Goal: Information Seeking & Learning: Learn about a topic

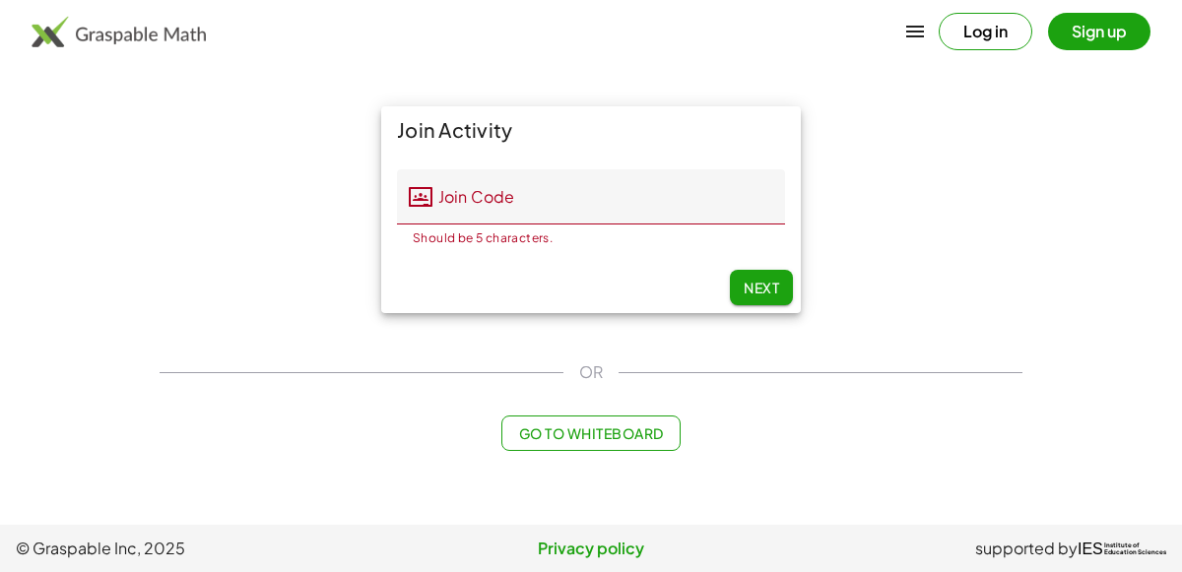
click at [241, 448] on div "Go to Whiteboard" at bounding box center [591, 433] width 863 height 35
click at [229, 443] on div "Go to Whiteboard" at bounding box center [591, 433] width 863 height 35
click at [137, 366] on main "Join Activity Join Code Join Code Should be 5 characters. 0 / 5 Next OR Go to W…" at bounding box center [591, 262] width 1182 height 525
click at [504, 181] on input "Join Code" at bounding box center [608, 196] width 353 height 55
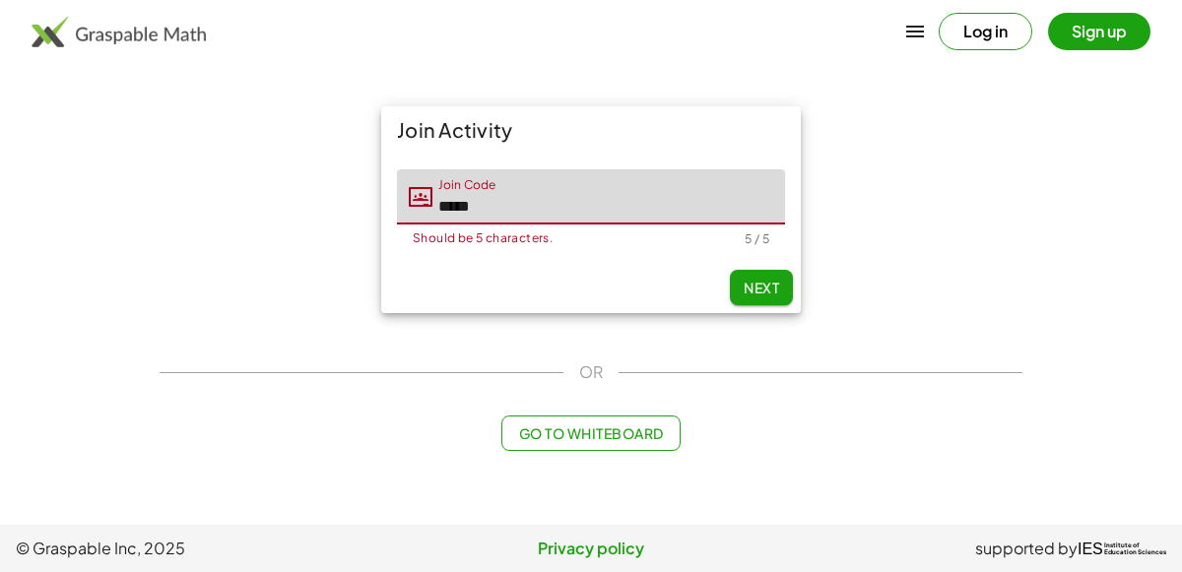
type input "*****"
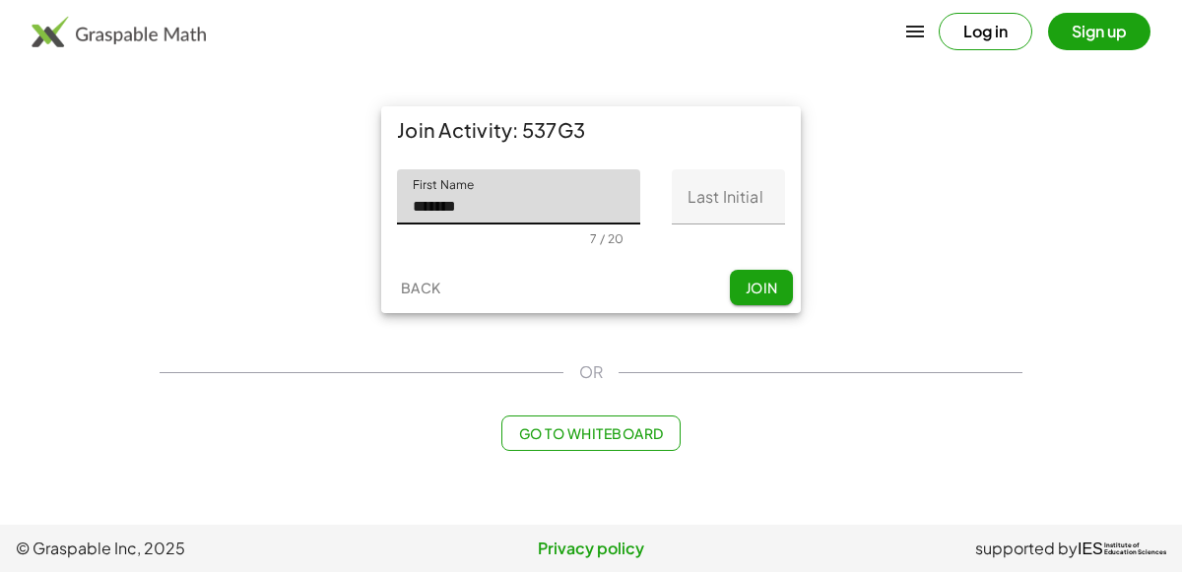
type input "*******"
click at [757, 206] on input "Last Initial" at bounding box center [728, 196] width 113 height 55
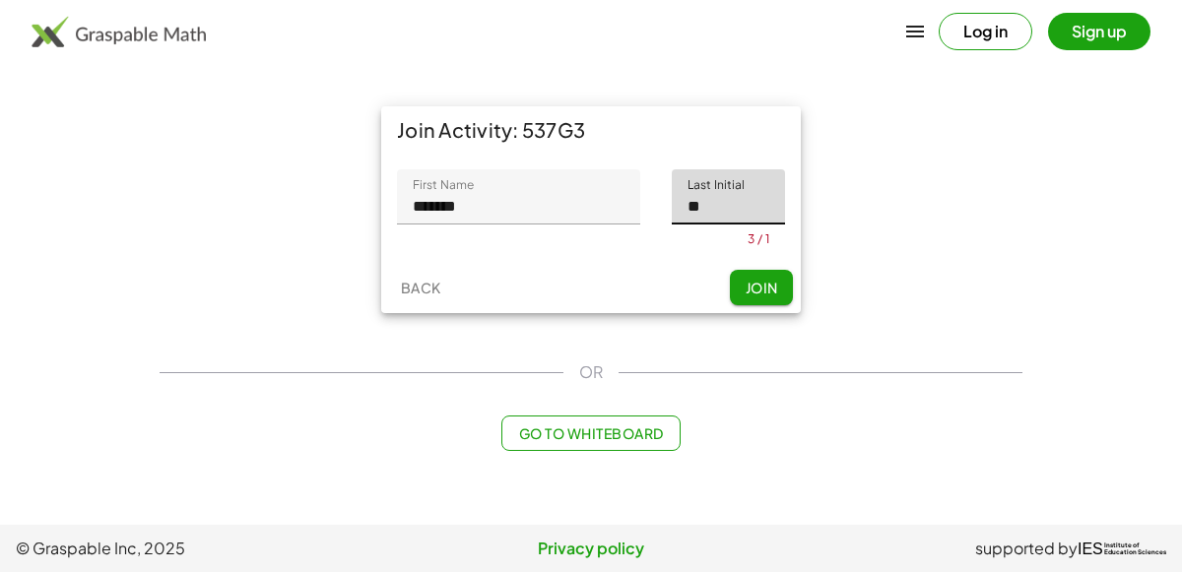
type input "*"
click at [618, 206] on input "*******" at bounding box center [518, 196] width 243 height 55
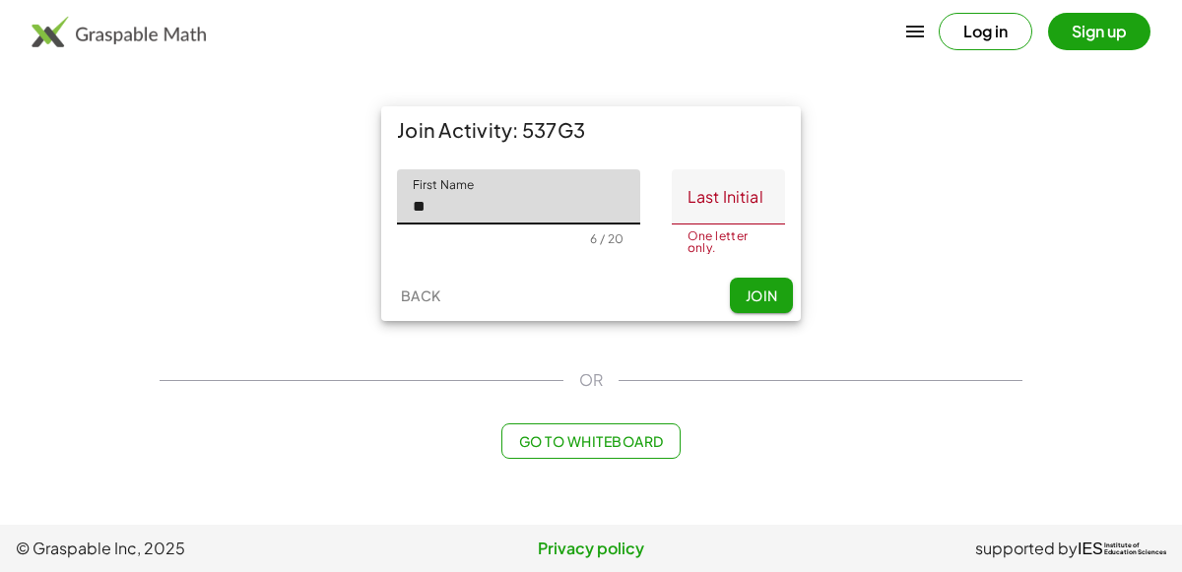
type input "*"
type input "*******"
click at [745, 189] on input "Last Initial" at bounding box center [728, 196] width 113 height 55
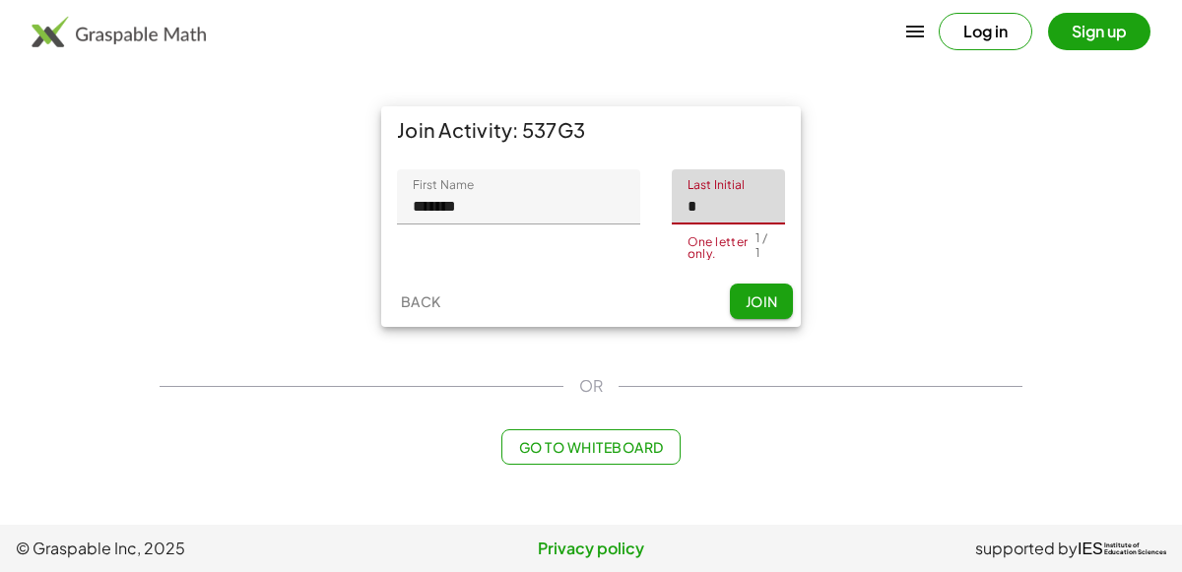
type input "*"
click at [756, 293] on span "Join" at bounding box center [761, 302] width 33 height 18
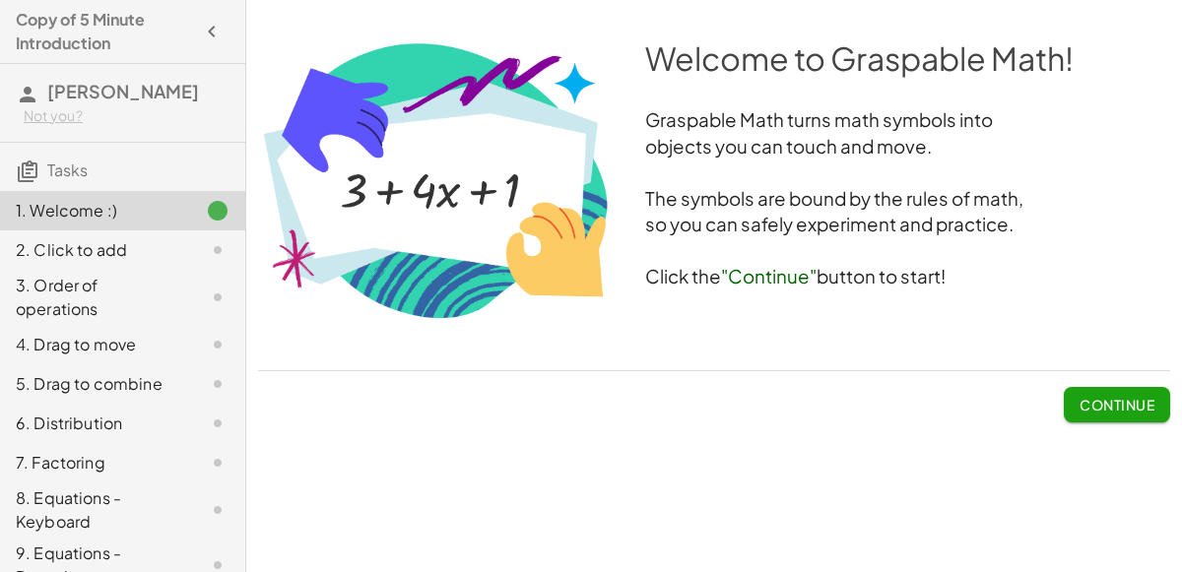
click at [1146, 398] on span "Continue" at bounding box center [1116, 405] width 75 height 18
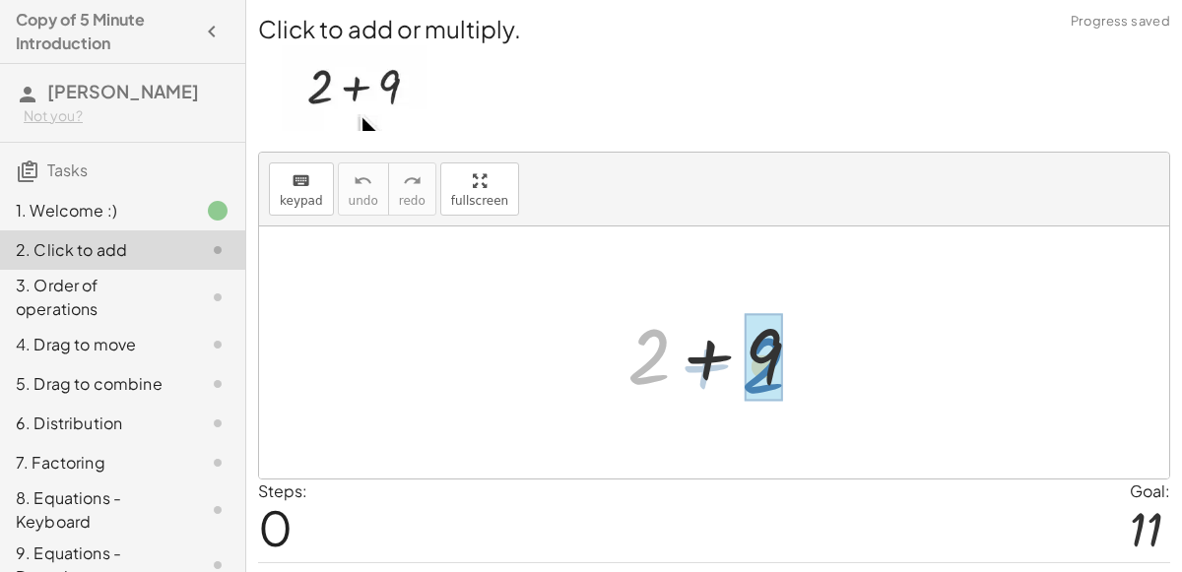
drag, startPoint x: 654, startPoint y: 343, endPoint x: 768, endPoint y: 352, distance: 114.6
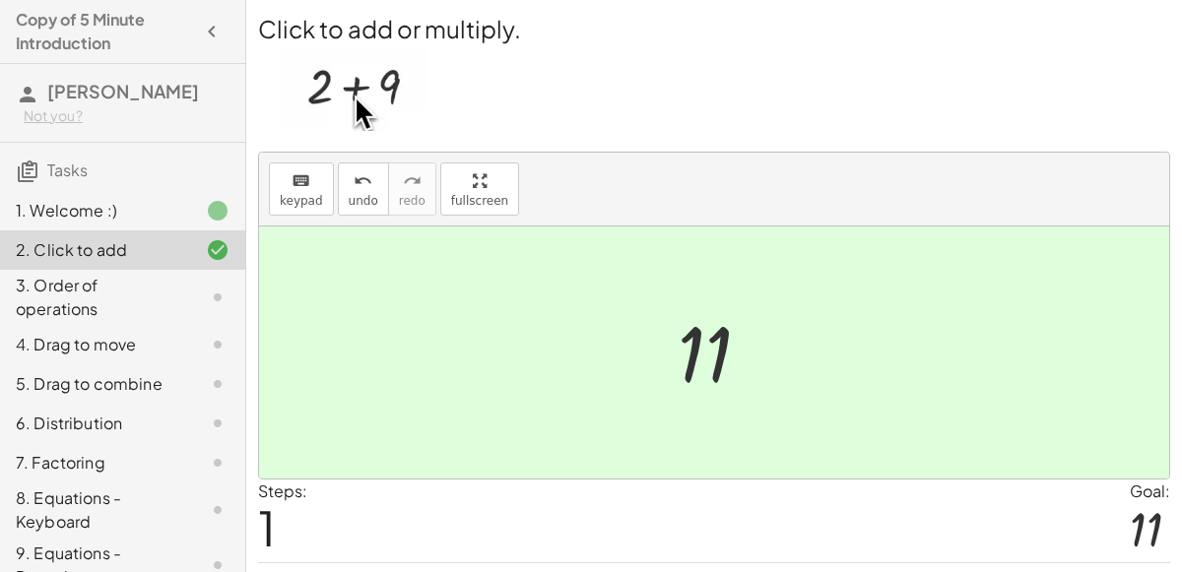
click at [169, 275] on div "3. Order of operations" at bounding box center [95, 297] width 159 height 47
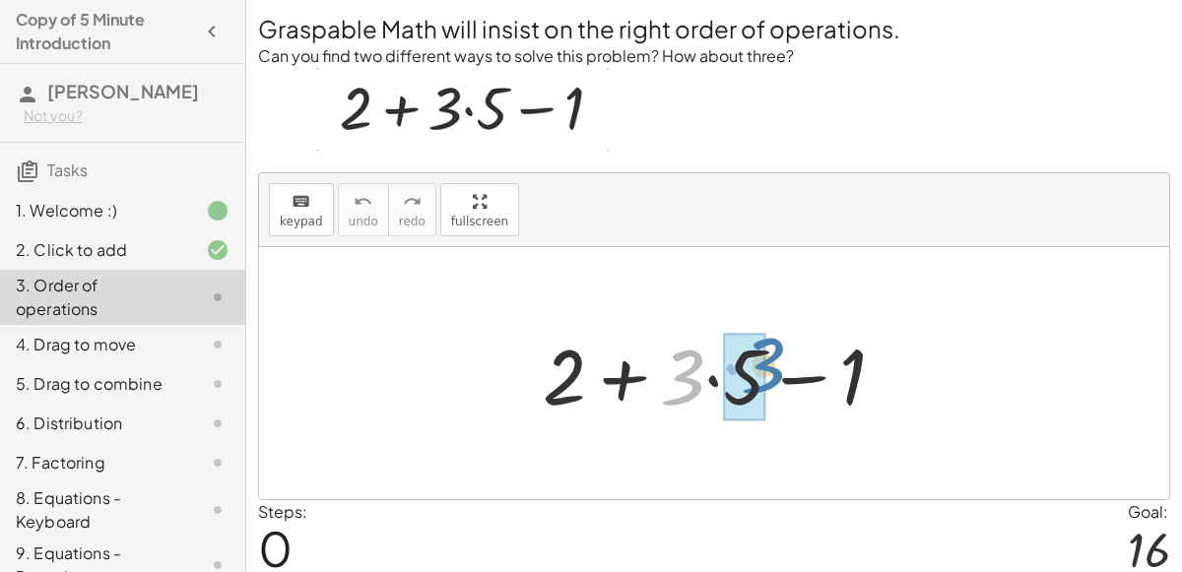
drag, startPoint x: 689, startPoint y: 377, endPoint x: 770, endPoint y: 365, distance: 81.6
click at [770, 365] on div at bounding box center [722, 373] width 378 height 101
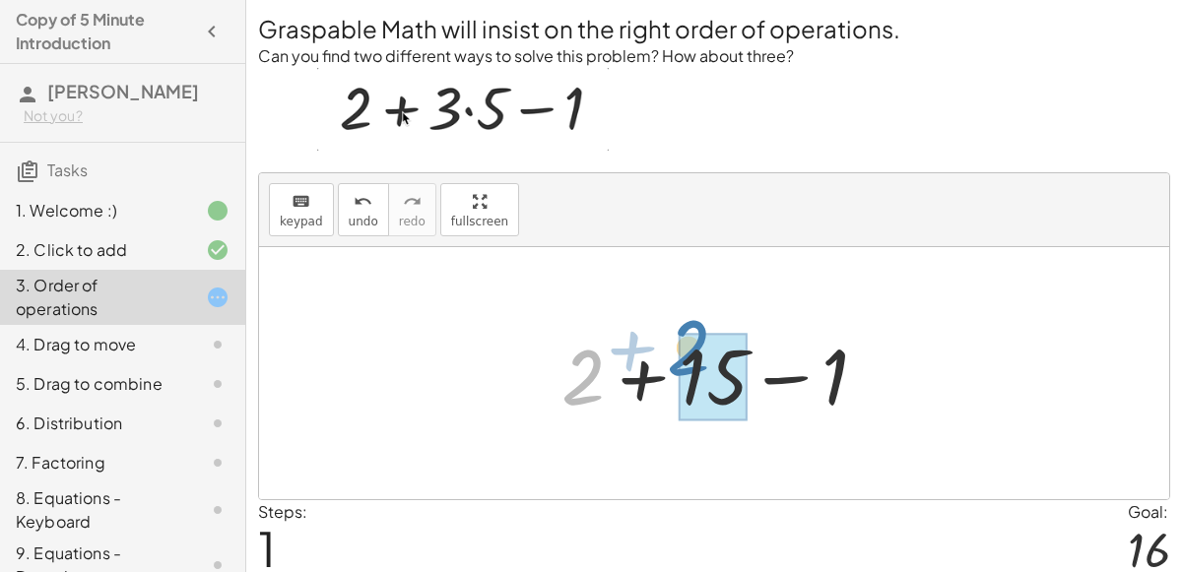
drag, startPoint x: 603, startPoint y: 366, endPoint x: 710, endPoint y: 337, distance: 111.3
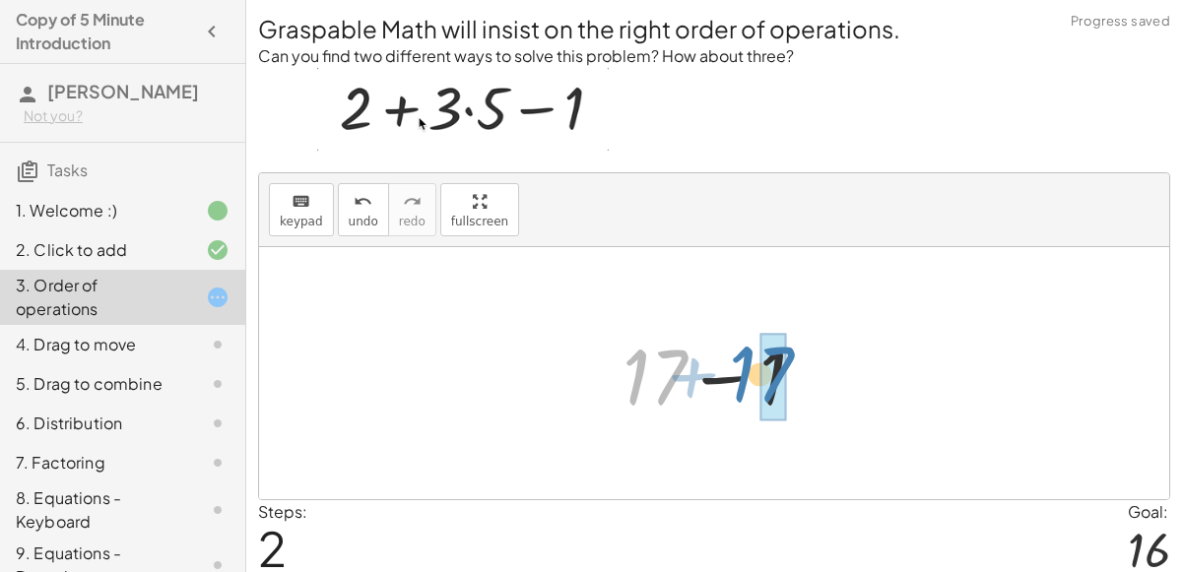
drag, startPoint x: 668, startPoint y: 346, endPoint x: 774, endPoint y: 343, distance: 106.4
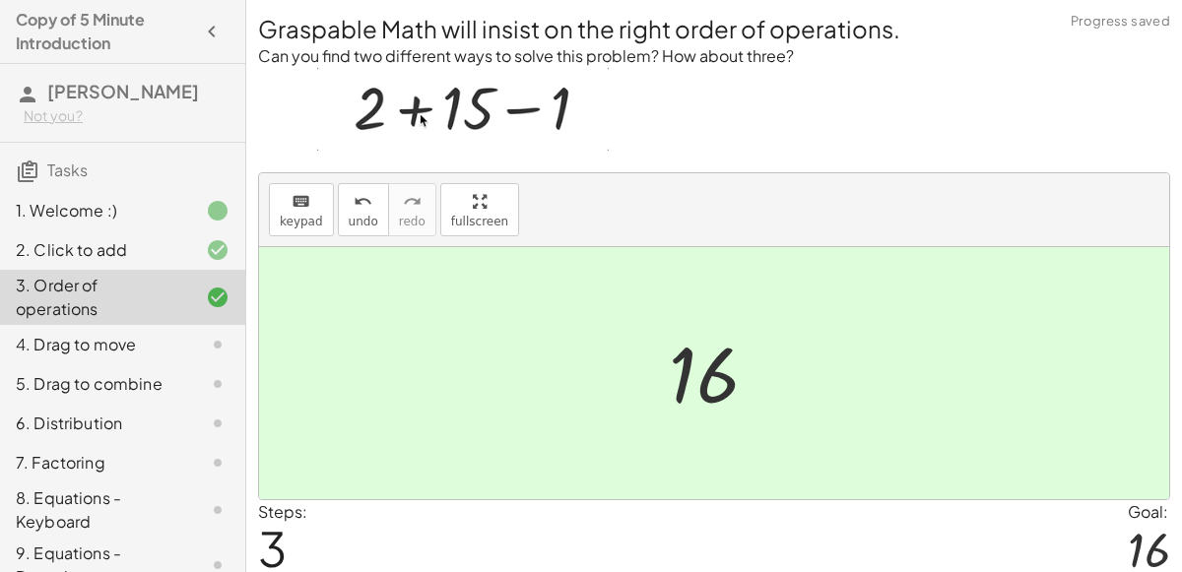
click at [127, 335] on div "4. Drag to move" at bounding box center [95, 345] width 159 height 24
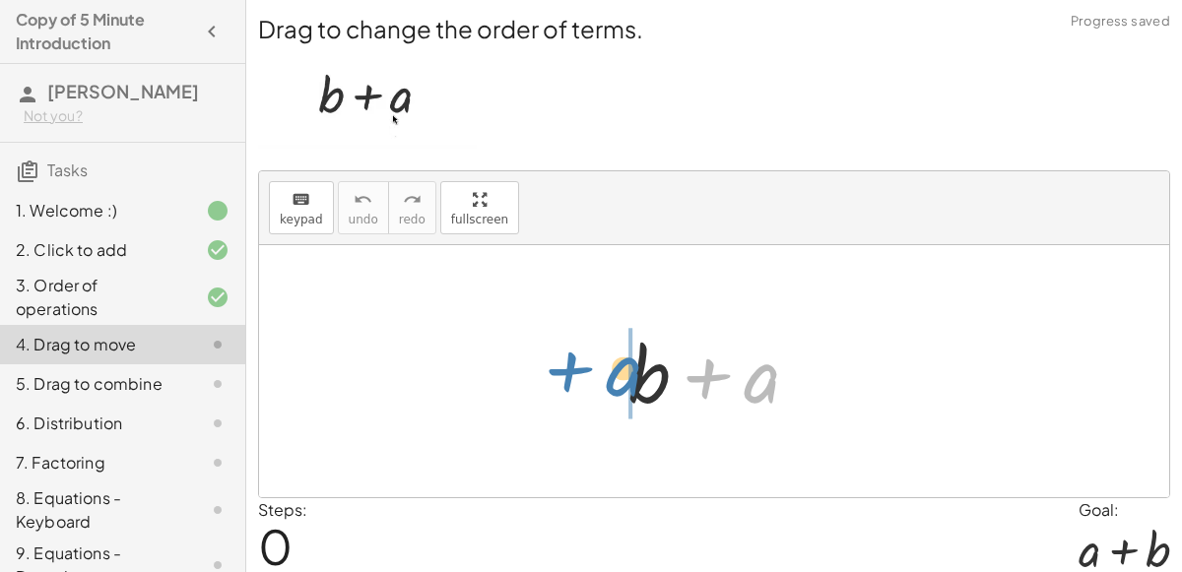
drag, startPoint x: 757, startPoint y: 390, endPoint x: 619, endPoint y: 383, distance: 138.1
click at [619, 383] on div at bounding box center [721, 371] width 206 height 101
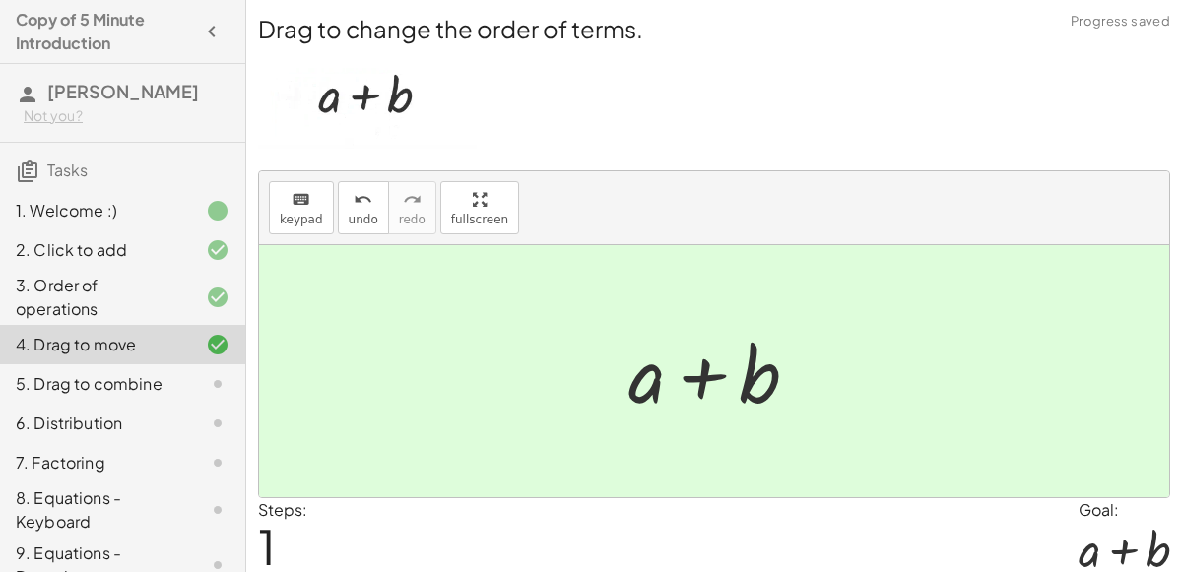
click at [161, 373] on div "5. Drag to combine" at bounding box center [95, 384] width 159 height 24
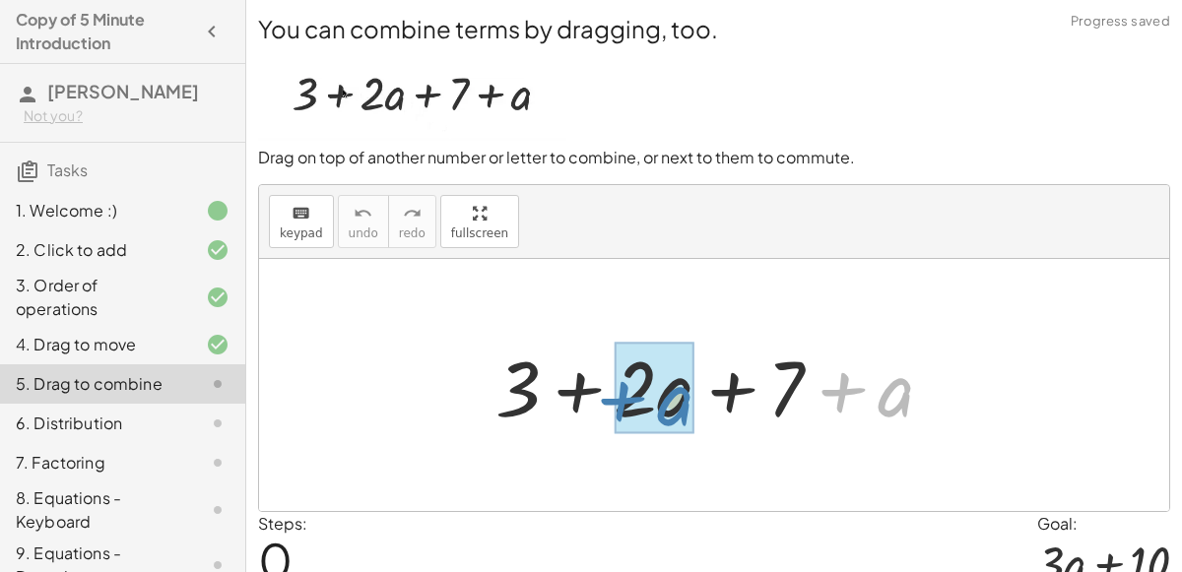
drag, startPoint x: 888, startPoint y: 384, endPoint x: 669, endPoint y: 393, distance: 219.8
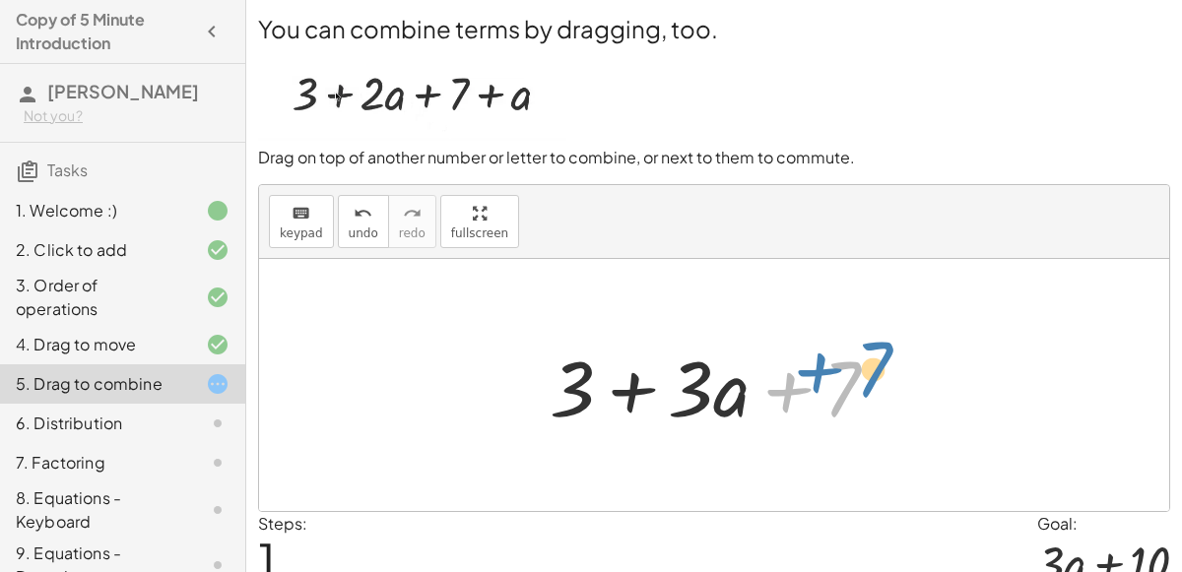
drag, startPoint x: 825, startPoint y: 373, endPoint x: 856, endPoint y: 353, distance: 36.9
click at [856, 353] on div at bounding box center [722, 385] width 364 height 101
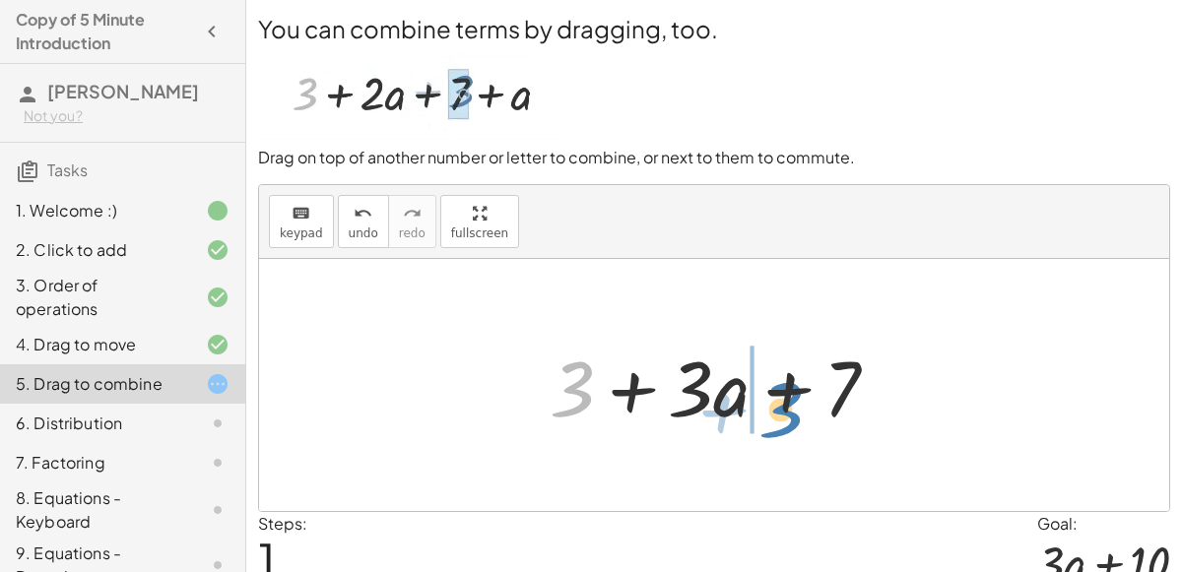
drag, startPoint x: 580, startPoint y: 357, endPoint x: 785, endPoint y: 376, distance: 205.8
click at [785, 376] on div at bounding box center [722, 385] width 364 height 101
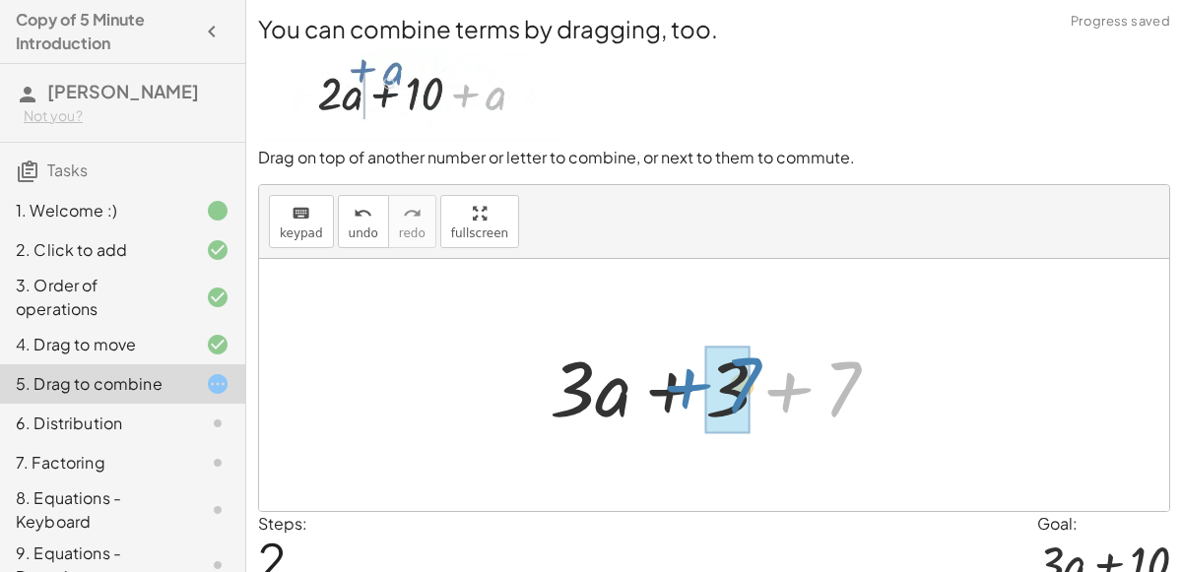
drag, startPoint x: 848, startPoint y: 389, endPoint x: 751, endPoint y: 386, distance: 96.6
click at [751, 386] on div at bounding box center [722, 385] width 364 height 101
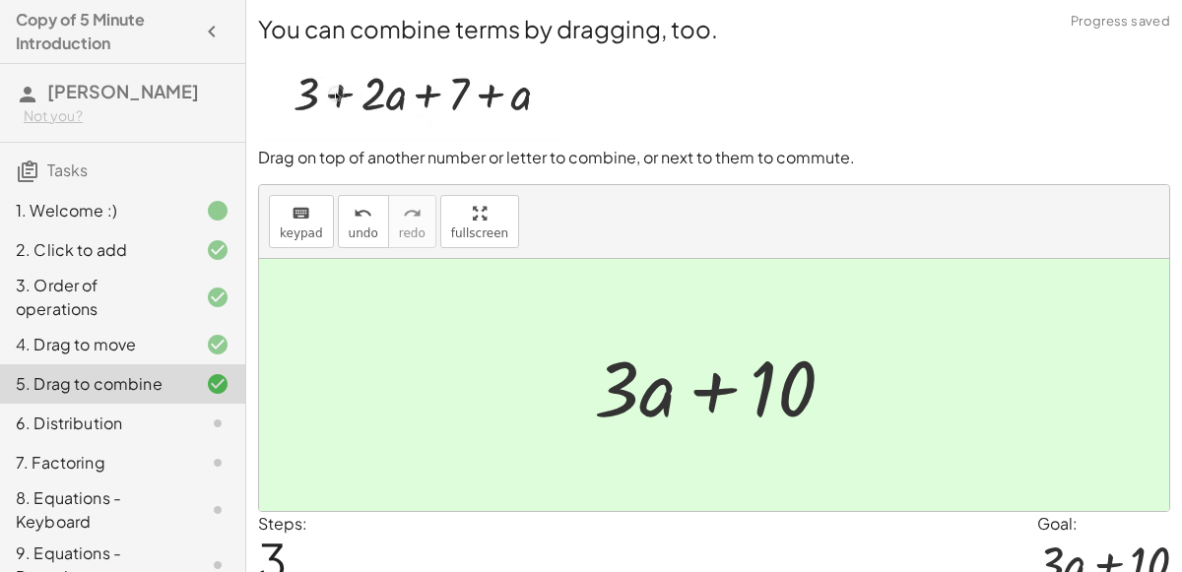
click at [197, 417] on div at bounding box center [201, 424] width 55 height 24
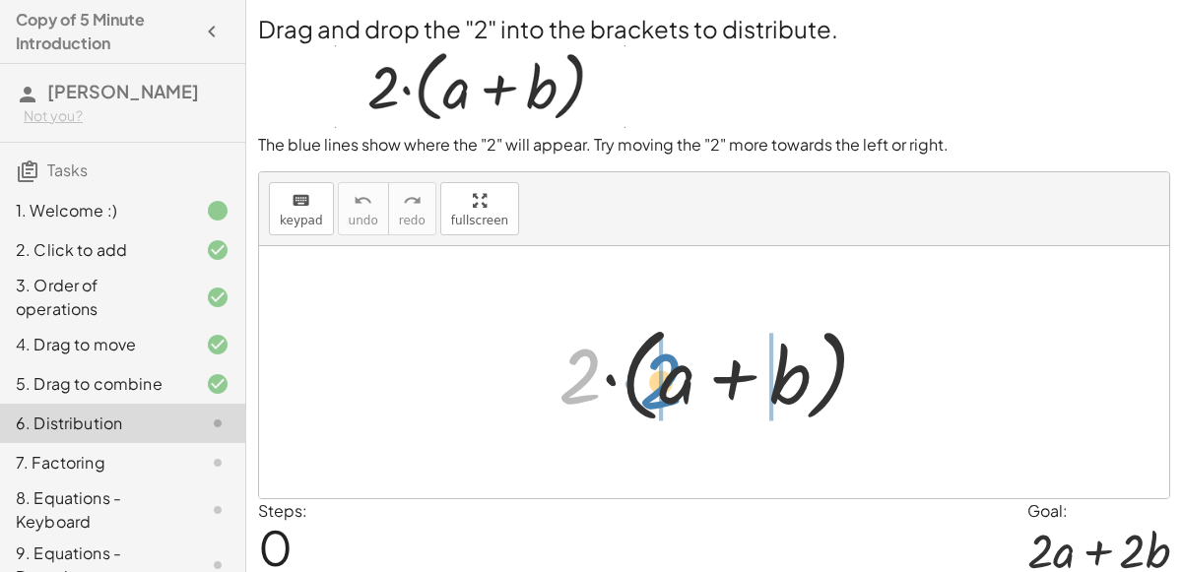
drag, startPoint x: 576, startPoint y: 363, endPoint x: 655, endPoint y: 368, distance: 78.9
click at [655, 368] on div at bounding box center [722, 372] width 346 height 113
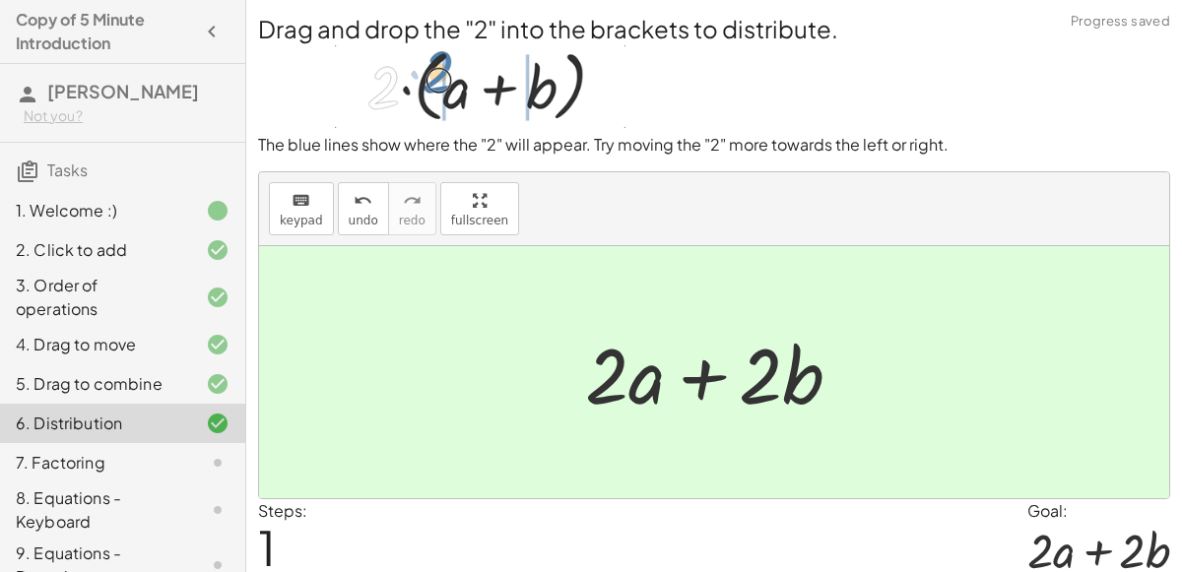
click at [197, 453] on div at bounding box center [201, 463] width 55 height 24
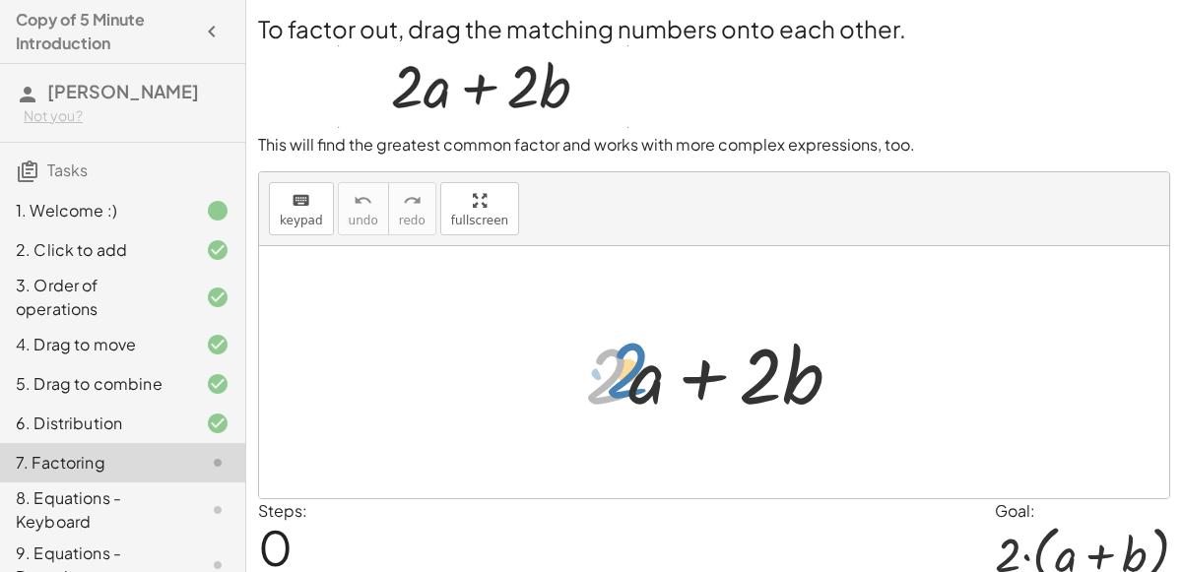
drag, startPoint x: 612, startPoint y: 370, endPoint x: 632, endPoint y: 364, distance: 21.5
click at [632, 364] on div at bounding box center [721, 372] width 293 height 101
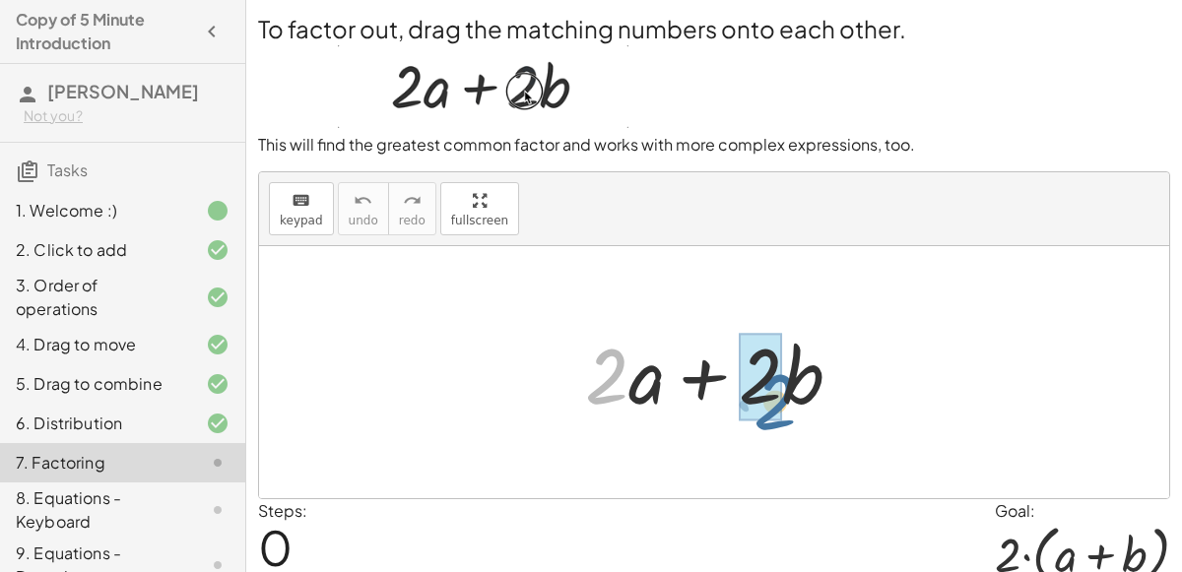
drag, startPoint x: 618, startPoint y: 366, endPoint x: 786, endPoint y: 392, distance: 170.3
click at [786, 392] on div at bounding box center [721, 372] width 293 height 101
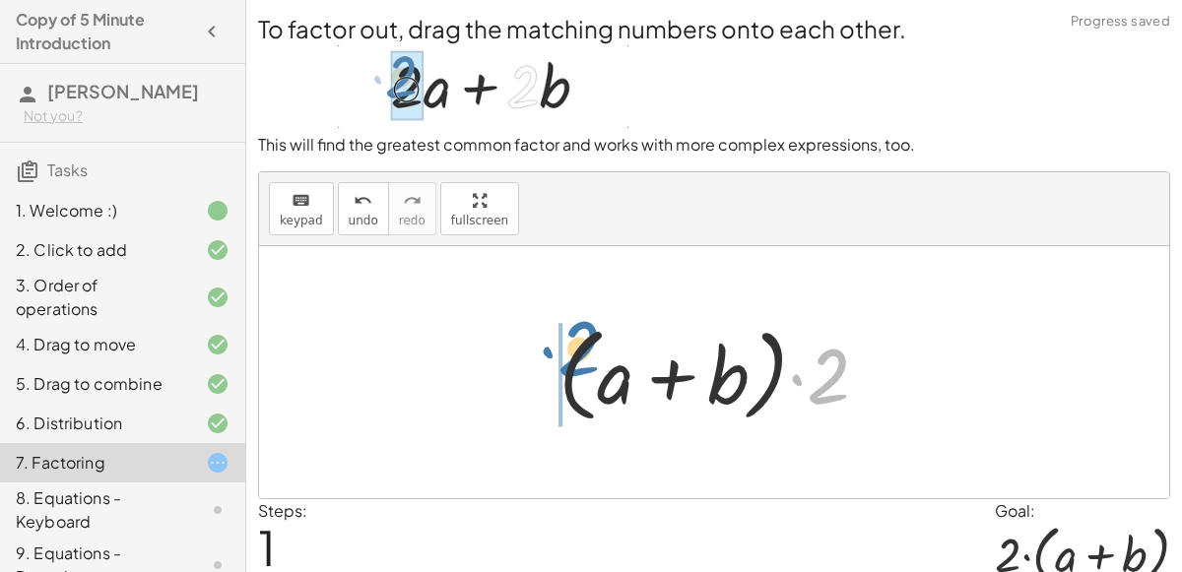
drag, startPoint x: 823, startPoint y: 373, endPoint x: 568, endPoint y: 346, distance: 256.6
click at [568, 346] on div at bounding box center [722, 372] width 346 height 113
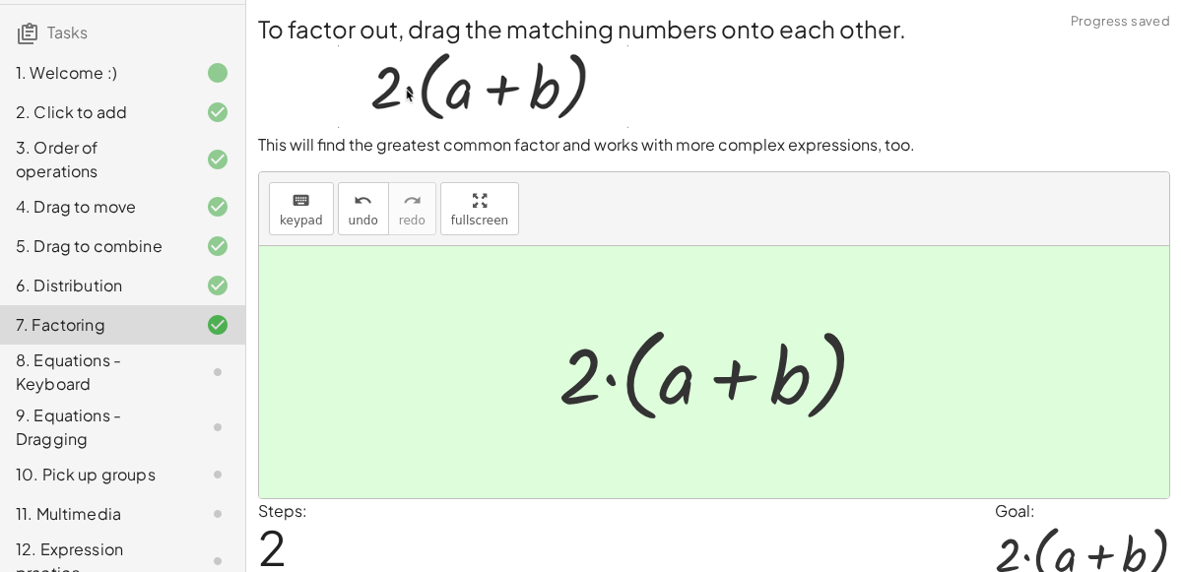
scroll to position [124, 0]
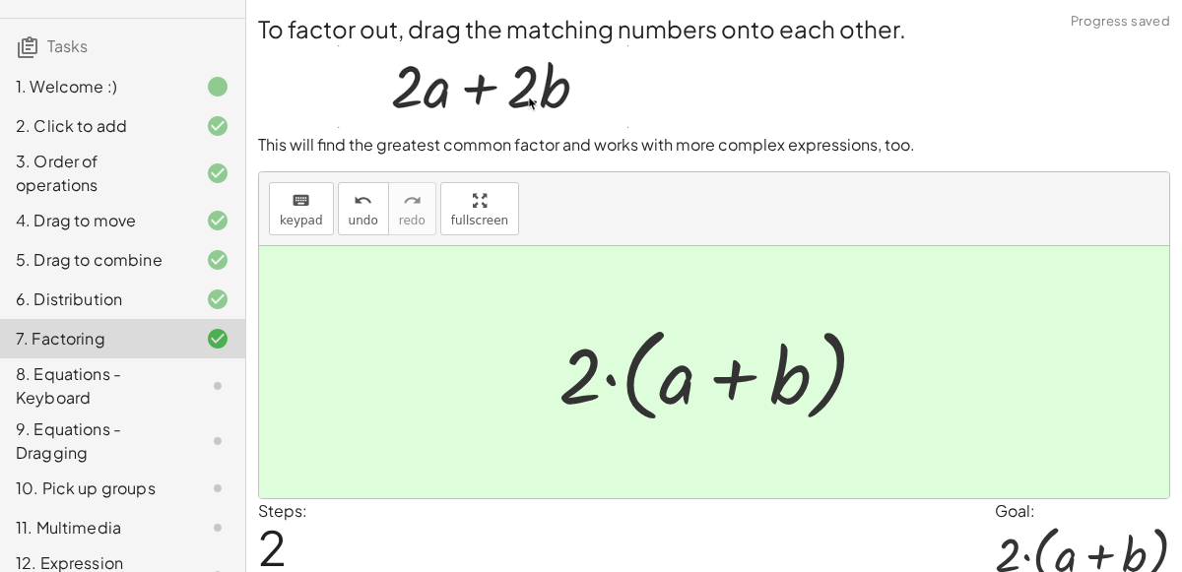
click at [136, 379] on div "8. Equations - Keyboard" at bounding box center [95, 385] width 159 height 47
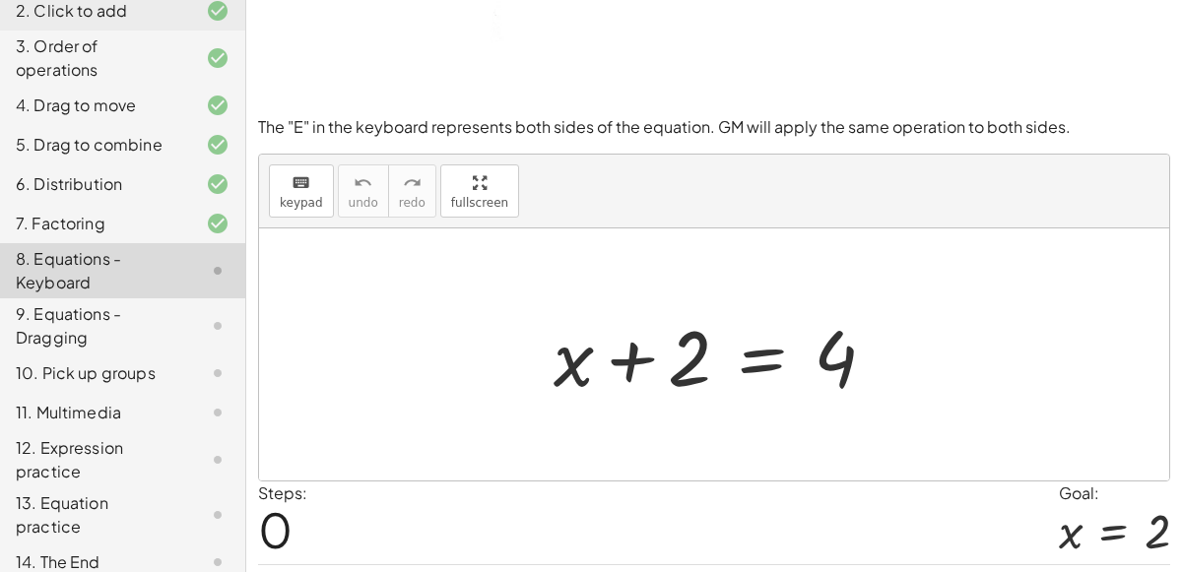
scroll to position [118, 0]
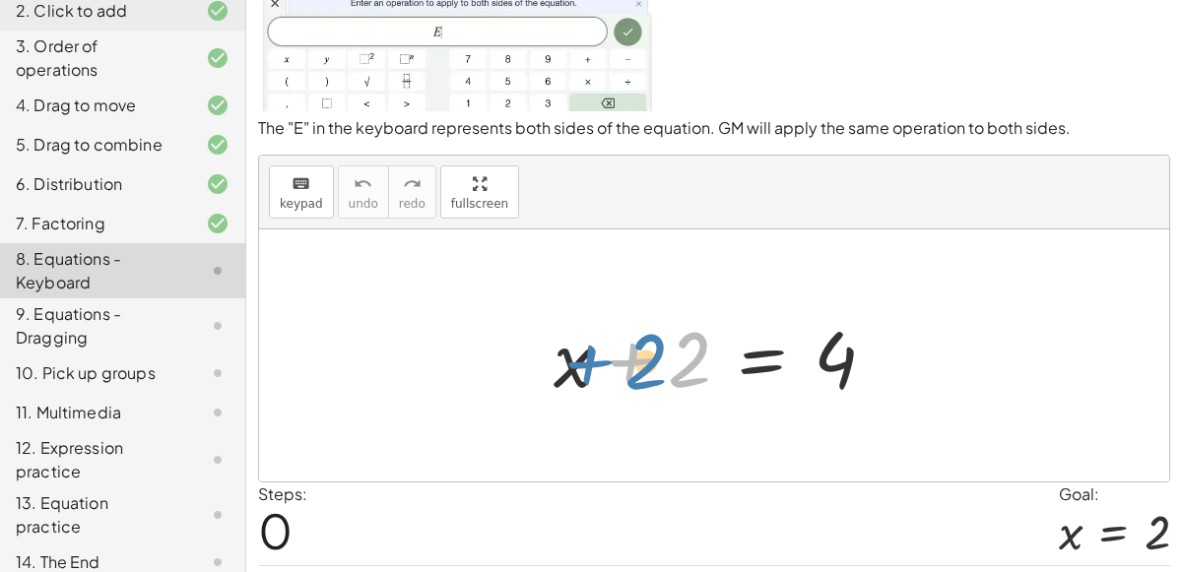
drag, startPoint x: 695, startPoint y: 352, endPoint x: 714, endPoint y: 362, distance: 21.6
click at [714, 362] on div at bounding box center [723, 355] width 358 height 101
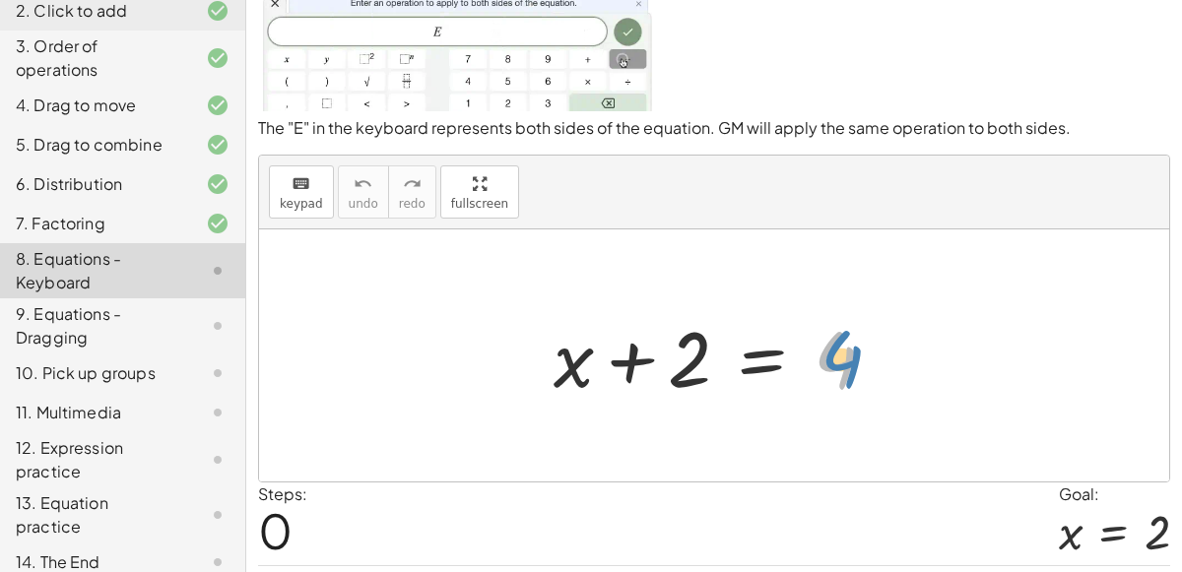
drag, startPoint x: 831, startPoint y: 360, endPoint x: 857, endPoint y: 361, distance: 25.6
click at [857, 361] on div at bounding box center [723, 355] width 358 height 101
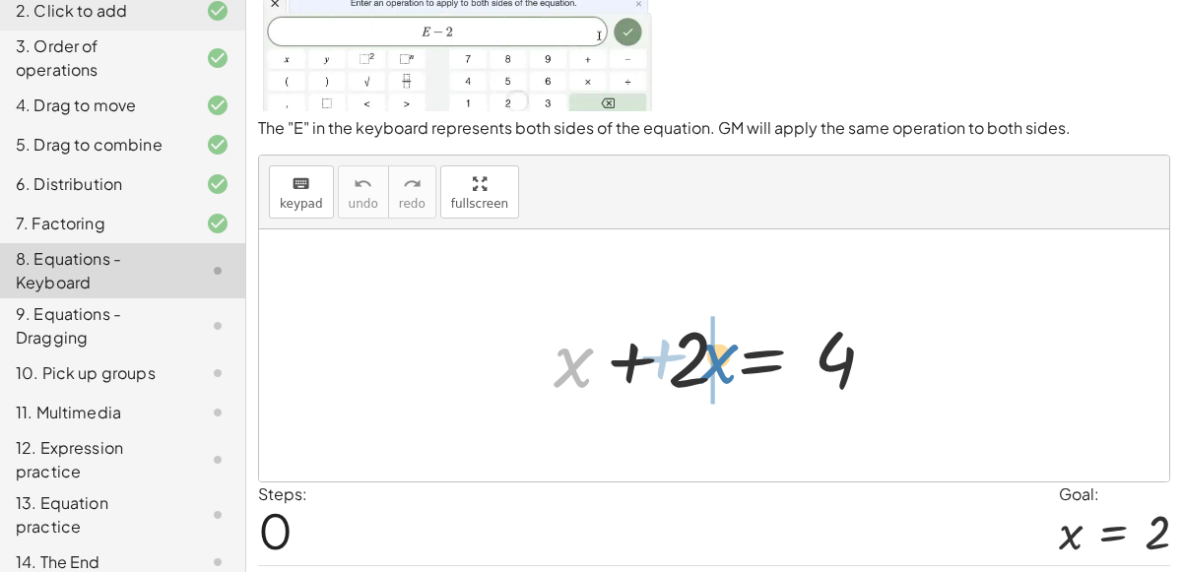
drag, startPoint x: 581, startPoint y: 353, endPoint x: 726, endPoint y: 349, distance: 144.8
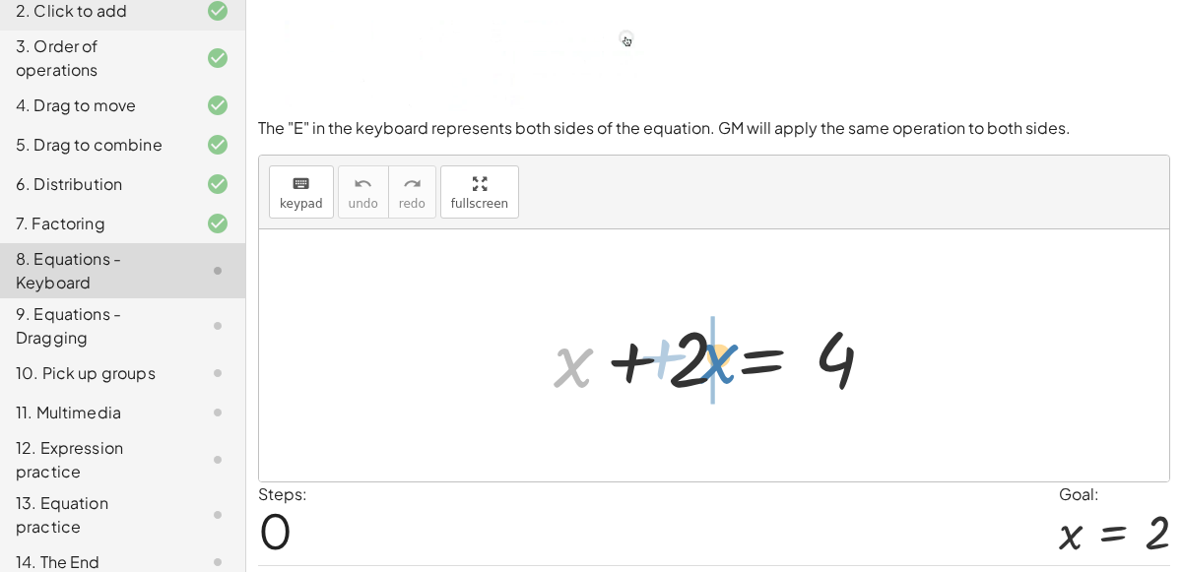
click at [726, 349] on div at bounding box center [723, 355] width 358 height 101
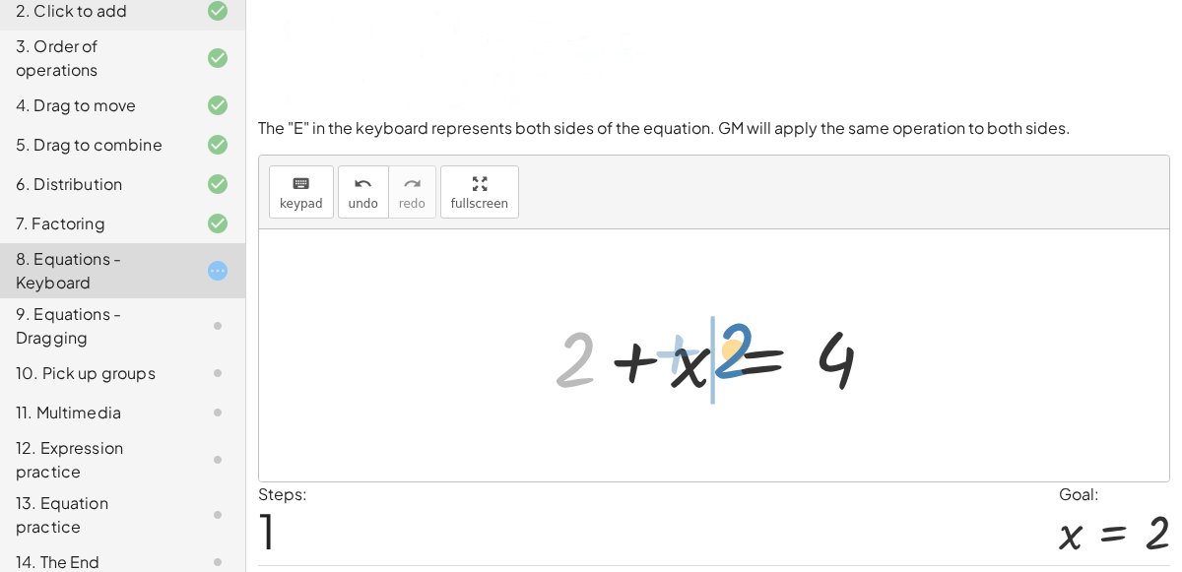
drag, startPoint x: 562, startPoint y: 357, endPoint x: 722, endPoint y: 349, distance: 159.7
click at [722, 349] on div at bounding box center [723, 355] width 358 height 101
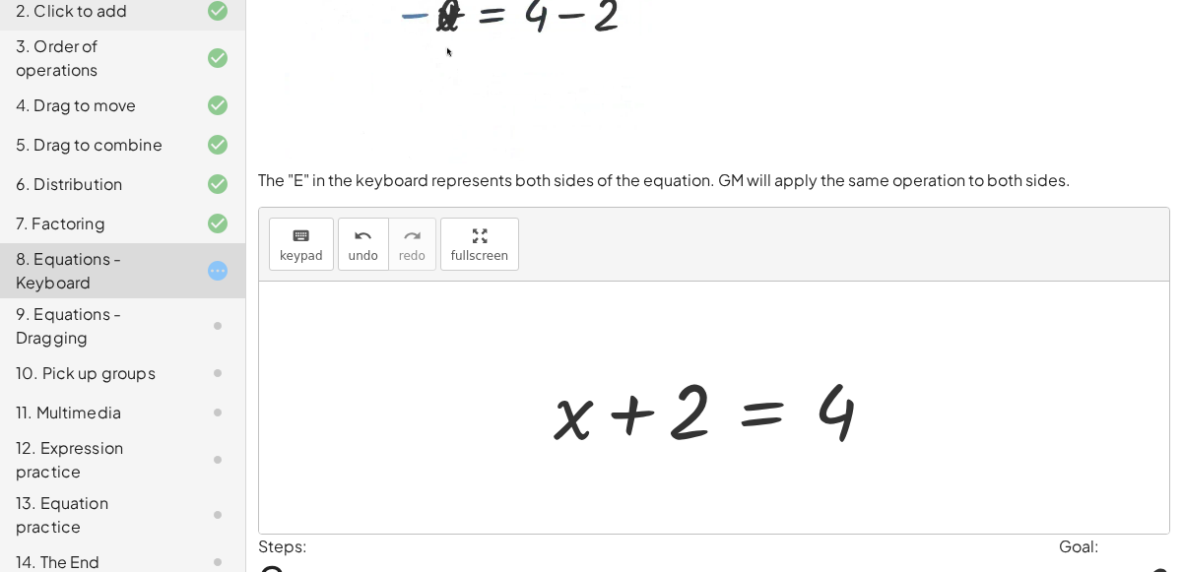
scroll to position [69, 0]
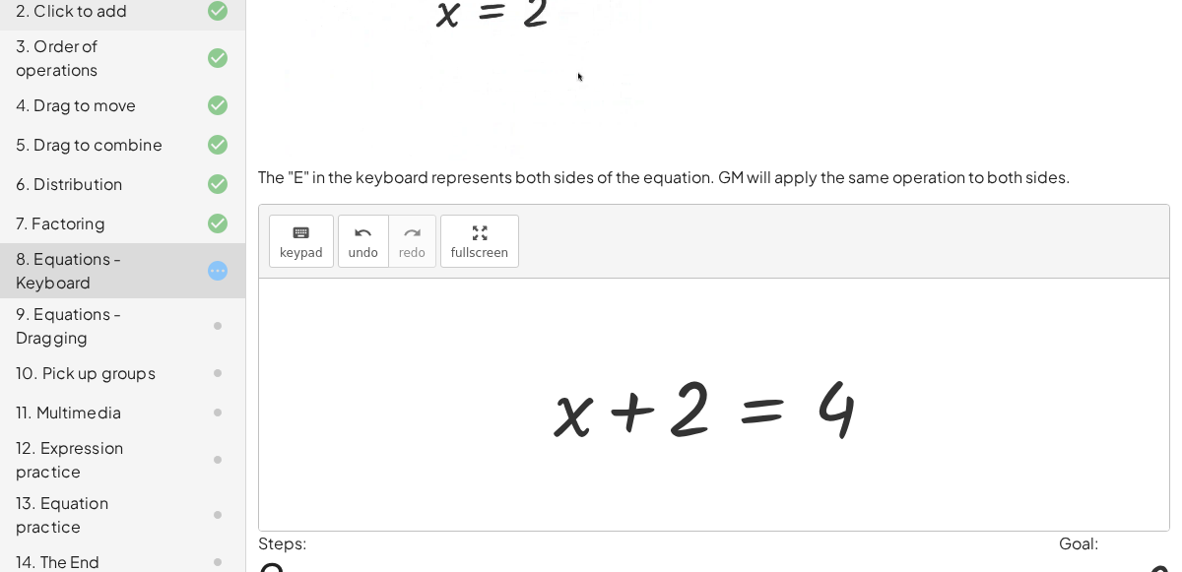
click at [650, 399] on div at bounding box center [723, 405] width 358 height 101
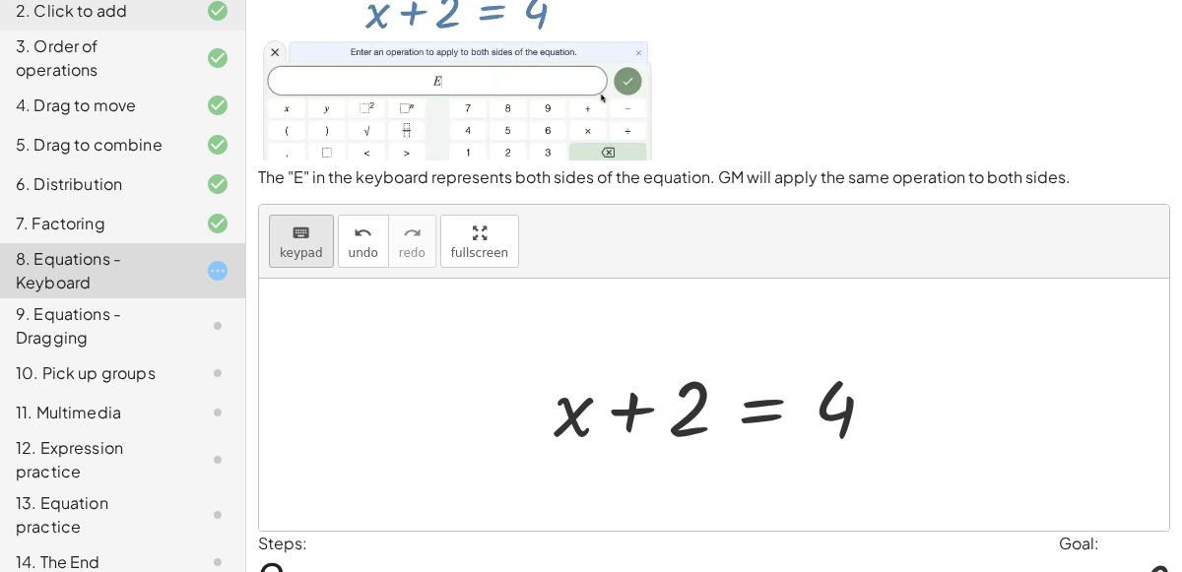
click at [310, 221] on div "keyboard" at bounding box center [301, 233] width 43 height 24
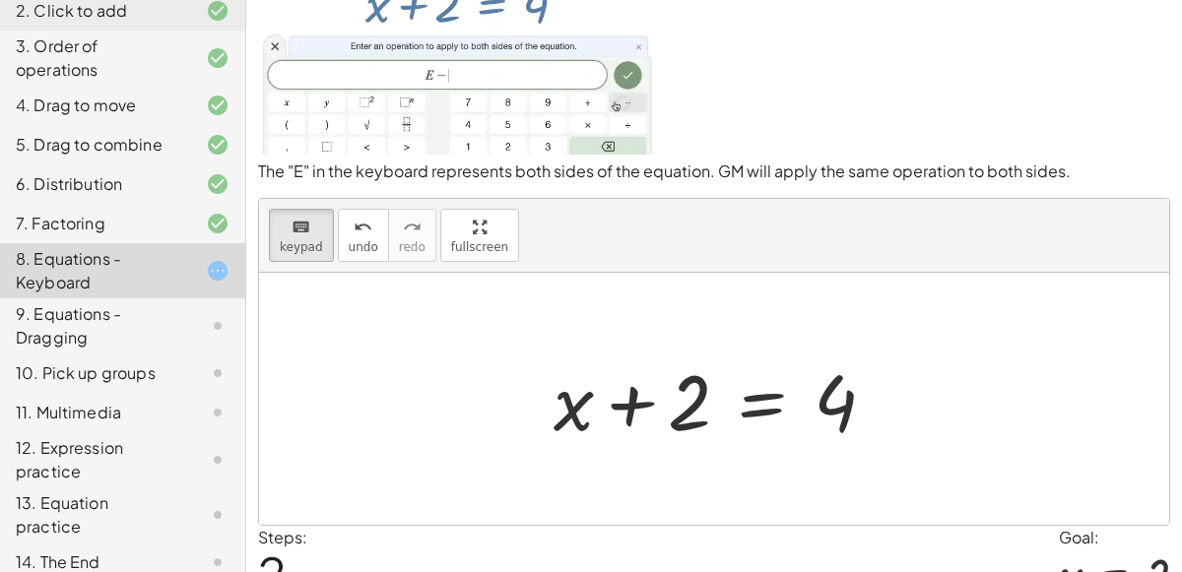
scroll to position [77, 0]
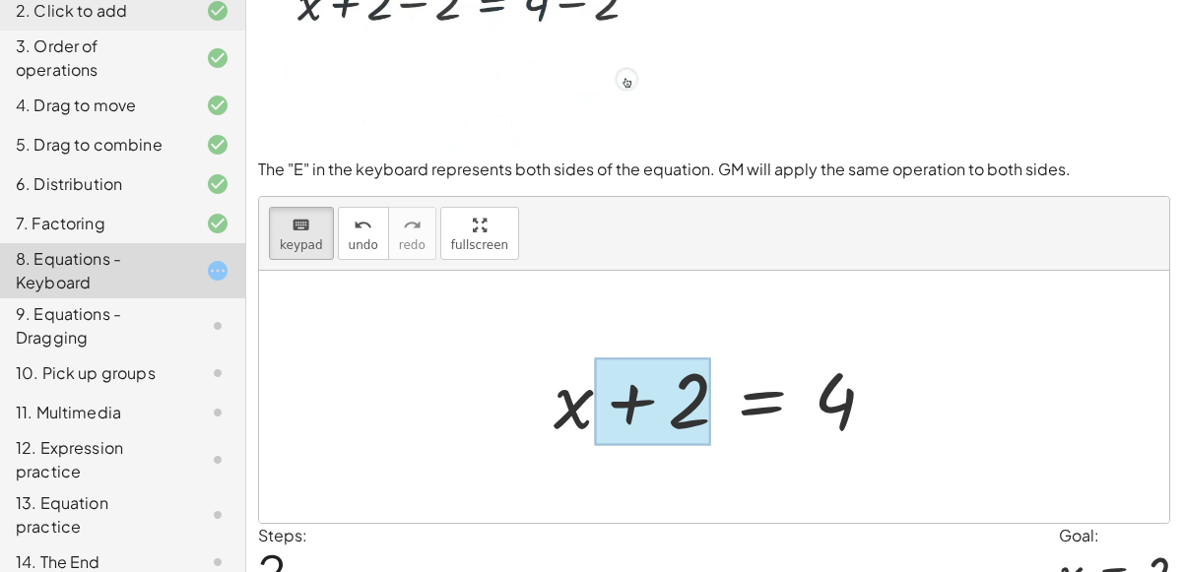
click at [654, 418] on div at bounding box center [652, 402] width 117 height 88
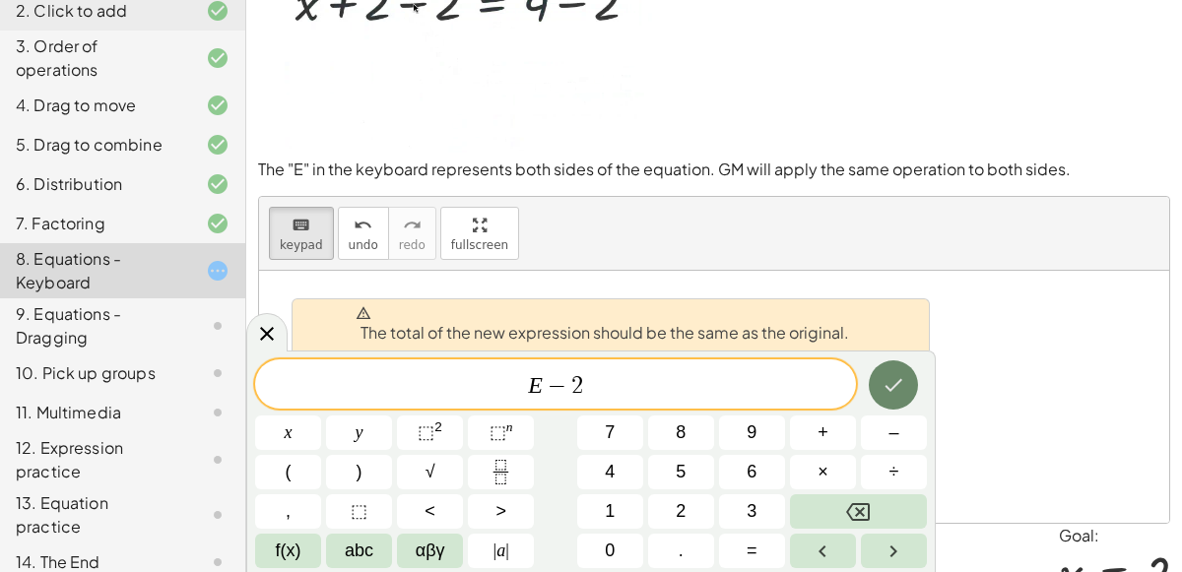
click at [910, 375] on button "Done" at bounding box center [893, 384] width 49 height 49
click at [272, 319] on div at bounding box center [266, 332] width 41 height 38
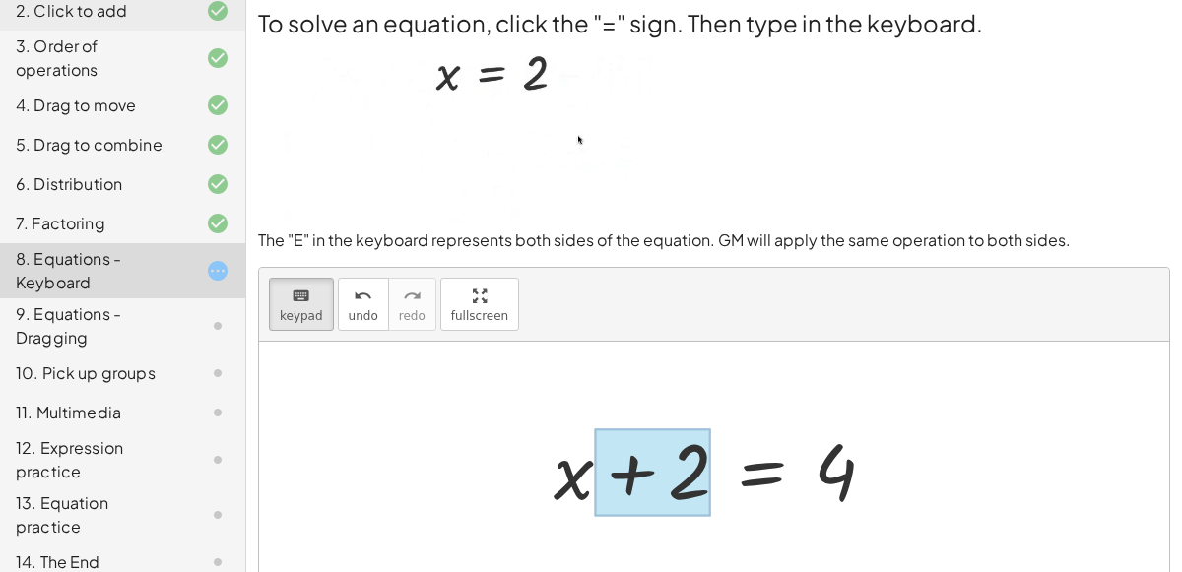
scroll to position [1, 0]
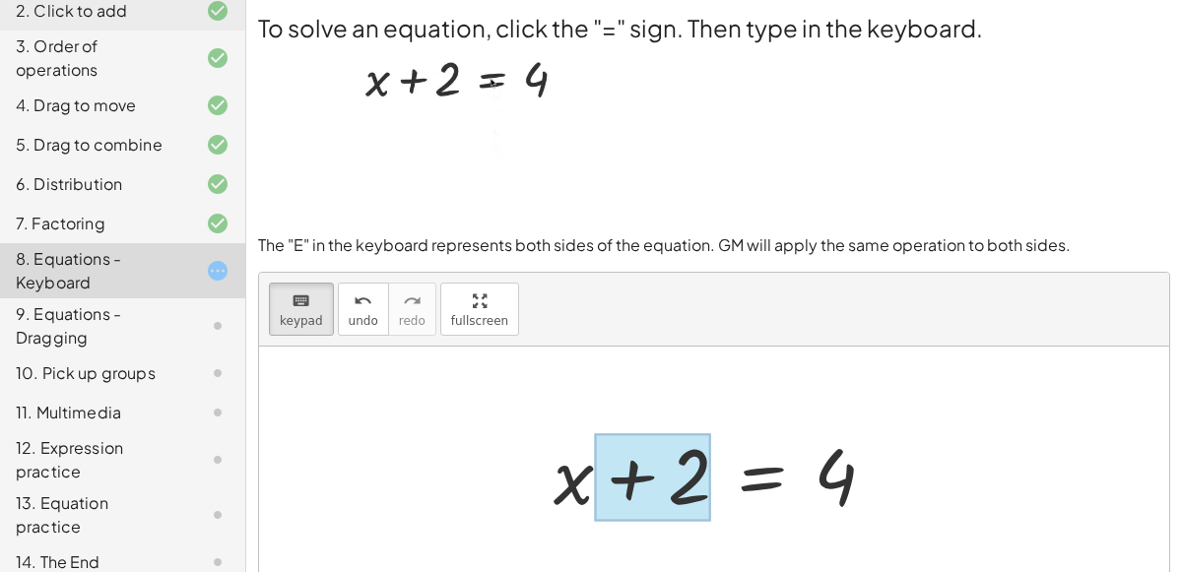
drag, startPoint x: 689, startPoint y: 456, endPoint x: 631, endPoint y: 485, distance: 64.7
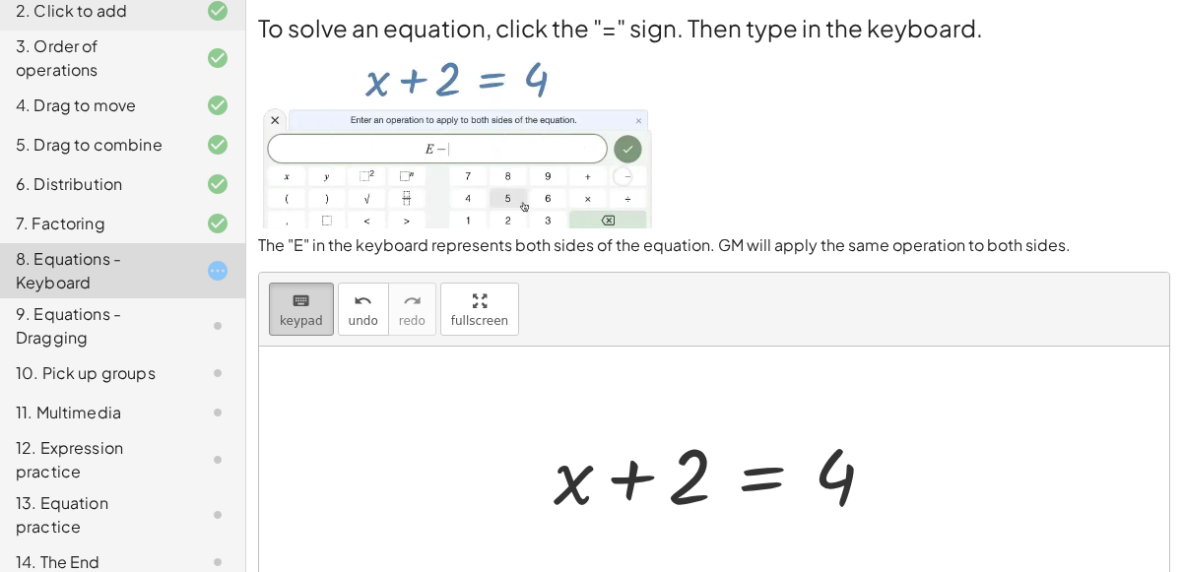
click at [278, 317] on button "keyboard keypad" at bounding box center [301, 309] width 65 height 53
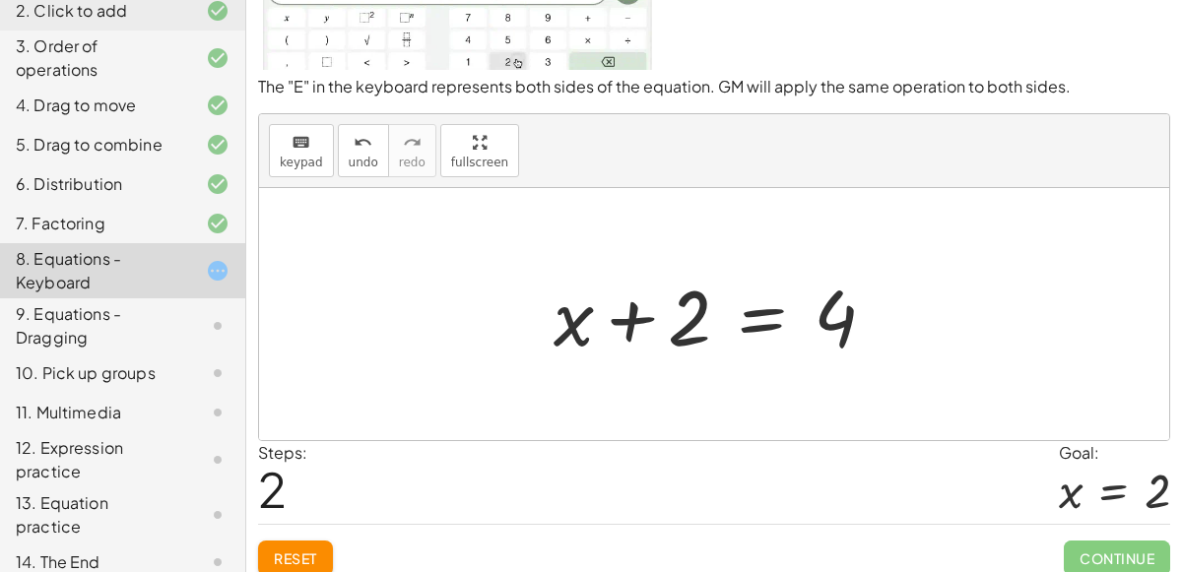
scroll to position [158, 0]
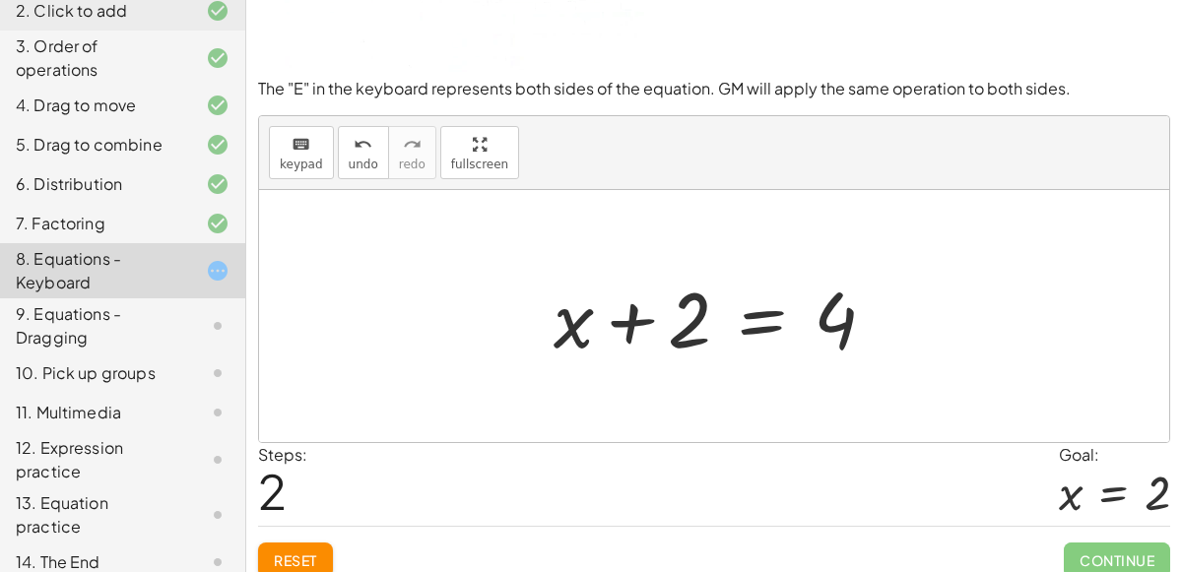
click at [854, 319] on div at bounding box center [723, 316] width 358 height 101
click at [843, 318] on div at bounding box center [723, 316] width 358 height 101
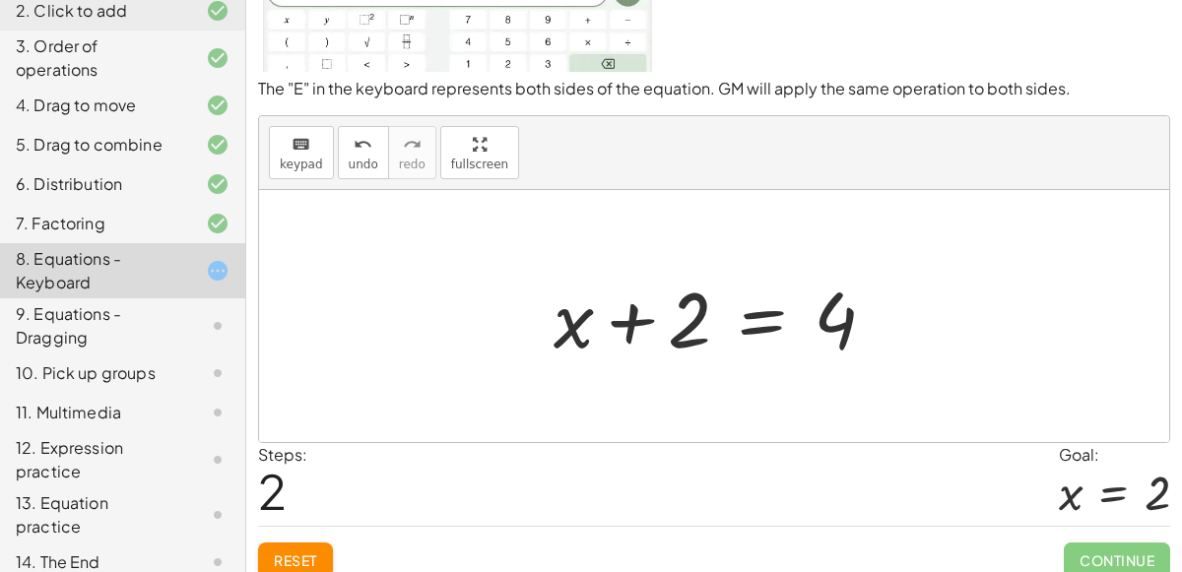
click at [779, 326] on div at bounding box center [723, 316] width 358 height 101
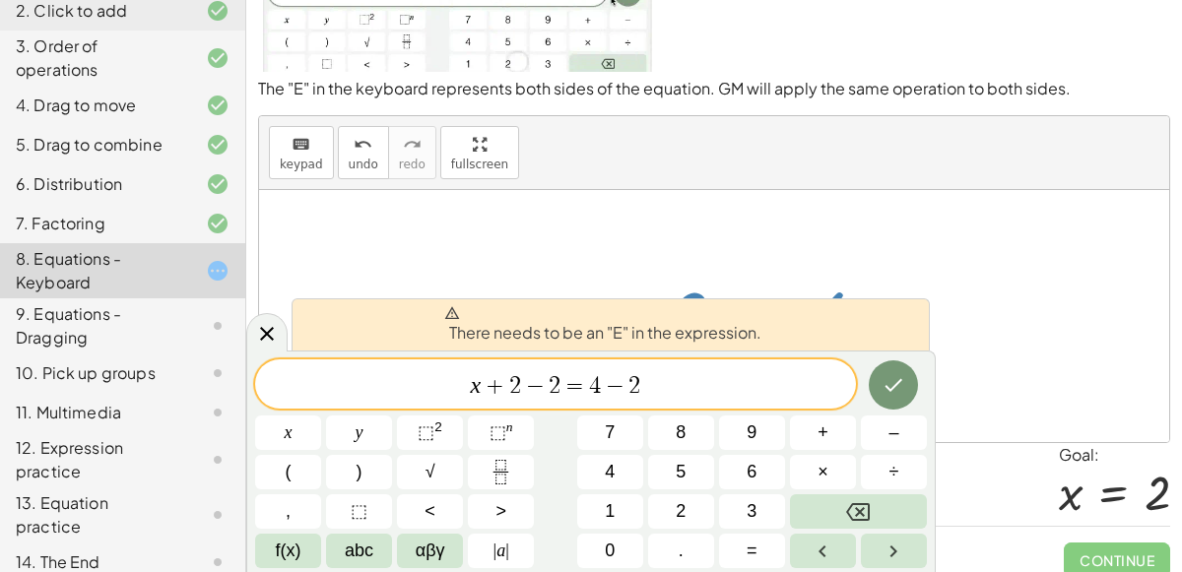
click at [521, 379] on span "−" at bounding box center [535, 386] width 29 height 24
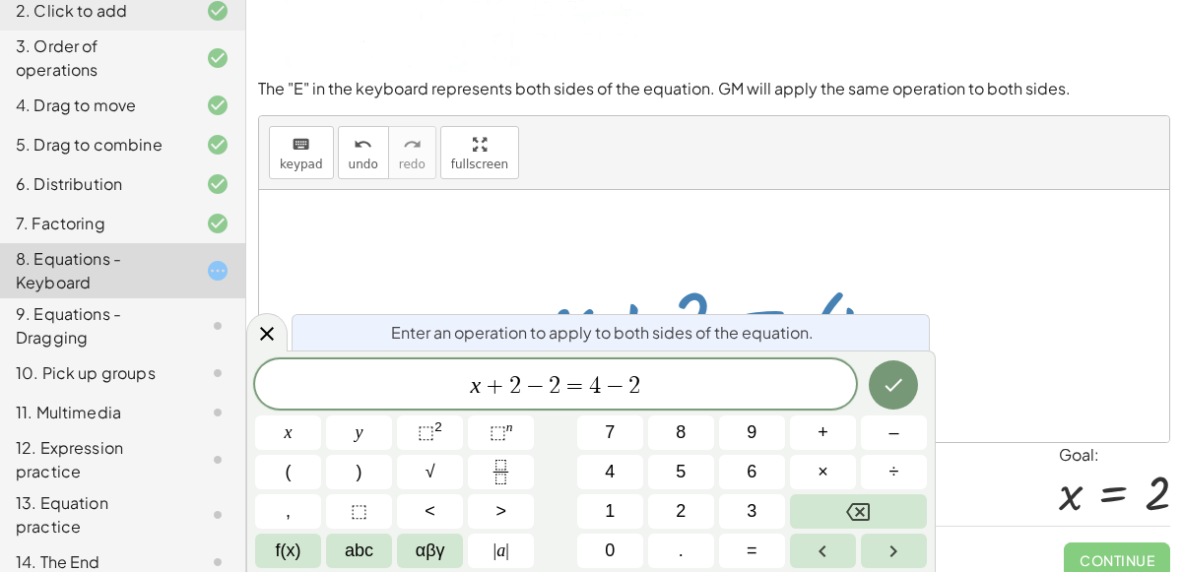
click at [579, 380] on span "=" at bounding box center [574, 386] width 29 height 24
click at [889, 399] on button "Done" at bounding box center [893, 384] width 49 height 49
click at [480, 376] on span "x + 2 − 2 = ​ 4 − 2" at bounding box center [555, 386] width 601 height 28
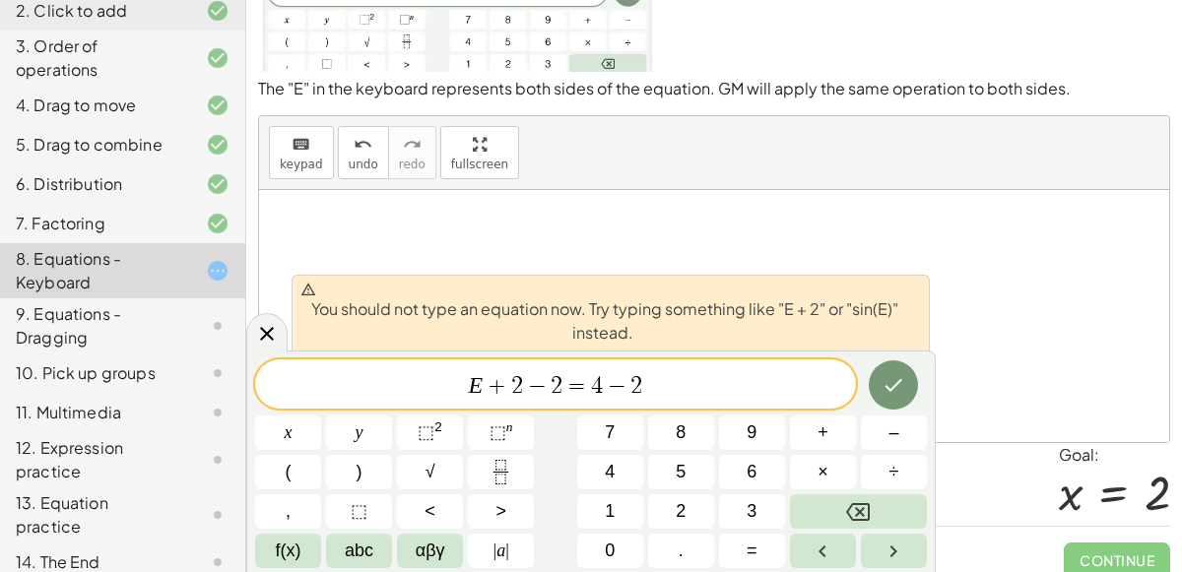
click at [725, 364] on div "E ​ + 2 − 2 = 4 − 2" at bounding box center [555, 383] width 601 height 49
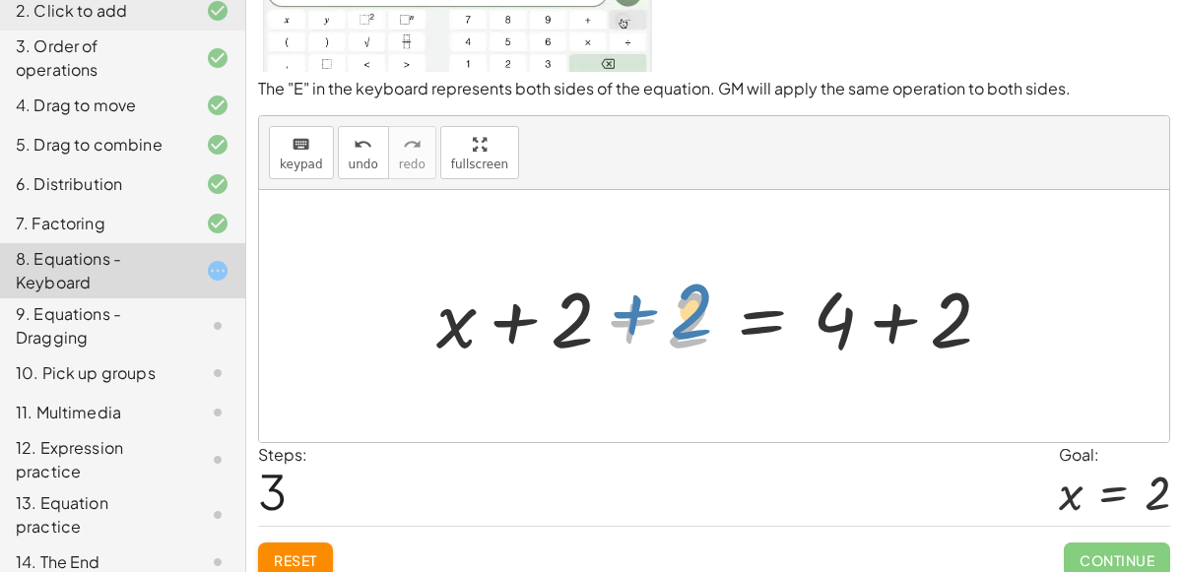
drag, startPoint x: 686, startPoint y: 318, endPoint x: 696, endPoint y: 309, distance: 13.2
click at [696, 309] on div at bounding box center [721, 316] width 591 height 101
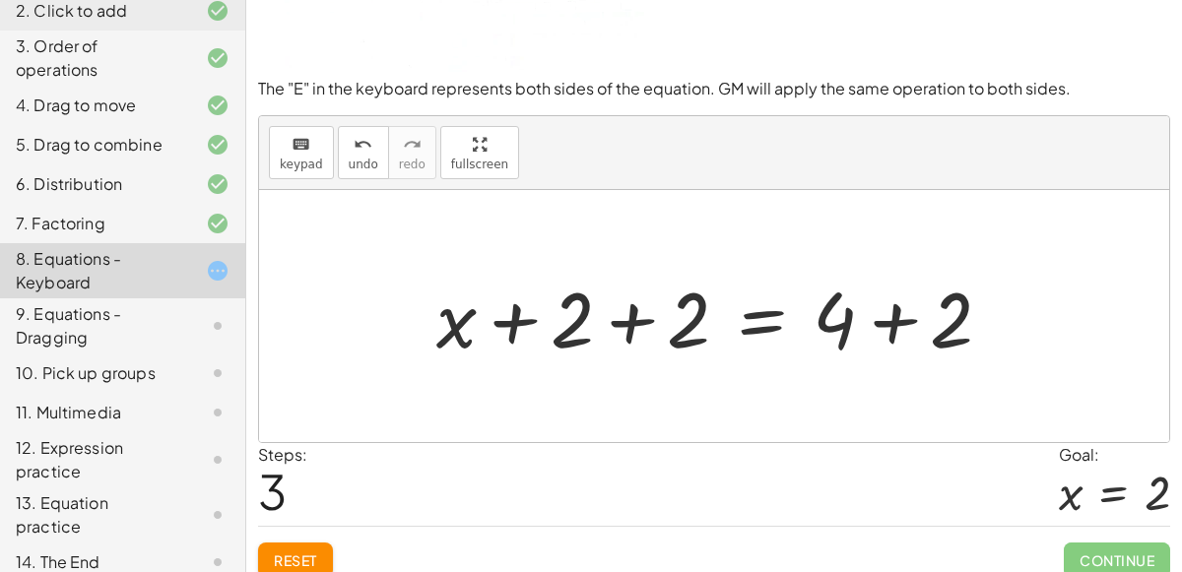
click at [704, 341] on div at bounding box center [721, 316] width 591 height 101
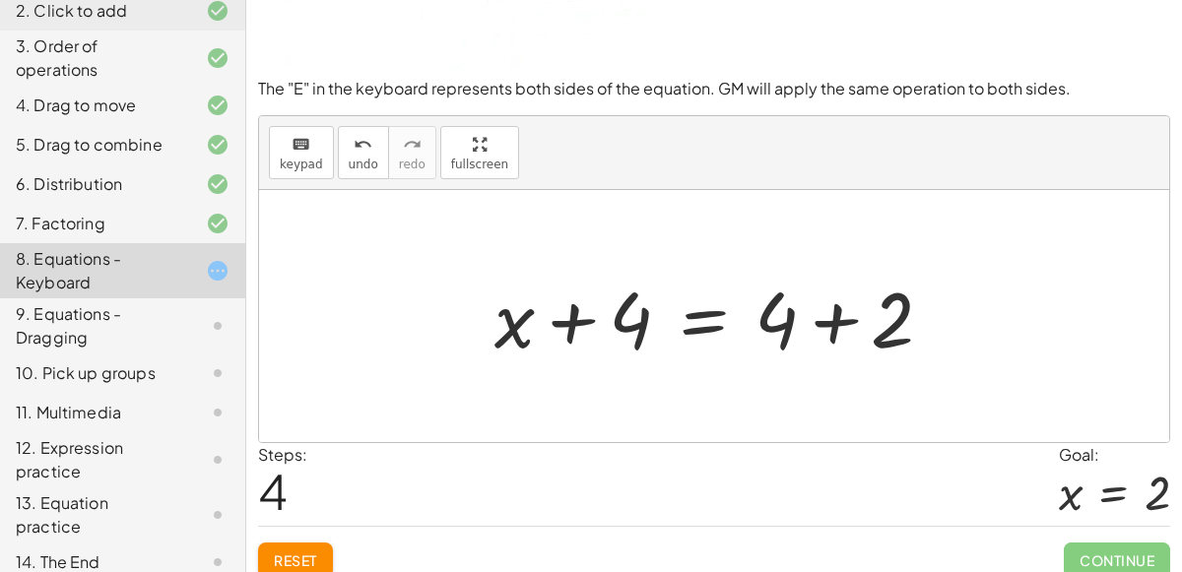
click at [771, 318] on div at bounding box center [722, 316] width 474 height 101
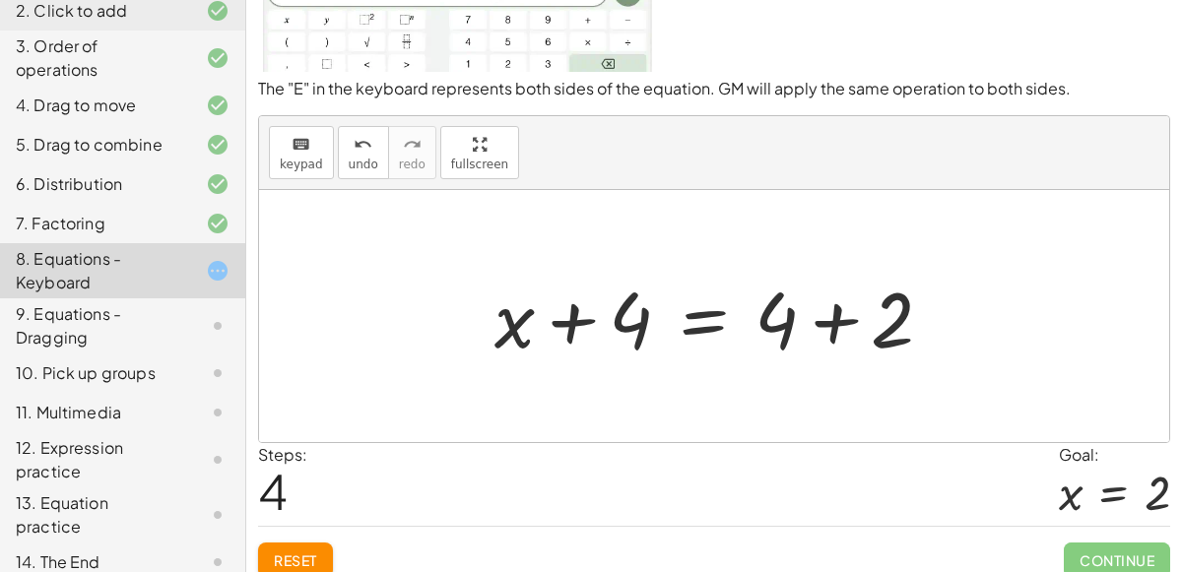
click at [882, 319] on div at bounding box center [722, 316] width 474 height 101
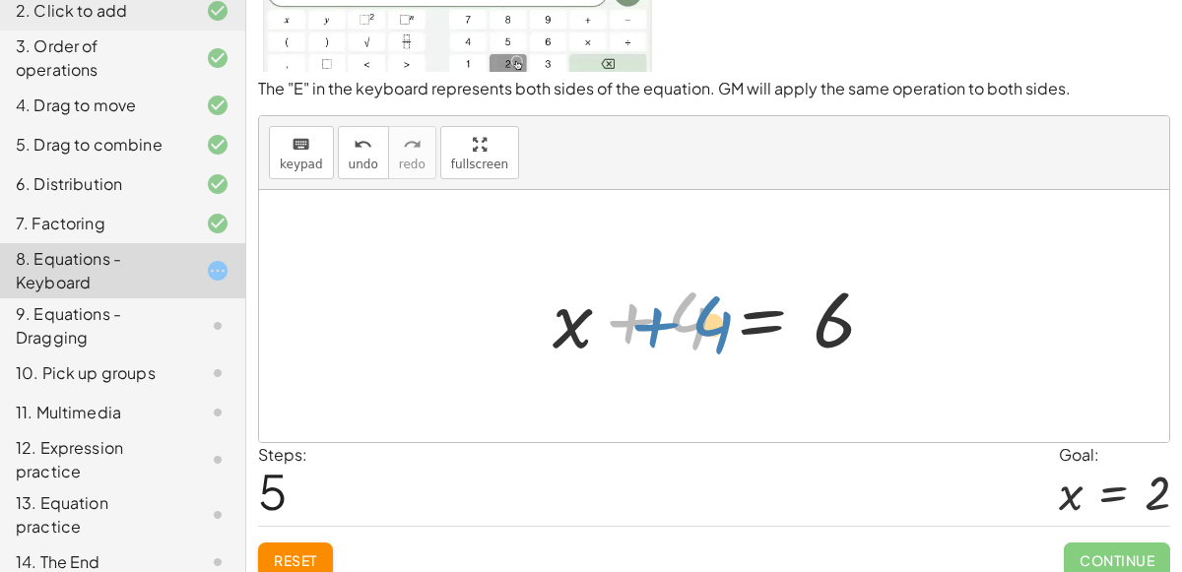
click at [691, 312] on div at bounding box center [722, 316] width 358 height 101
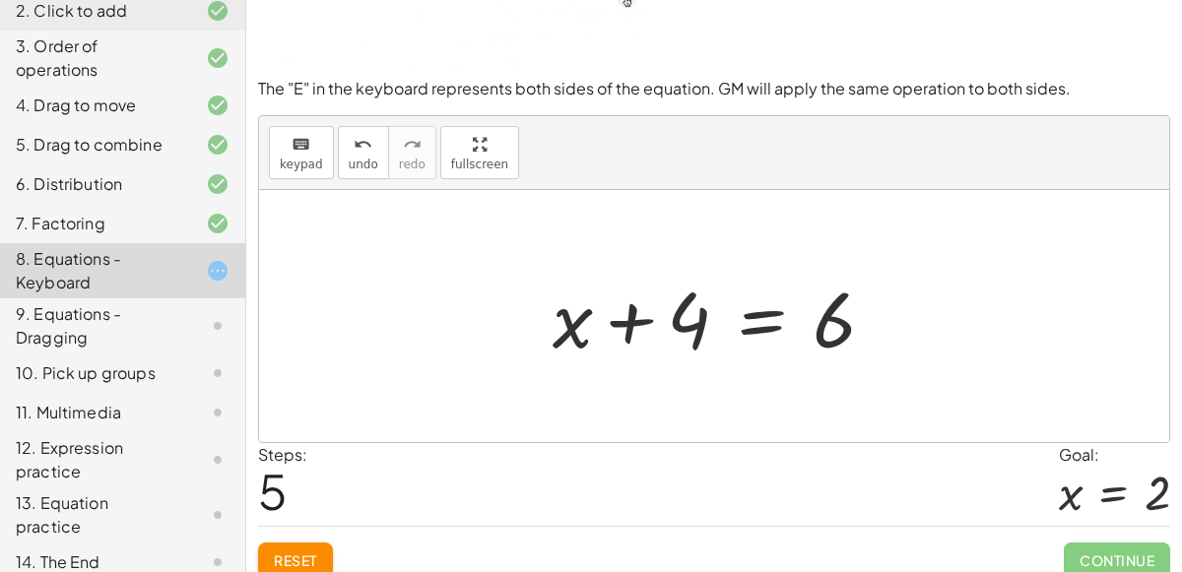
click at [834, 329] on div at bounding box center [722, 316] width 358 height 101
click at [683, 320] on div at bounding box center [722, 316] width 358 height 101
click at [831, 323] on div at bounding box center [722, 316] width 358 height 101
click at [592, 316] on div at bounding box center [722, 316] width 358 height 101
click at [614, 314] on div at bounding box center [722, 316] width 358 height 101
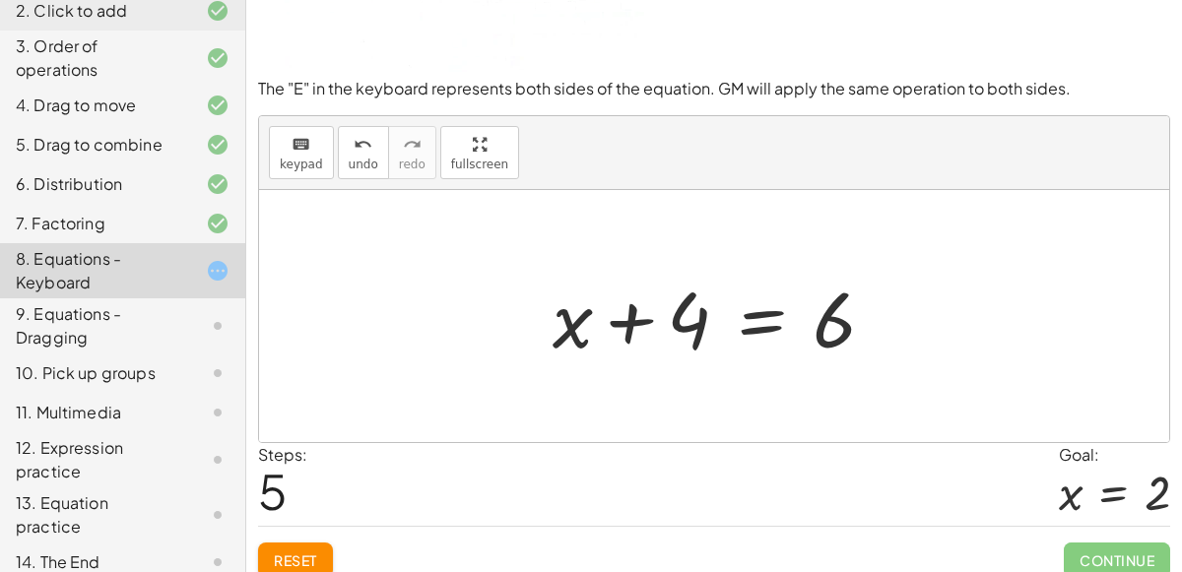
click at [633, 319] on div at bounding box center [722, 316] width 358 height 101
click at [700, 359] on div at bounding box center [722, 316] width 358 height 101
click at [310, 144] on div "keyboard" at bounding box center [301, 144] width 43 height 24
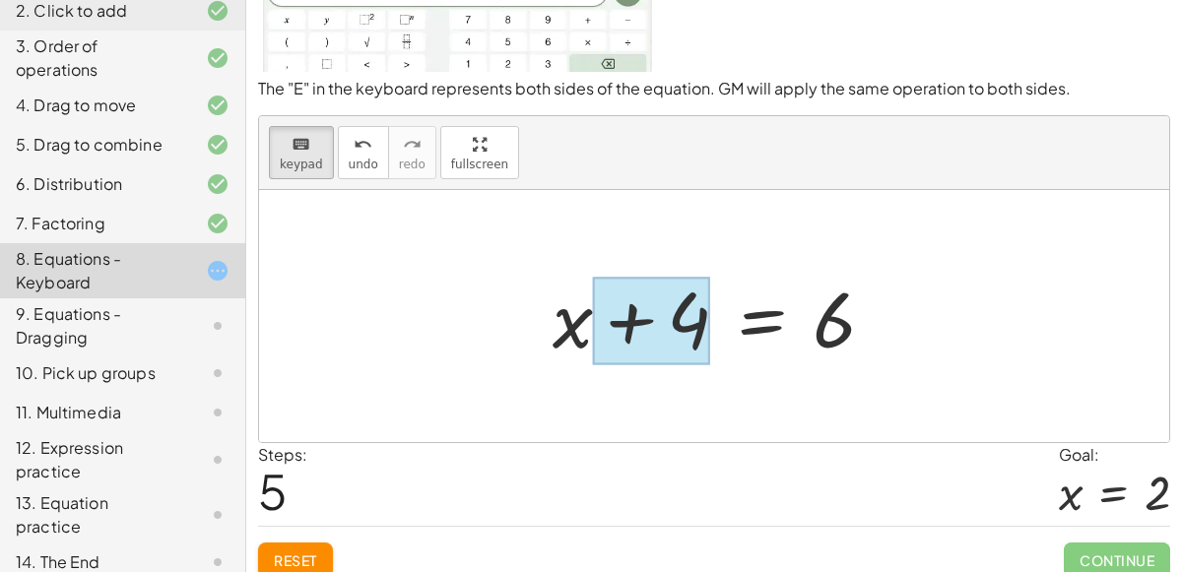
click at [688, 316] on div at bounding box center [651, 321] width 117 height 88
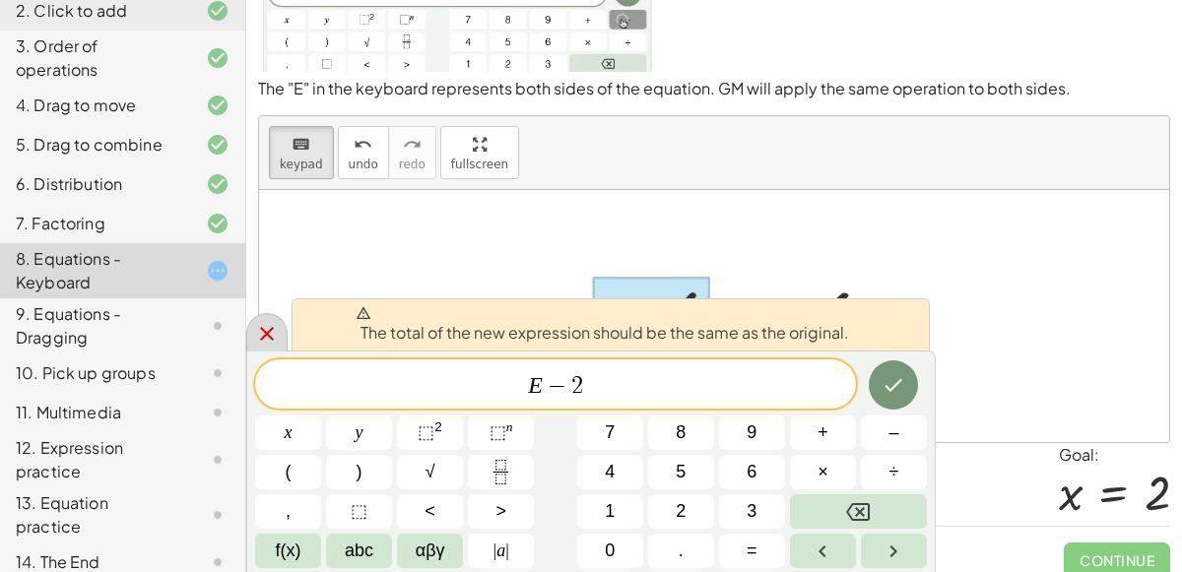
click at [282, 327] on div at bounding box center [266, 332] width 41 height 38
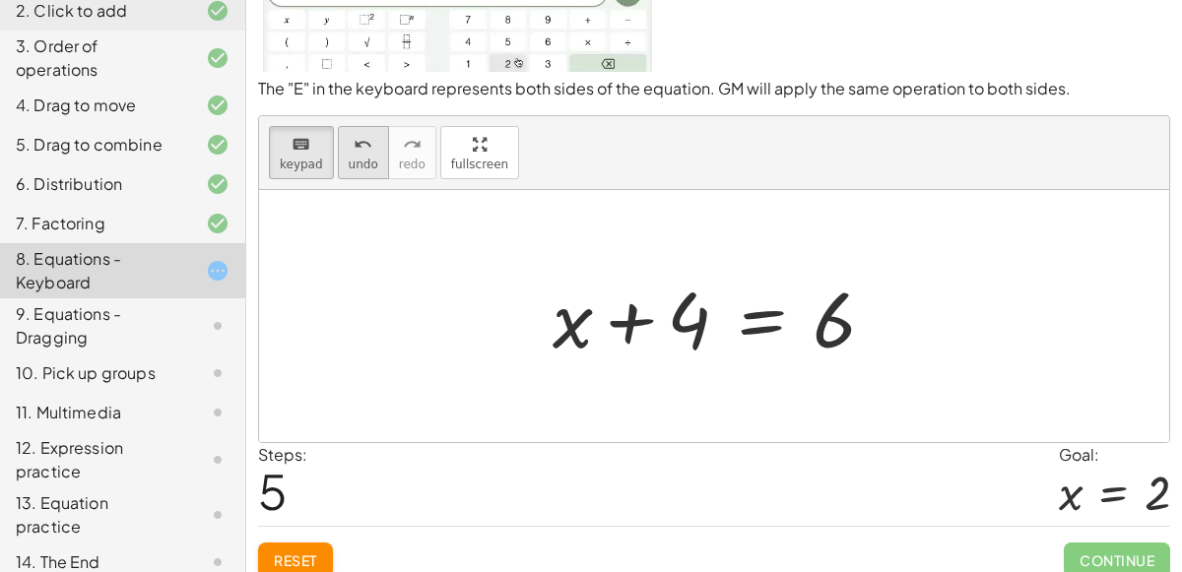
click at [349, 158] on span "undo" at bounding box center [364, 165] width 30 height 14
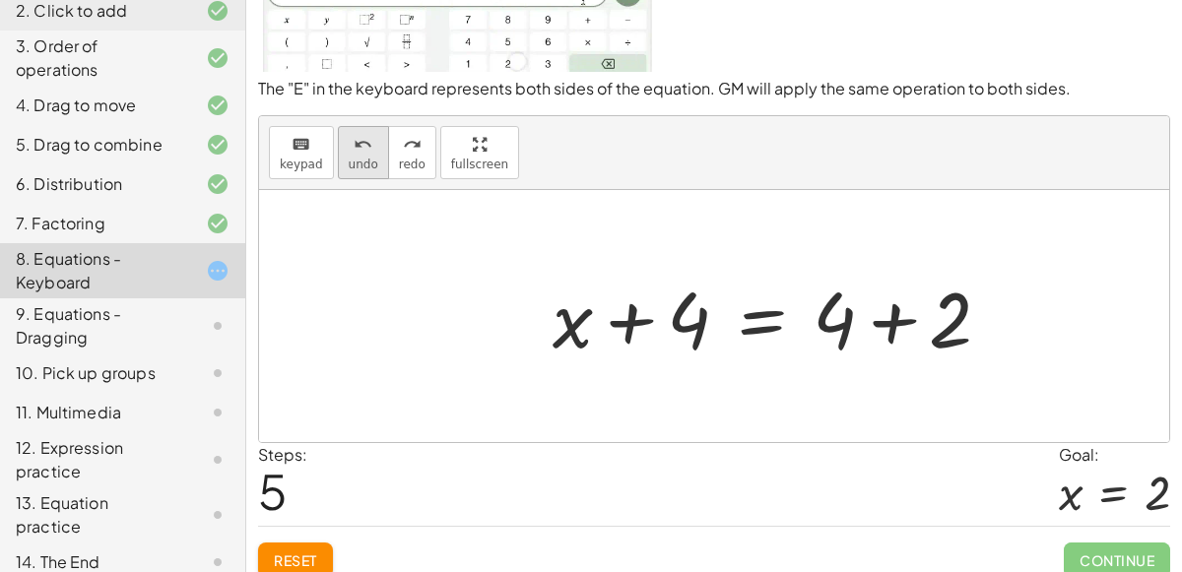
click at [349, 158] on span "undo" at bounding box center [364, 165] width 30 height 14
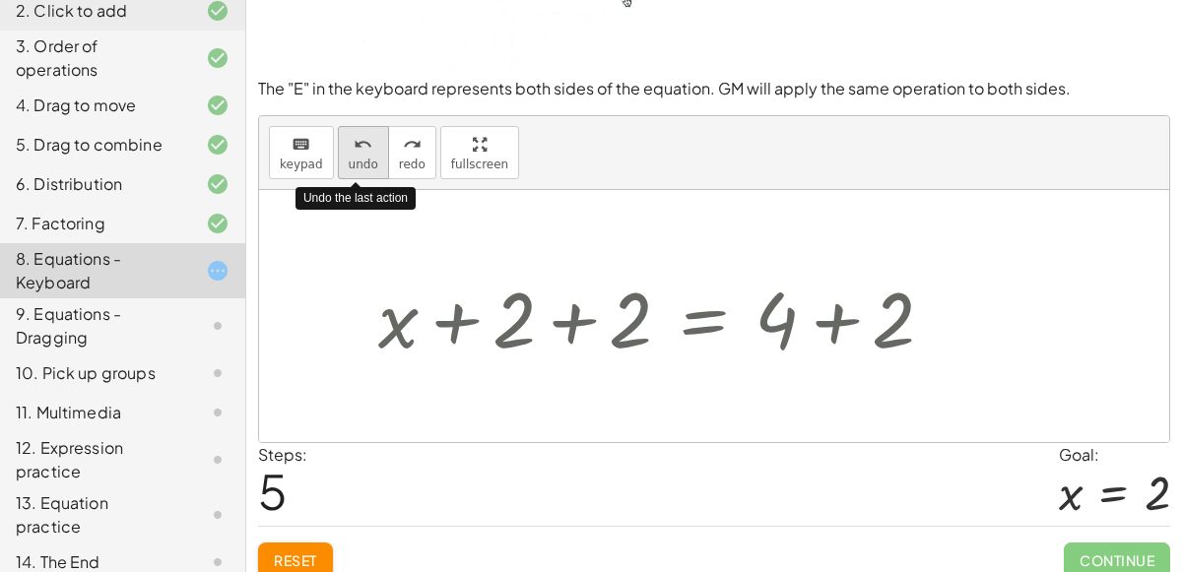
click at [349, 158] on span "undo" at bounding box center [364, 165] width 30 height 14
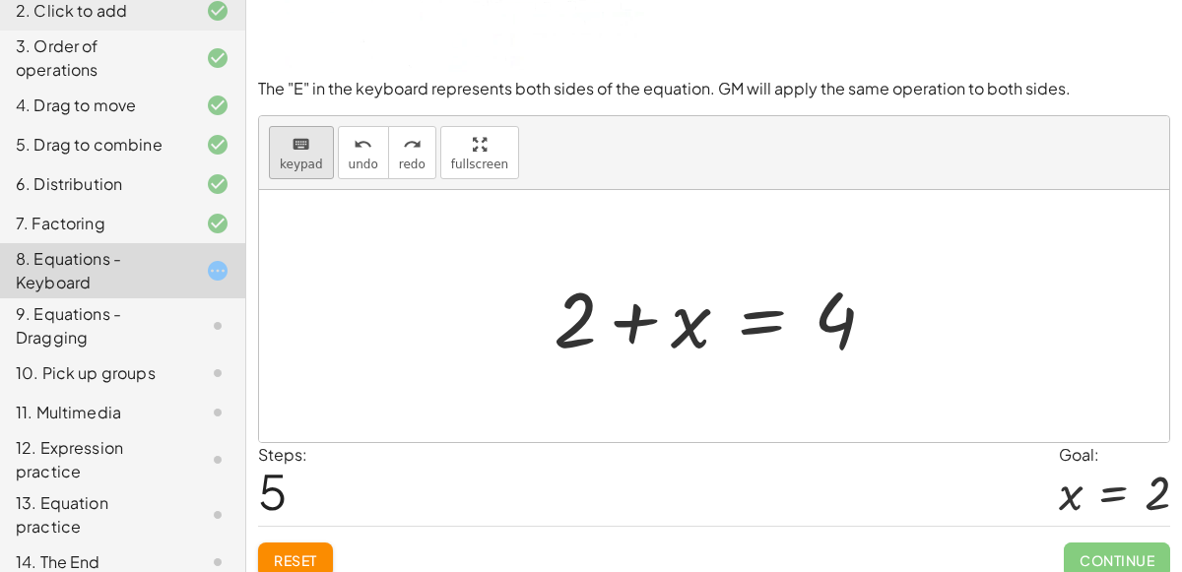
click at [293, 141] on icon "keyboard" at bounding box center [301, 145] width 19 height 24
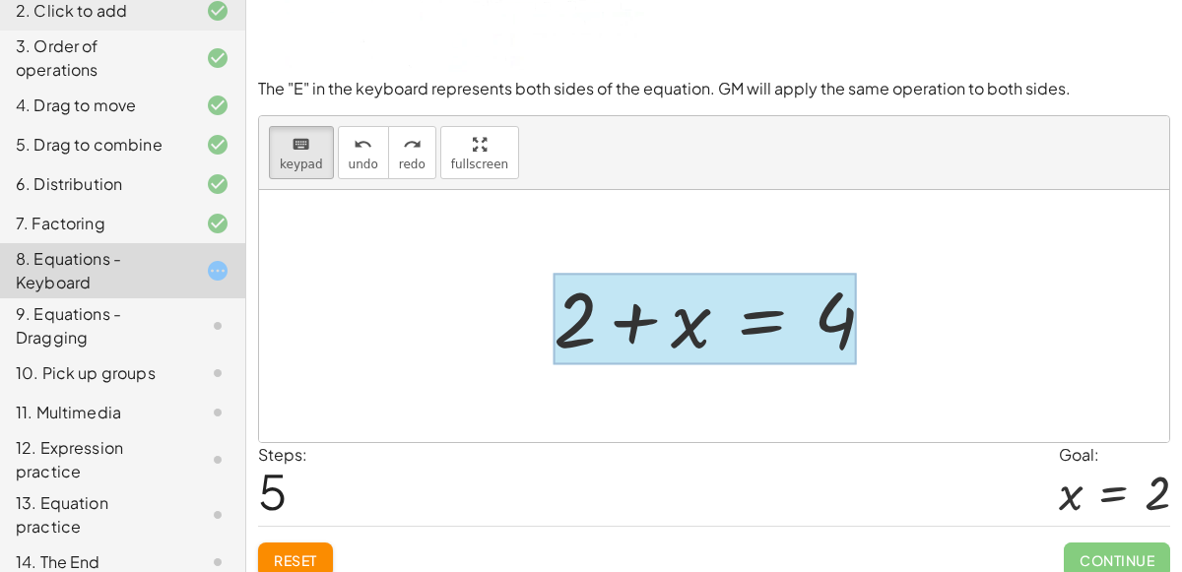
click at [717, 332] on div at bounding box center [704, 319] width 303 height 92
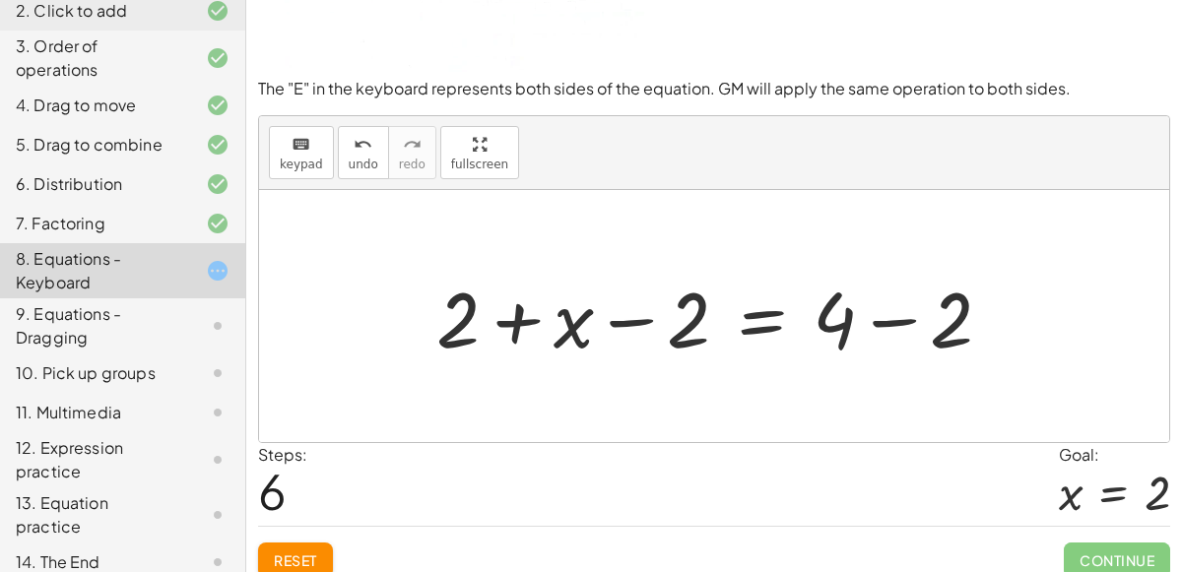
click at [692, 312] on div at bounding box center [721, 316] width 591 height 101
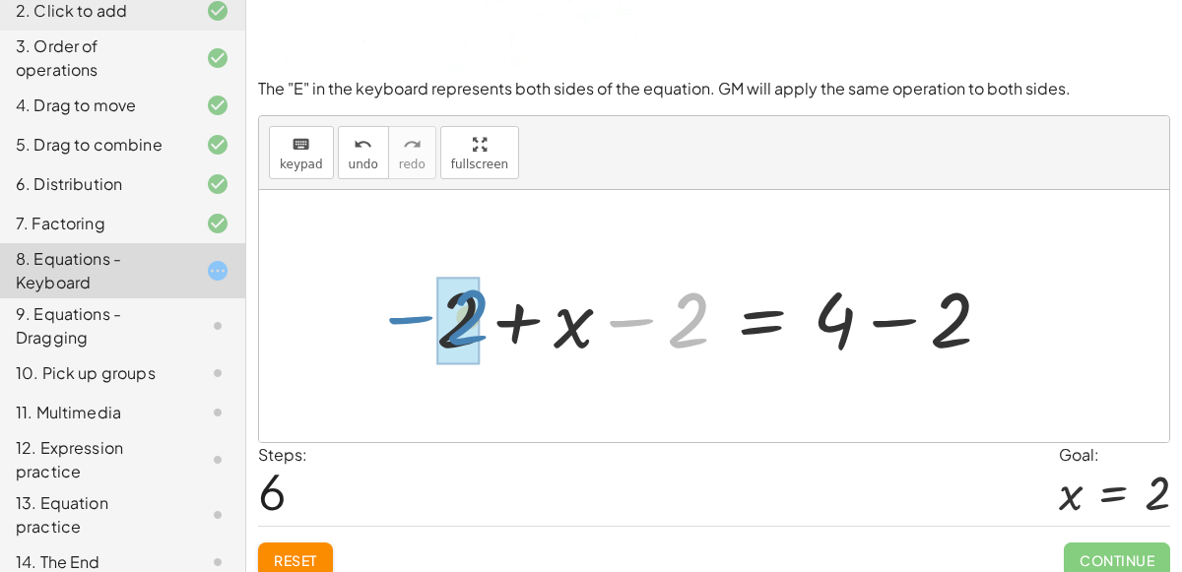
drag, startPoint x: 675, startPoint y: 310, endPoint x: 453, endPoint y: 307, distance: 221.6
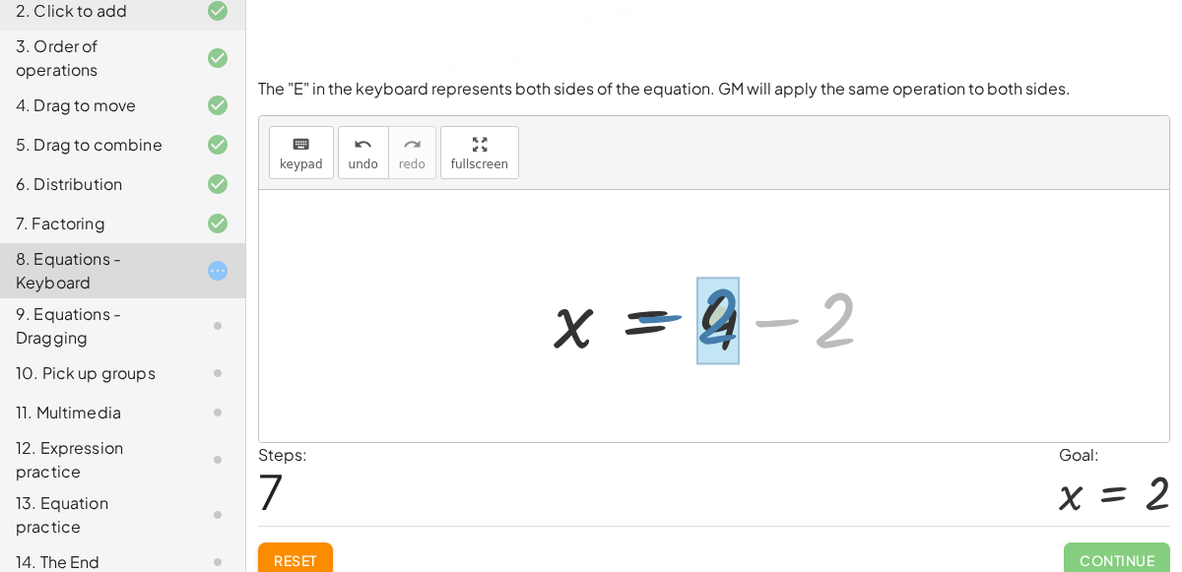
drag, startPoint x: 842, startPoint y: 313, endPoint x: 724, endPoint y: 309, distance: 118.2
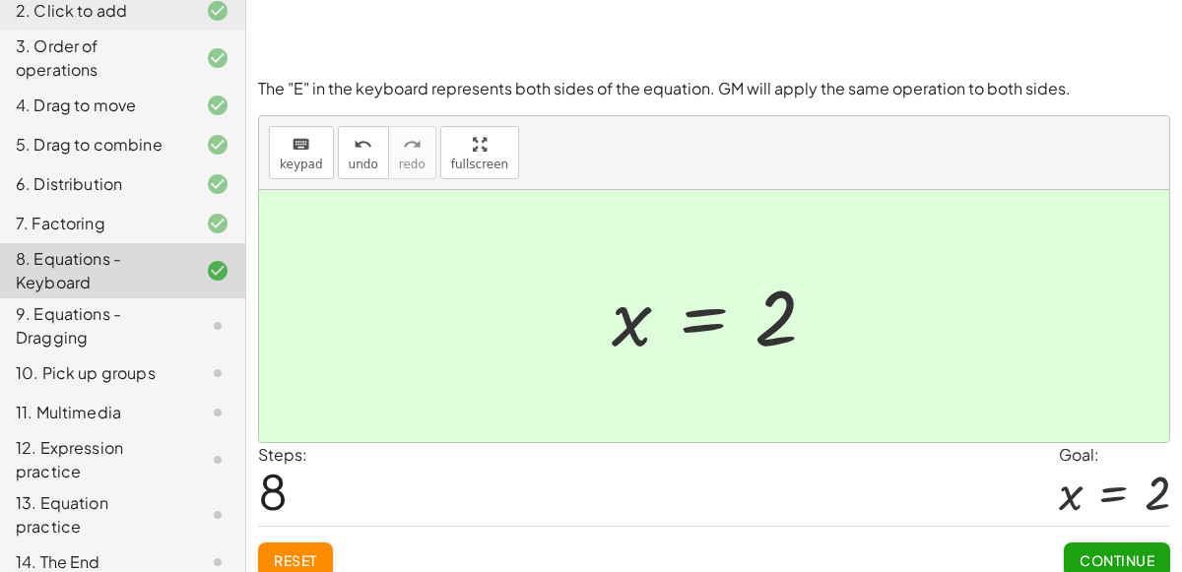
click at [1150, 543] on button "Continue" at bounding box center [1117, 560] width 106 height 35
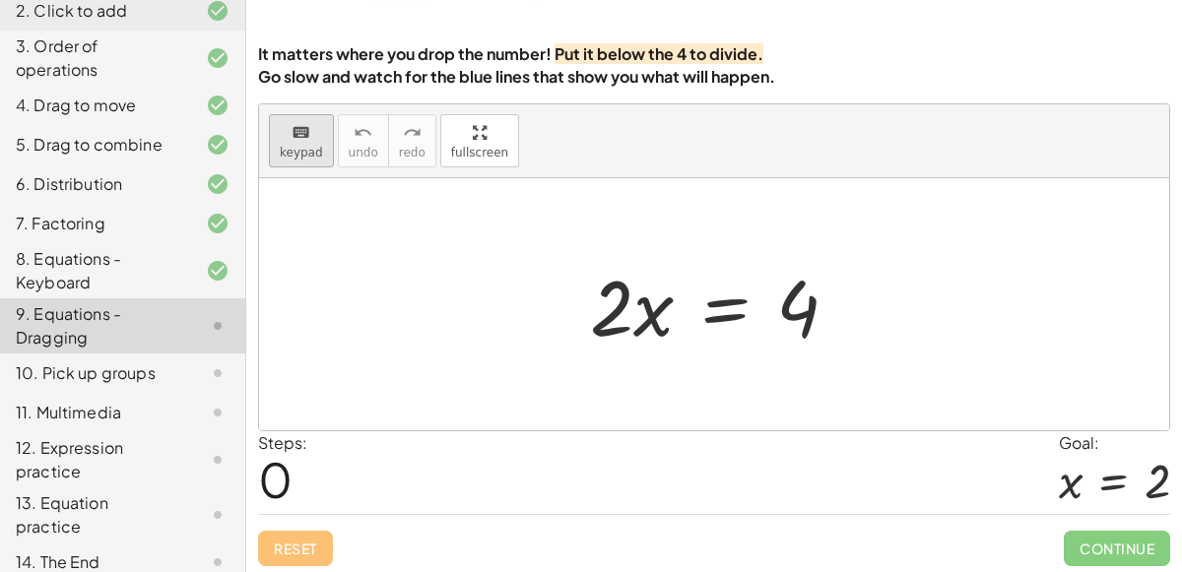
click at [302, 121] on icon "keyboard" at bounding box center [301, 133] width 19 height 24
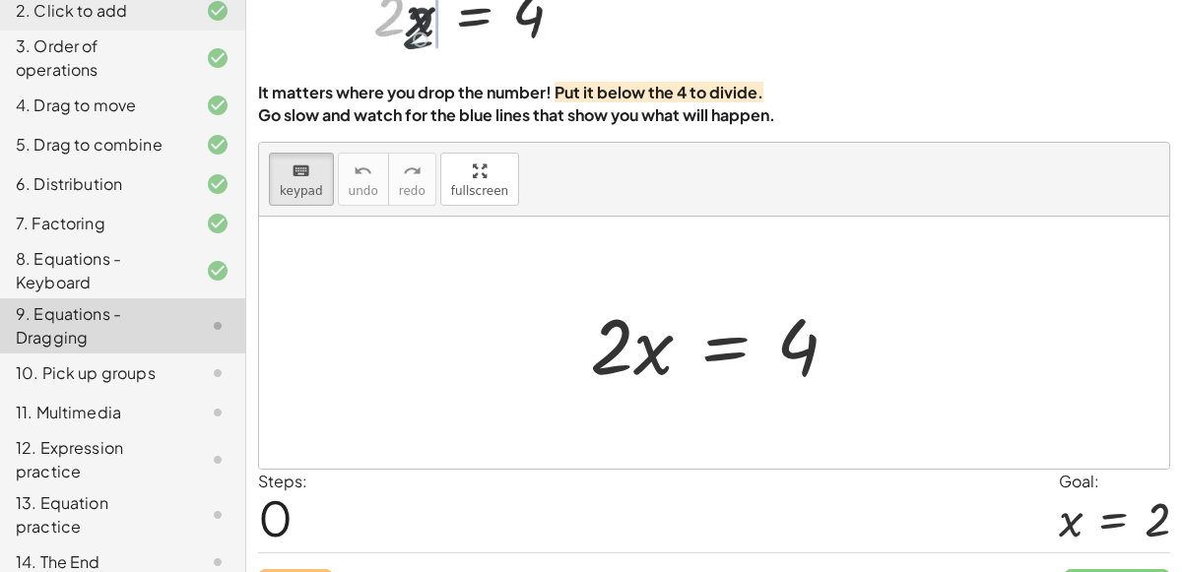
scroll to position [124, 0]
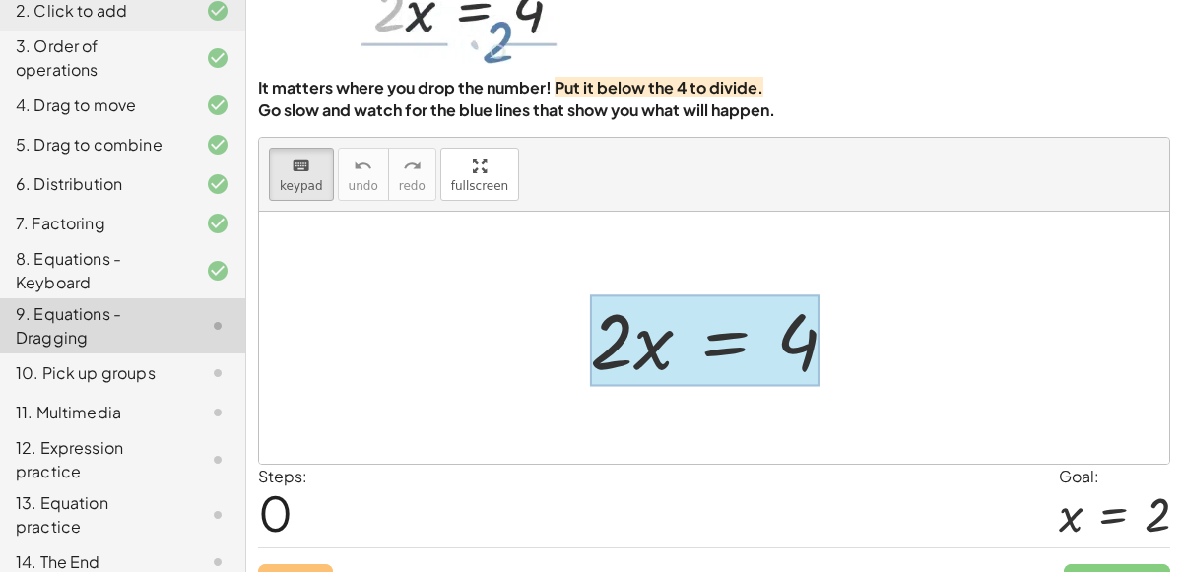
click at [745, 315] on div at bounding box center [704, 340] width 229 height 92
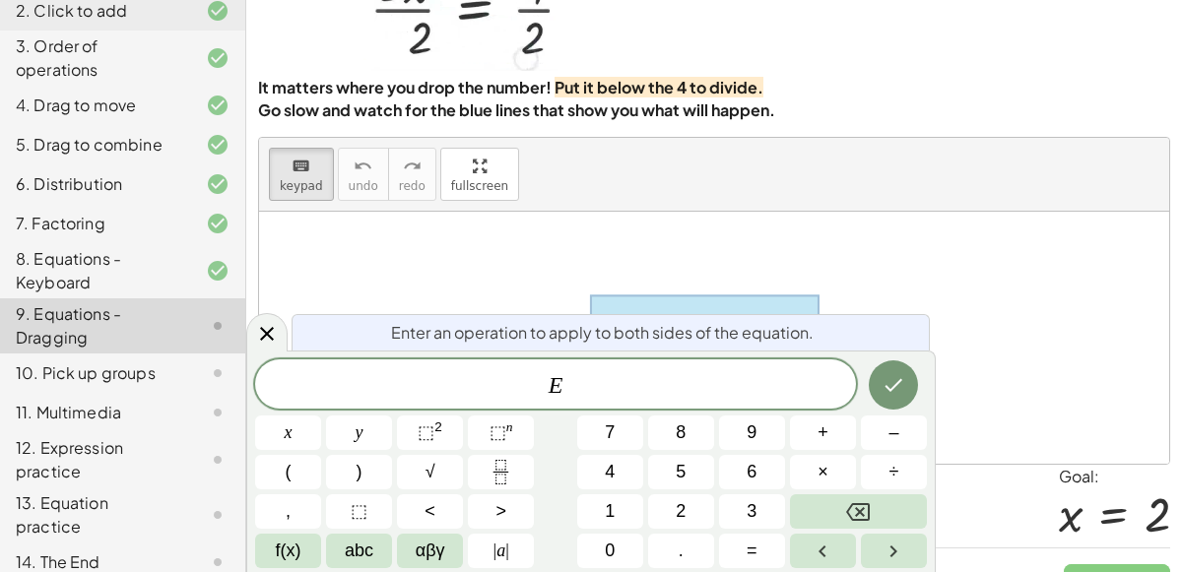
click at [903, 203] on div "keyboard keypad undo [PERSON_NAME] redo fullscreen" at bounding box center [714, 175] width 910 height 74
click at [255, 323] on icon at bounding box center [267, 334] width 24 height 24
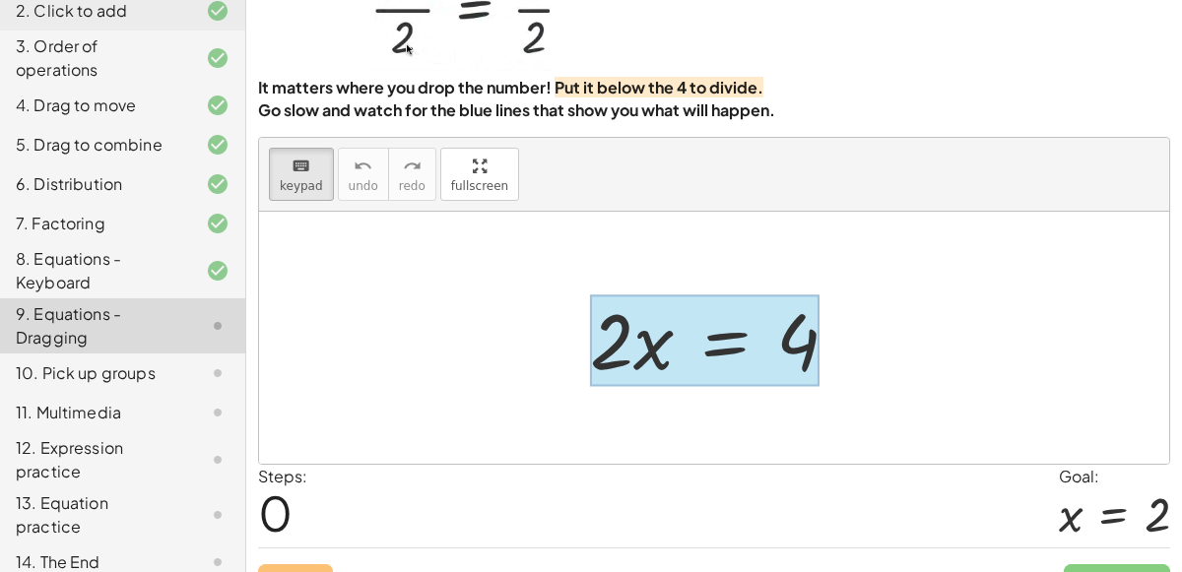
drag, startPoint x: 767, startPoint y: 295, endPoint x: 724, endPoint y: 342, distance: 63.4
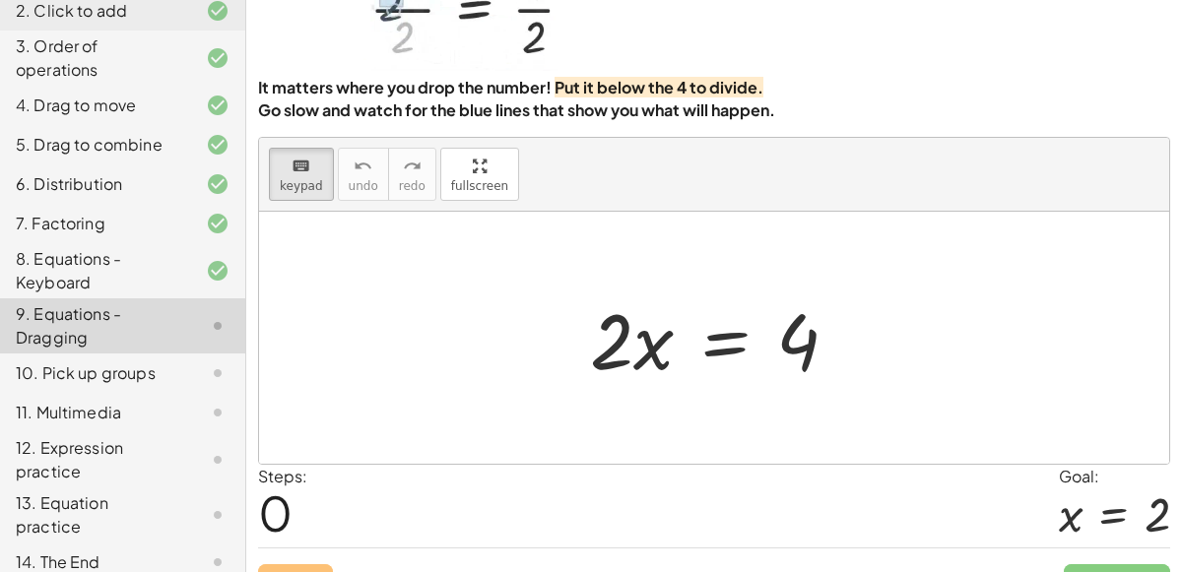
drag, startPoint x: 808, startPoint y: 325, endPoint x: 644, endPoint y: 401, distance: 180.2
click at [815, 325] on div at bounding box center [797, 342] width 43 height 88
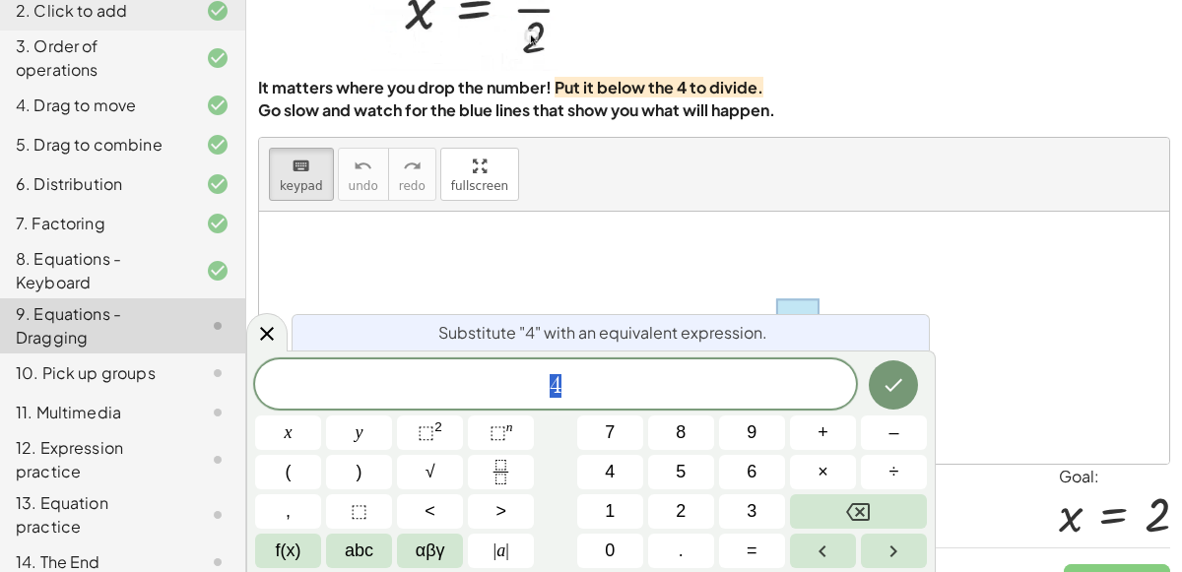
click at [467, 248] on div at bounding box center [714, 338] width 910 height 252
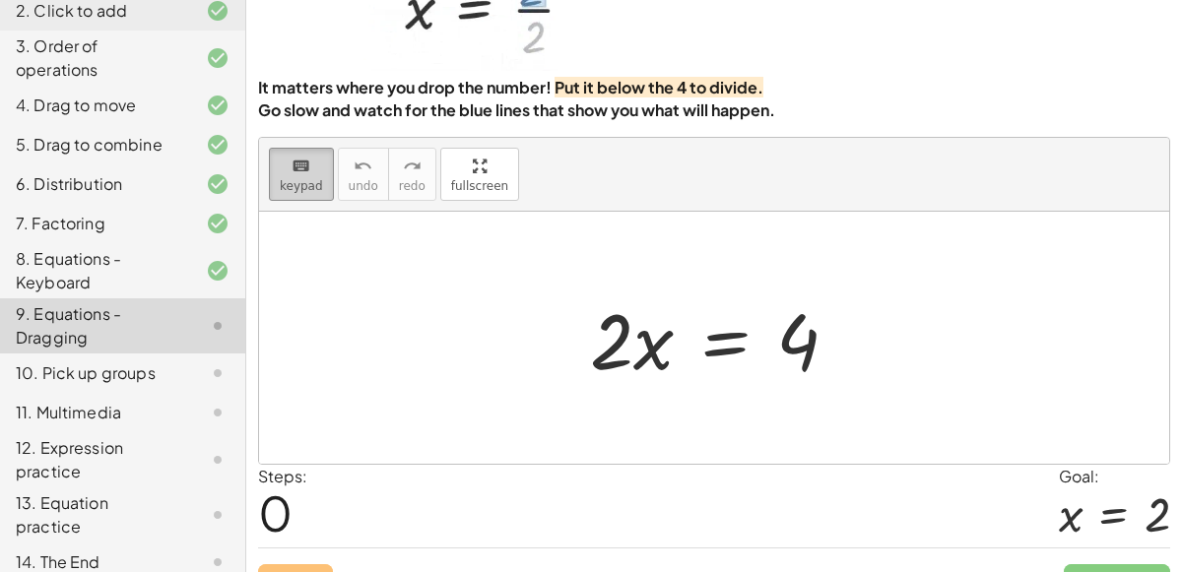
click at [306, 171] on icon "keyboard" at bounding box center [301, 167] width 19 height 24
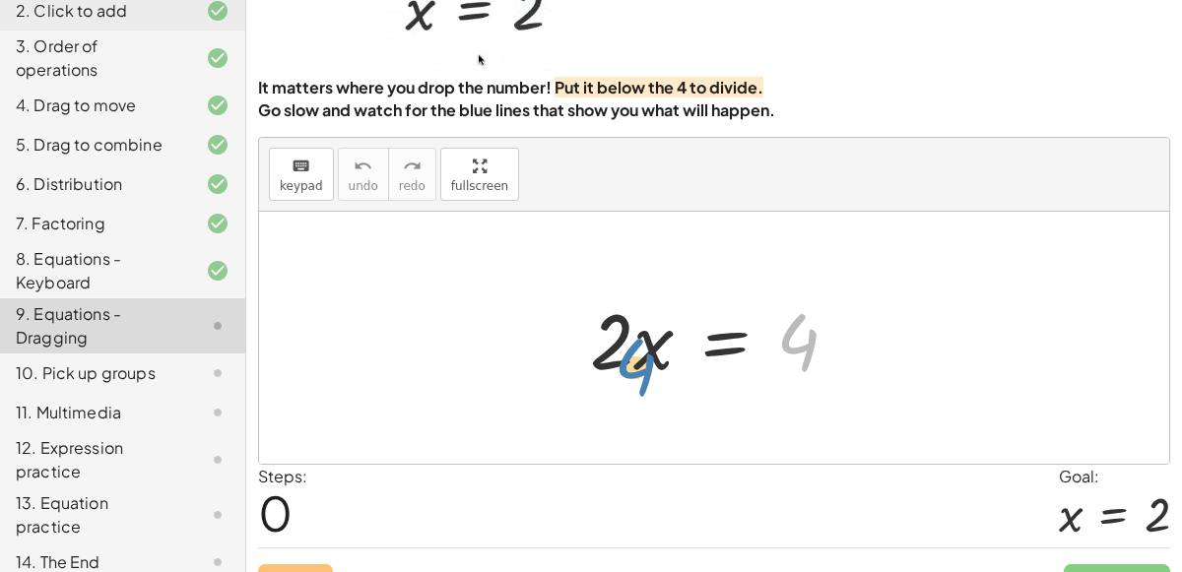
drag, startPoint x: 802, startPoint y: 335, endPoint x: 636, endPoint y: 357, distance: 166.9
click at [636, 357] on div at bounding box center [722, 338] width 284 height 101
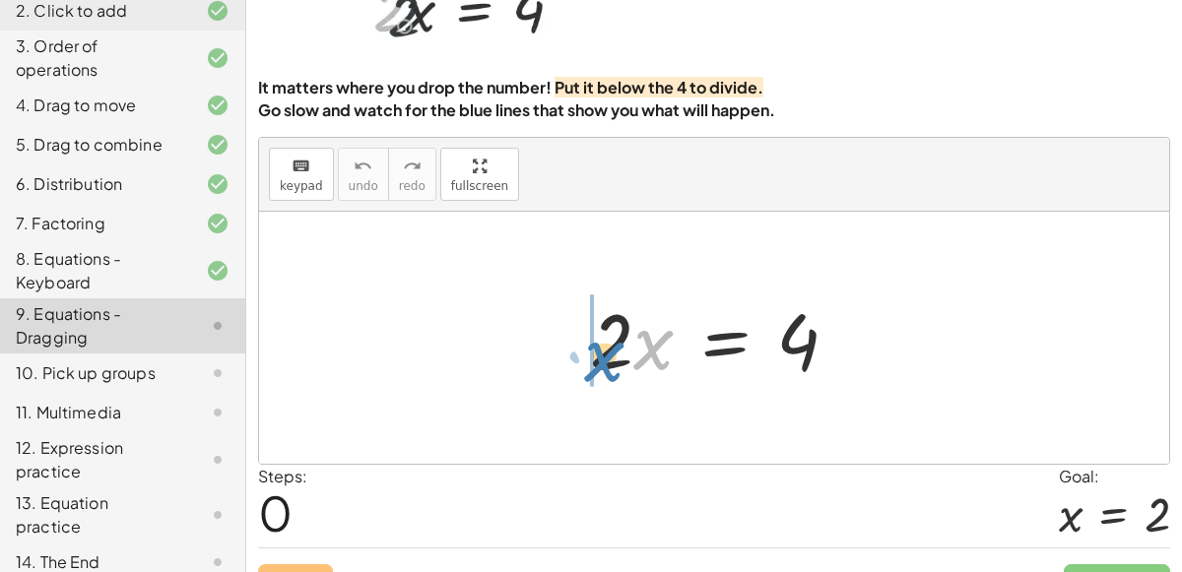
drag, startPoint x: 656, startPoint y: 351, endPoint x: 609, endPoint y: 363, distance: 49.0
click at [609, 363] on div at bounding box center [722, 338] width 284 height 101
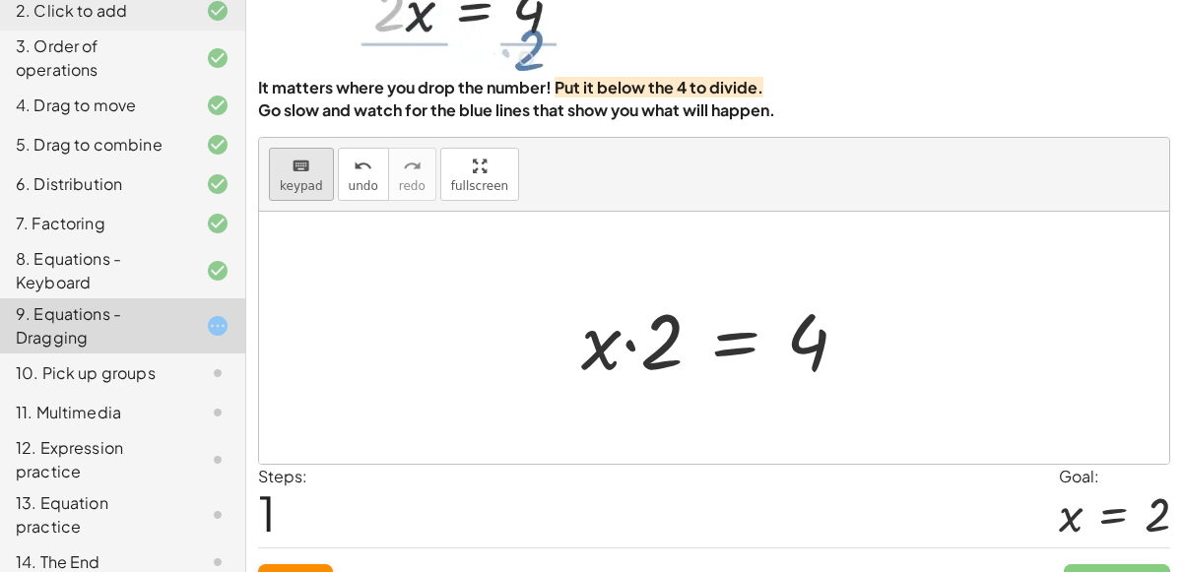
click at [306, 179] on span "keypad" at bounding box center [301, 186] width 43 height 14
click at [292, 179] on span "keypad" at bounding box center [301, 186] width 43 height 14
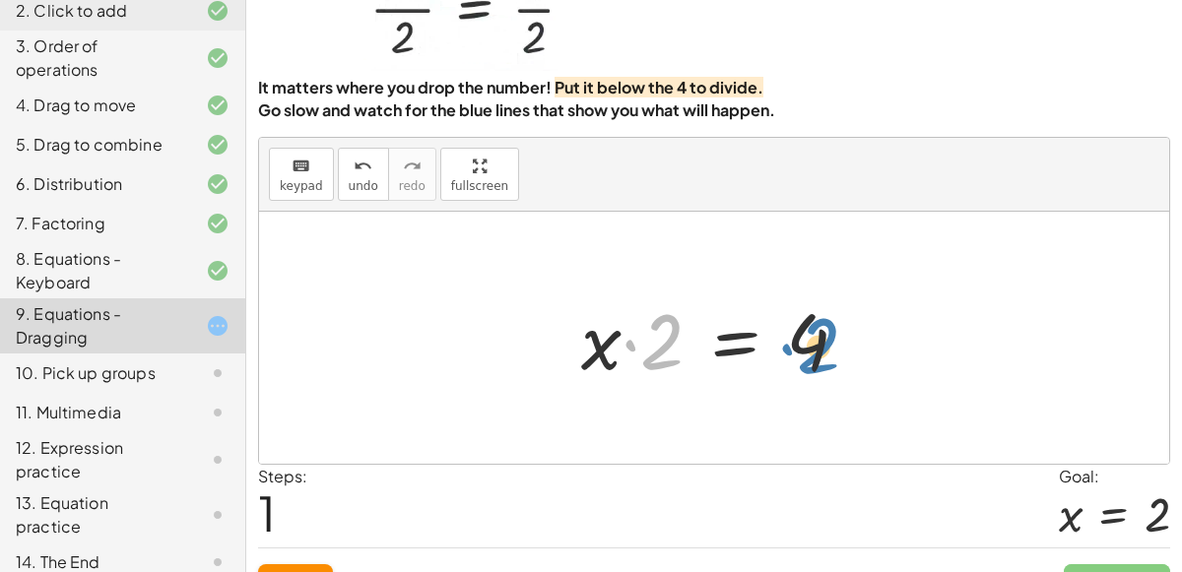
drag, startPoint x: 654, startPoint y: 326, endPoint x: 812, endPoint y: 329, distance: 157.6
click at [812, 329] on div at bounding box center [722, 338] width 302 height 101
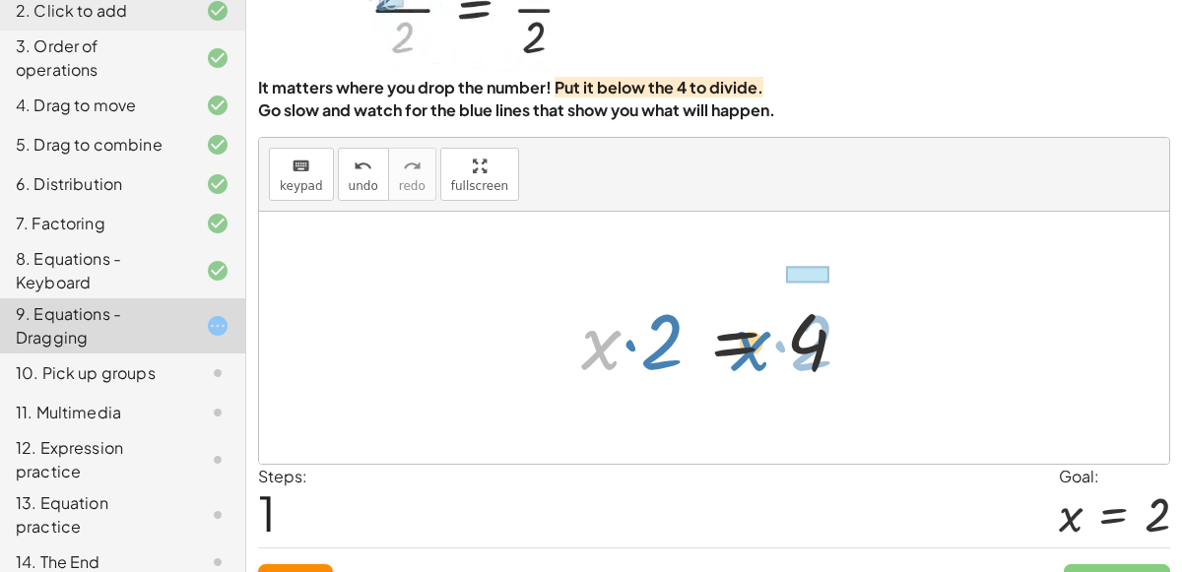
drag, startPoint x: 611, startPoint y: 339, endPoint x: 760, endPoint y: 340, distance: 149.7
click at [760, 340] on div at bounding box center [722, 338] width 302 height 101
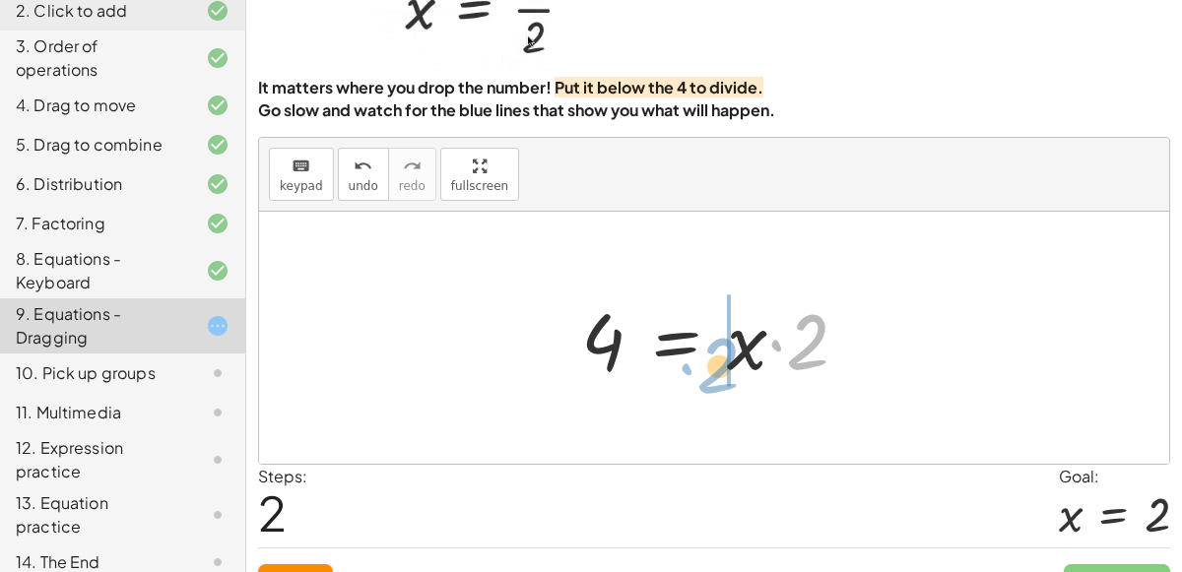
drag, startPoint x: 805, startPoint y: 346, endPoint x: 710, endPoint y: 370, distance: 97.7
click at [710, 370] on div at bounding box center [722, 338] width 302 height 101
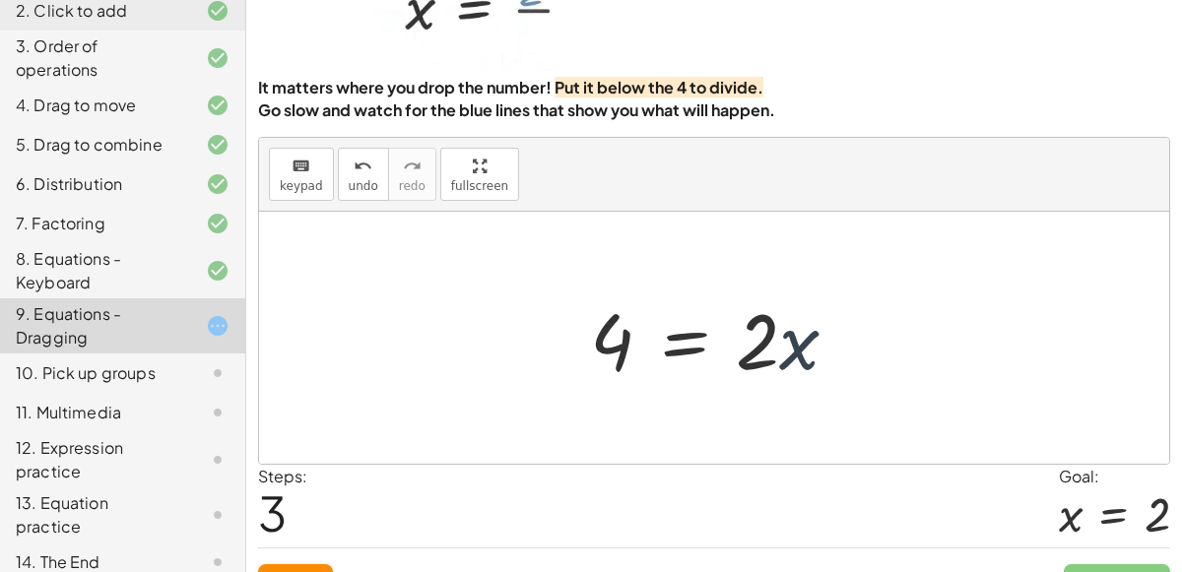
click at [803, 337] on div at bounding box center [722, 338] width 284 height 101
click at [805, 339] on div at bounding box center [722, 338] width 284 height 101
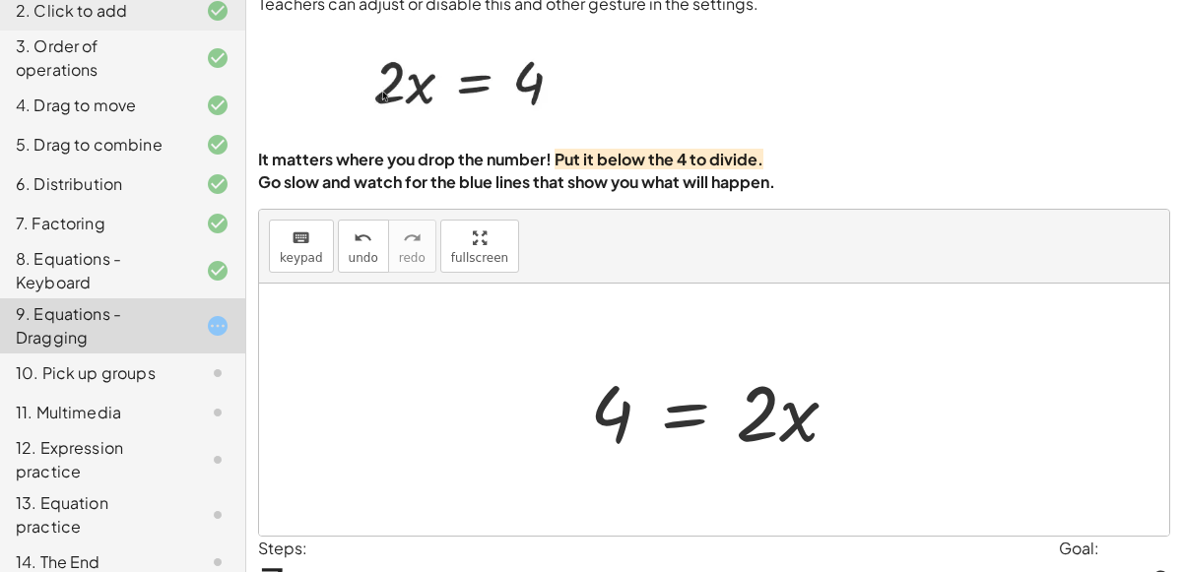
scroll to position [53, 0]
drag, startPoint x: 792, startPoint y: 415, endPoint x: 664, endPoint y: 449, distance: 132.6
click at [664, 449] on div at bounding box center [722, 408] width 284 height 101
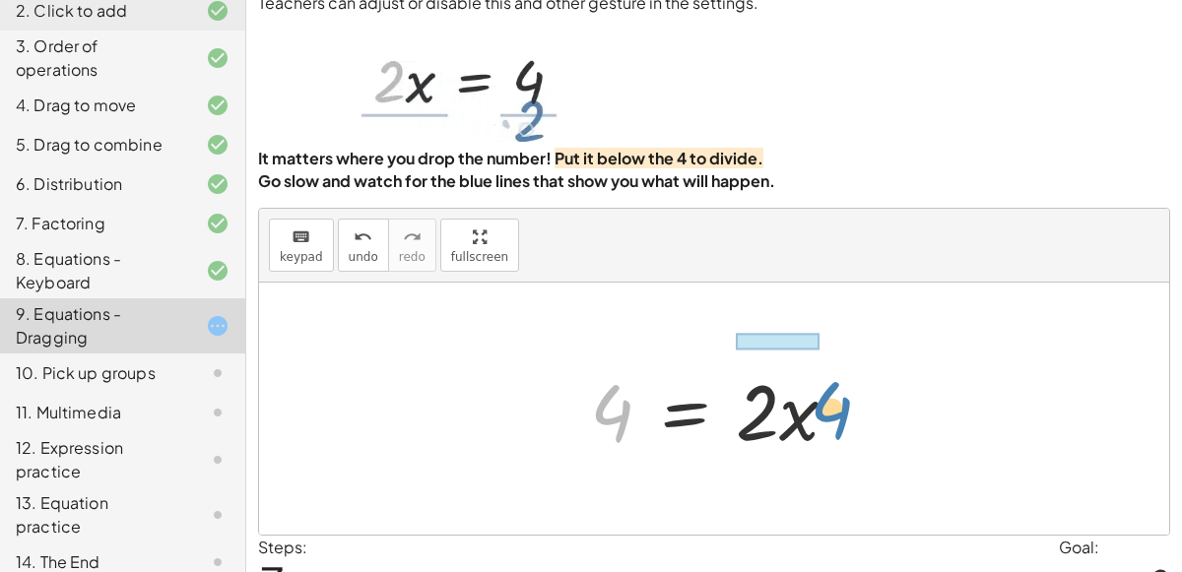
drag, startPoint x: 601, startPoint y: 409, endPoint x: 820, endPoint y: 406, distance: 219.6
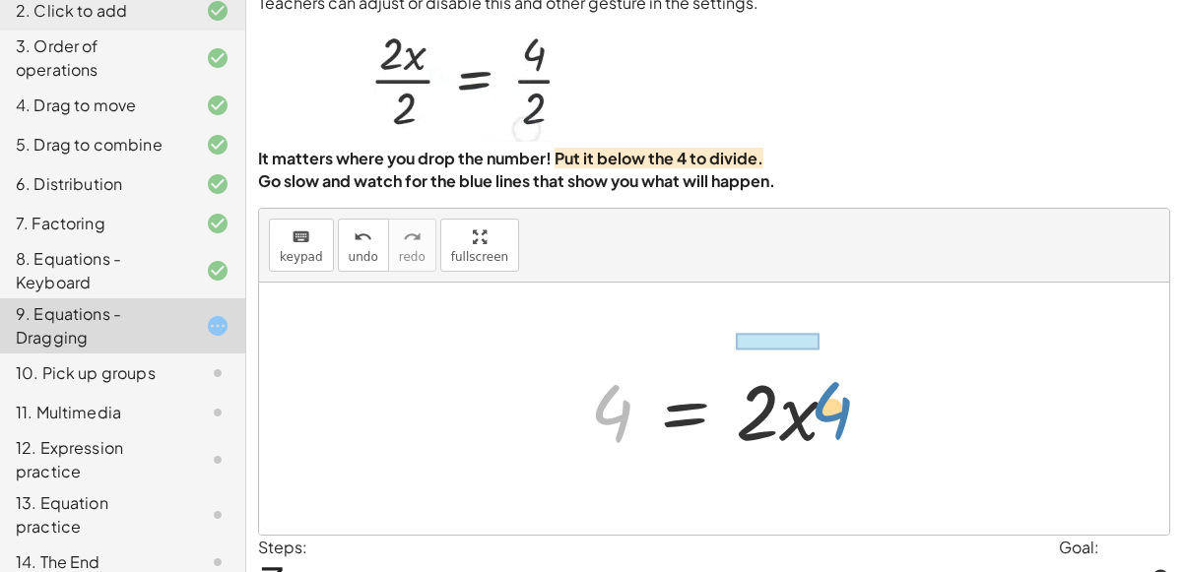
click at [820, 406] on div at bounding box center [722, 408] width 284 height 101
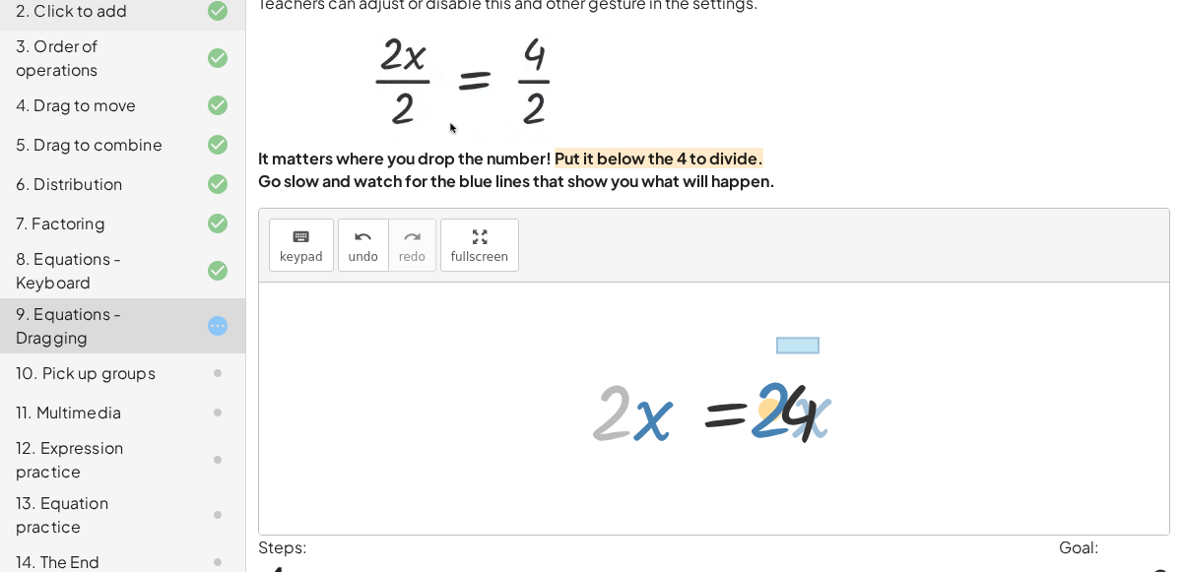
drag, startPoint x: 616, startPoint y: 409, endPoint x: 775, endPoint y: 406, distance: 159.6
click at [775, 406] on div at bounding box center [722, 408] width 284 height 101
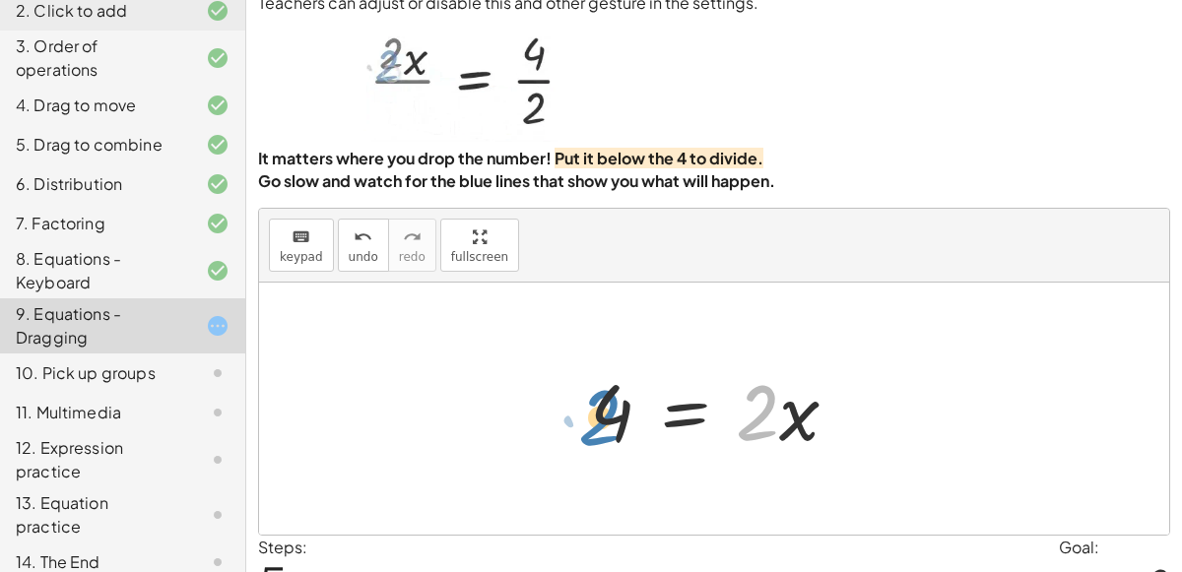
drag, startPoint x: 795, startPoint y: 406, endPoint x: 638, endPoint y: 411, distance: 156.7
click at [638, 411] on div at bounding box center [722, 408] width 284 height 101
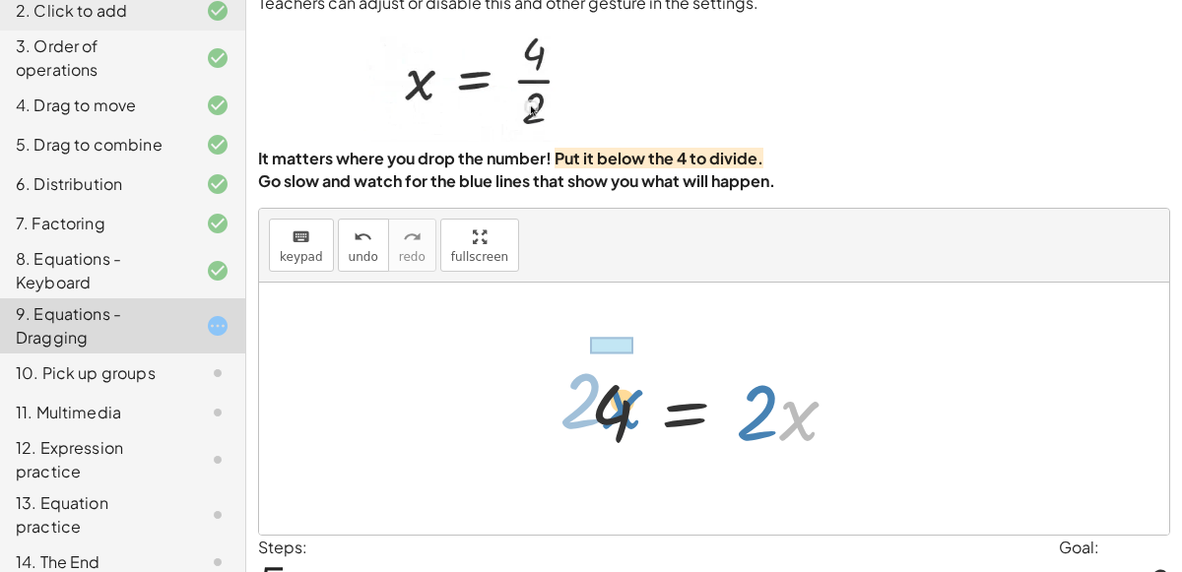
drag, startPoint x: 800, startPoint y: 411, endPoint x: 623, endPoint y: 399, distance: 176.7
click at [623, 399] on div at bounding box center [722, 408] width 284 height 101
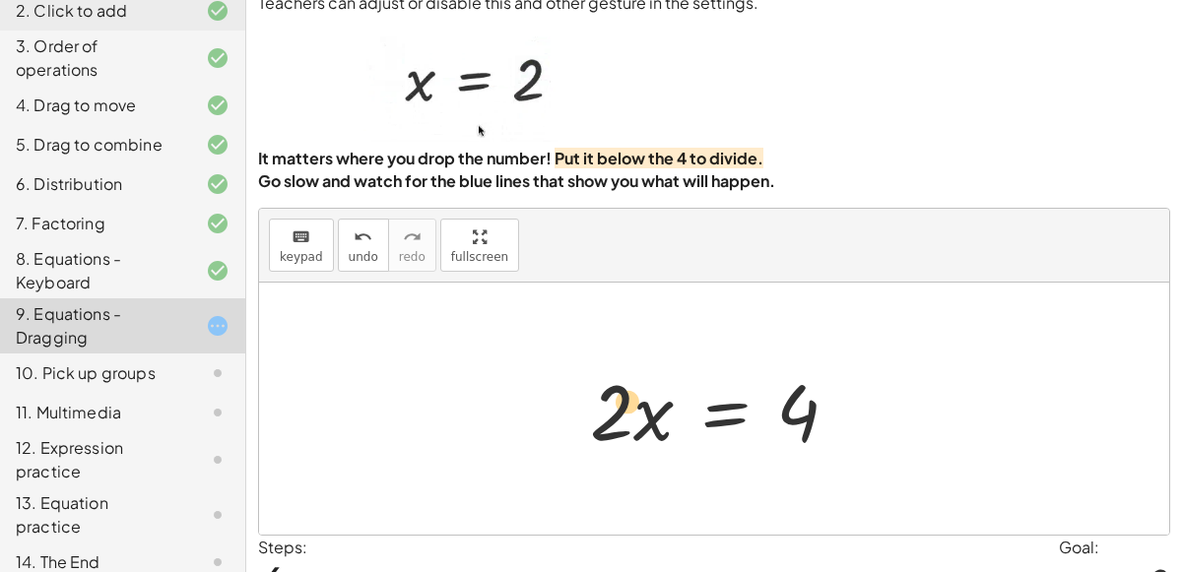
drag, startPoint x: 623, startPoint y: 417, endPoint x: 639, endPoint y: 407, distance: 18.6
click at [639, 407] on div at bounding box center [722, 408] width 284 height 101
drag, startPoint x: 650, startPoint y: 412, endPoint x: 664, endPoint y: 411, distance: 13.8
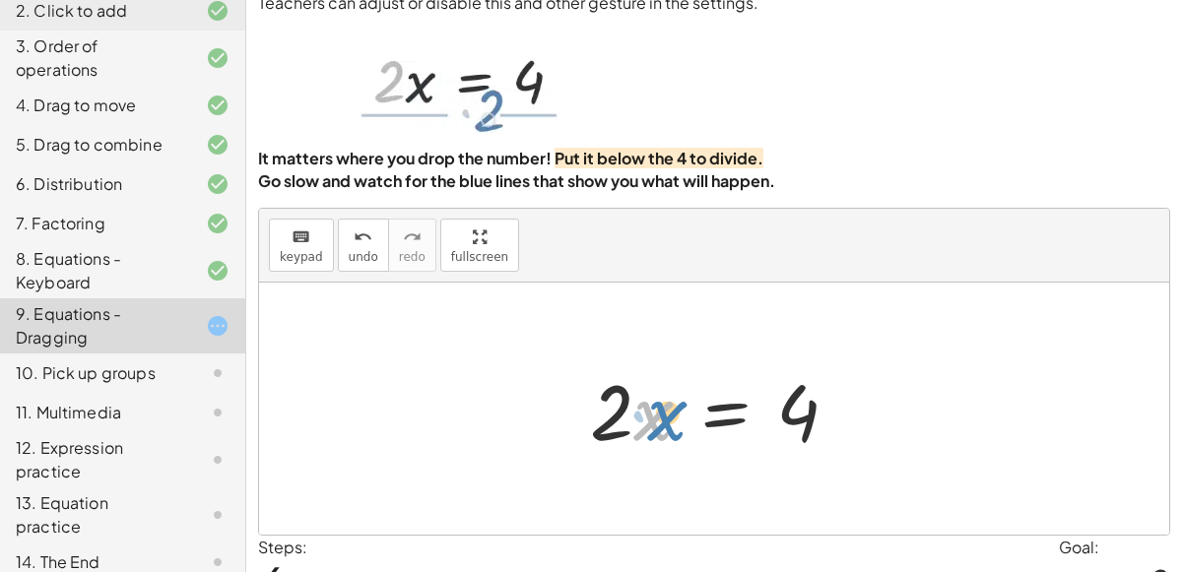
click at [664, 411] on div at bounding box center [722, 408] width 284 height 101
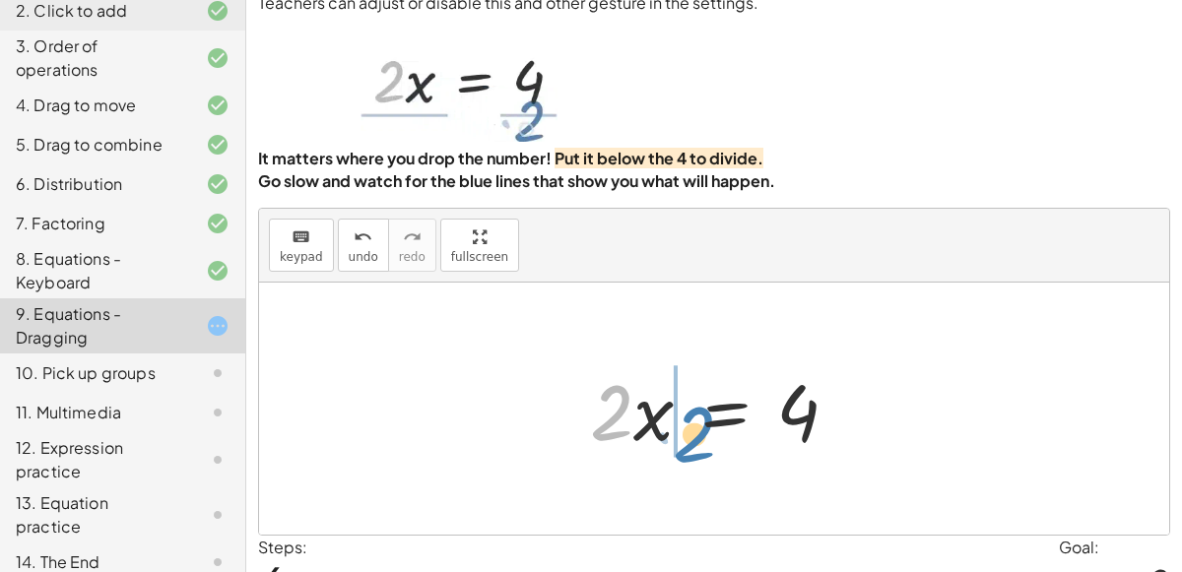
drag, startPoint x: 618, startPoint y: 408, endPoint x: 701, endPoint y: 428, distance: 86.2
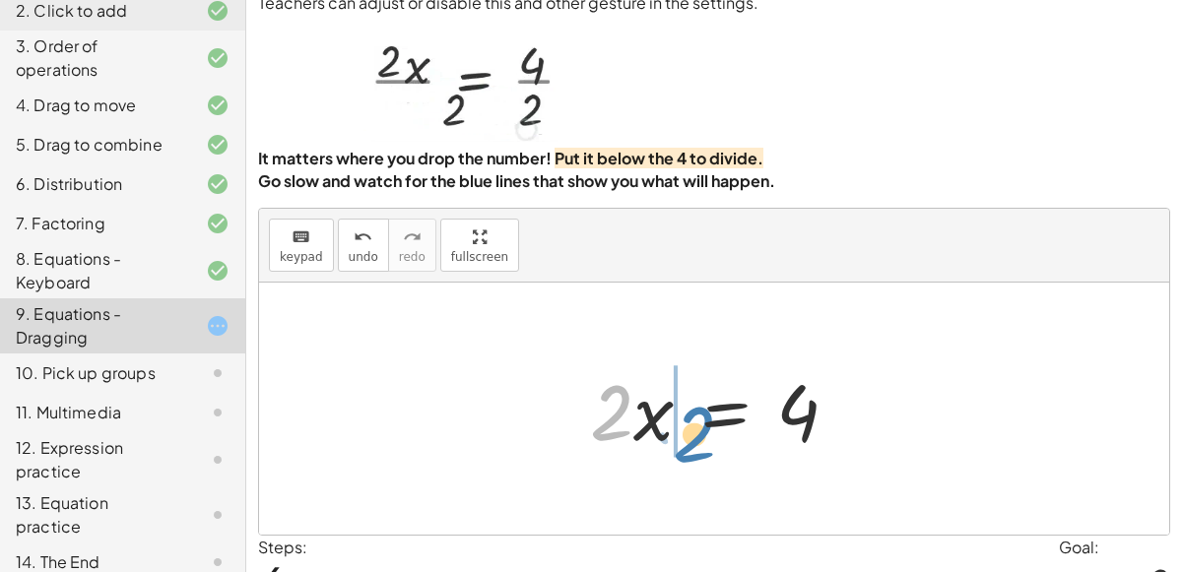
click at [701, 428] on div at bounding box center [722, 408] width 284 height 101
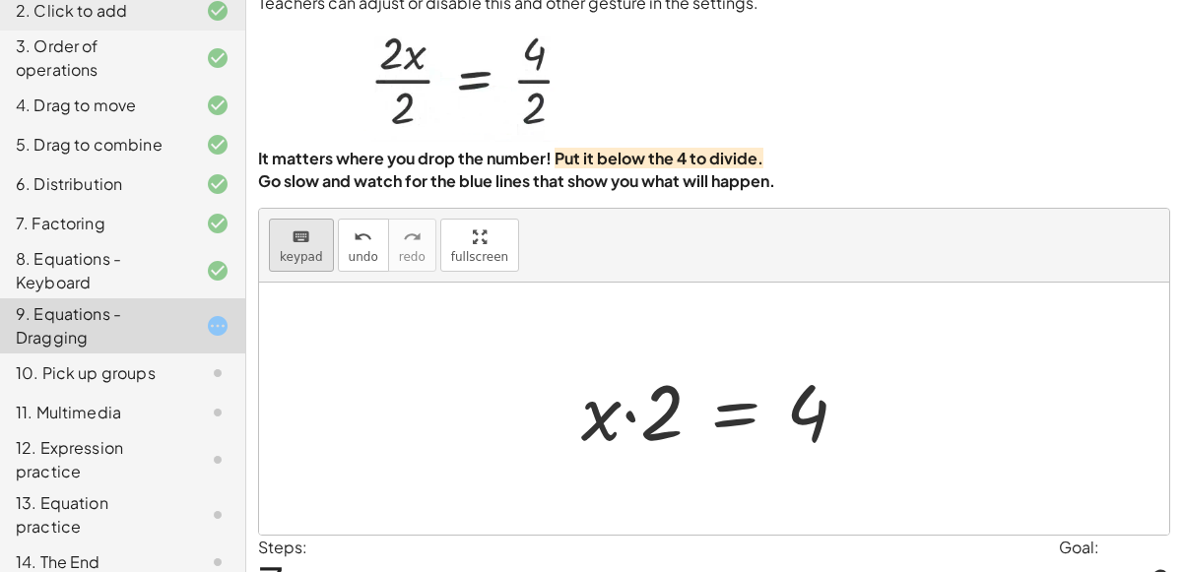
click at [307, 228] on div "keyboard" at bounding box center [301, 237] width 43 height 24
click at [657, 408] on div at bounding box center [652, 413] width 62 height 88
click at [735, 412] on div "· x · 2 = 4" at bounding box center [735, 412] width 0 height 0
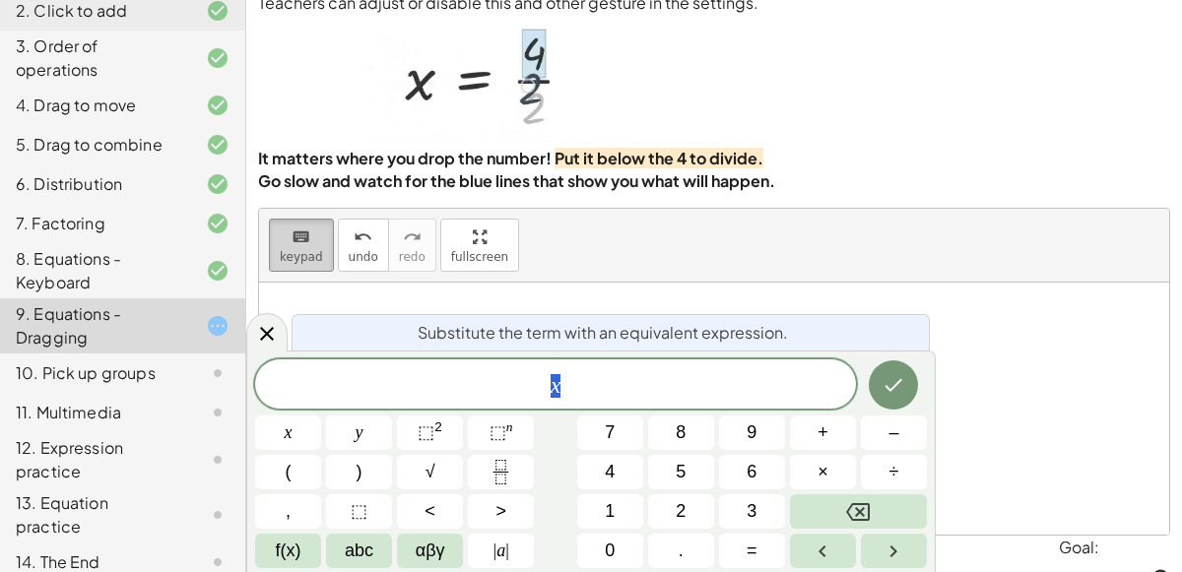
click at [315, 230] on div "keyboard" at bounding box center [301, 237] width 43 height 24
click at [272, 314] on div at bounding box center [266, 332] width 41 height 38
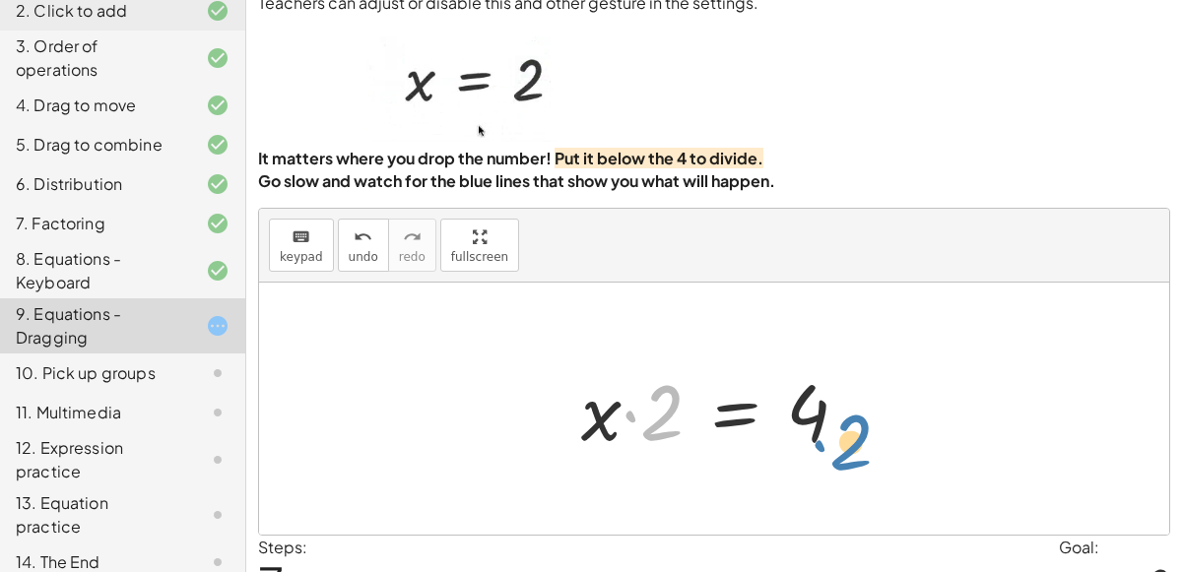
drag, startPoint x: 674, startPoint y: 432, endPoint x: 863, endPoint y: 462, distance: 191.4
click at [863, 462] on div "· 2 · x = 4 · x · 2 = 4 4 = · x · 2 4 = · 2 · x · 2 · x = 4 4 = · 2 · x · 2 · x…" at bounding box center [715, 409] width 327 height 111
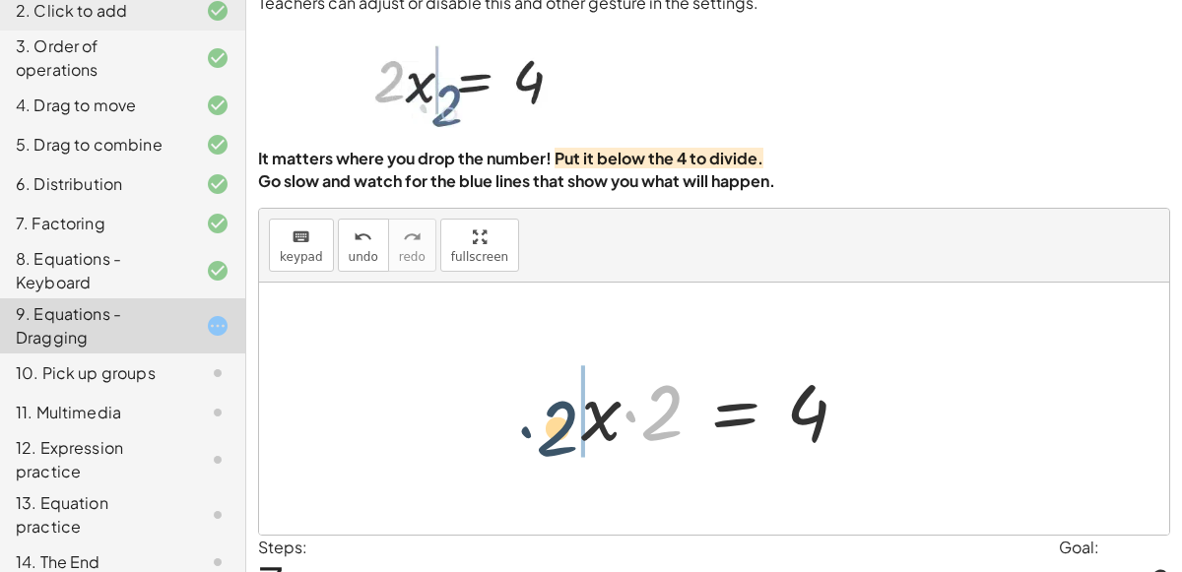
drag, startPoint x: 653, startPoint y: 419, endPoint x: 553, endPoint y: 434, distance: 101.7
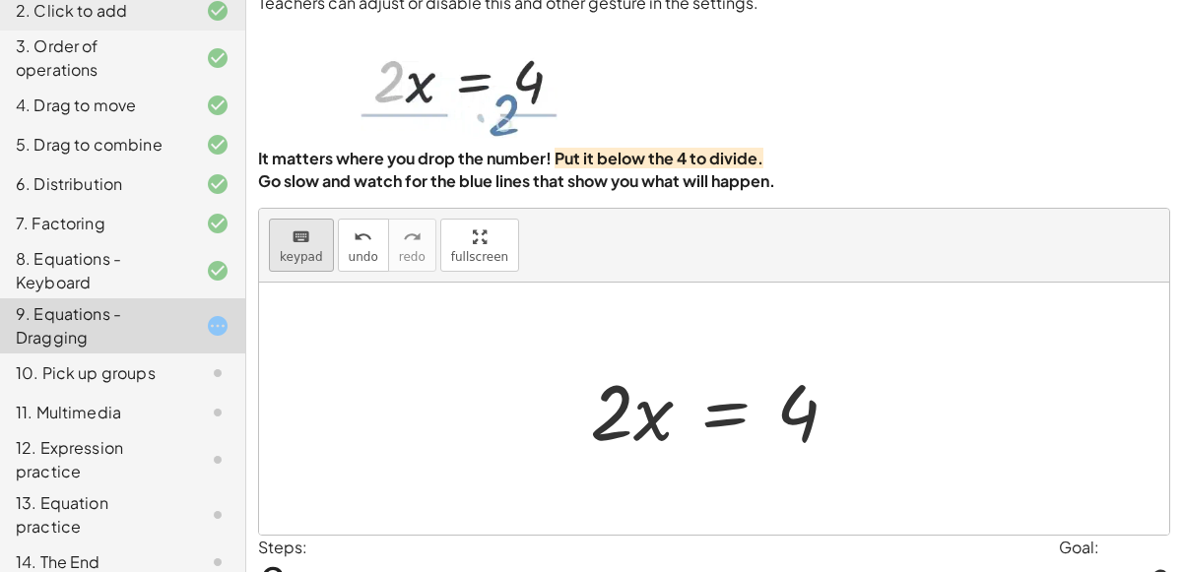
click at [316, 255] on span "keypad" at bounding box center [301, 257] width 43 height 14
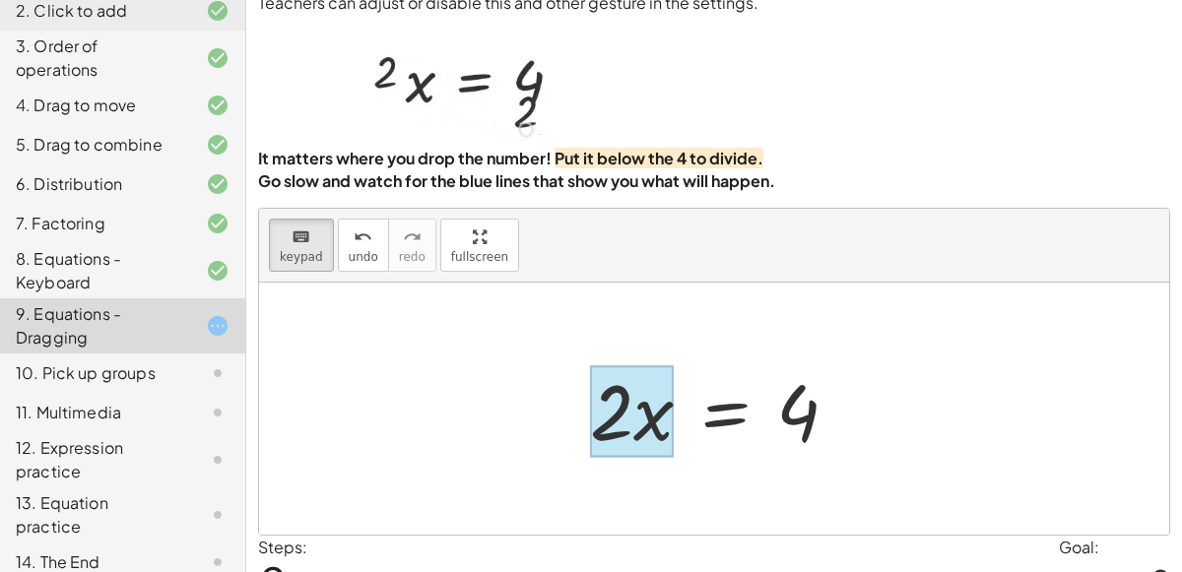
click at [645, 399] on div at bounding box center [632, 411] width 84 height 92
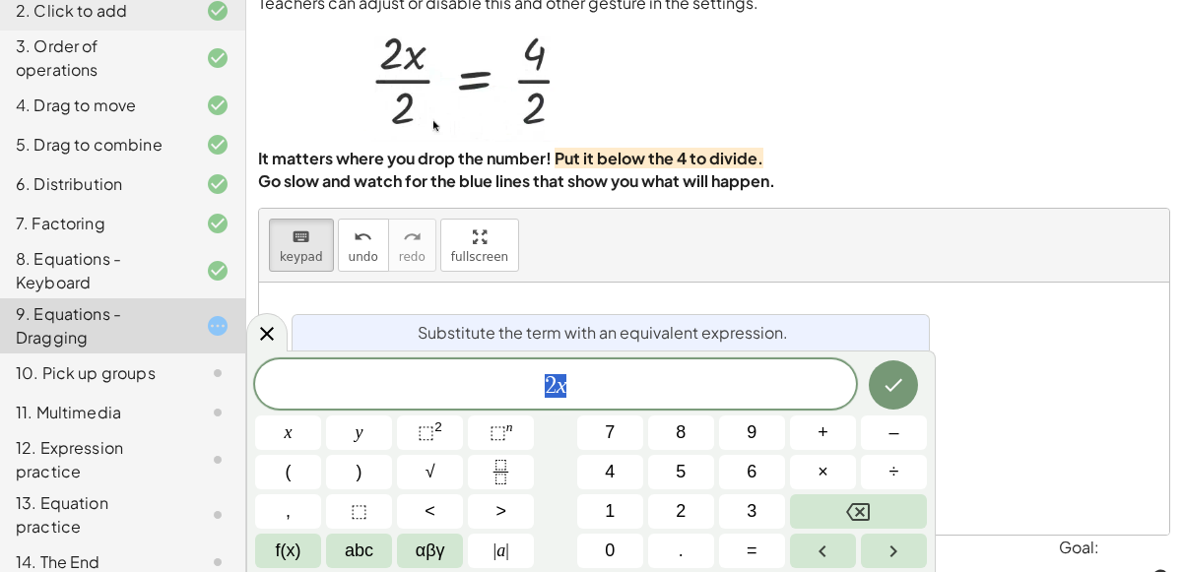
click at [630, 392] on span "2 x" at bounding box center [555, 386] width 601 height 28
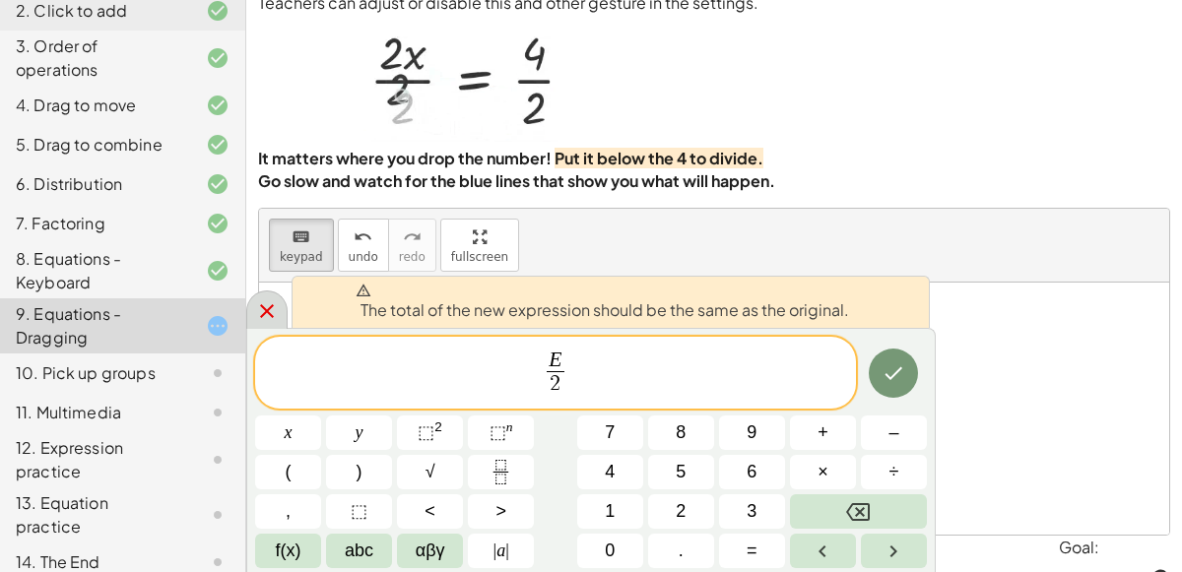
click at [276, 317] on icon at bounding box center [267, 311] width 24 height 24
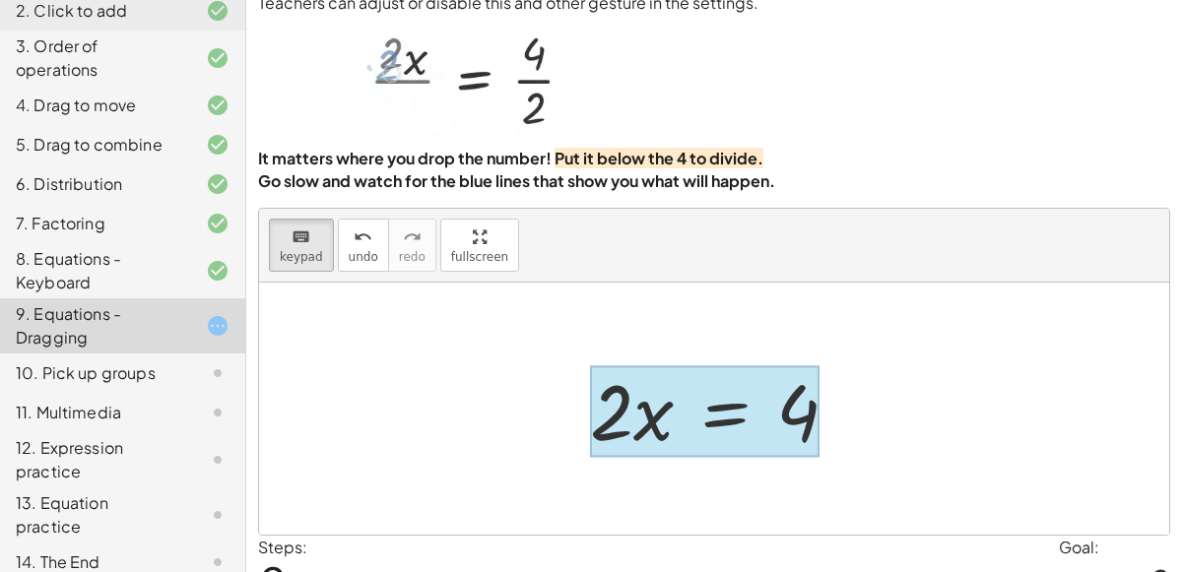
click at [700, 427] on div at bounding box center [704, 411] width 229 height 92
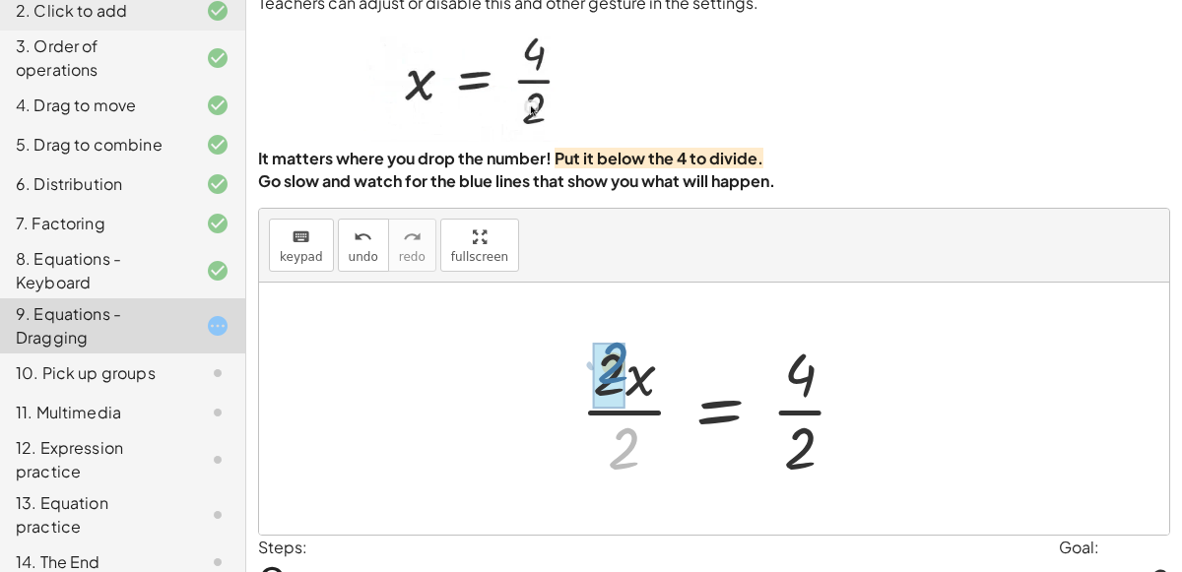
drag, startPoint x: 626, startPoint y: 448, endPoint x: 616, endPoint y: 366, distance: 82.5
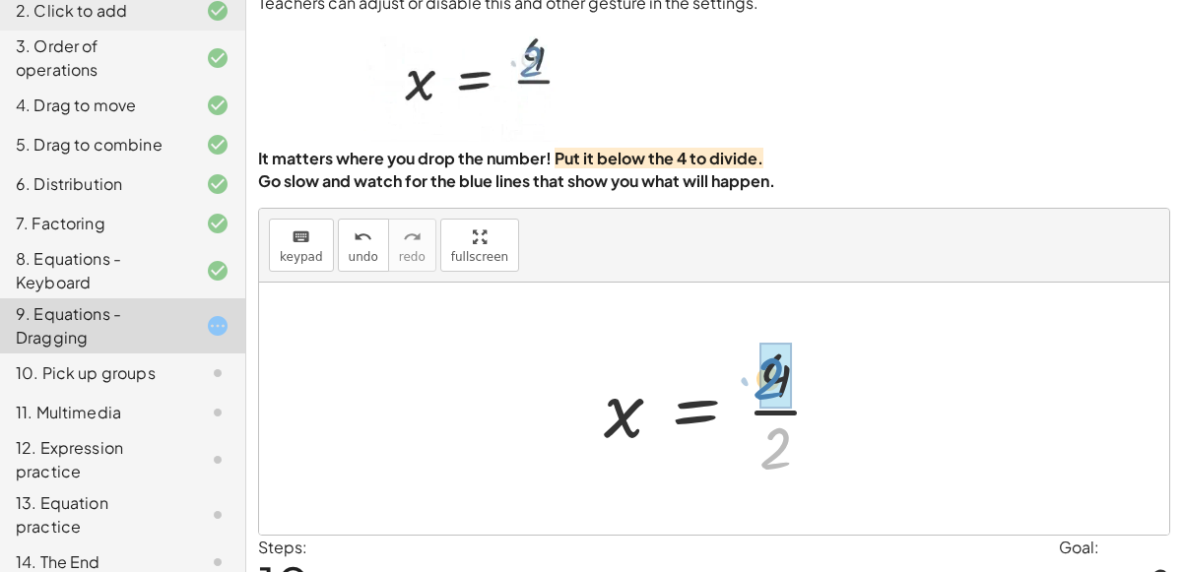
drag, startPoint x: 804, startPoint y: 428, endPoint x: 797, endPoint y: 358, distance: 70.3
click at [797, 358] on div at bounding box center [721, 409] width 255 height 152
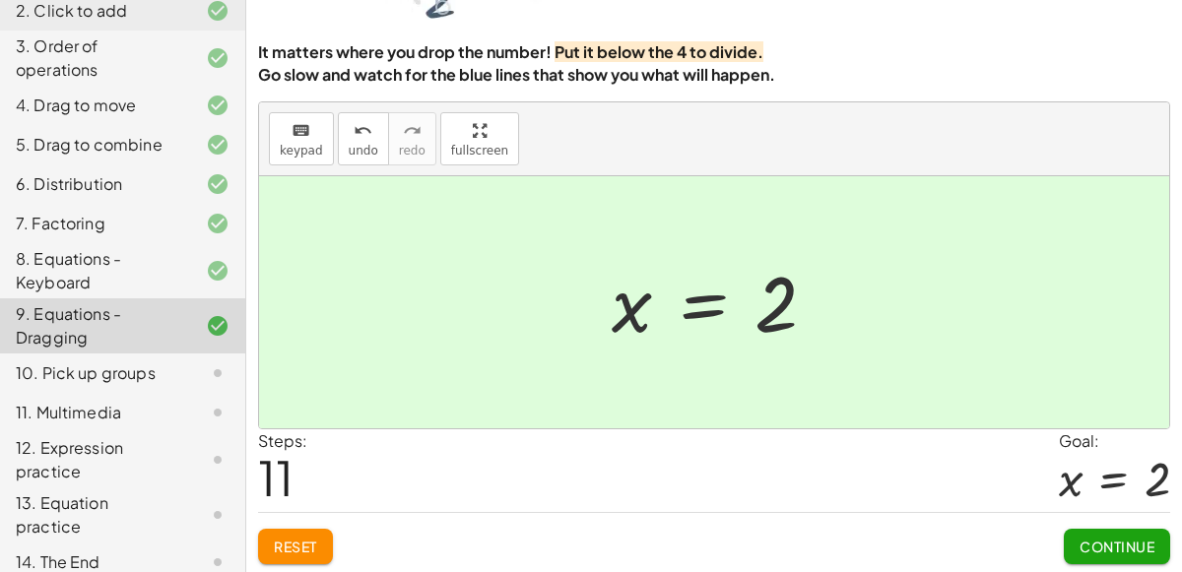
click at [1157, 556] on button "Continue" at bounding box center [1117, 546] width 106 height 35
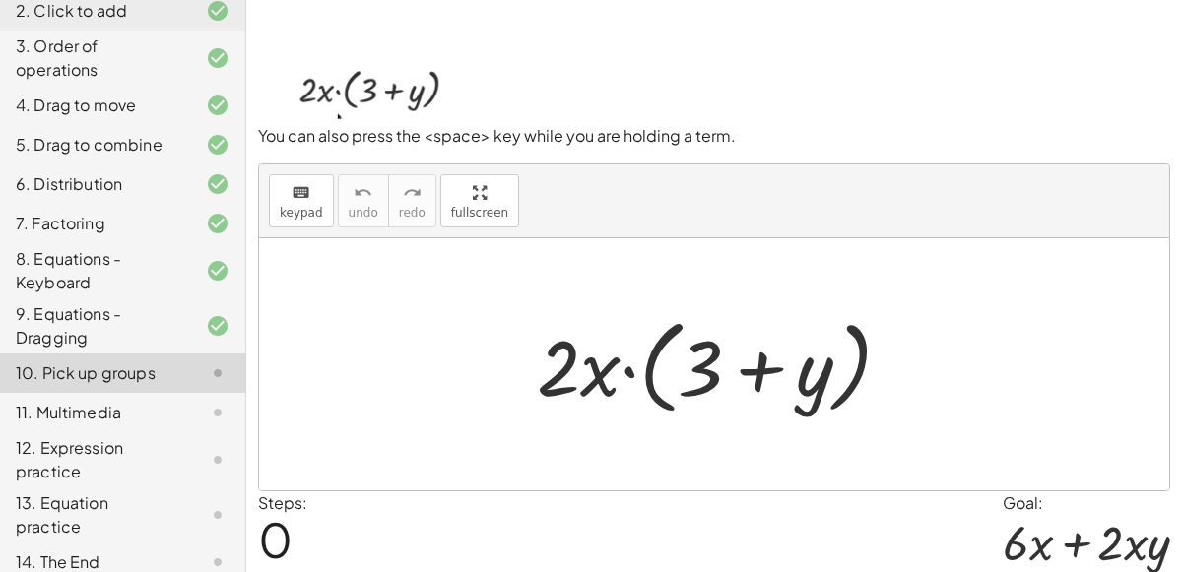
scroll to position [102, 0]
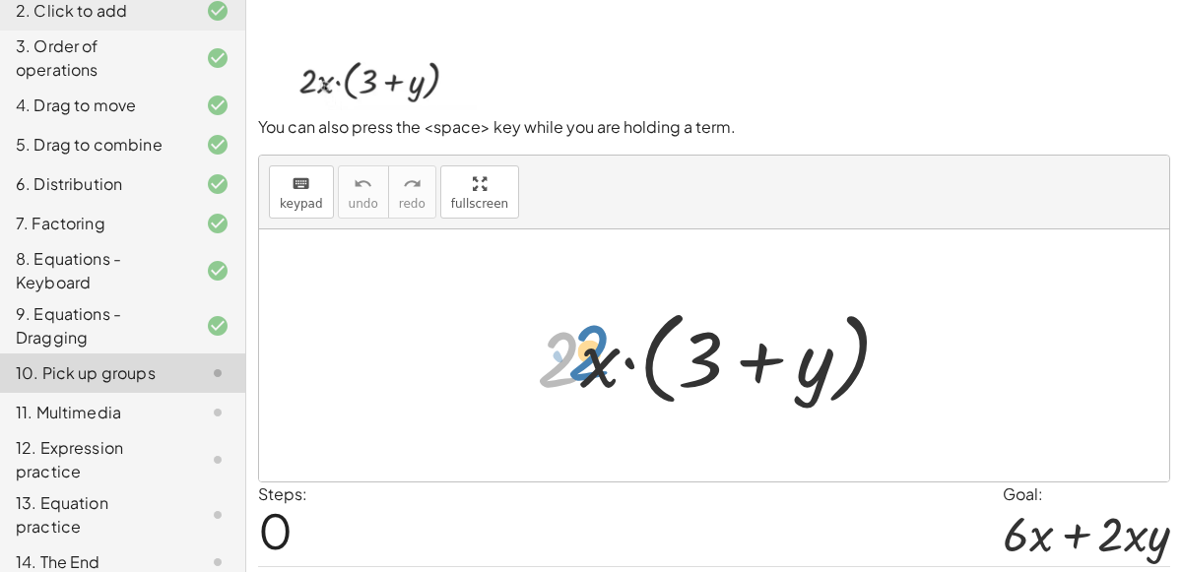
drag, startPoint x: 558, startPoint y: 358, endPoint x: 595, endPoint y: 351, distance: 37.1
click at [595, 351] on div at bounding box center [722, 355] width 390 height 113
drag, startPoint x: 597, startPoint y: 364, endPoint x: 576, endPoint y: 343, distance: 30.0
click at [576, 343] on div at bounding box center [722, 355] width 390 height 113
drag, startPoint x: 572, startPoint y: 344, endPoint x: 591, endPoint y: 346, distance: 18.8
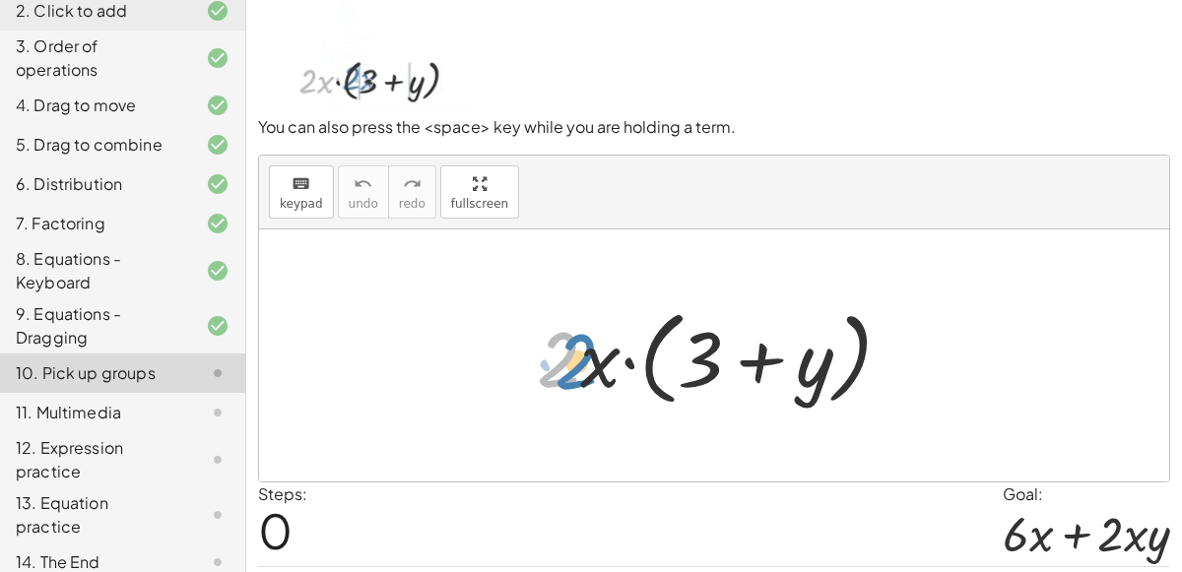
click at [591, 346] on div at bounding box center [722, 355] width 390 height 113
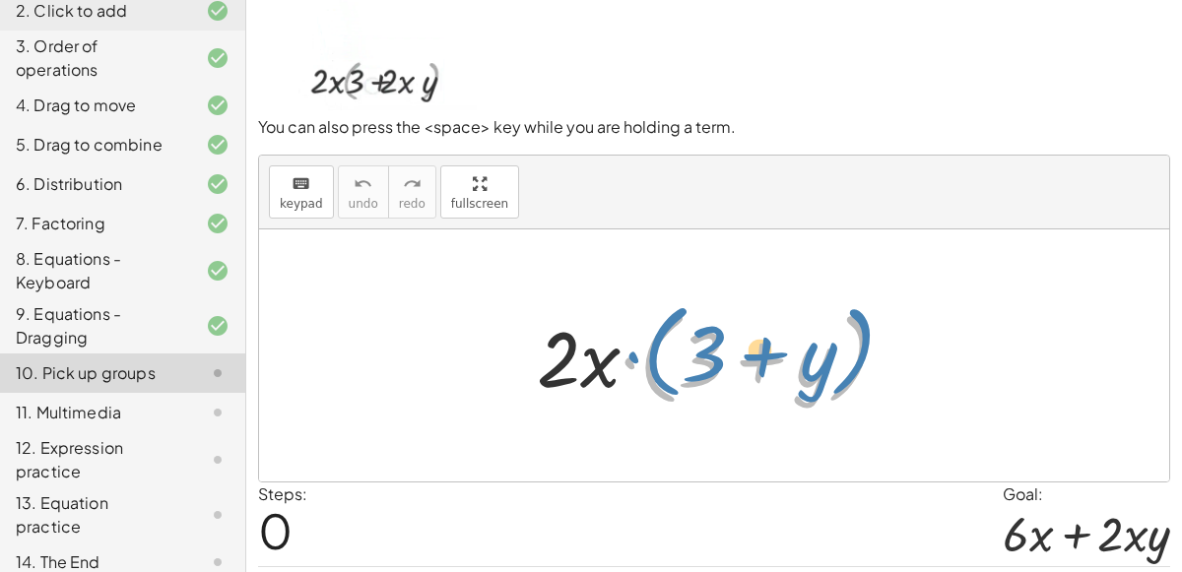
click at [634, 356] on div at bounding box center [722, 355] width 390 height 113
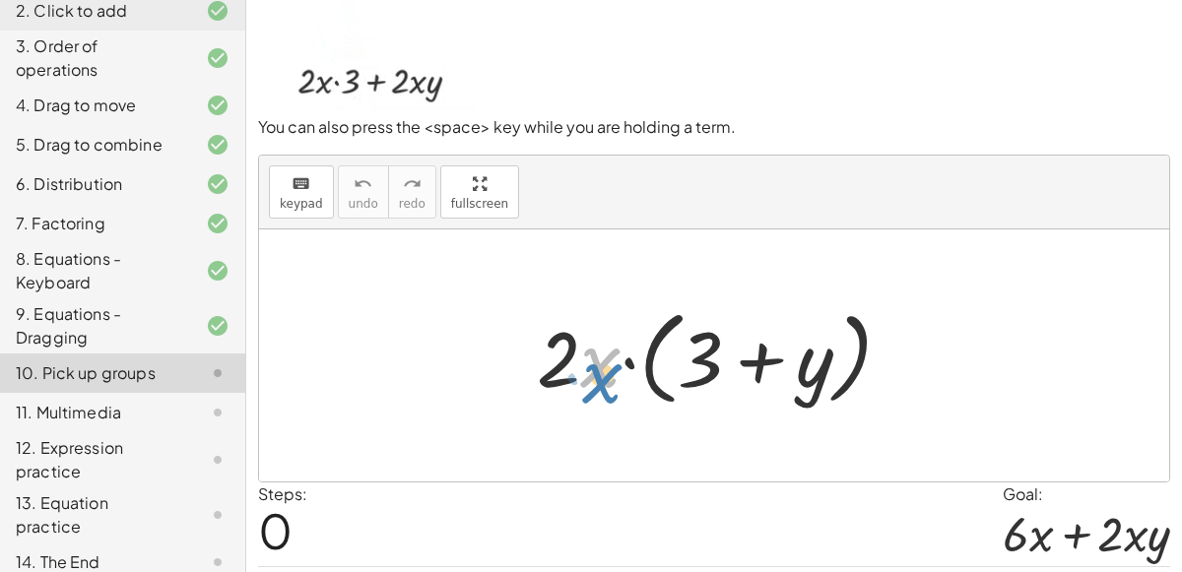
drag, startPoint x: 606, startPoint y: 365, endPoint x: 608, endPoint y: 380, distance: 14.9
click at [608, 380] on div at bounding box center [722, 355] width 390 height 113
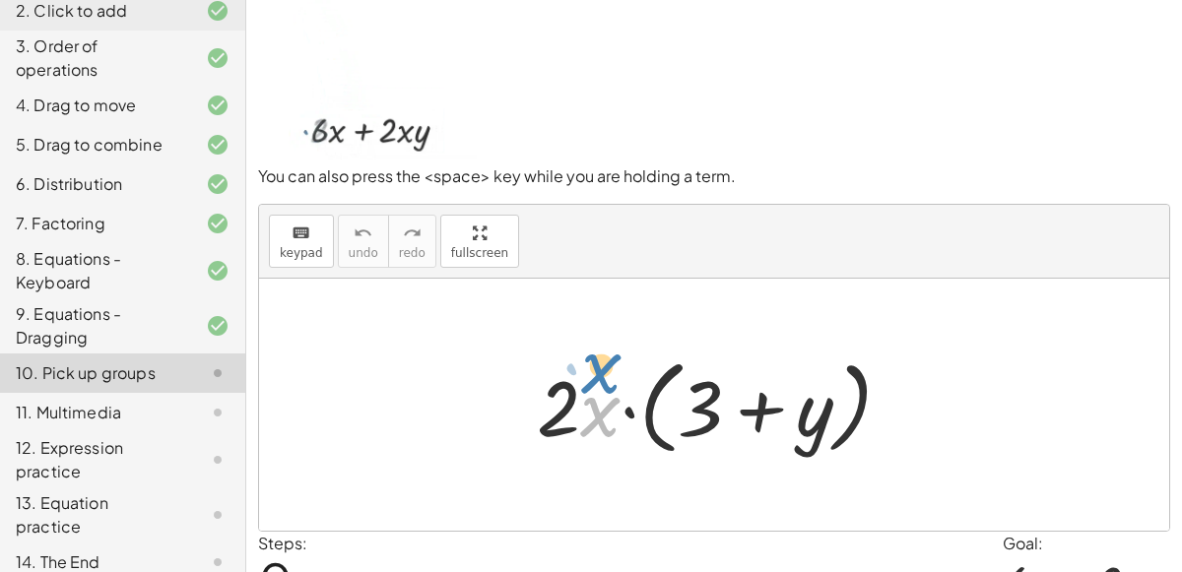
drag, startPoint x: 601, startPoint y: 392, endPoint x: 602, endPoint y: 355, distance: 37.4
click at [602, 355] on div at bounding box center [722, 405] width 390 height 113
drag, startPoint x: 583, startPoint y: 402, endPoint x: 572, endPoint y: 432, distance: 32.4
click at [572, 432] on div at bounding box center [722, 405] width 390 height 113
click at [557, 311] on div "· 2 · x · ( + 3 + y )" at bounding box center [714, 405] width 910 height 252
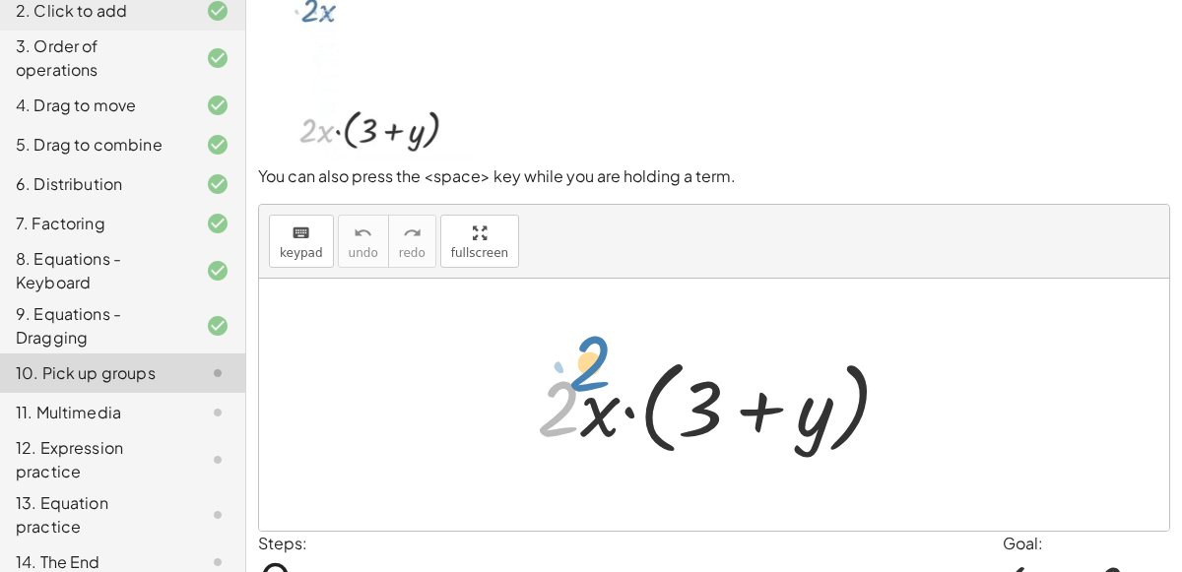
drag, startPoint x: 561, startPoint y: 376, endPoint x: 592, endPoint y: 331, distance: 54.6
click at [592, 331] on div "· 2 · 2 · x · ( + 3 + y )" at bounding box center [714, 405] width 910 height 252
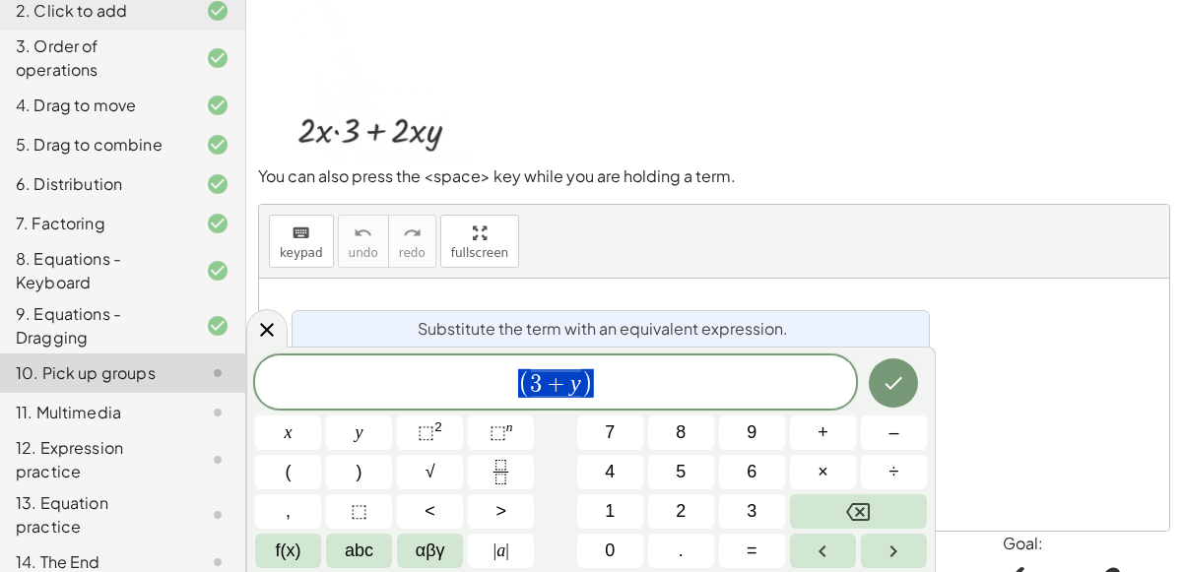
drag, startPoint x: 653, startPoint y: 413, endPoint x: 626, endPoint y: 375, distance: 45.9
click at [626, 375] on body "Copy of 5 Minute Introduction [PERSON_NAME] N Not you? Tasks 1. Welcome :) 2. C…" at bounding box center [591, 313] width 1182 height 733
click at [773, 261] on div "keyboard keypad undo [PERSON_NAME] redo fullscreen" at bounding box center [714, 242] width 910 height 74
click at [259, 336] on icon at bounding box center [267, 330] width 24 height 24
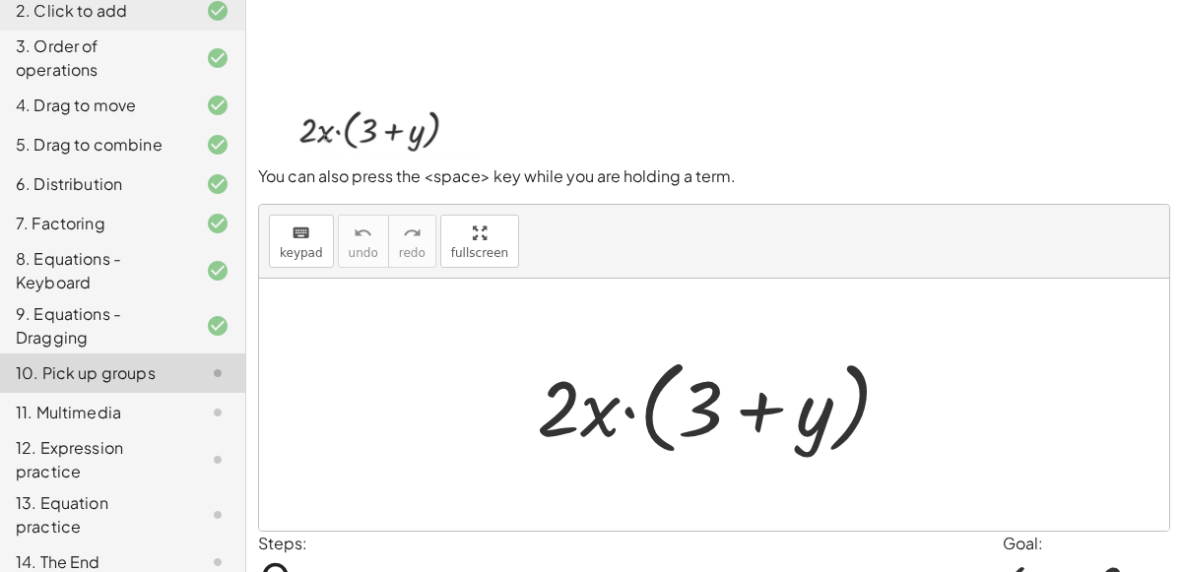
click at [676, 396] on div at bounding box center [722, 405] width 390 height 113
click at [313, 254] on span "keypad" at bounding box center [301, 253] width 43 height 14
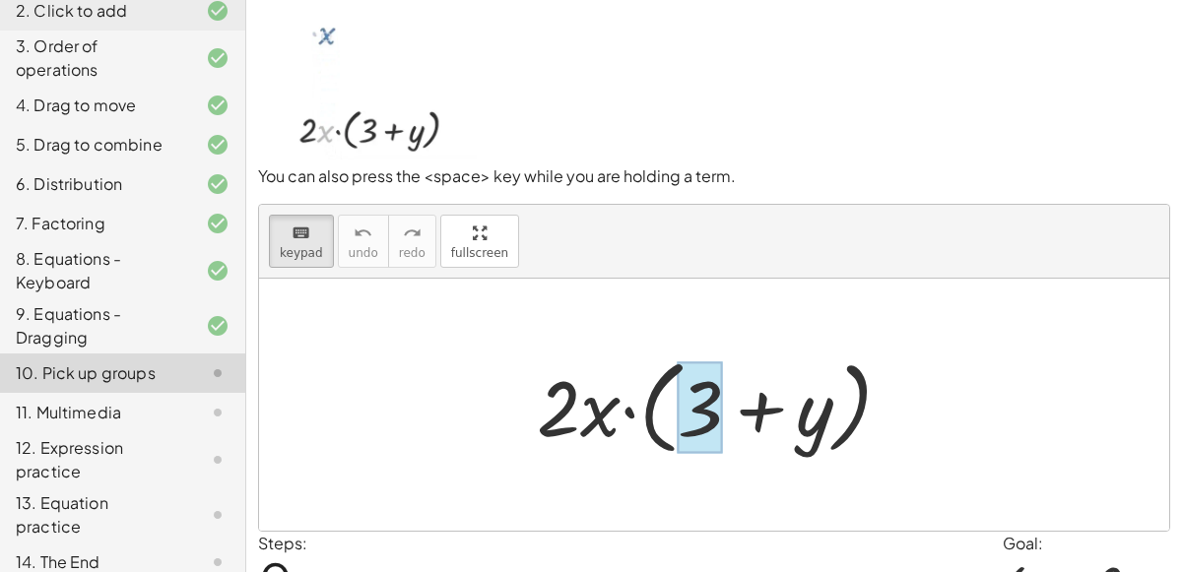
click at [709, 406] on div at bounding box center [700, 407] width 45 height 92
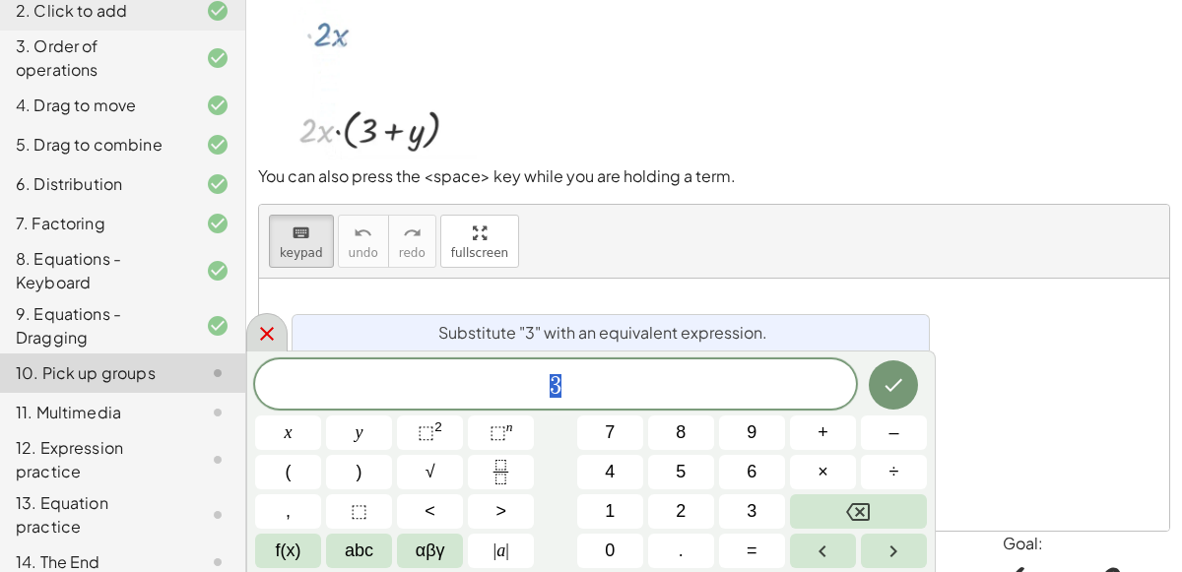
click at [255, 335] on icon at bounding box center [267, 334] width 24 height 24
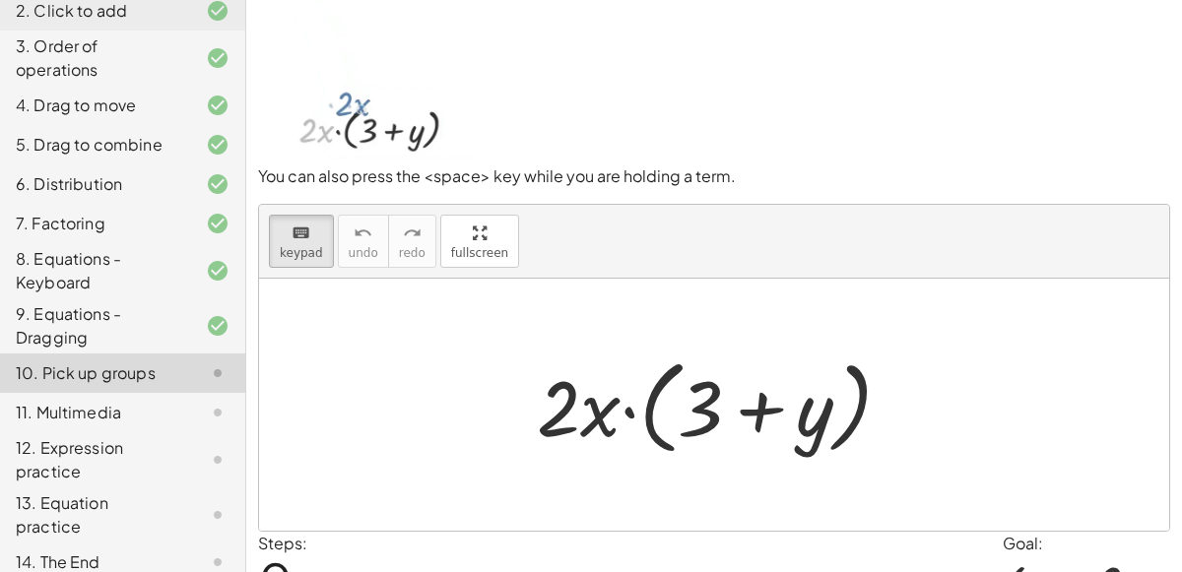
click at [670, 396] on div at bounding box center [722, 405] width 390 height 113
click at [302, 246] on span "keypad" at bounding box center [301, 253] width 43 height 14
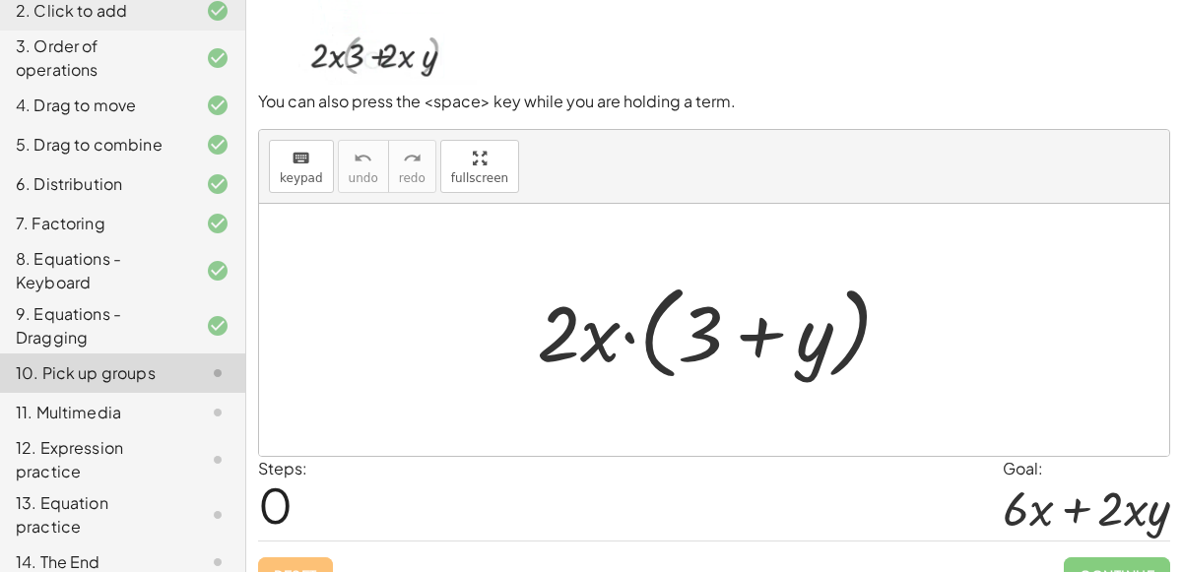
scroll to position [126, 0]
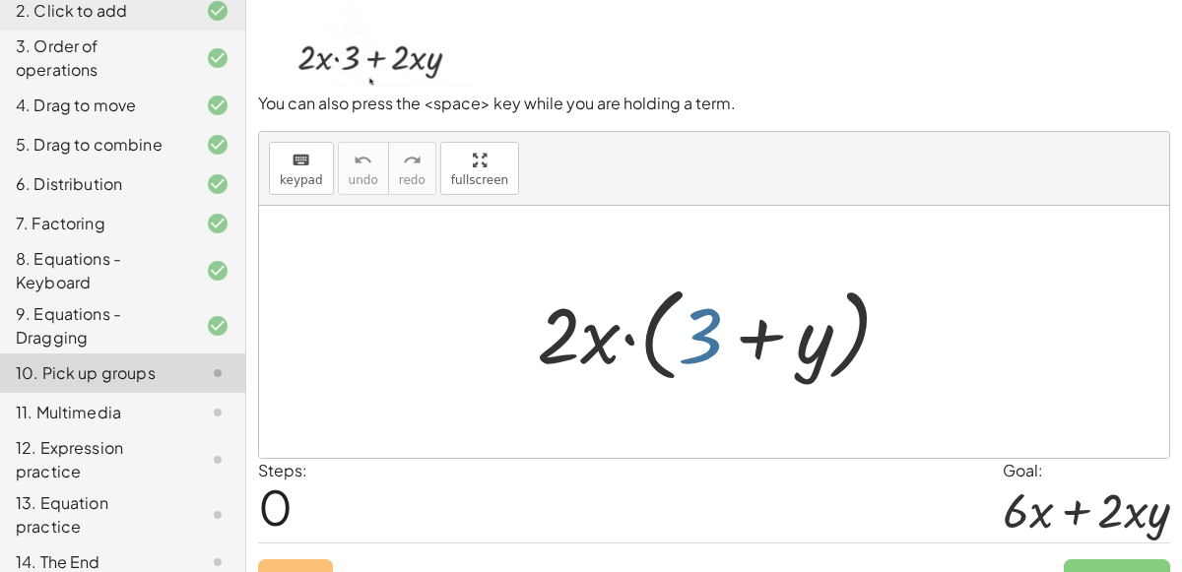
click at [701, 336] on div at bounding box center [722, 332] width 390 height 113
drag, startPoint x: 611, startPoint y: 346, endPoint x: 711, endPoint y: 296, distance: 111.9
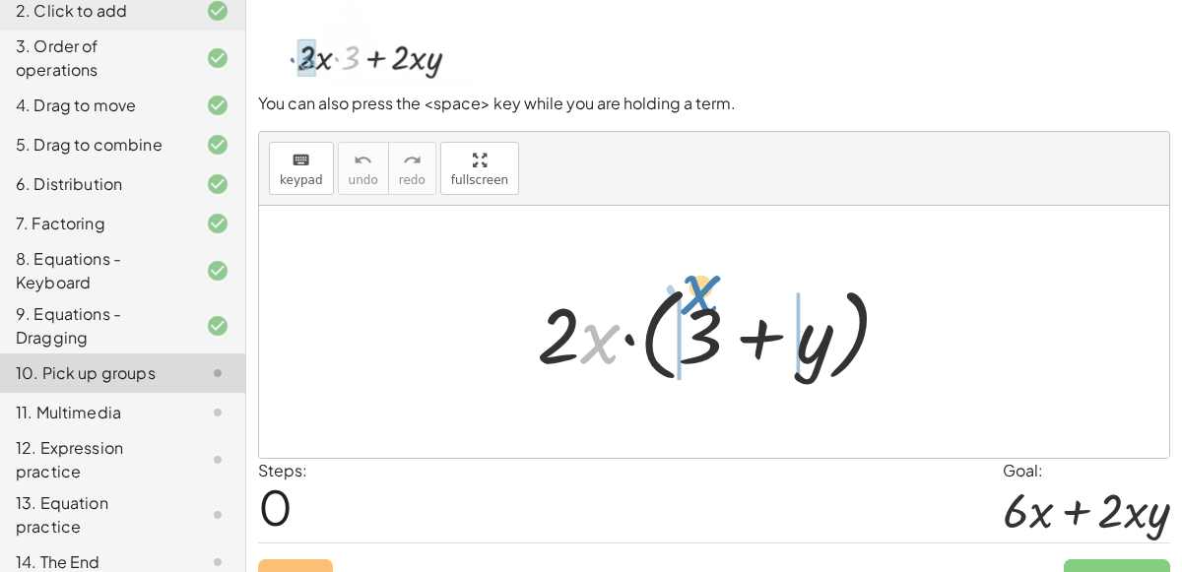
click at [711, 296] on div at bounding box center [722, 332] width 390 height 113
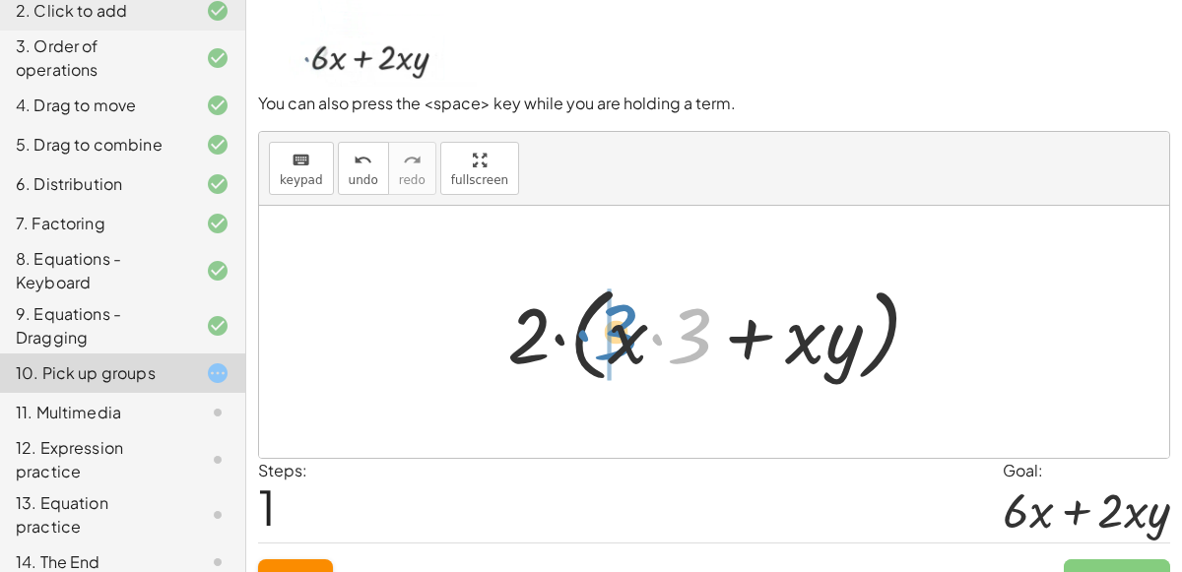
drag, startPoint x: 690, startPoint y: 330, endPoint x: 617, endPoint y: 325, distance: 74.0
click at [617, 325] on div at bounding box center [721, 332] width 449 height 113
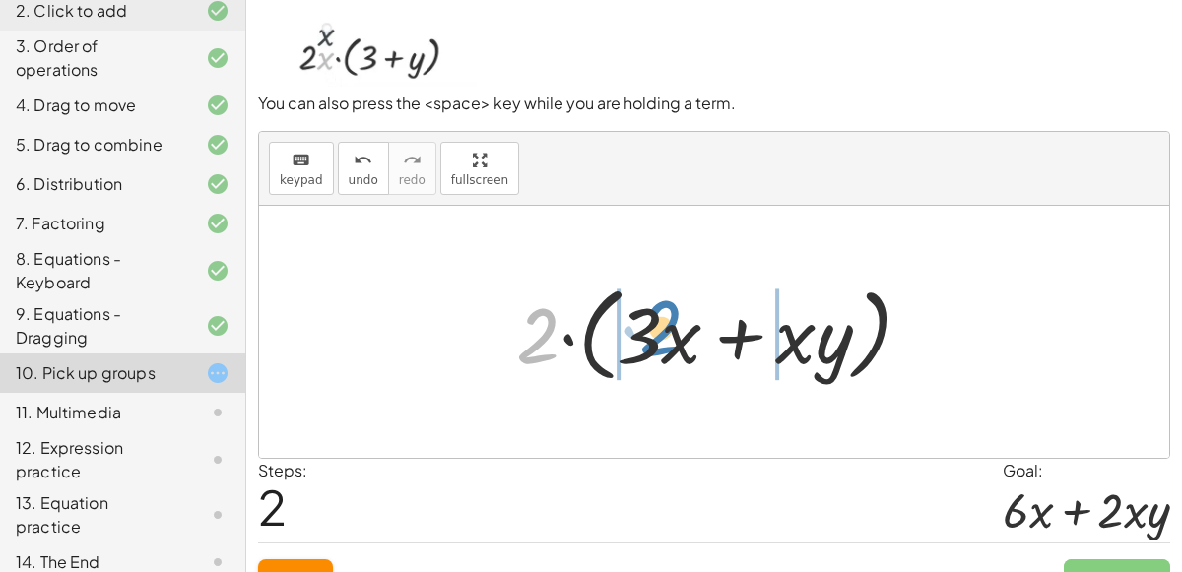
drag, startPoint x: 537, startPoint y: 338, endPoint x: 660, endPoint y: 330, distance: 123.4
click at [660, 330] on div at bounding box center [721, 332] width 430 height 113
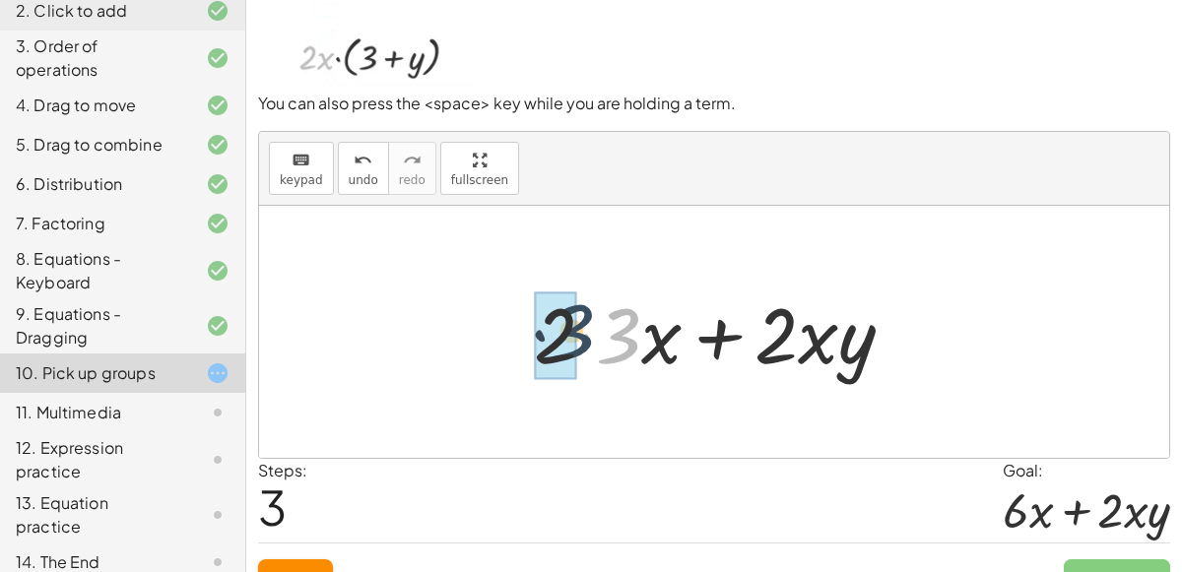
drag, startPoint x: 619, startPoint y: 338, endPoint x: 568, endPoint y: 333, distance: 51.4
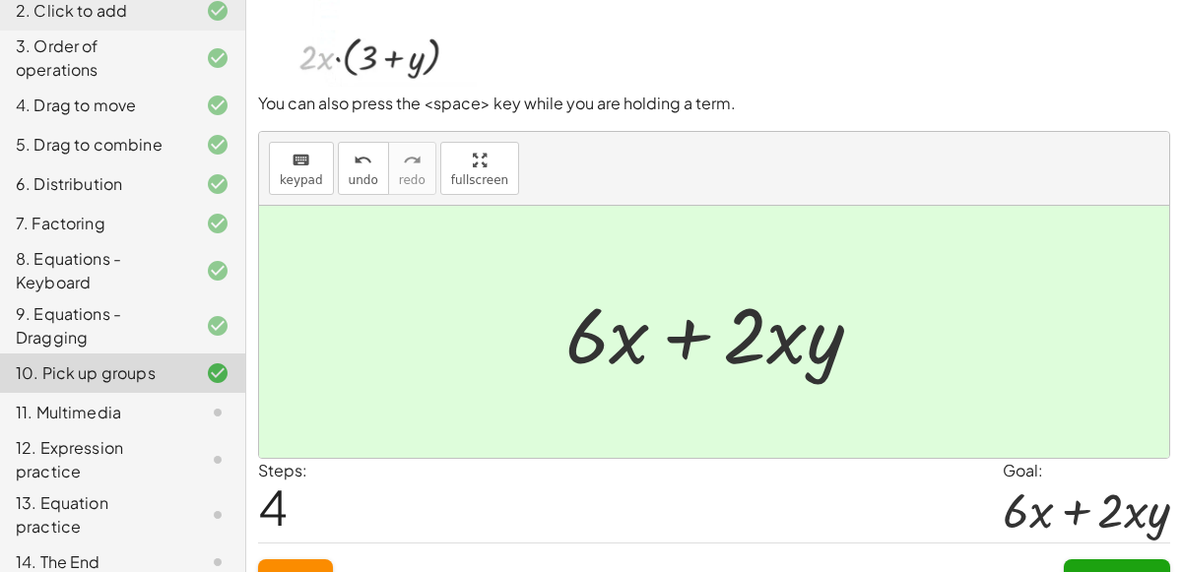
scroll to position [158, 0]
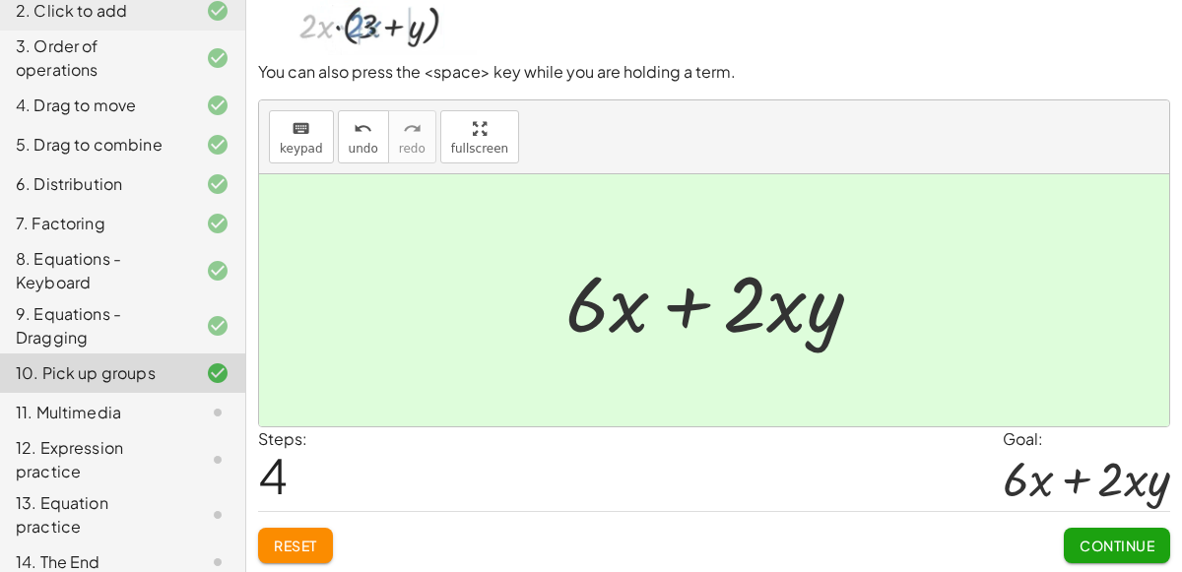
click at [1114, 538] on span "Continue" at bounding box center [1116, 546] width 75 height 18
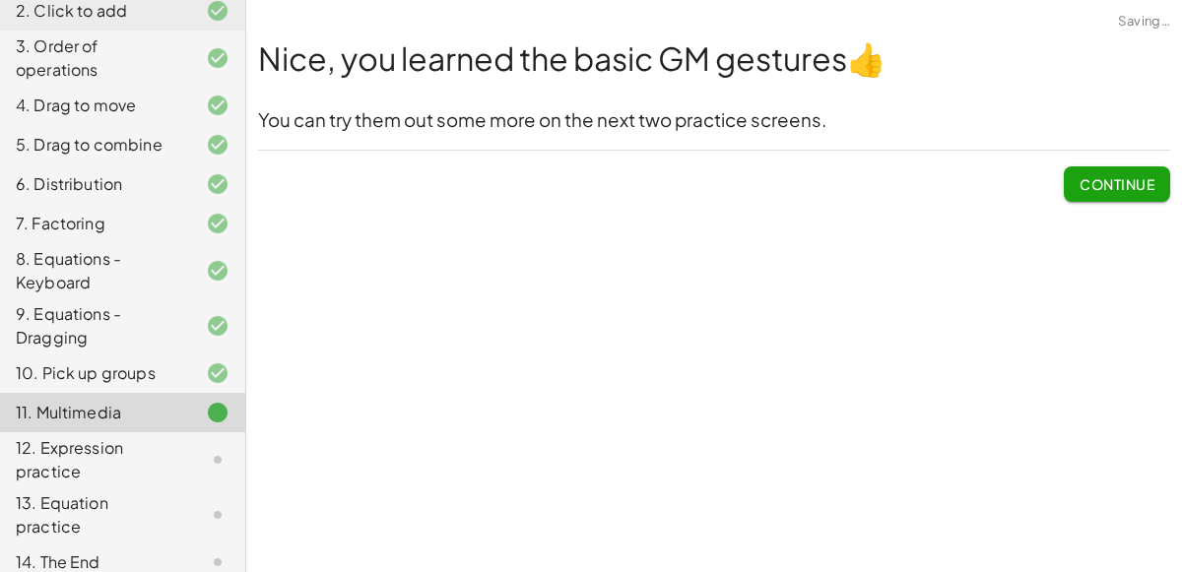
click at [1145, 170] on button "Continue" at bounding box center [1117, 183] width 106 height 35
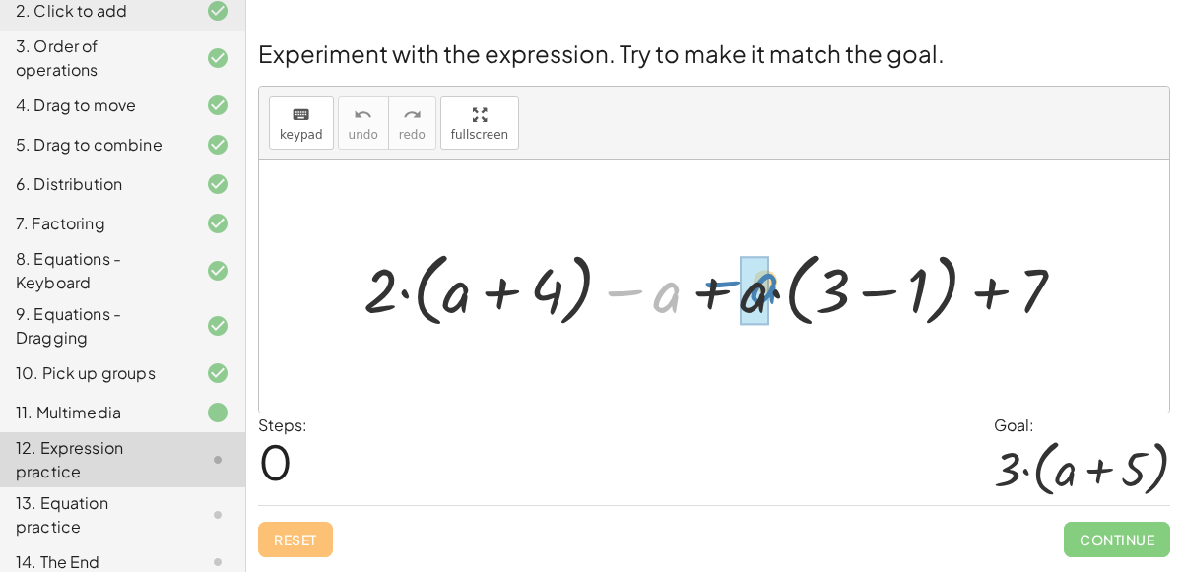
drag, startPoint x: 662, startPoint y: 295, endPoint x: 759, endPoint y: 287, distance: 97.9
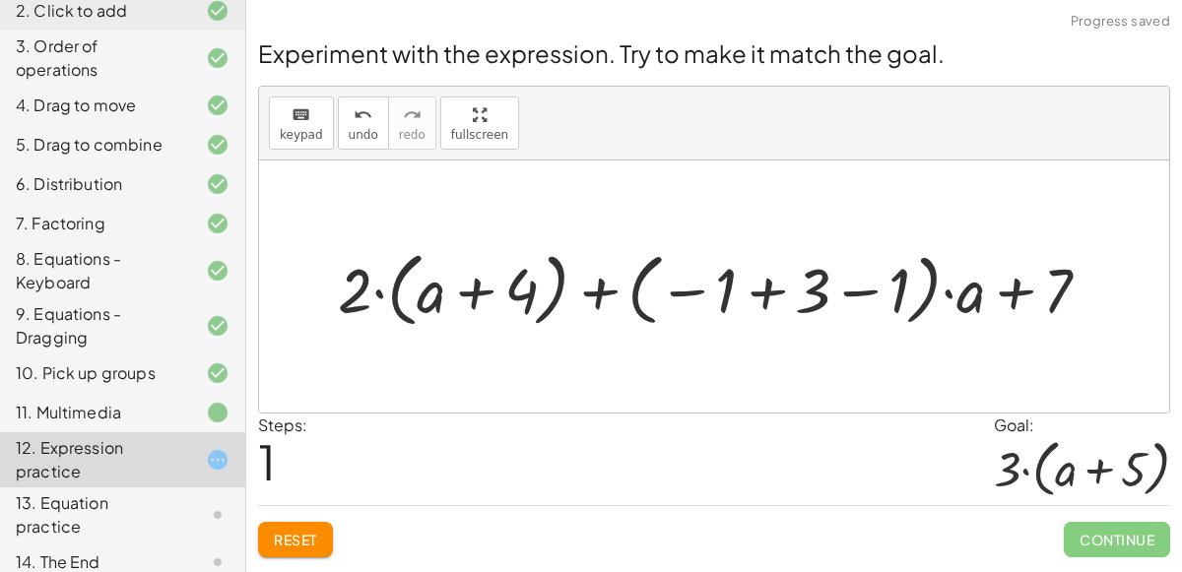
click at [779, 290] on div at bounding box center [722, 287] width 788 height 92
drag, startPoint x: 813, startPoint y: 293, endPoint x: 721, endPoint y: 291, distance: 92.6
click at [721, 291] on div at bounding box center [722, 287] width 788 height 92
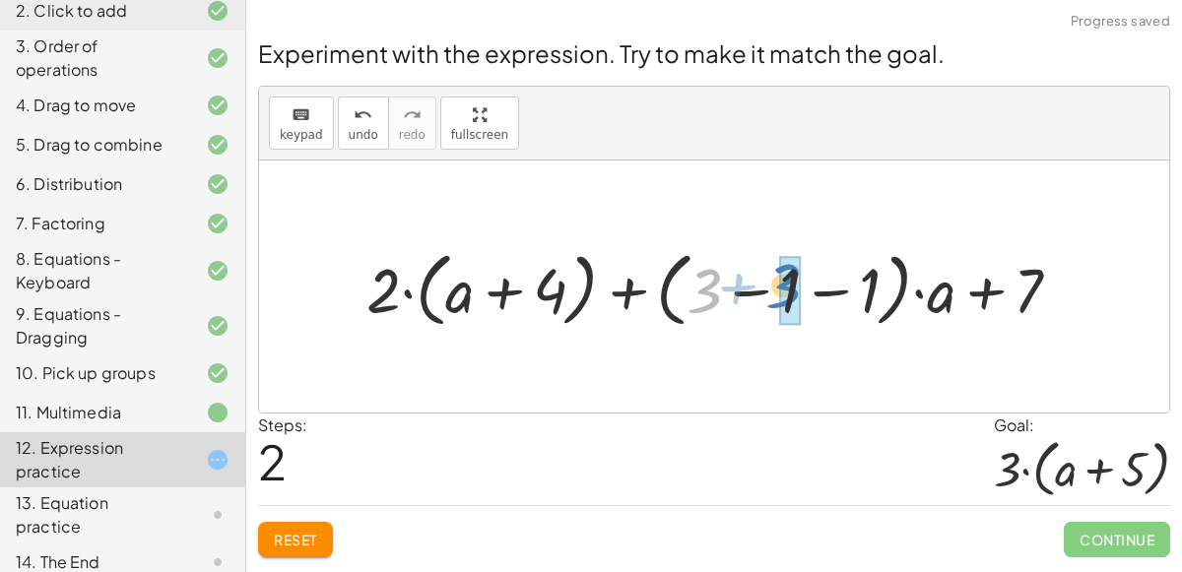
drag, startPoint x: 712, startPoint y: 289, endPoint x: 792, endPoint y: 284, distance: 79.9
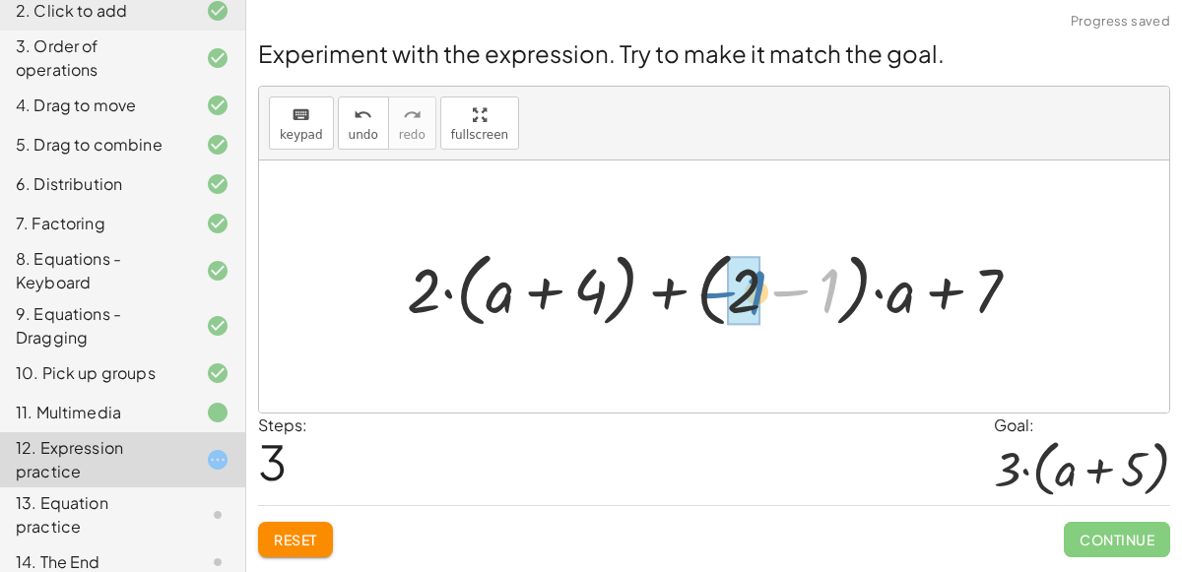
drag, startPoint x: 829, startPoint y: 292, endPoint x: 760, endPoint y: 293, distance: 69.0
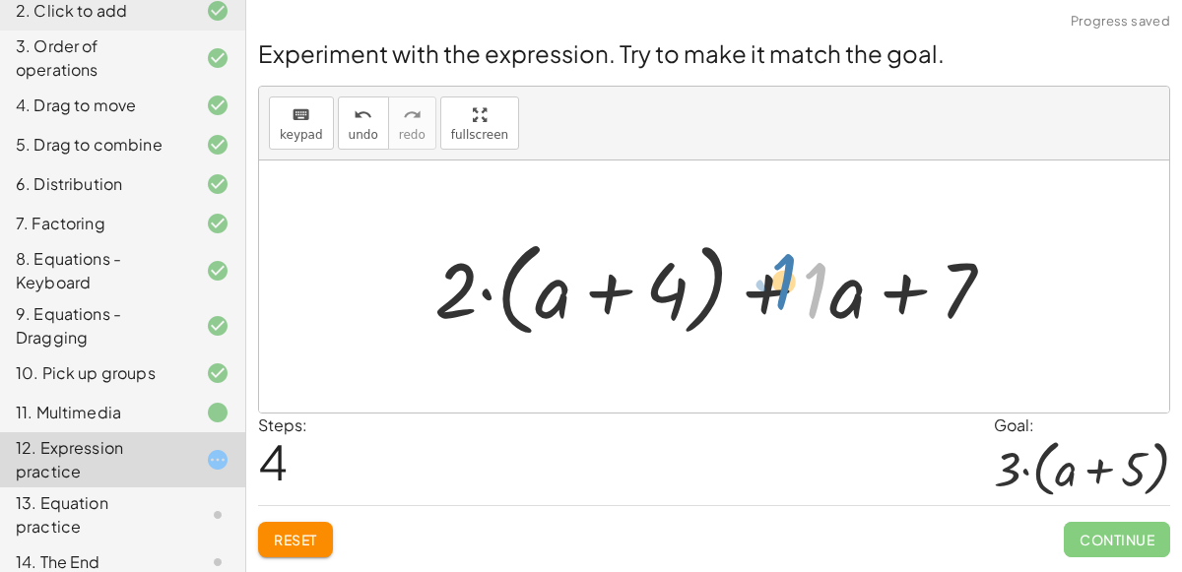
drag, startPoint x: 822, startPoint y: 296, endPoint x: 802, endPoint y: 288, distance: 22.5
click at [802, 288] on div at bounding box center [722, 286] width 596 height 113
click at [863, 295] on div at bounding box center [722, 286] width 596 height 113
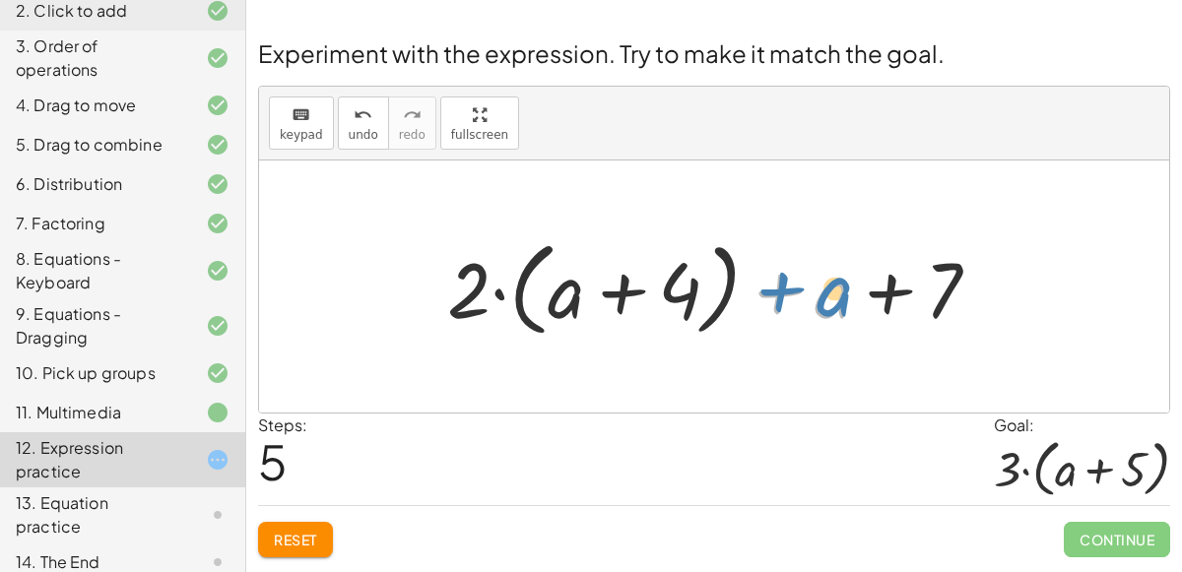
click at [833, 292] on div at bounding box center [721, 286] width 568 height 113
drag, startPoint x: 947, startPoint y: 286, endPoint x: 793, endPoint y: 291, distance: 154.7
click at [793, 291] on div at bounding box center [721, 286] width 568 height 113
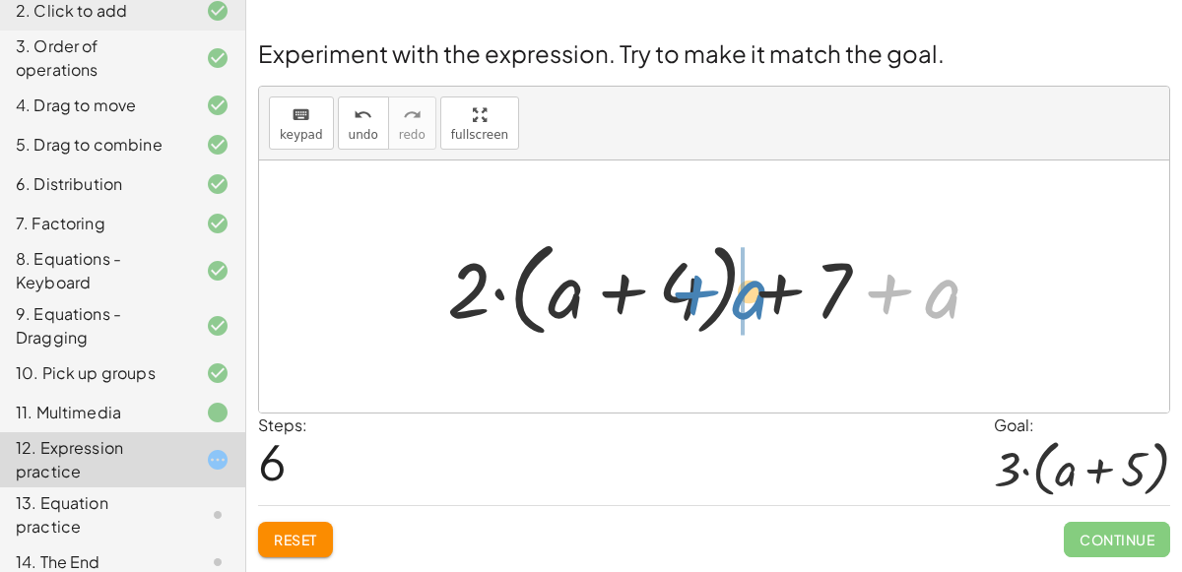
drag, startPoint x: 935, startPoint y: 301, endPoint x: 748, endPoint y: 301, distance: 186.1
click at [748, 301] on div at bounding box center [721, 286] width 568 height 113
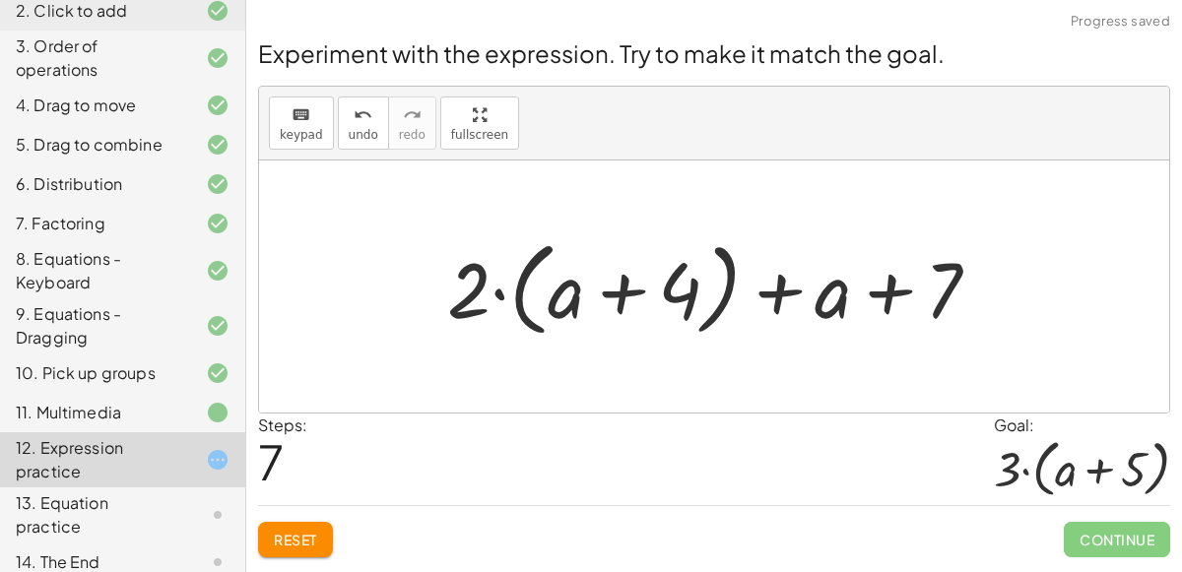
click at [301, 527] on button "Reset" at bounding box center [295, 539] width 75 height 35
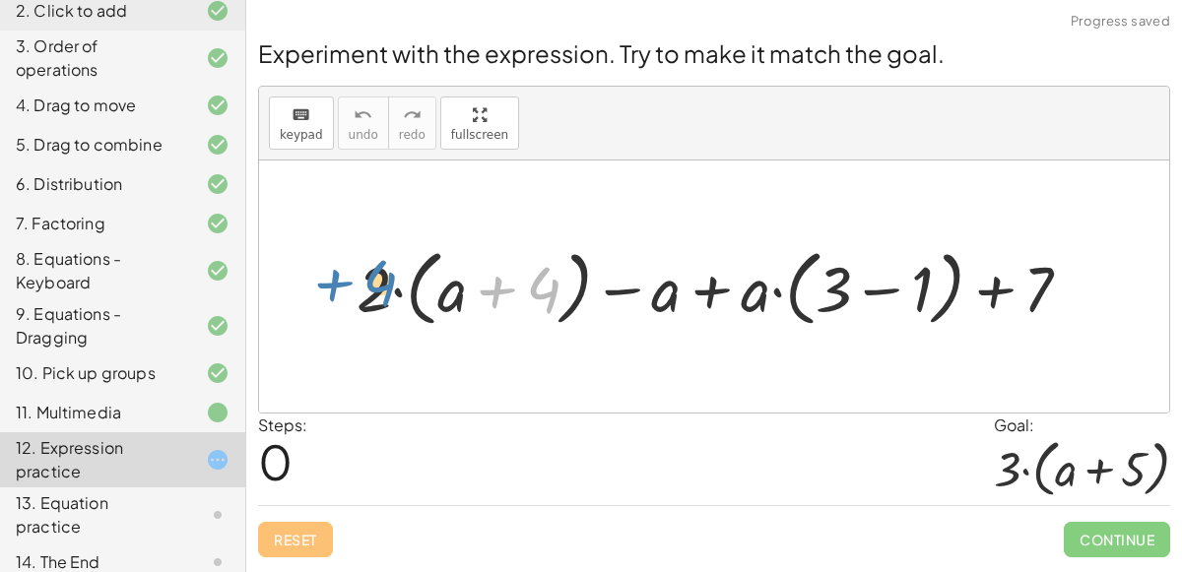
drag, startPoint x: 547, startPoint y: 290, endPoint x: 378, endPoint y: 280, distance: 168.7
click at [378, 280] on div at bounding box center [722, 286] width 750 height 93
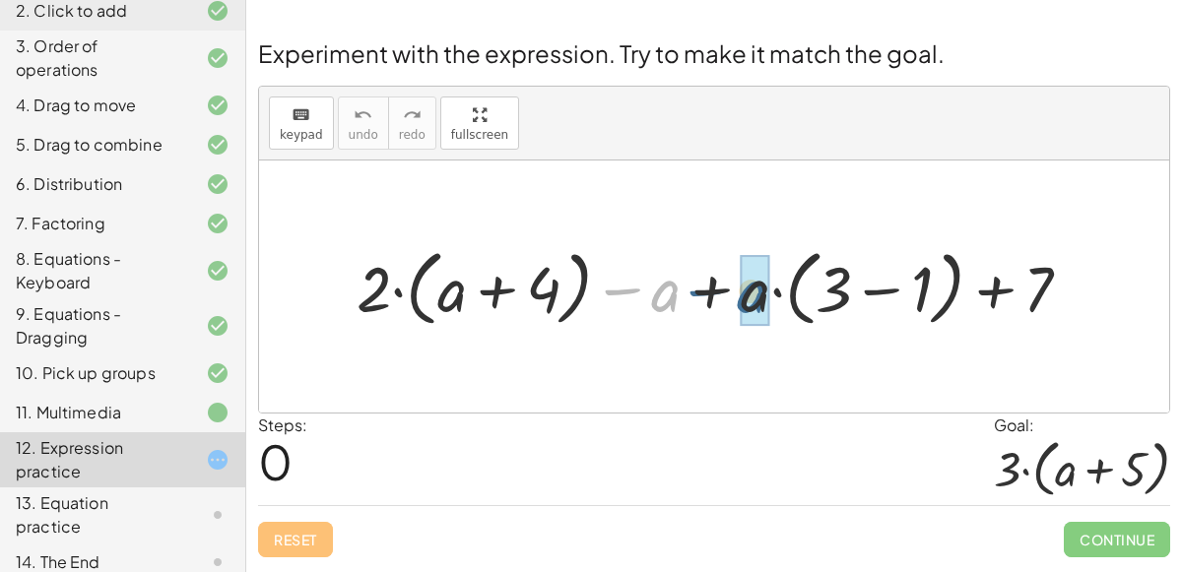
drag, startPoint x: 667, startPoint y: 292, endPoint x: 755, endPoint y: 294, distance: 88.7
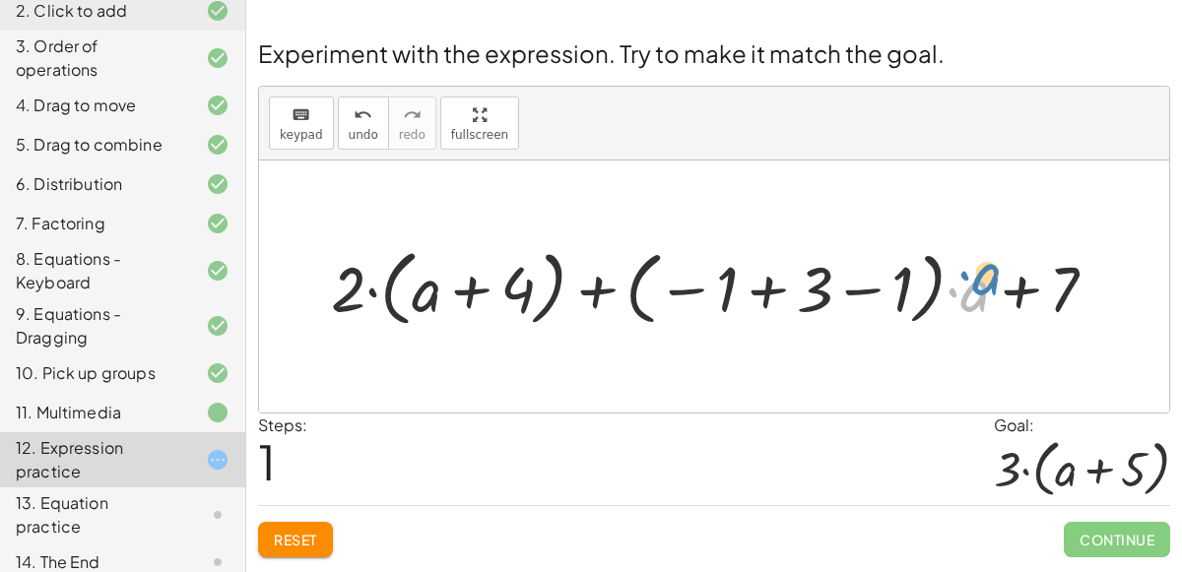
drag, startPoint x: 981, startPoint y: 299, endPoint x: 994, endPoint y: 285, distance: 19.5
click at [994, 285] on div at bounding box center [722, 286] width 802 height 93
click at [325, 527] on button "Reset" at bounding box center [295, 539] width 75 height 35
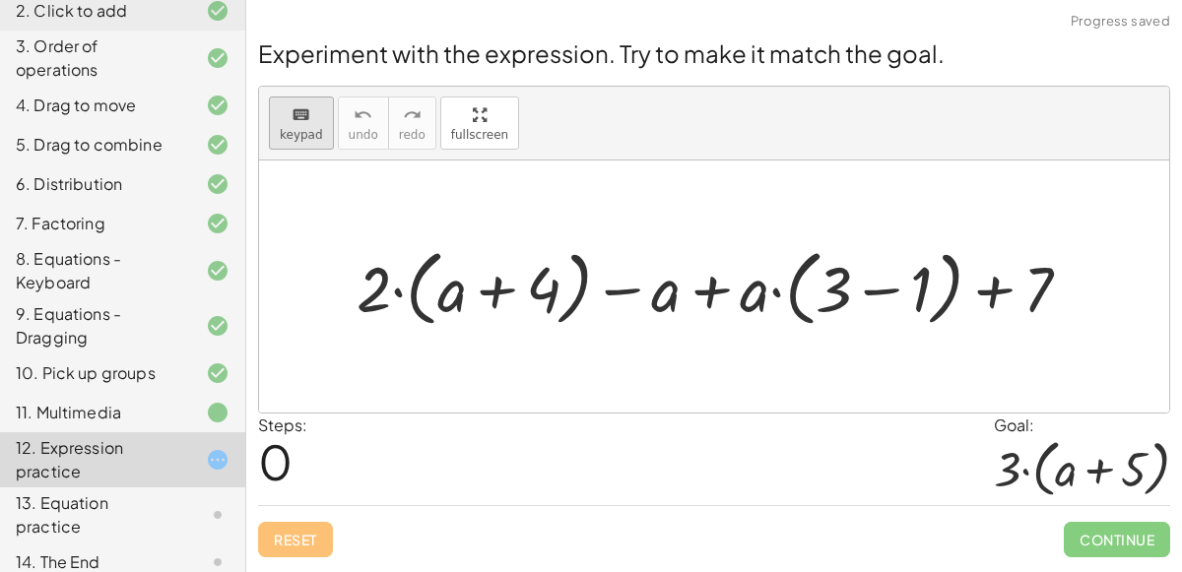
click at [313, 125] on button "keyboard keypad" at bounding box center [301, 123] width 65 height 53
click at [711, 293] on div at bounding box center [721, 286] width 749 height 93
click at [749, 300] on div at bounding box center [721, 286] width 749 height 93
click at [308, 124] on div "keyboard" at bounding box center [301, 114] width 43 height 24
drag, startPoint x: 753, startPoint y: 304, endPoint x: 674, endPoint y: 307, distance: 79.8
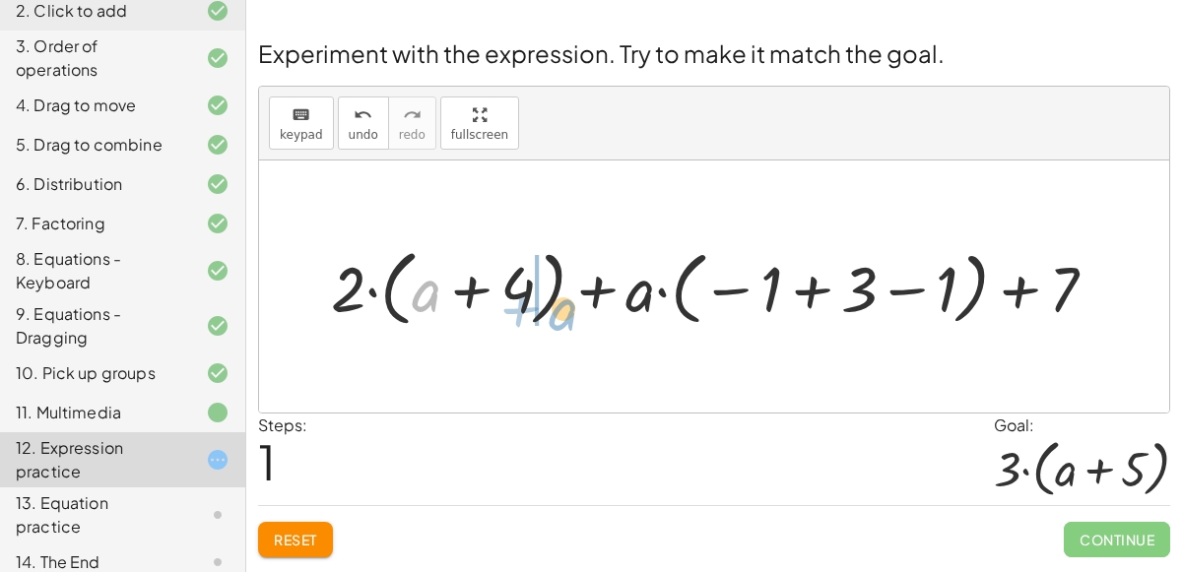
drag, startPoint x: 424, startPoint y: 299, endPoint x: 562, endPoint y: 318, distance: 139.1
click at [562, 318] on div at bounding box center [721, 286] width 801 height 93
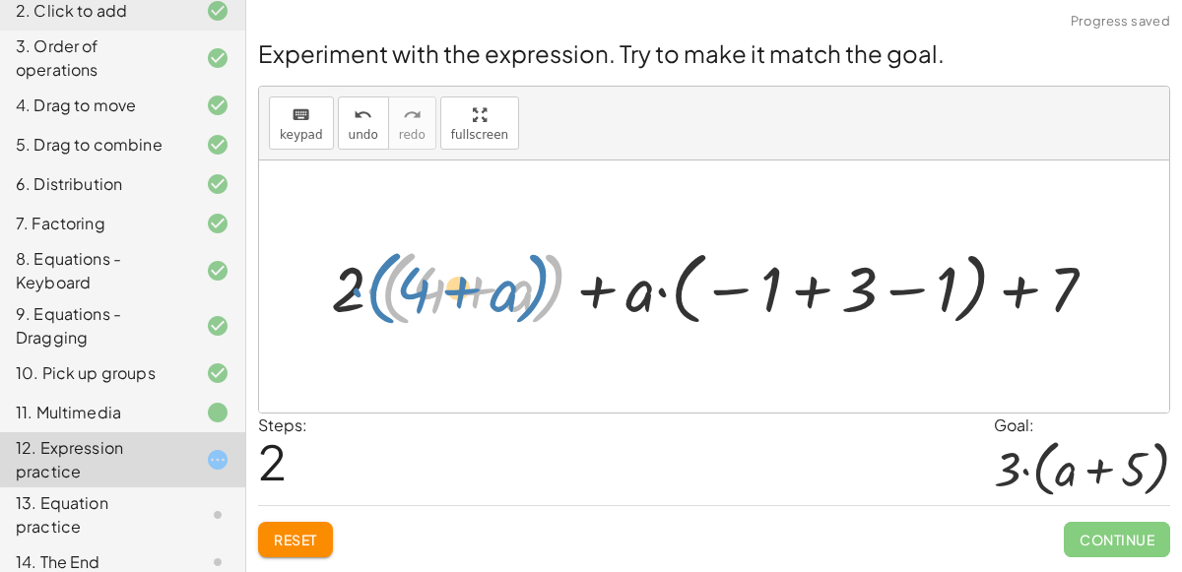
click at [559, 287] on div at bounding box center [721, 286] width 801 height 93
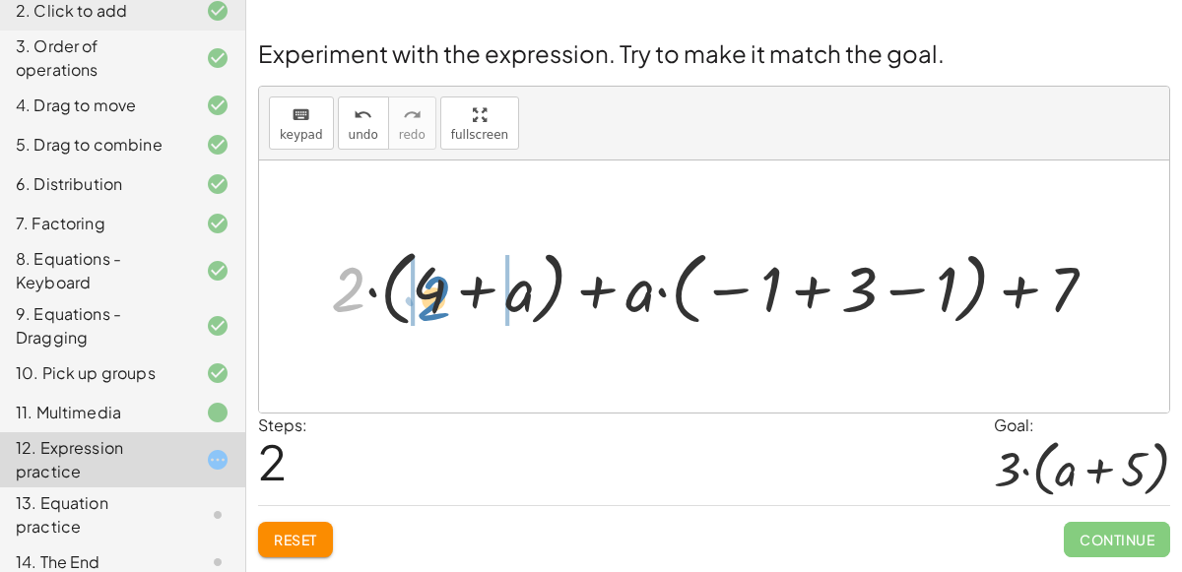
drag, startPoint x: 361, startPoint y: 279, endPoint x: 450, endPoint y: 285, distance: 88.8
click at [450, 285] on div at bounding box center [721, 286] width 801 height 93
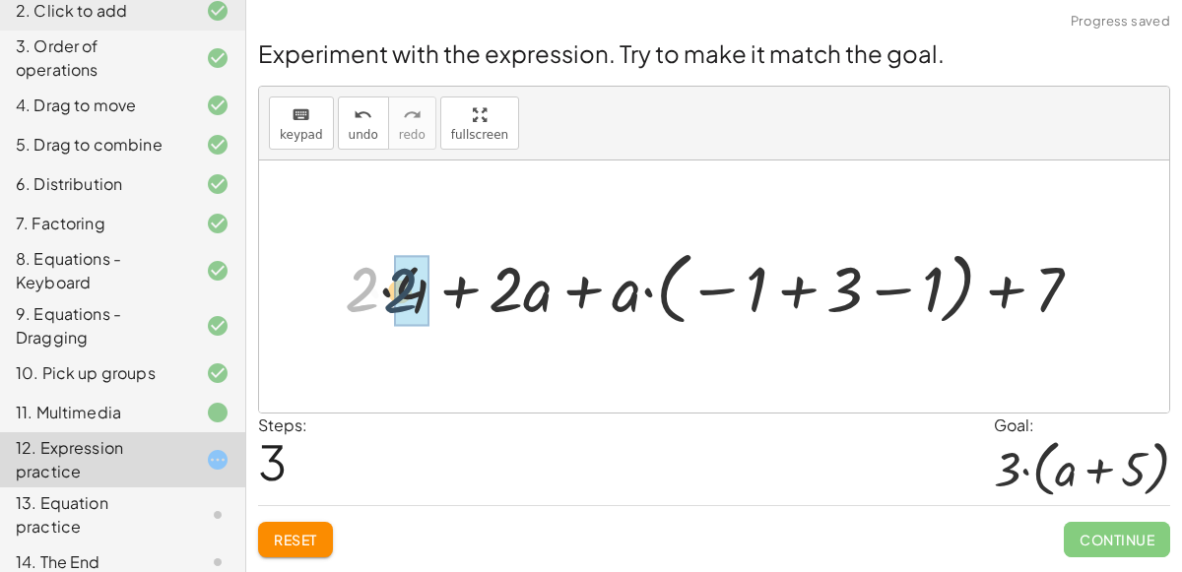
drag, startPoint x: 366, startPoint y: 286, endPoint x: 410, endPoint y: 288, distance: 43.4
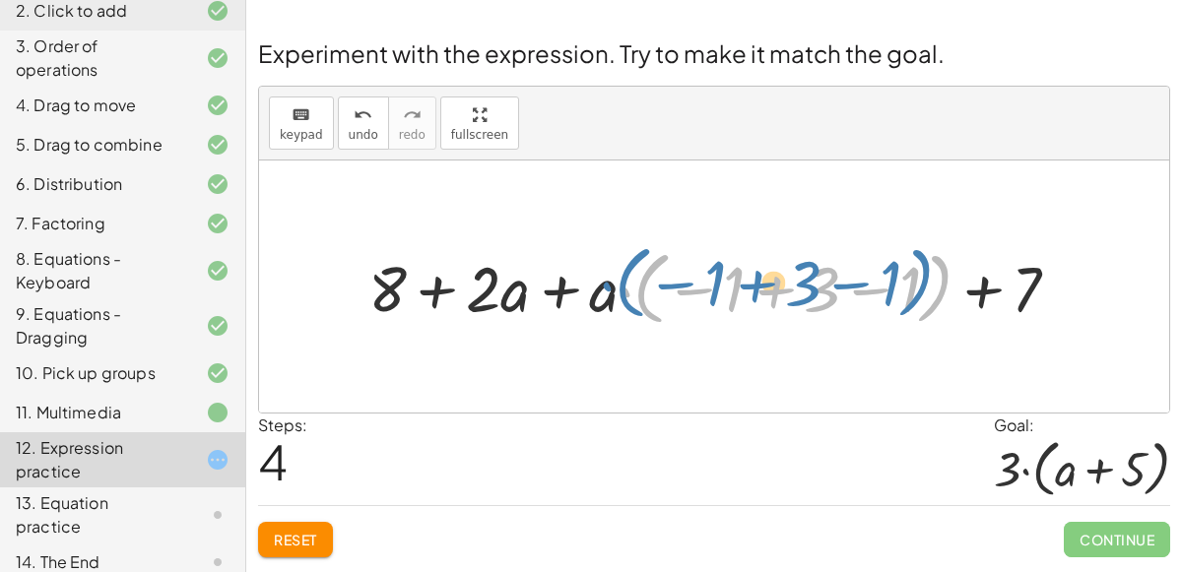
drag, startPoint x: 648, startPoint y: 285, endPoint x: 625, endPoint y: 280, distance: 23.2
click at [625, 280] on div at bounding box center [721, 287] width 727 height 90
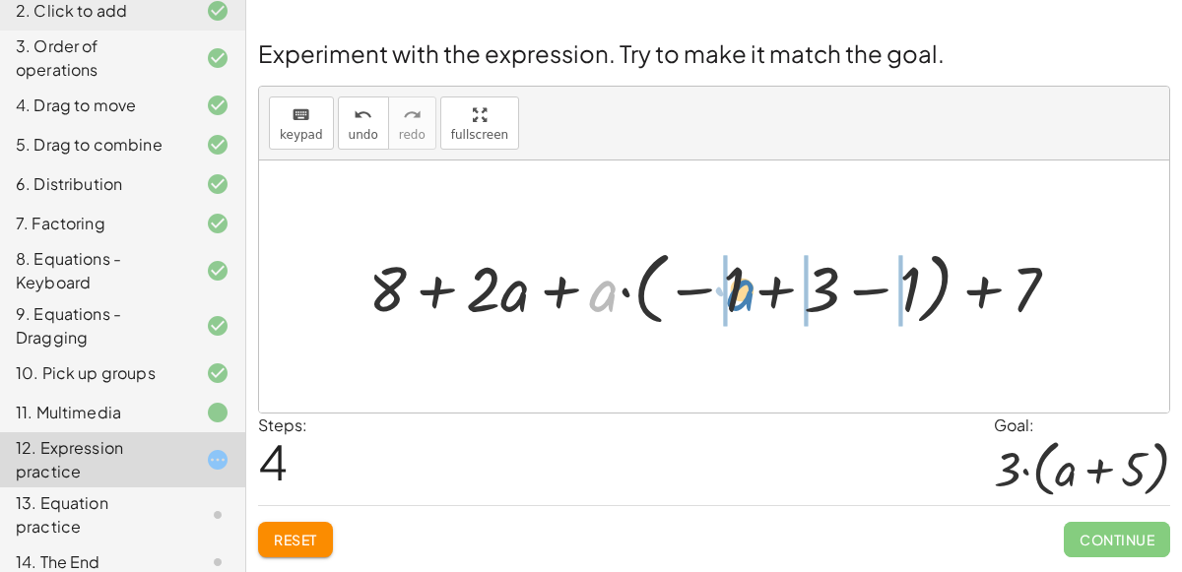
drag, startPoint x: 605, startPoint y: 284, endPoint x: 740, endPoint y: 282, distance: 134.9
click at [740, 282] on div at bounding box center [721, 287] width 727 height 90
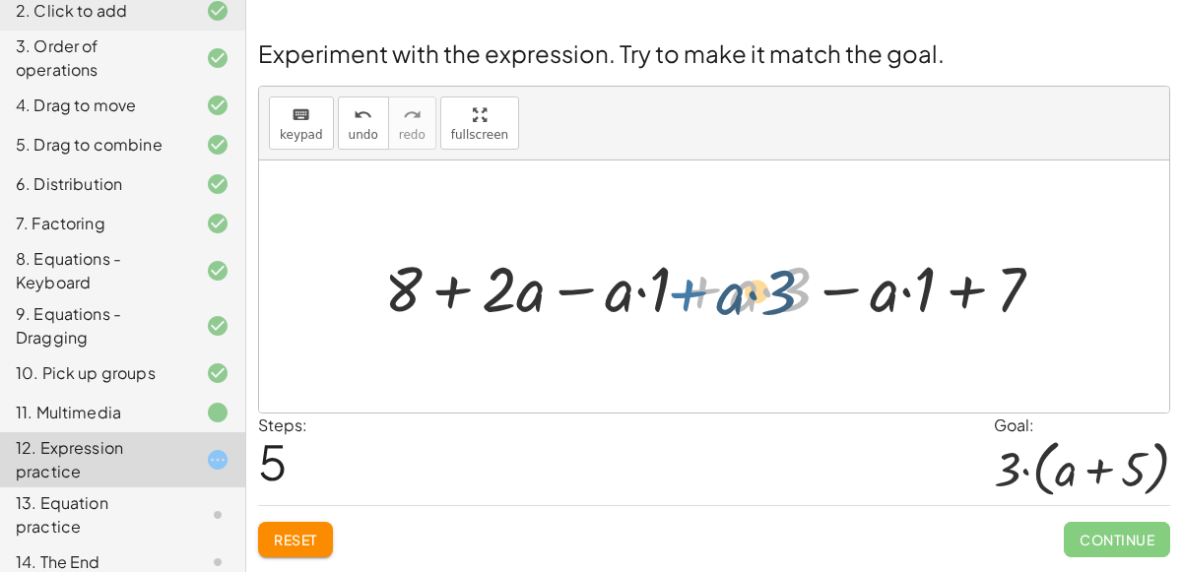
drag, startPoint x: 672, startPoint y: 292, endPoint x: 663, endPoint y: 296, distance: 10.1
click at [663, 296] on div at bounding box center [721, 286] width 694 height 83
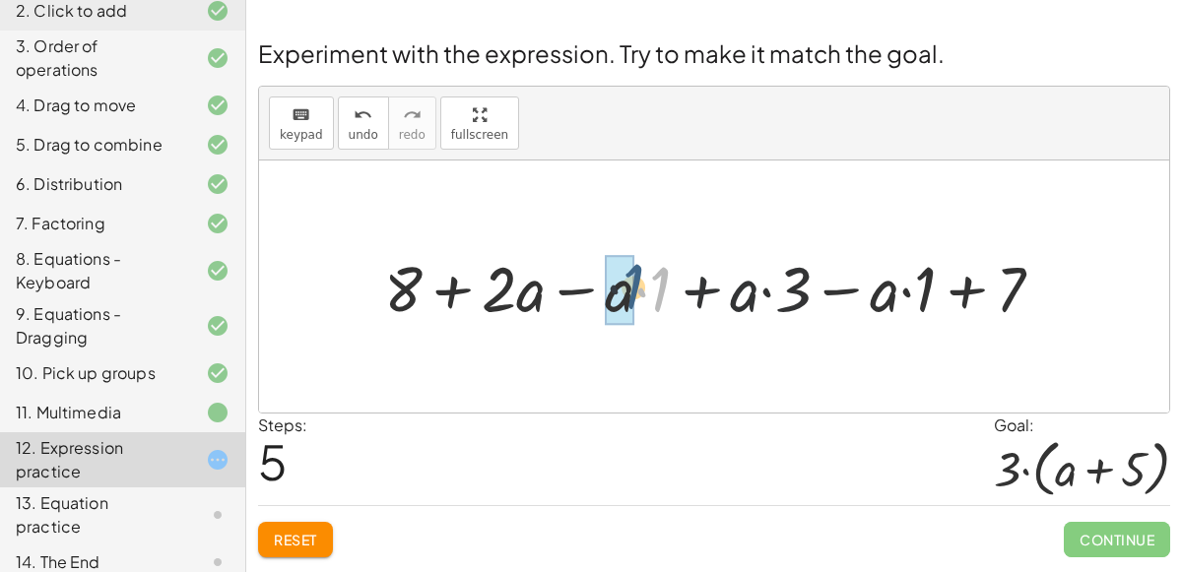
drag, startPoint x: 662, startPoint y: 296, endPoint x: 634, endPoint y: 294, distance: 27.6
click at [634, 294] on div at bounding box center [721, 286] width 694 height 83
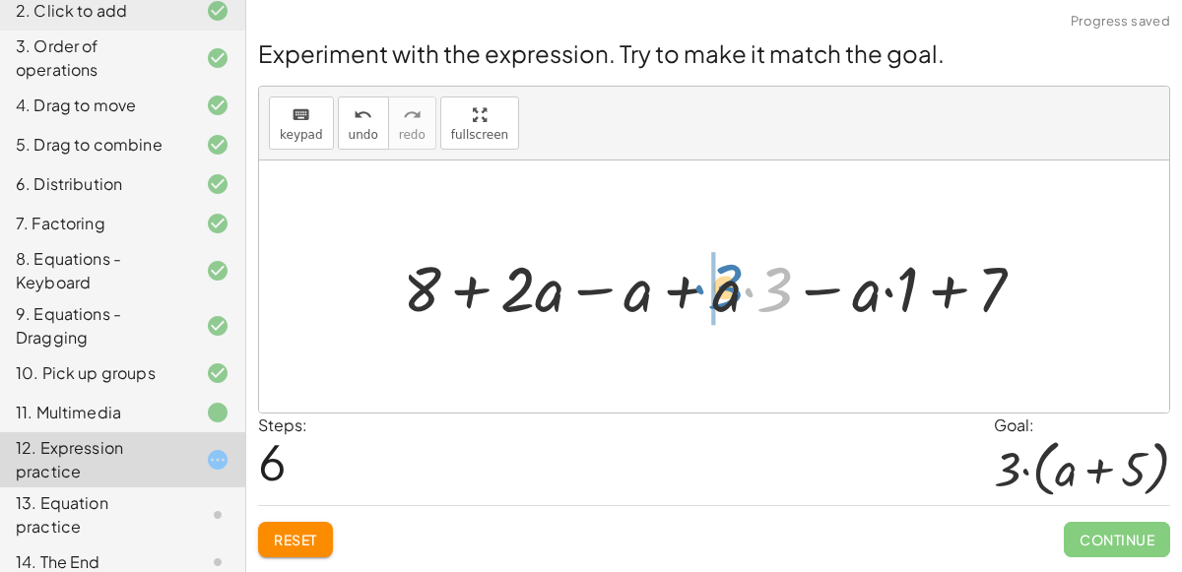
drag, startPoint x: 772, startPoint y: 294, endPoint x: 724, endPoint y: 293, distance: 48.3
click at [724, 293] on div at bounding box center [722, 286] width 658 height 83
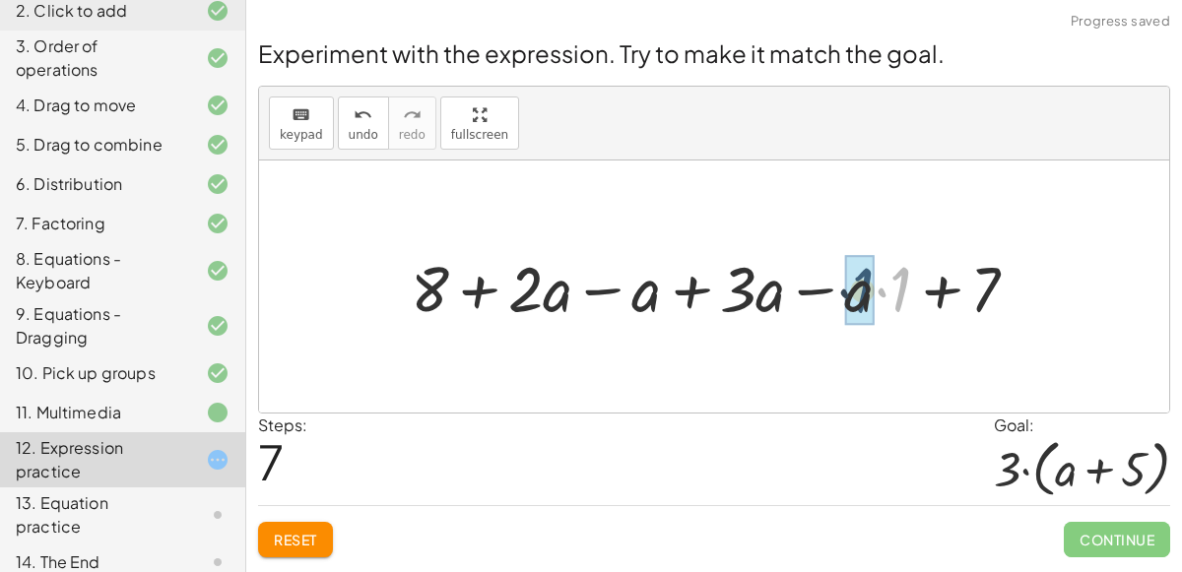
drag, startPoint x: 899, startPoint y: 297, endPoint x: 862, endPoint y: 297, distance: 37.4
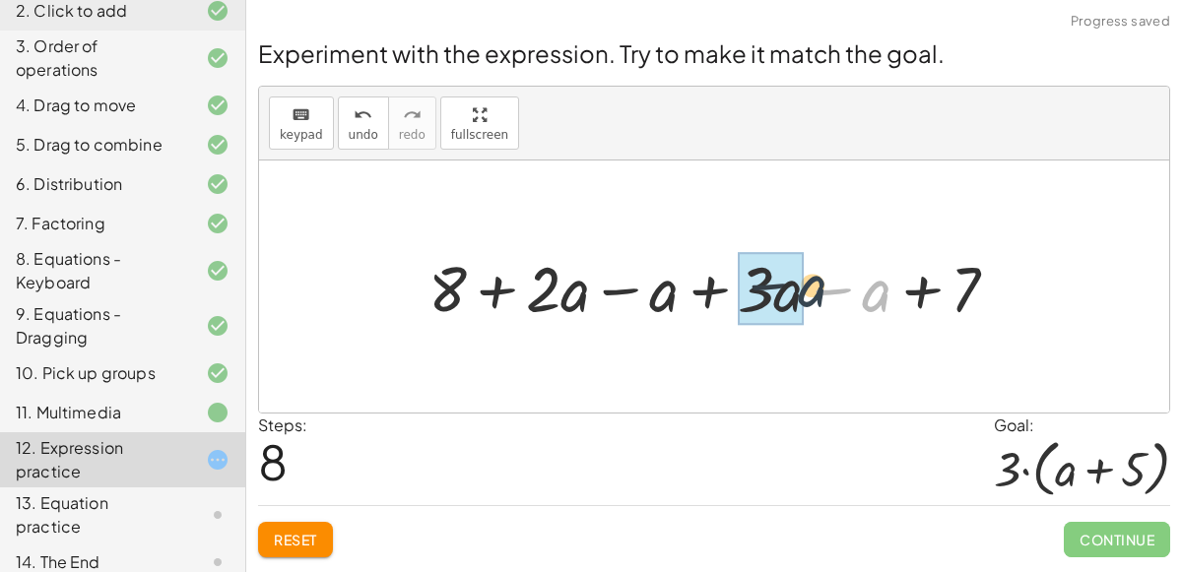
drag, startPoint x: 872, startPoint y: 294, endPoint x: 800, endPoint y: 288, distance: 72.2
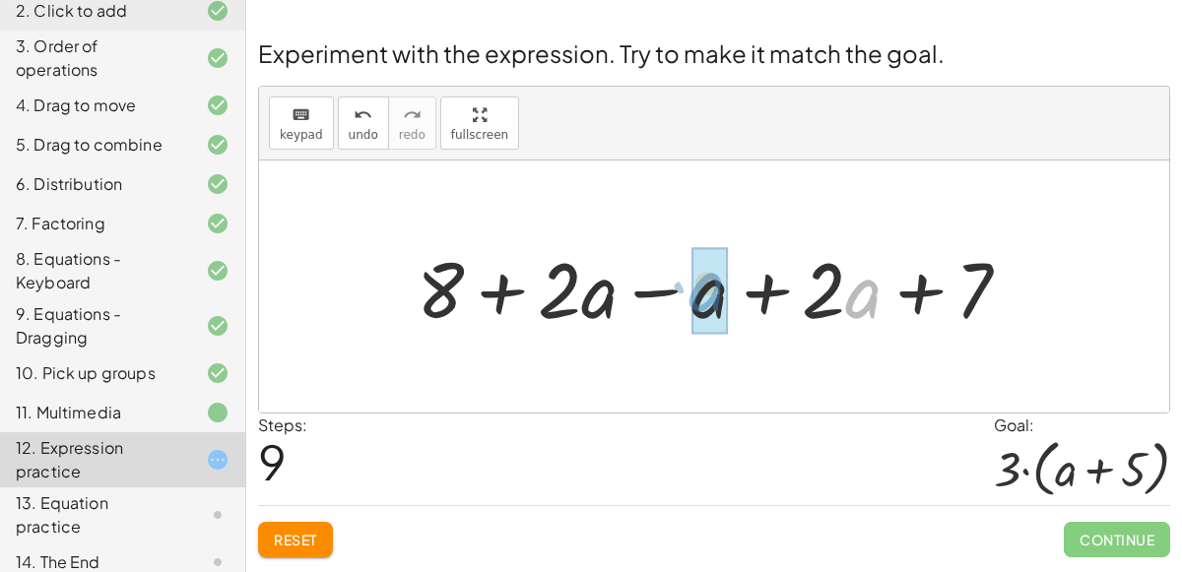
drag, startPoint x: 854, startPoint y: 298, endPoint x: 694, endPoint y: 290, distance: 159.8
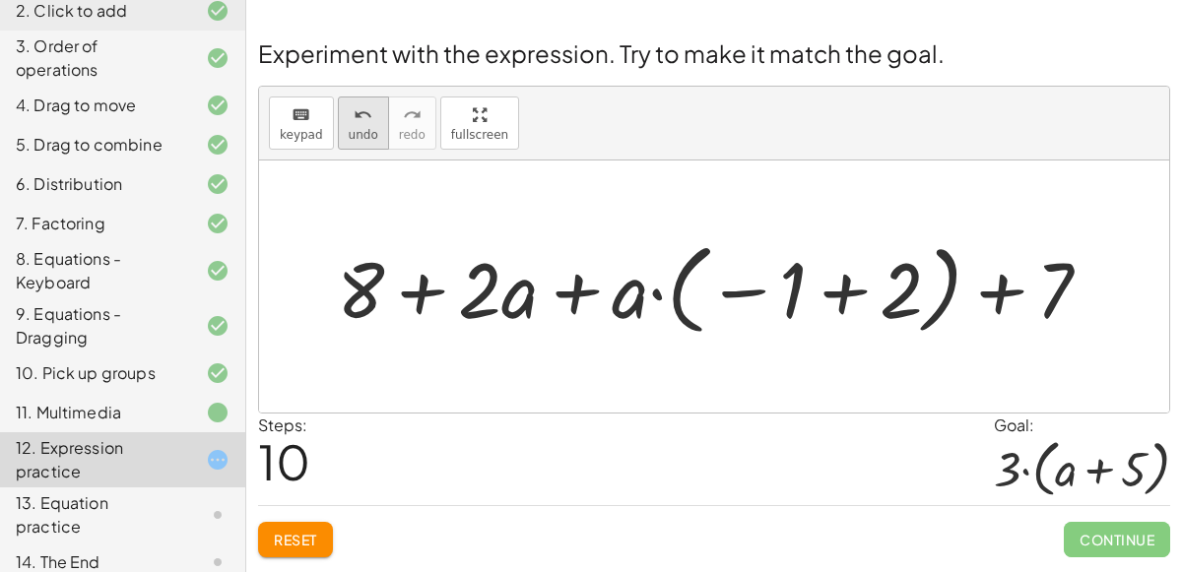
click at [363, 128] on span "undo" at bounding box center [364, 135] width 30 height 14
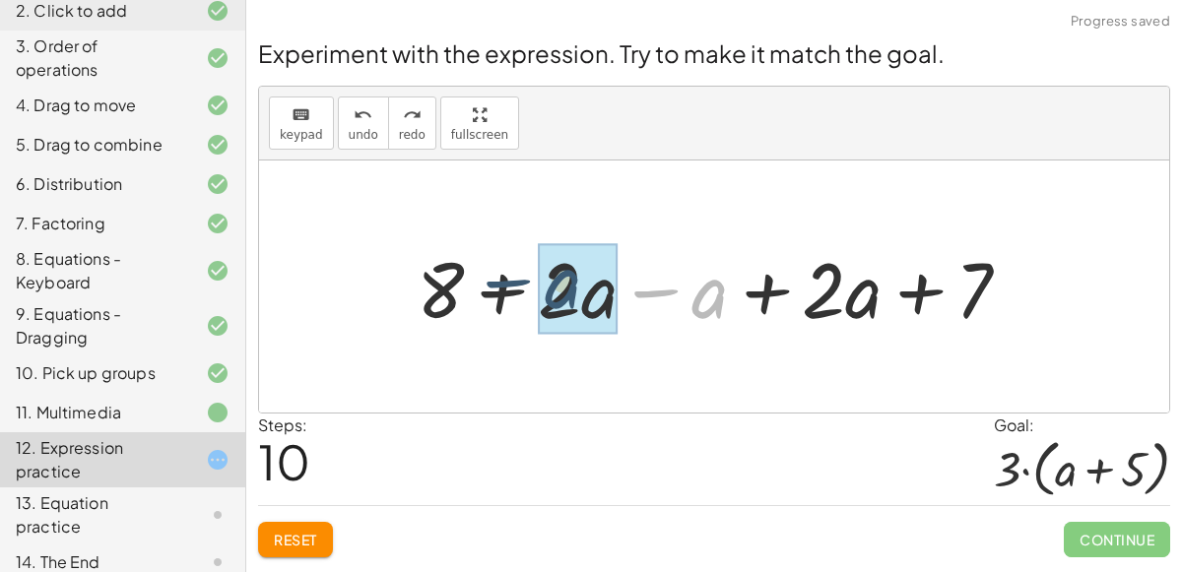
drag, startPoint x: 698, startPoint y: 296, endPoint x: 552, endPoint y: 287, distance: 147.1
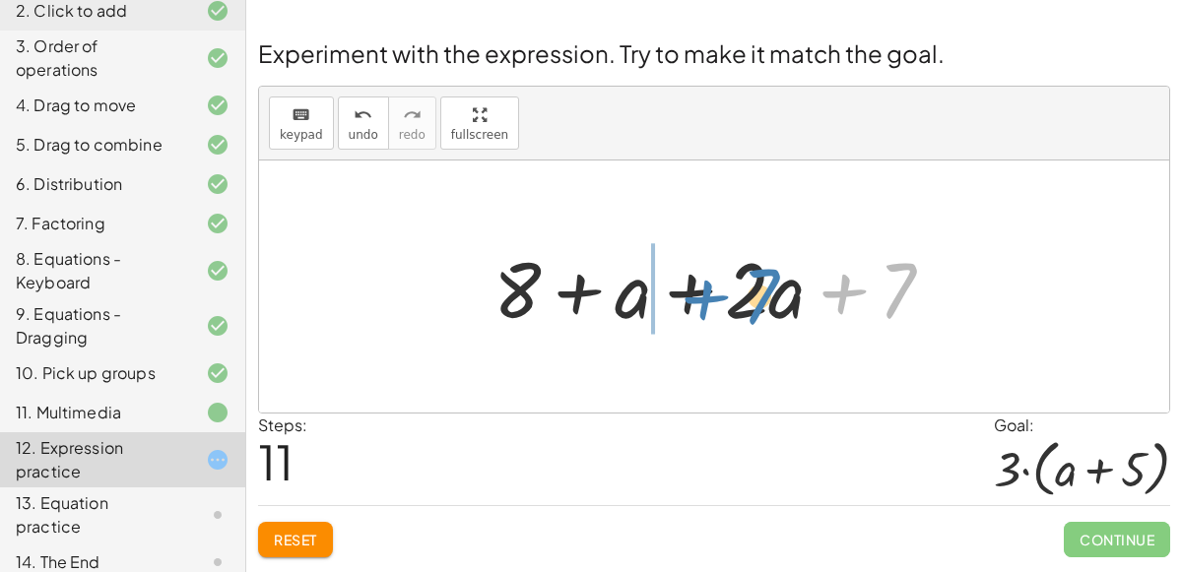
drag, startPoint x: 898, startPoint y: 286, endPoint x: 761, endPoint y: 292, distance: 137.0
click at [761, 292] on div at bounding box center [722, 286] width 476 height 101
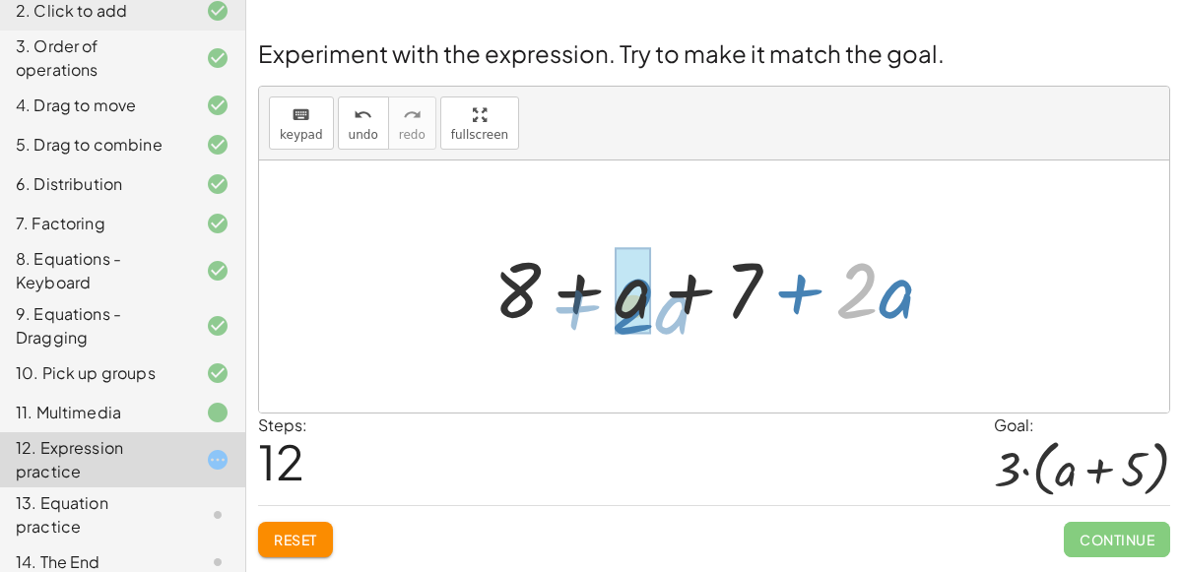
drag, startPoint x: 873, startPoint y: 293, endPoint x: 647, endPoint y: 306, distance: 226.0
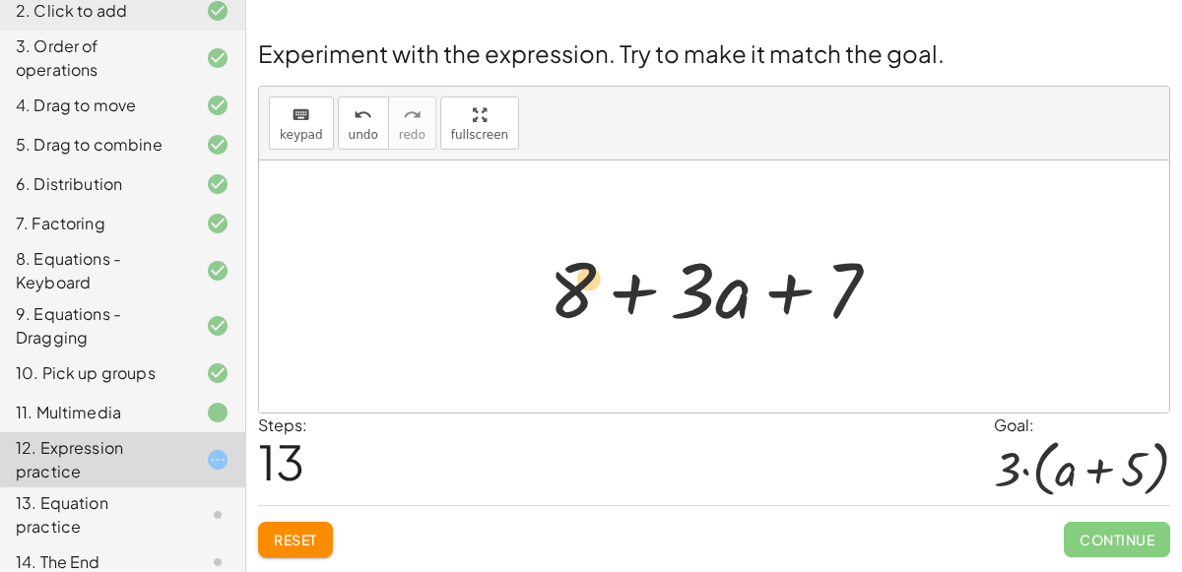
drag, startPoint x: 724, startPoint y: 295, endPoint x: 580, endPoint y: 284, distance: 144.3
click at [580, 284] on div at bounding box center [722, 286] width 367 height 101
click at [322, 535] on button "Reset" at bounding box center [295, 539] width 75 height 35
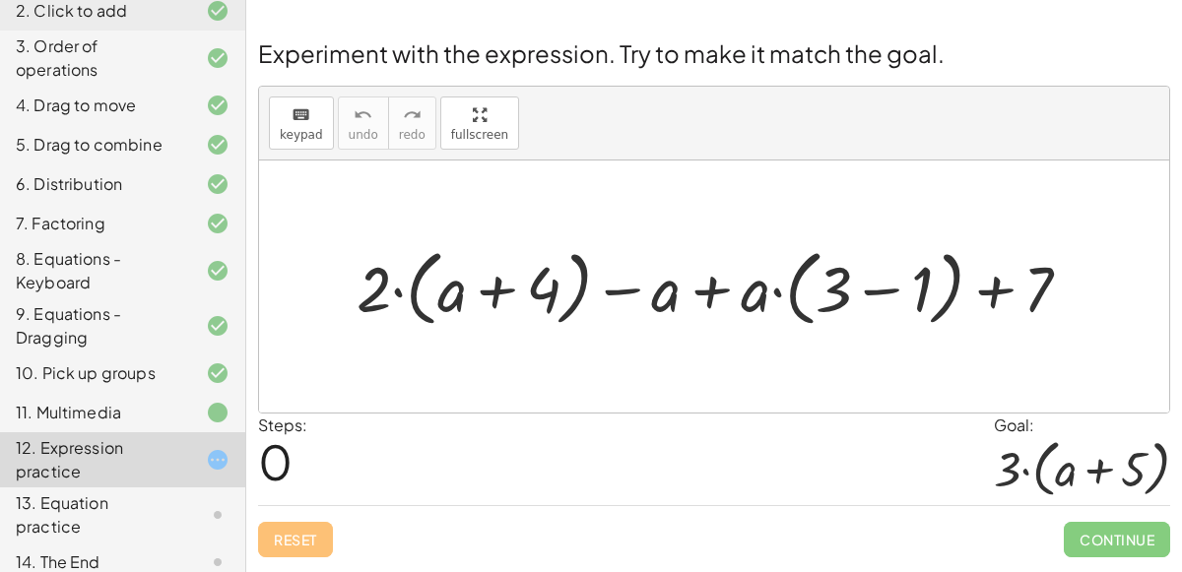
click at [117, 416] on div "11. Multimedia" at bounding box center [95, 413] width 159 height 24
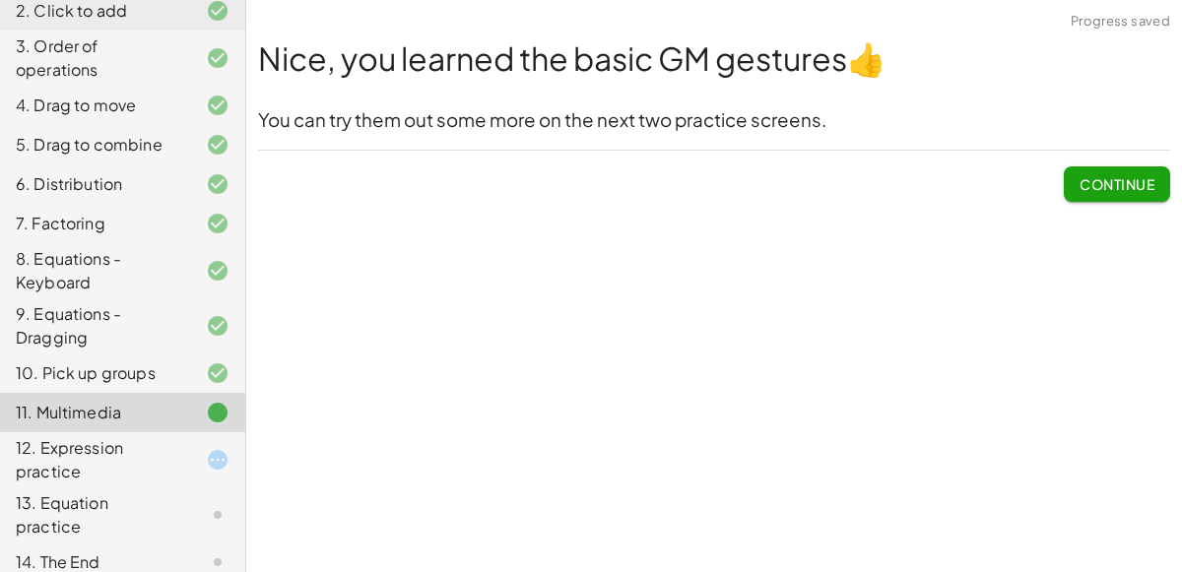
click at [135, 449] on div "12. Expression practice" at bounding box center [95, 459] width 159 height 47
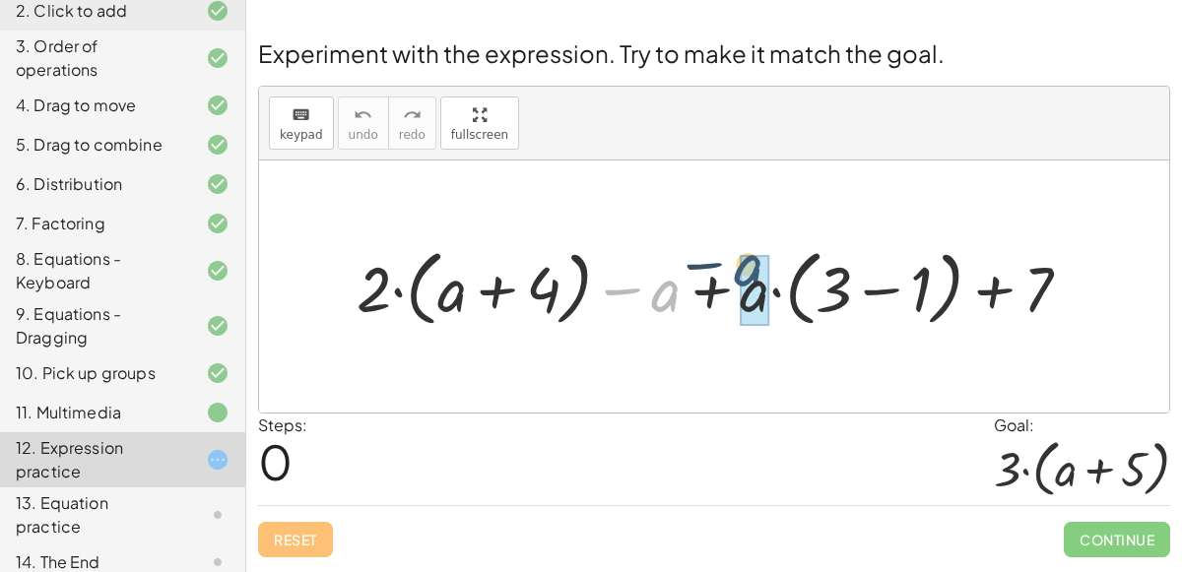
drag, startPoint x: 665, startPoint y: 304, endPoint x: 746, endPoint y: 280, distance: 84.4
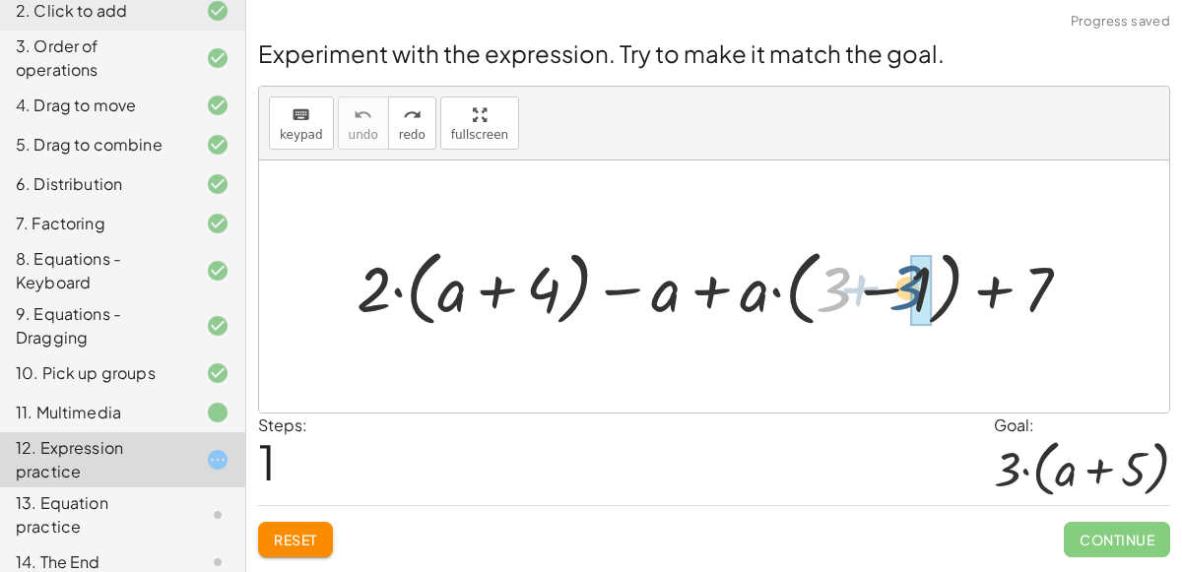
drag, startPoint x: 839, startPoint y: 297, endPoint x: 917, endPoint y: 295, distance: 77.8
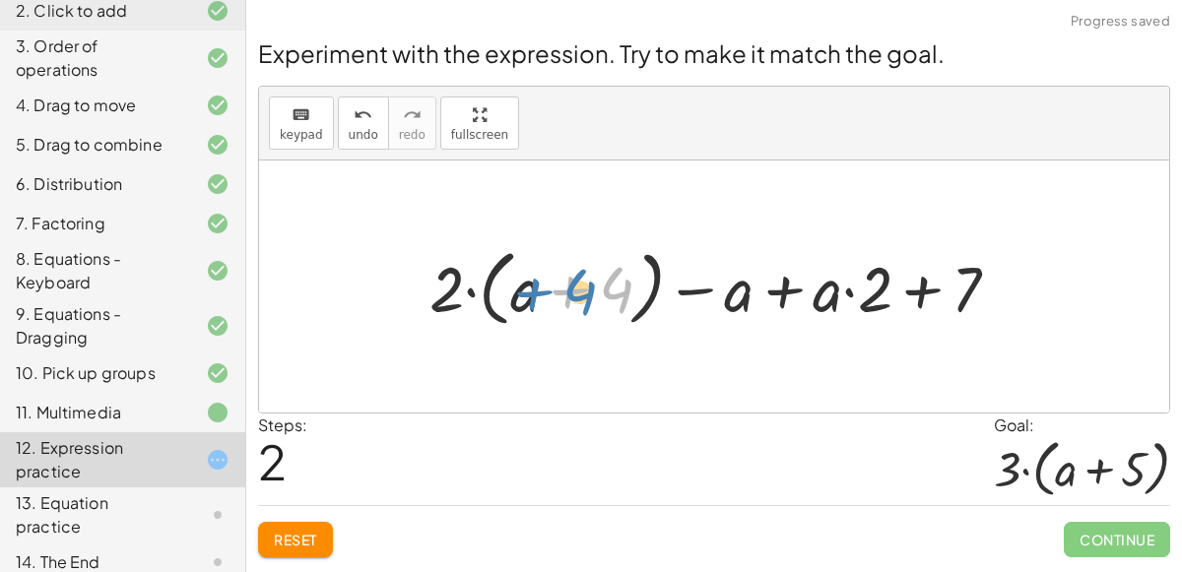
drag, startPoint x: 617, startPoint y: 289, endPoint x: 597, endPoint y: 291, distance: 19.8
click at [597, 291] on div at bounding box center [722, 286] width 605 height 93
drag, startPoint x: 536, startPoint y: 290, endPoint x: 641, endPoint y: 287, distance: 105.4
click at [641, 287] on div at bounding box center [722, 286] width 605 height 93
drag, startPoint x: 622, startPoint y: 295, endPoint x: 664, endPoint y: 302, distance: 41.9
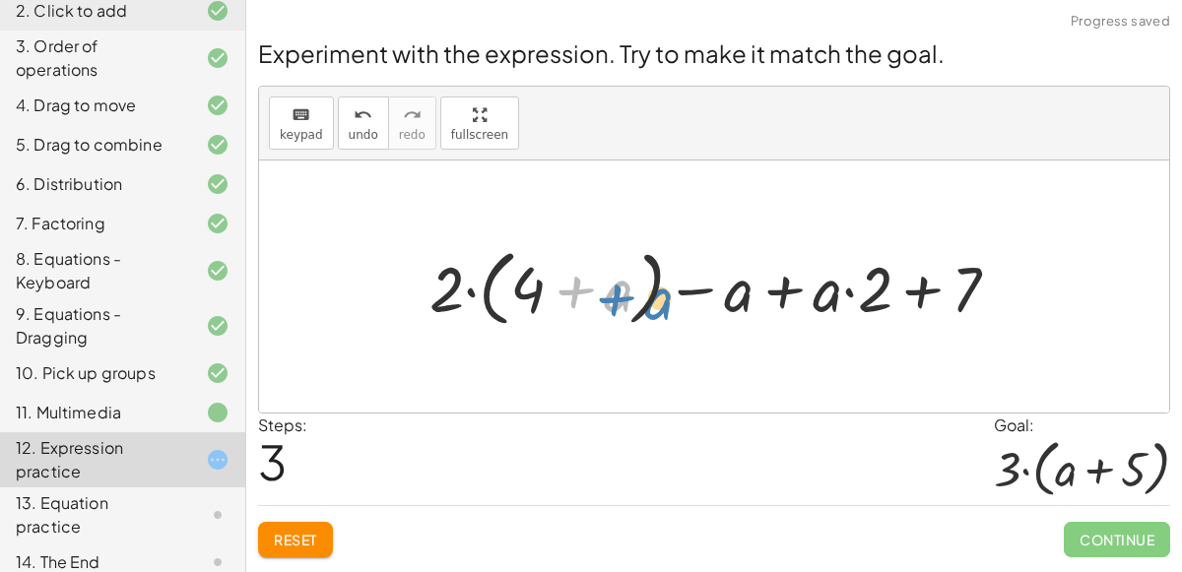
click at [664, 302] on div at bounding box center [722, 286] width 605 height 93
drag, startPoint x: 606, startPoint y: 297, endPoint x: 513, endPoint y: 296, distance: 92.6
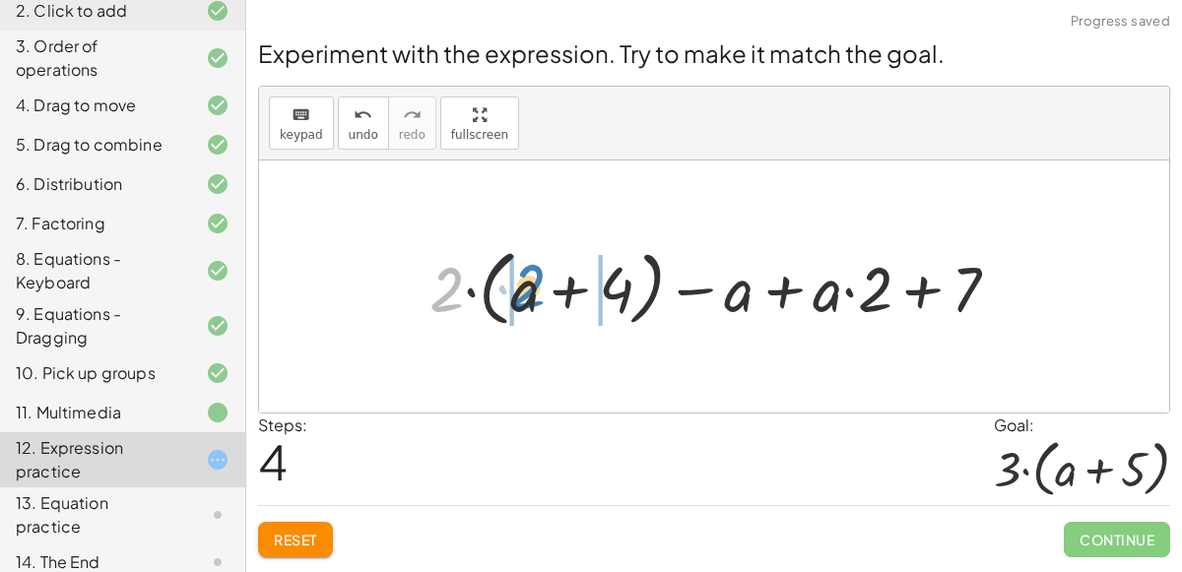
drag, startPoint x: 457, startPoint y: 290, endPoint x: 536, endPoint y: 288, distance: 78.8
click at [536, 288] on div at bounding box center [722, 286] width 605 height 93
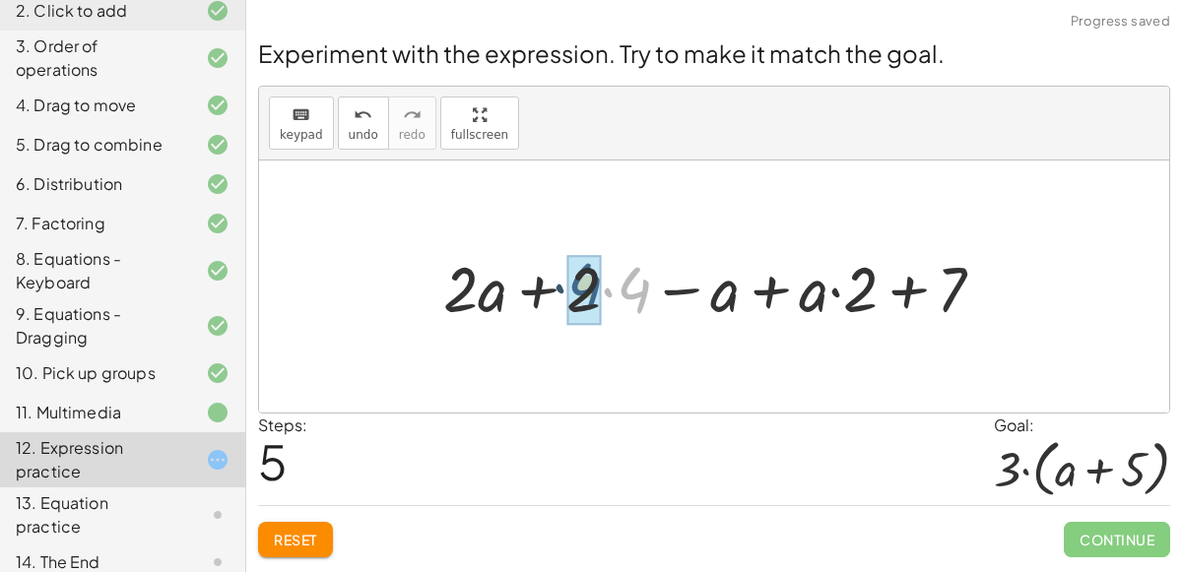
drag, startPoint x: 636, startPoint y: 289, endPoint x: 587, endPoint y: 285, distance: 49.4
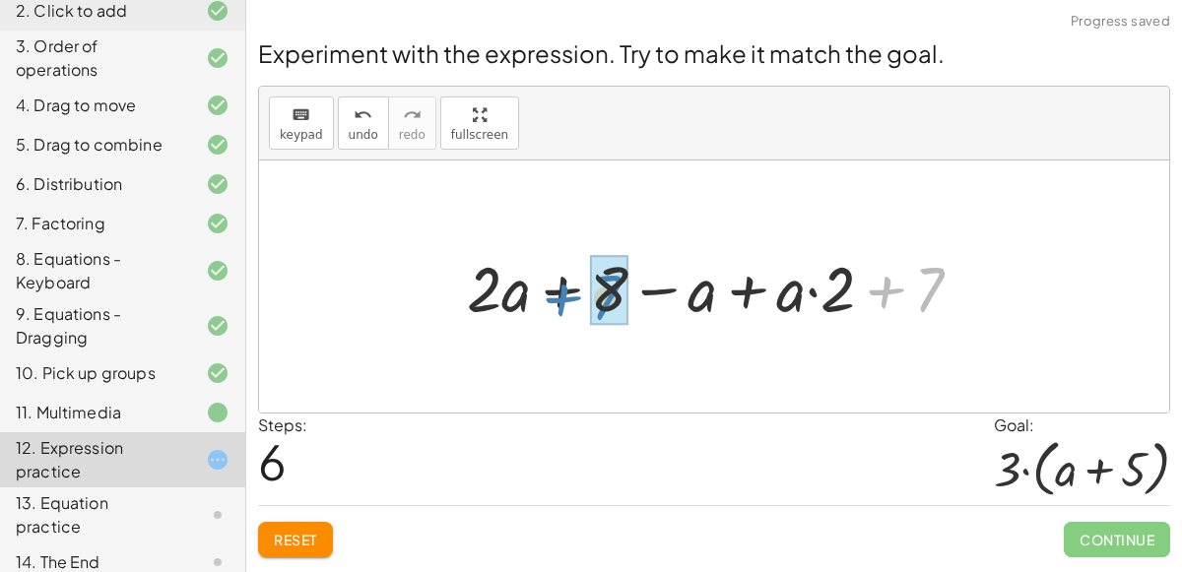
drag, startPoint x: 935, startPoint y: 287, endPoint x: 613, endPoint y: 294, distance: 322.1
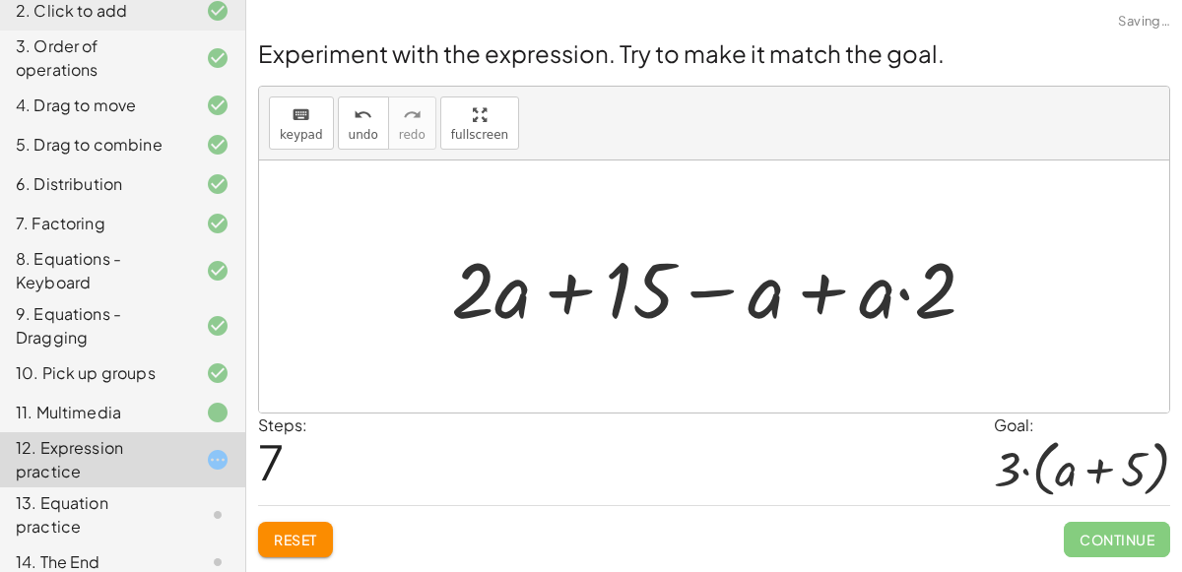
click at [705, 199] on div "+ · 2 · ( + a + 4 ) − a + · a · ( + 3 − 1 ) + 7 + · 2 · ( + a + 4 ) − a + · a ·…" at bounding box center [714, 287] width 910 height 252
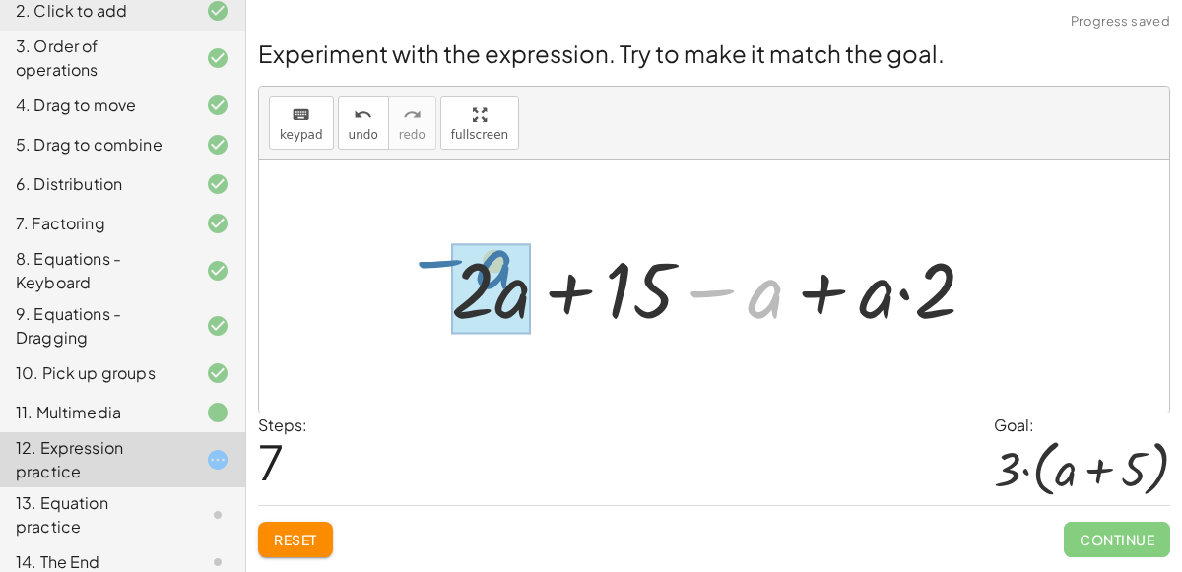
drag, startPoint x: 758, startPoint y: 298, endPoint x: 493, endPoint y: 271, distance: 266.4
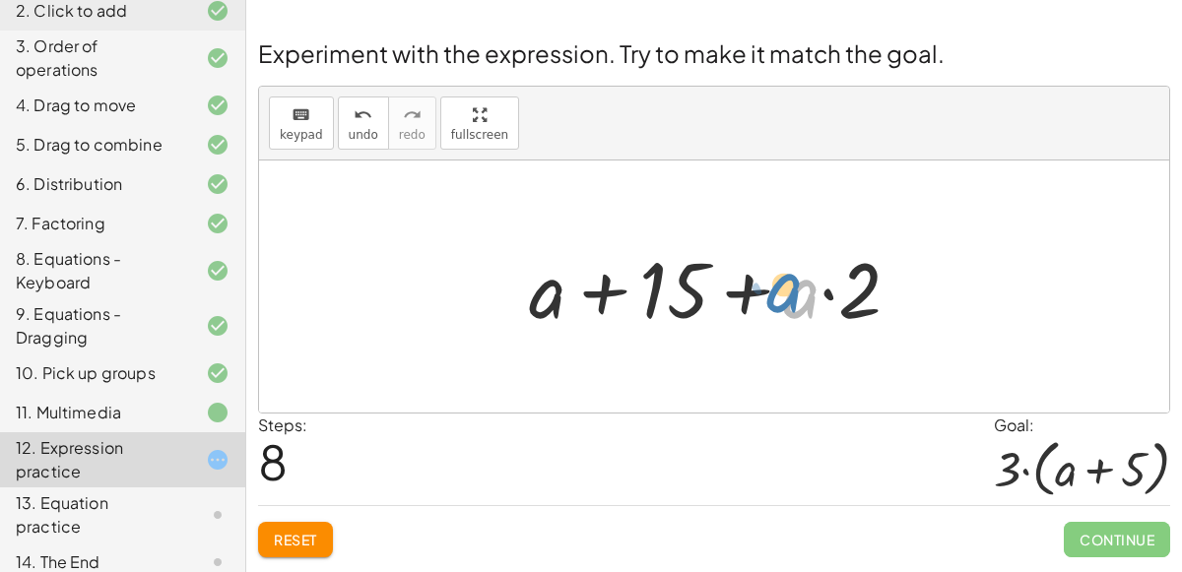
drag, startPoint x: 810, startPoint y: 297, endPoint x: 797, endPoint y: 291, distance: 14.5
click at [797, 291] on div at bounding box center [722, 286] width 407 height 101
drag, startPoint x: 864, startPoint y: 301, endPoint x: 767, endPoint y: 297, distance: 96.6
click at [767, 297] on div at bounding box center [722, 286] width 407 height 101
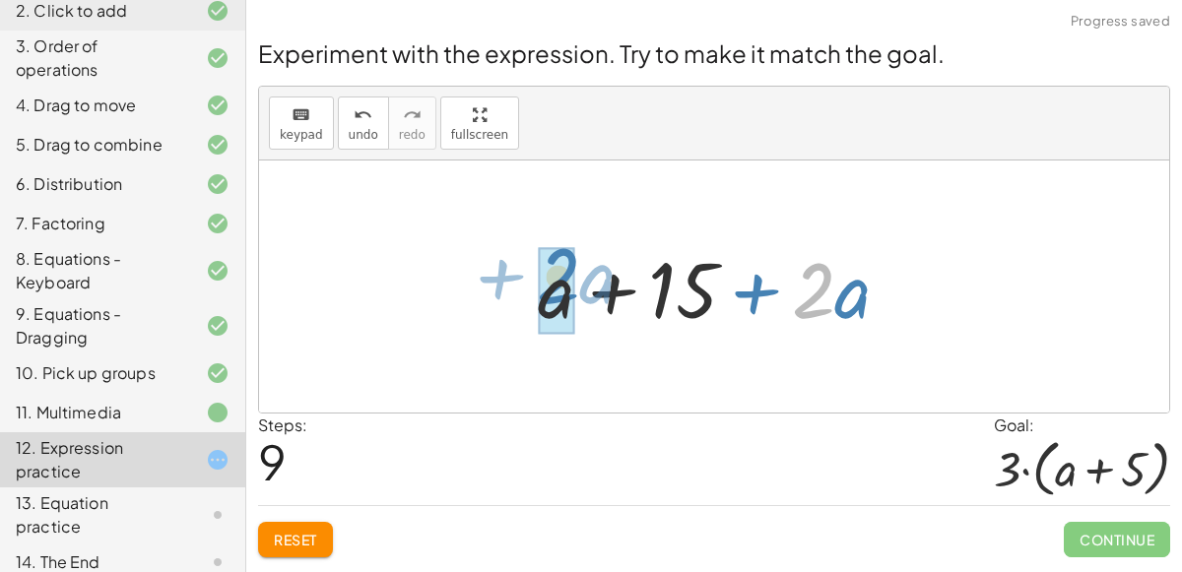
drag, startPoint x: 822, startPoint y: 296, endPoint x: 570, endPoint y: 283, distance: 252.5
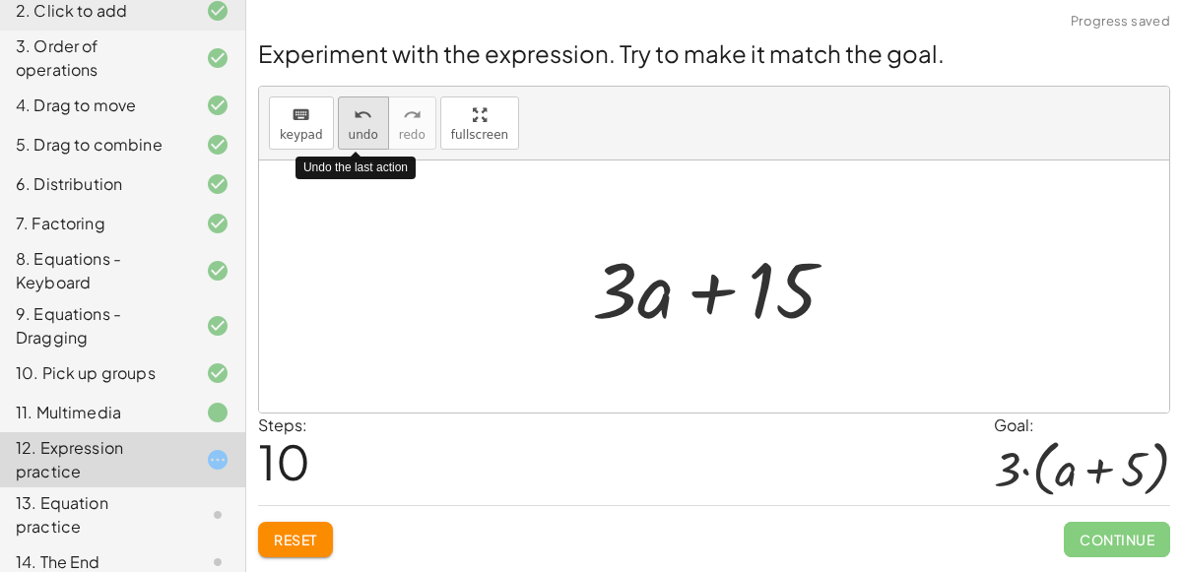
click at [359, 123] on icon "undo" at bounding box center [363, 115] width 19 height 24
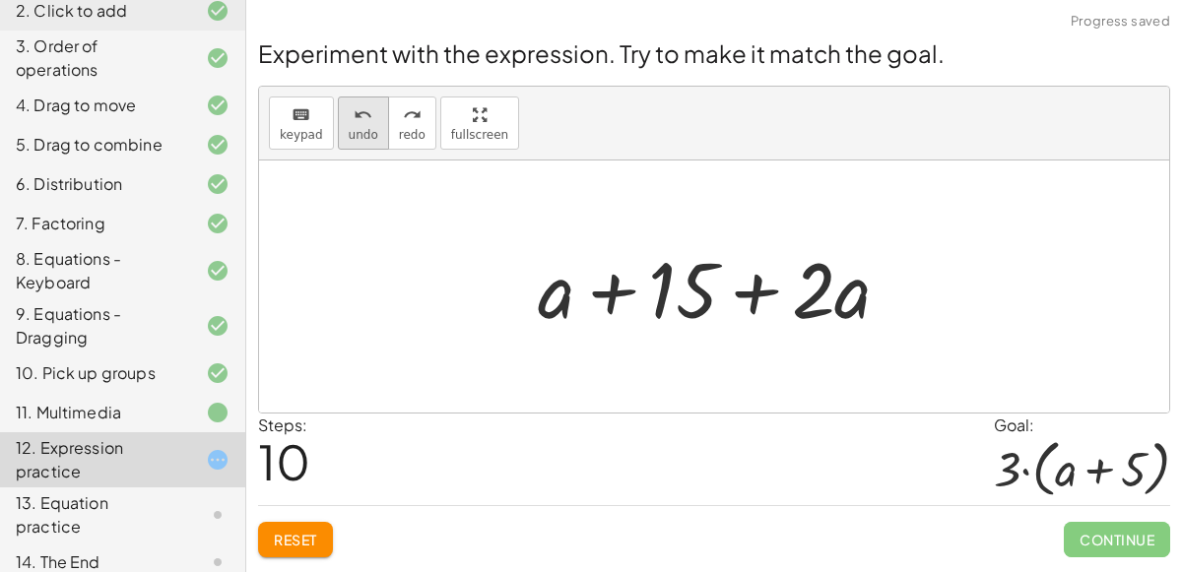
click at [354, 130] on span "undo" at bounding box center [364, 135] width 30 height 14
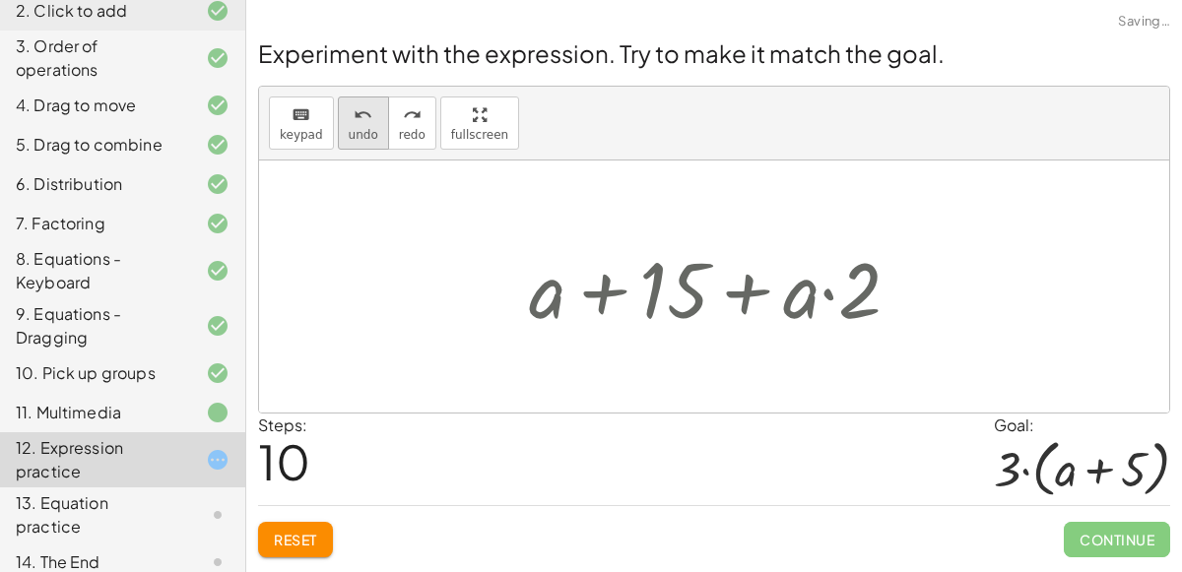
click at [354, 130] on span "undo" at bounding box center [364, 135] width 30 height 14
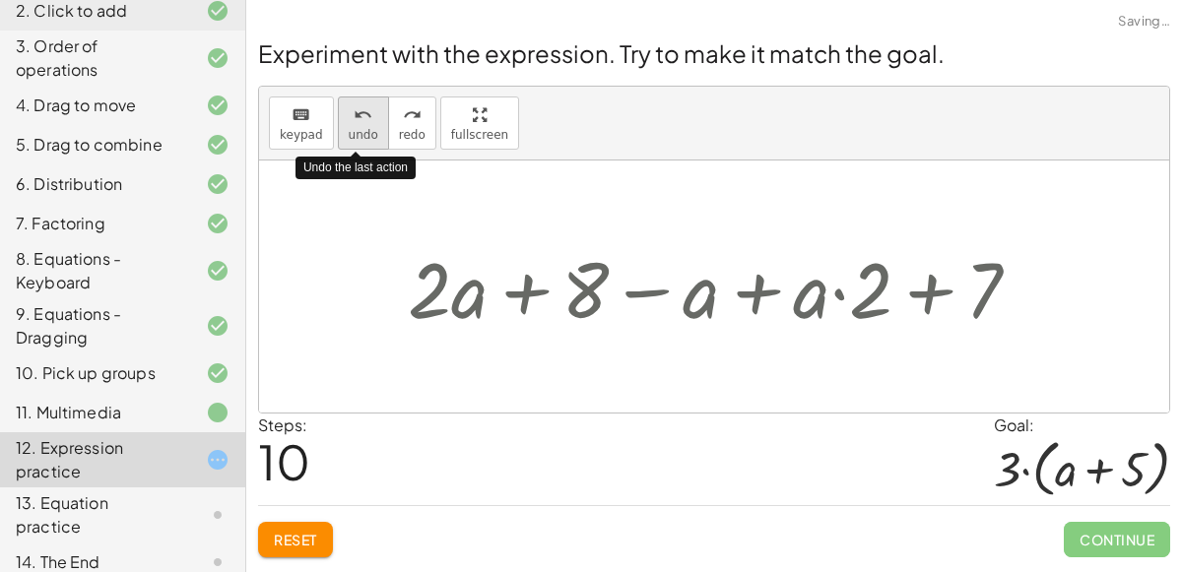
click at [354, 130] on span "undo" at bounding box center [364, 135] width 30 height 14
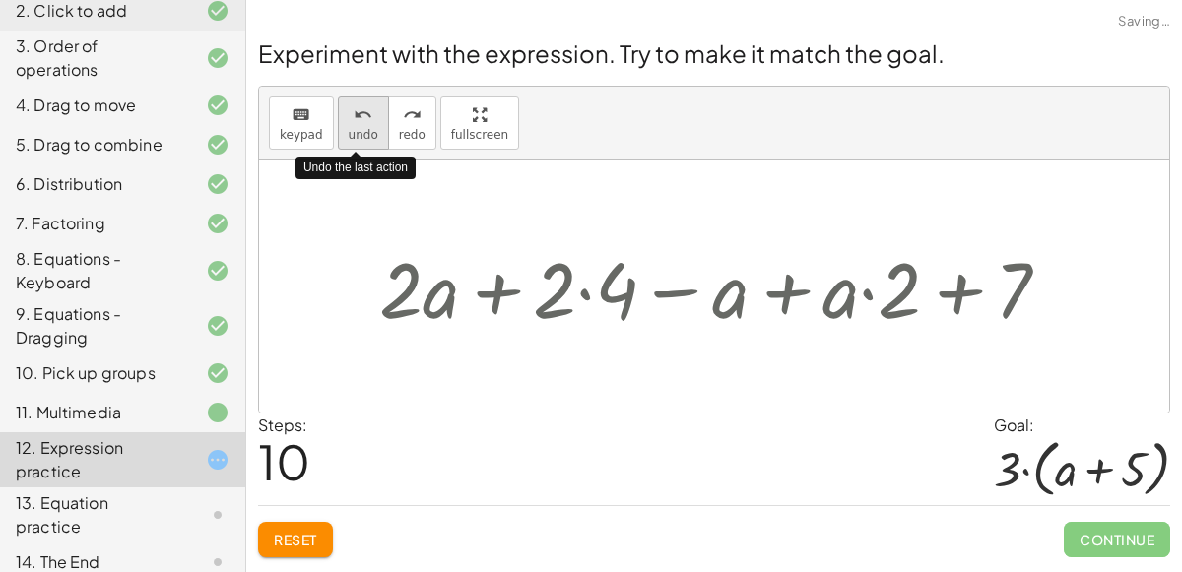
click at [354, 130] on span "undo" at bounding box center [364, 135] width 30 height 14
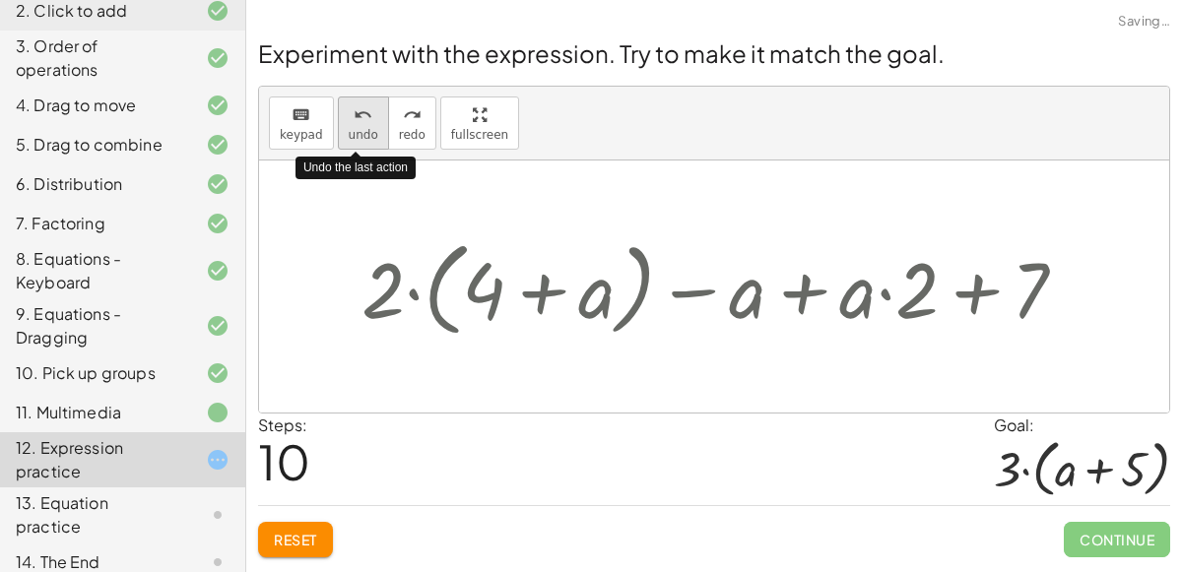
click at [354, 130] on span "undo" at bounding box center [364, 135] width 30 height 14
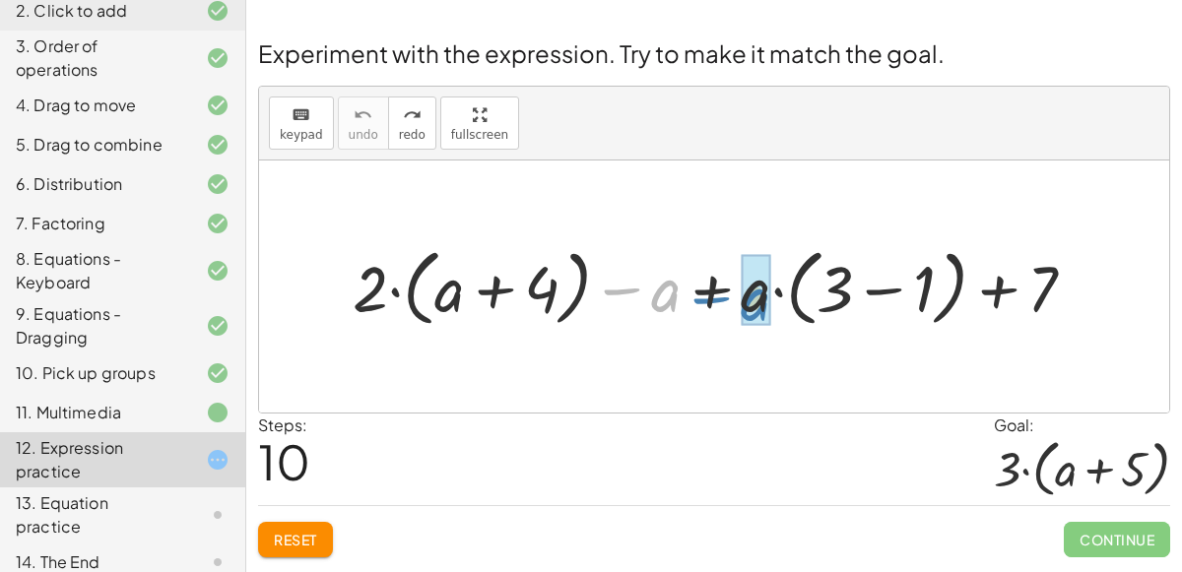
drag, startPoint x: 667, startPoint y: 281, endPoint x: 755, endPoint y: 290, distance: 89.1
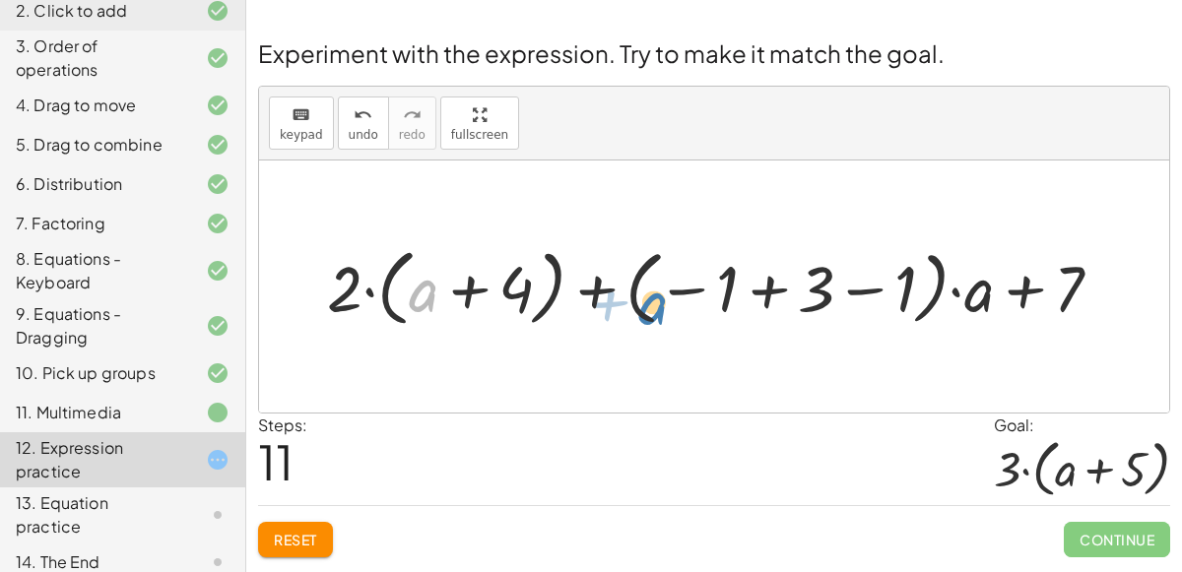
drag, startPoint x: 433, startPoint y: 283, endPoint x: 631, endPoint y: 293, distance: 198.2
click at [631, 293] on div at bounding box center [722, 286] width 811 height 94
drag, startPoint x: 427, startPoint y: 291, endPoint x: 421, endPoint y: 301, distance: 12.8
click at [421, 301] on div at bounding box center [722, 286] width 811 height 94
drag, startPoint x: 511, startPoint y: 293, endPoint x: 474, endPoint y: 293, distance: 37.4
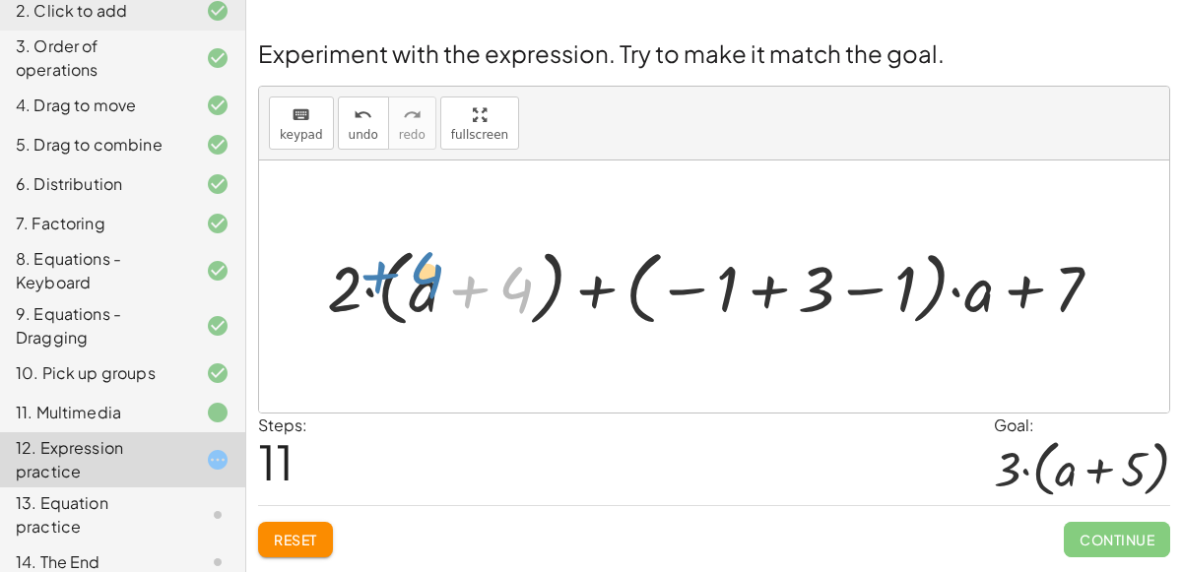
click at [474, 293] on div at bounding box center [722, 286] width 811 height 94
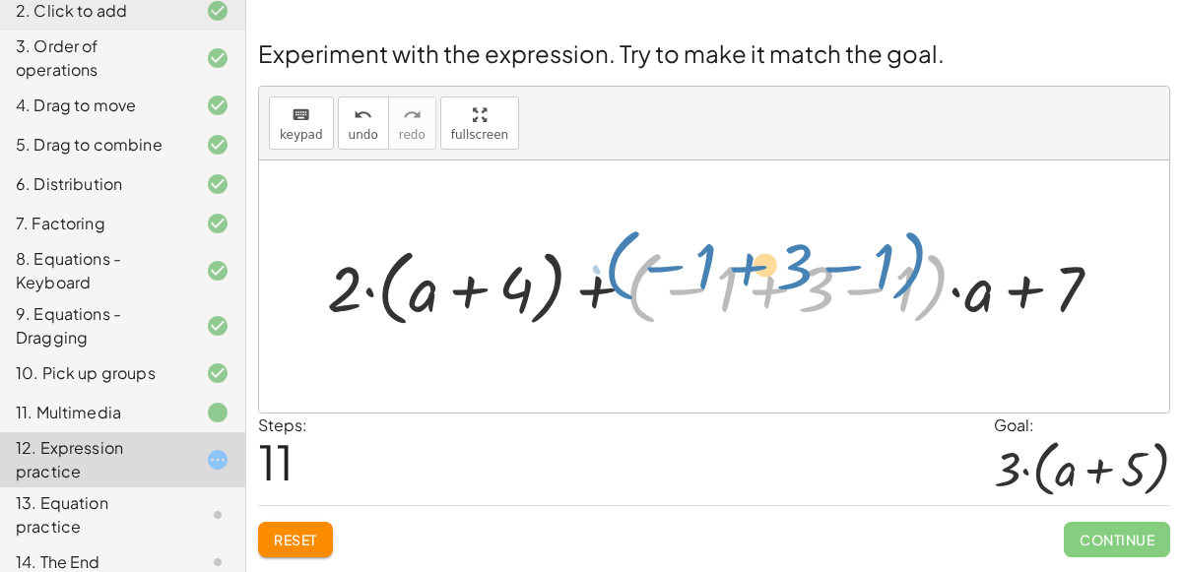
drag, startPoint x: 638, startPoint y: 294, endPoint x: 625, endPoint y: 271, distance: 26.9
click at [625, 271] on div at bounding box center [722, 286] width 811 height 94
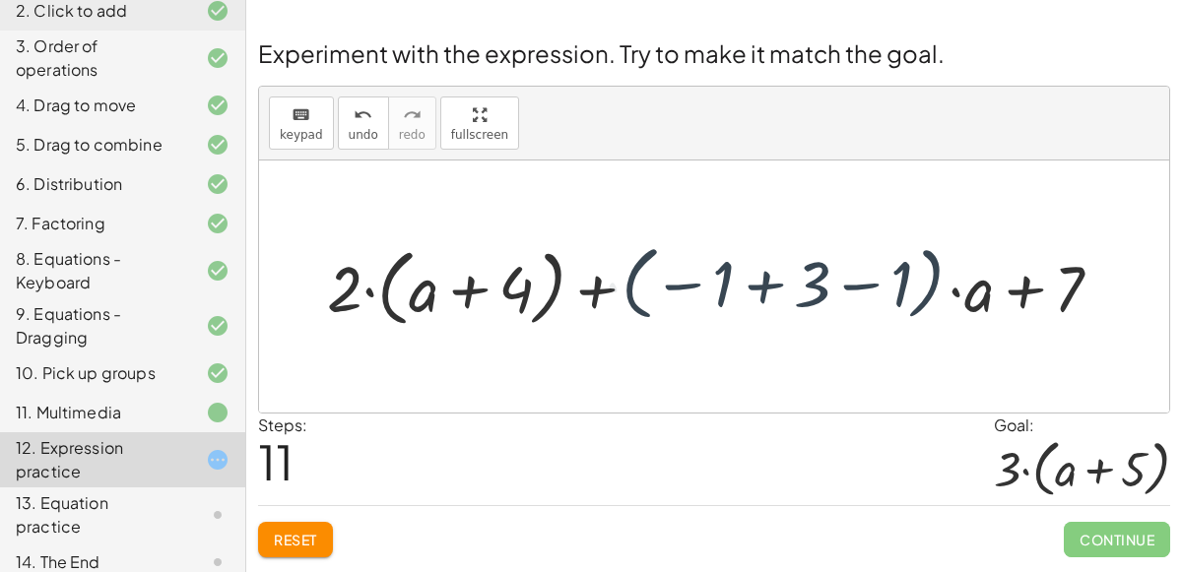
click at [638, 274] on div at bounding box center [722, 286] width 811 height 94
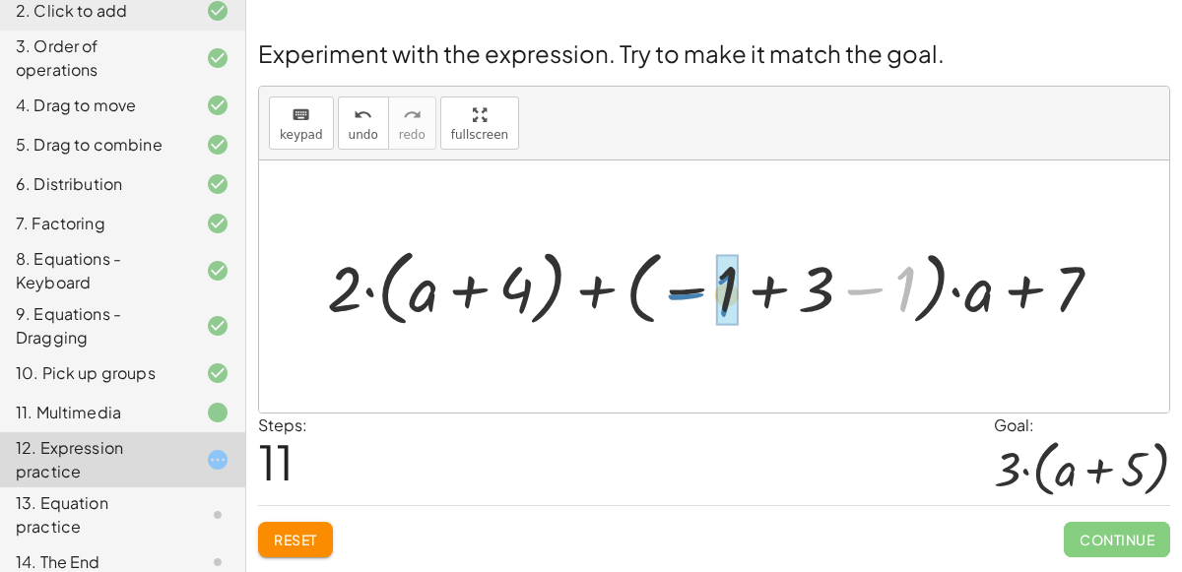
drag, startPoint x: 901, startPoint y: 293, endPoint x: 722, endPoint y: 298, distance: 179.3
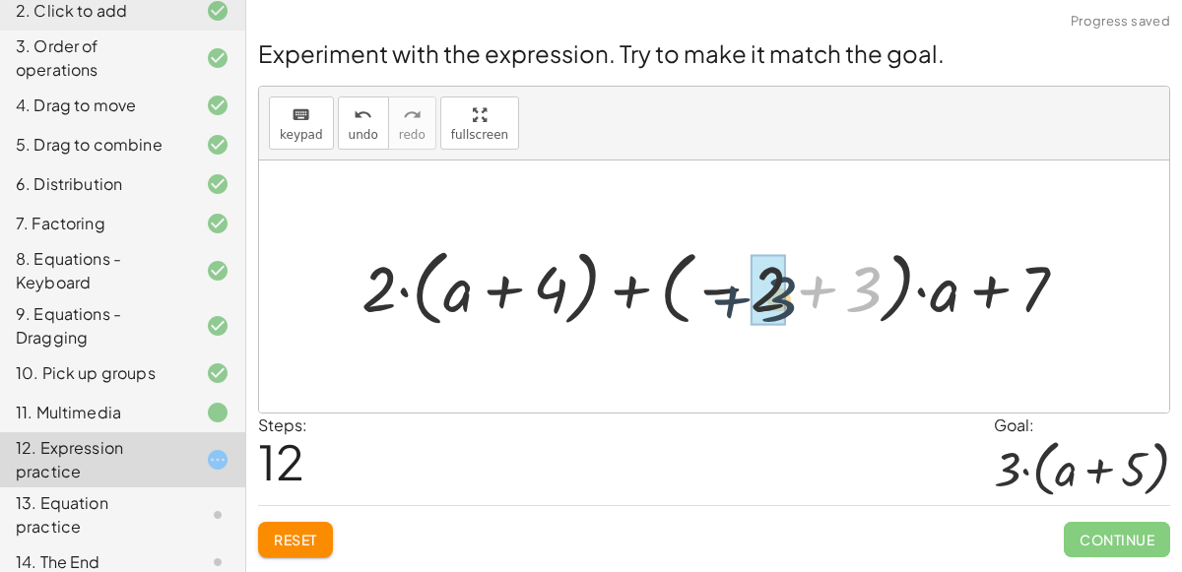
drag, startPoint x: 865, startPoint y: 277, endPoint x: 789, endPoint y: 287, distance: 76.5
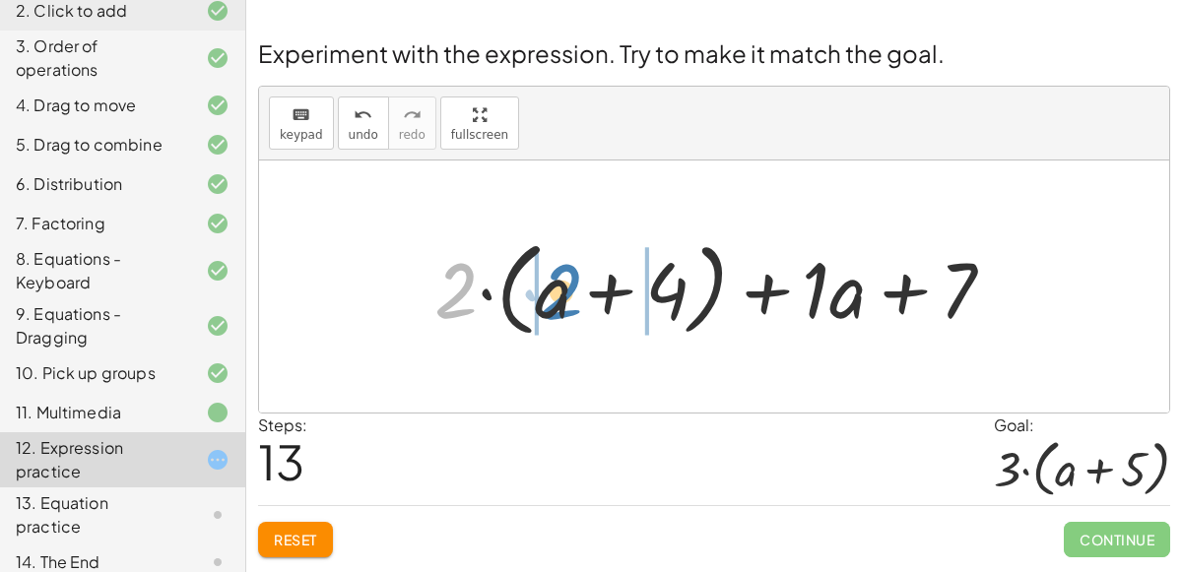
drag, startPoint x: 444, startPoint y: 293, endPoint x: 549, endPoint y: 293, distance: 104.4
click at [549, 293] on div at bounding box center [722, 286] width 596 height 113
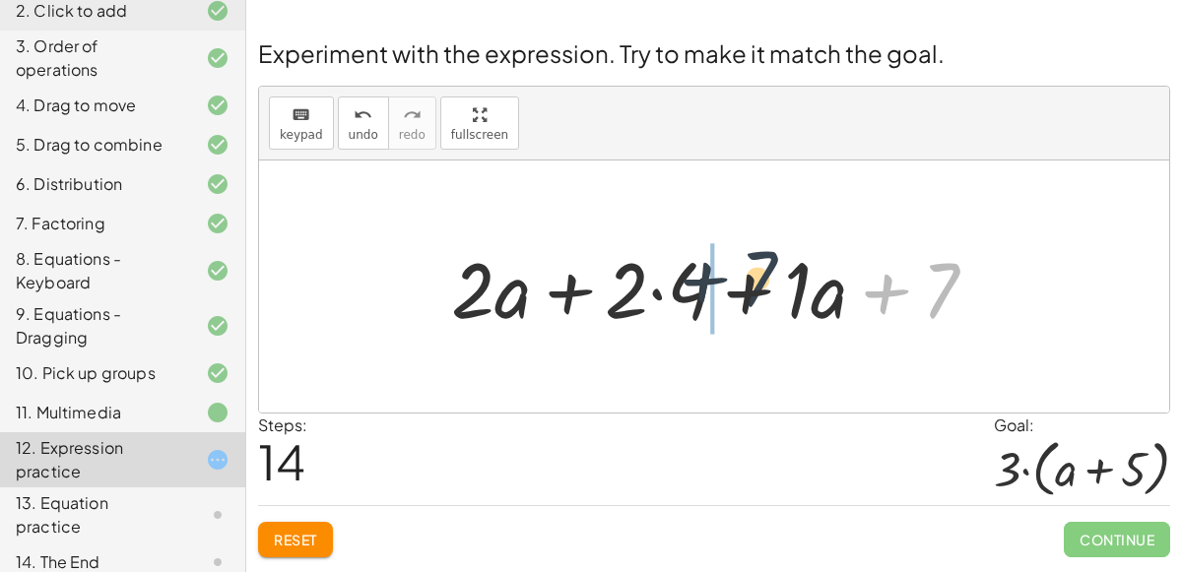
drag, startPoint x: 943, startPoint y: 290, endPoint x: 753, endPoint y: 280, distance: 190.3
click at [753, 280] on div at bounding box center [721, 286] width 561 height 101
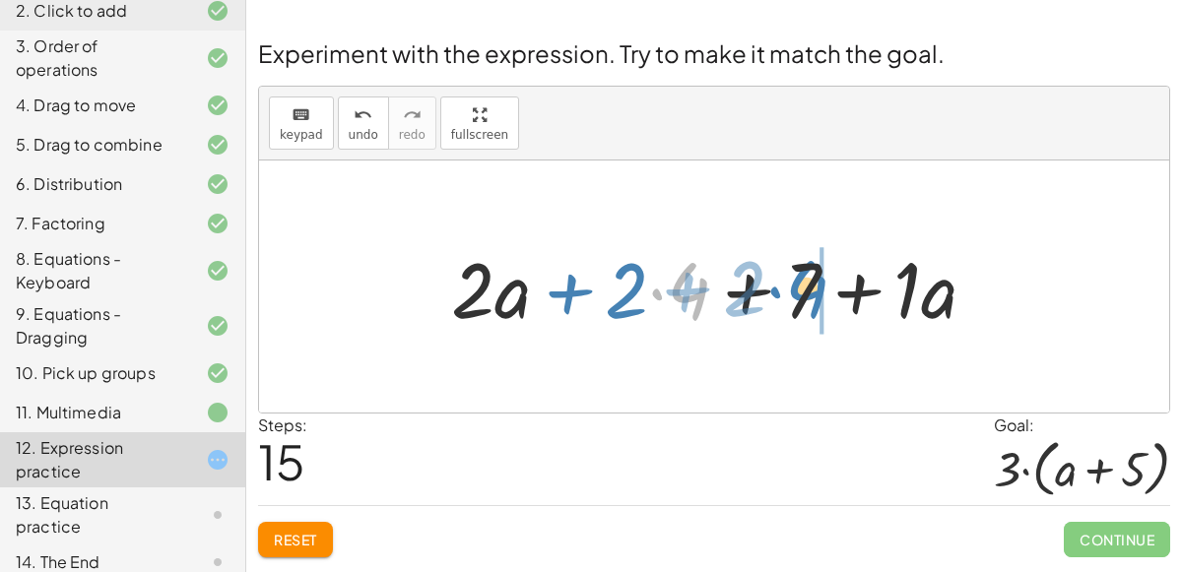
drag, startPoint x: 682, startPoint y: 279, endPoint x: 799, endPoint y: 277, distance: 117.2
click at [799, 277] on div at bounding box center [721, 286] width 561 height 101
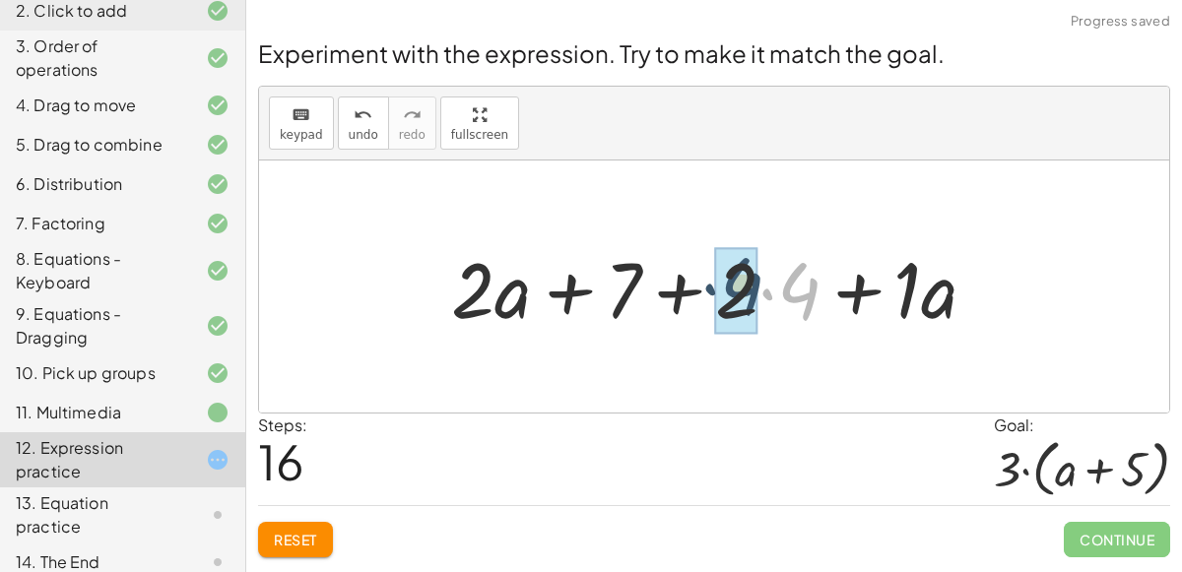
drag, startPoint x: 808, startPoint y: 302, endPoint x: 750, endPoint y: 297, distance: 57.3
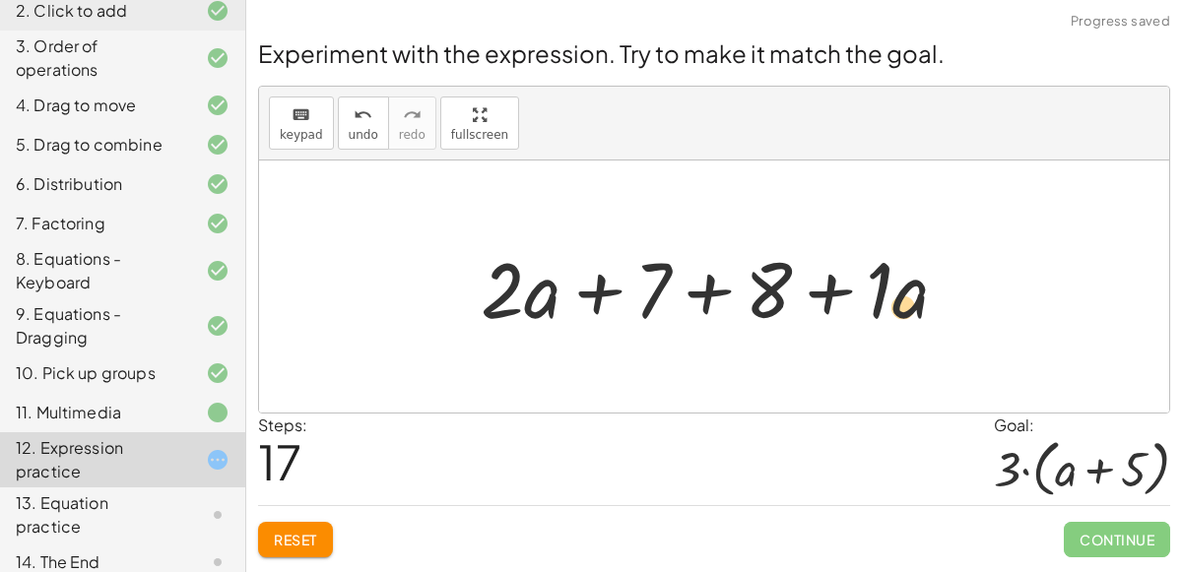
drag, startPoint x: 907, startPoint y: 301, endPoint x: 908, endPoint y: 317, distance: 15.8
click at [908, 317] on div at bounding box center [722, 286] width 503 height 101
click at [281, 525] on button "Reset" at bounding box center [295, 539] width 75 height 35
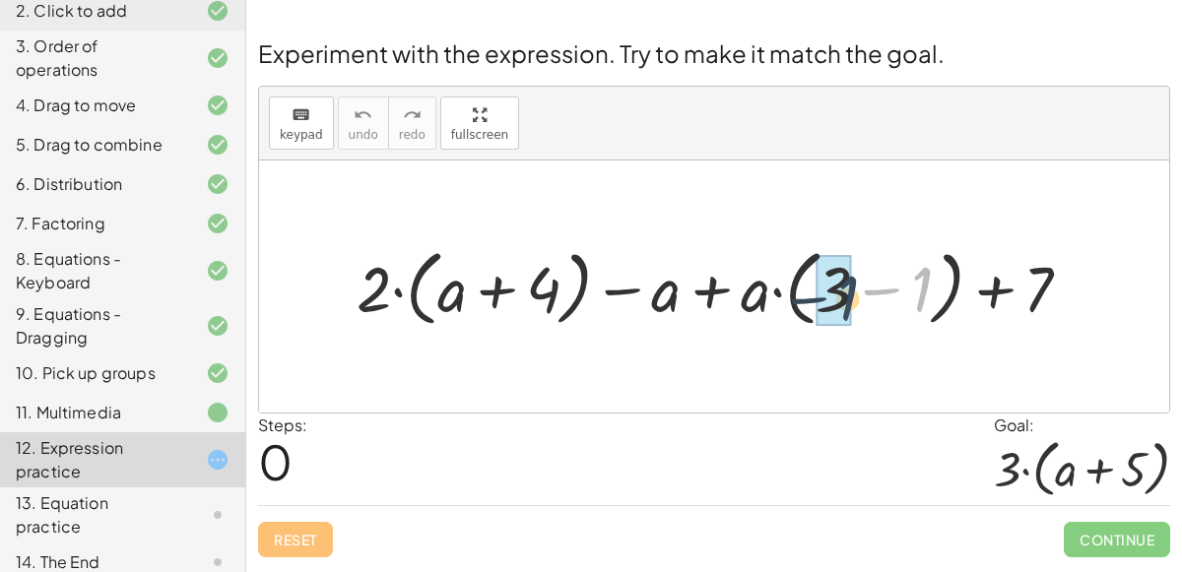
drag, startPoint x: 917, startPoint y: 284, endPoint x: 843, endPoint y: 292, distance: 74.3
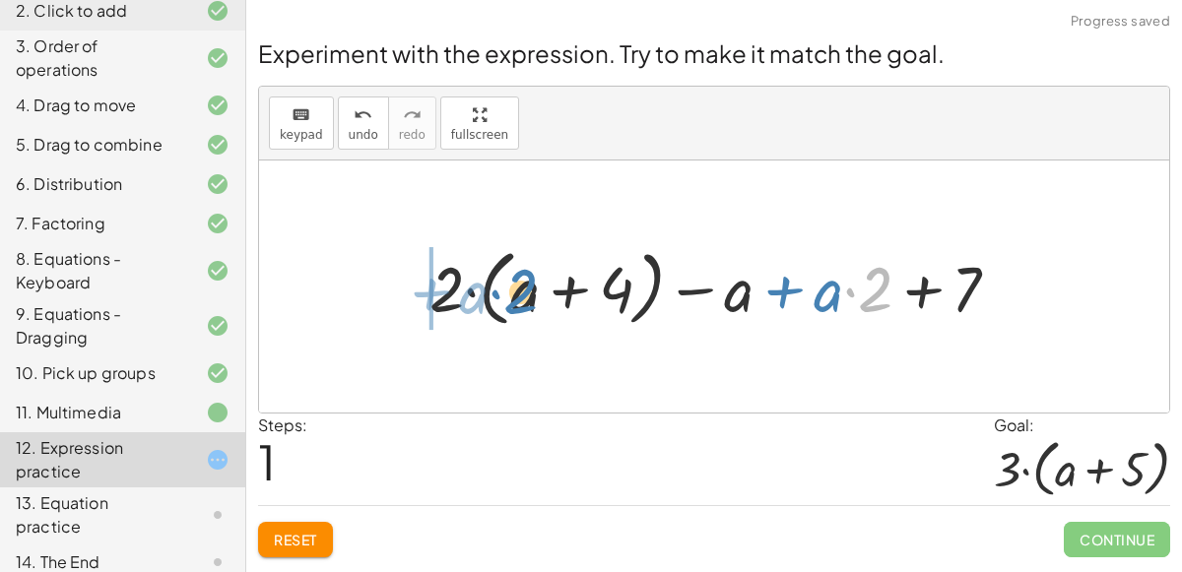
drag, startPoint x: 870, startPoint y: 297, endPoint x: 515, endPoint y: 299, distance: 354.6
click at [515, 299] on div at bounding box center [723, 286] width 606 height 93
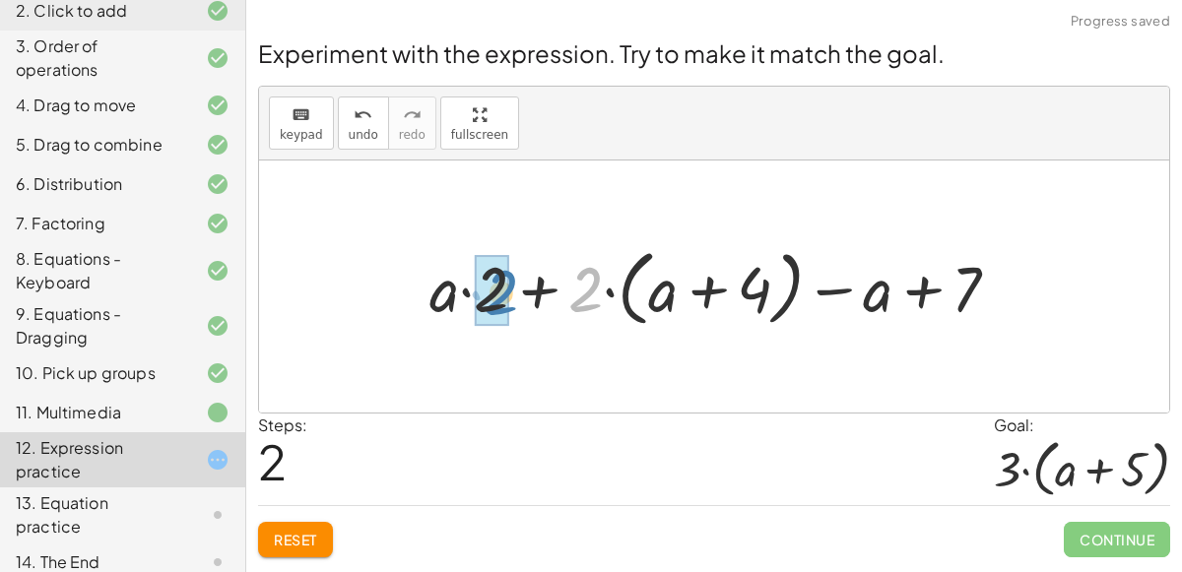
drag, startPoint x: 580, startPoint y: 285, endPoint x: 495, endPoint y: 288, distance: 84.7
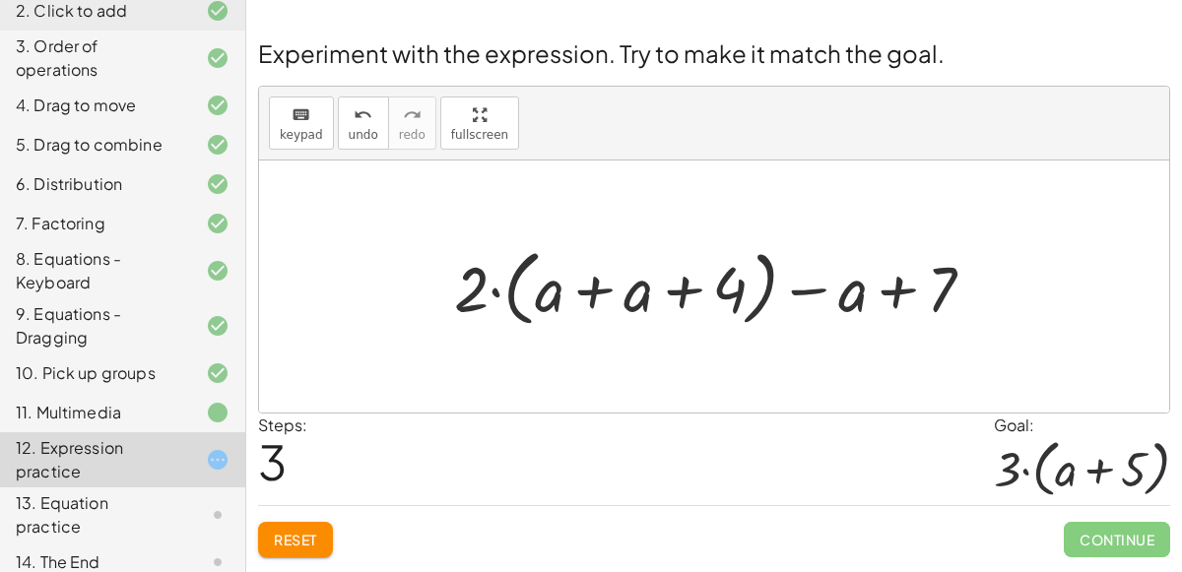
click at [465, 352] on div "+ · 2 · ( + a + 4 ) − a + · a · ( + 3 − 1 ) + 7 + · 2 · ( + a + 4 ) − a + · a ·…" at bounding box center [714, 287] width 910 height 252
drag, startPoint x: 543, startPoint y: 299, endPoint x: 625, endPoint y: 293, distance: 82.9
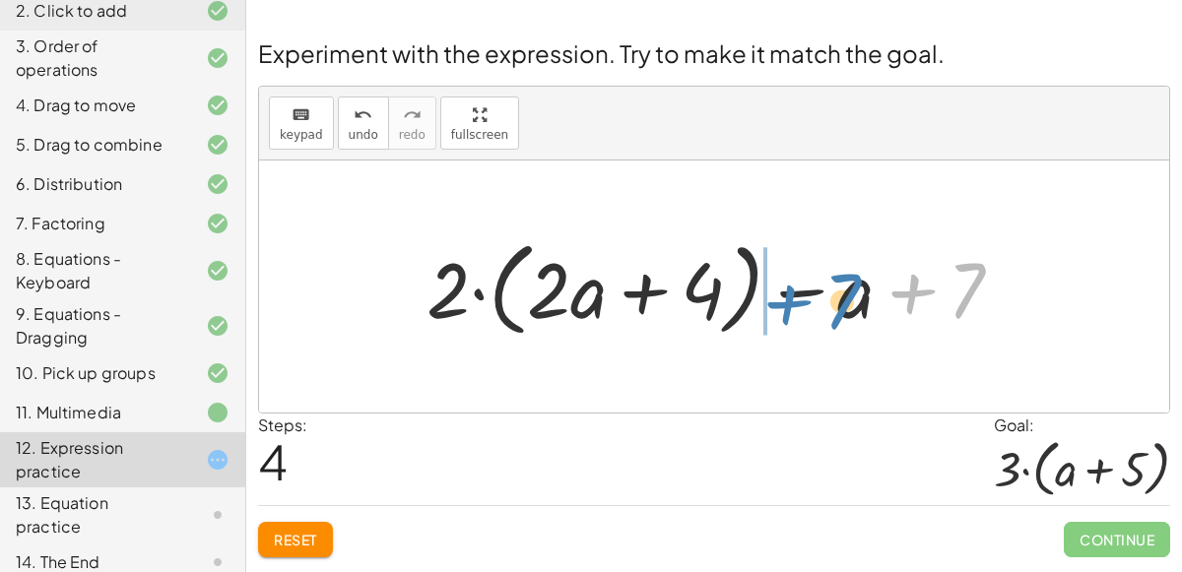
drag, startPoint x: 972, startPoint y: 295, endPoint x: 848, endPoint y: 306, distance: 124.6
click at [848, 306] on div at bounding box center [723, 286] width 612 height 113
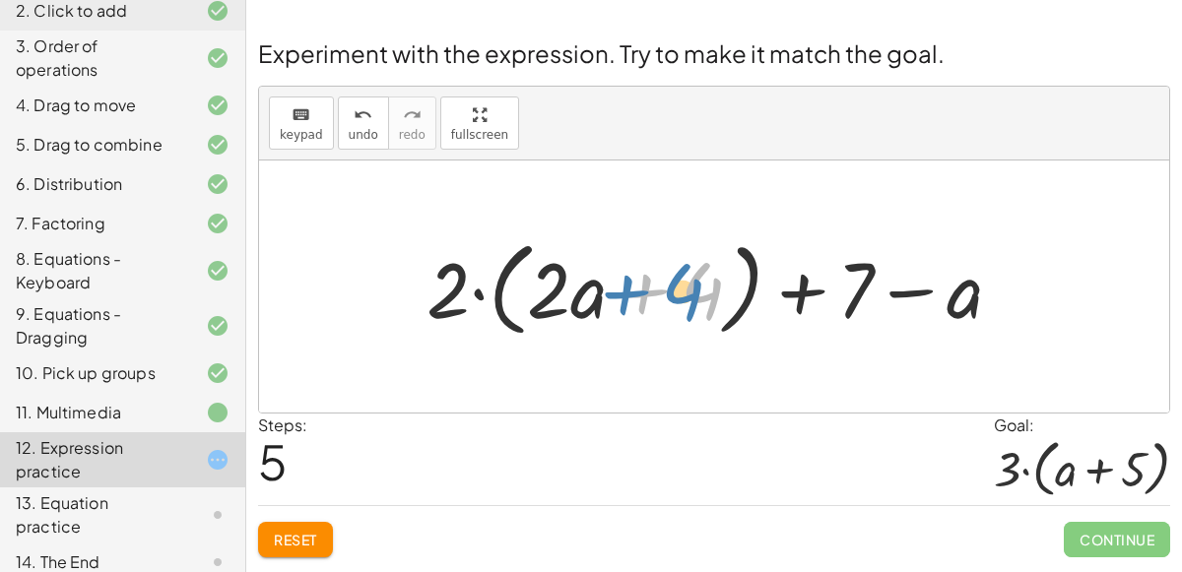
drag, startPoint x: 713, startPoint y: 292, endPoint x: 691, endPoint y: 293, distance: 21.7
click at [691, 293] on div at bounding box center [723, 286] width 612 height 113
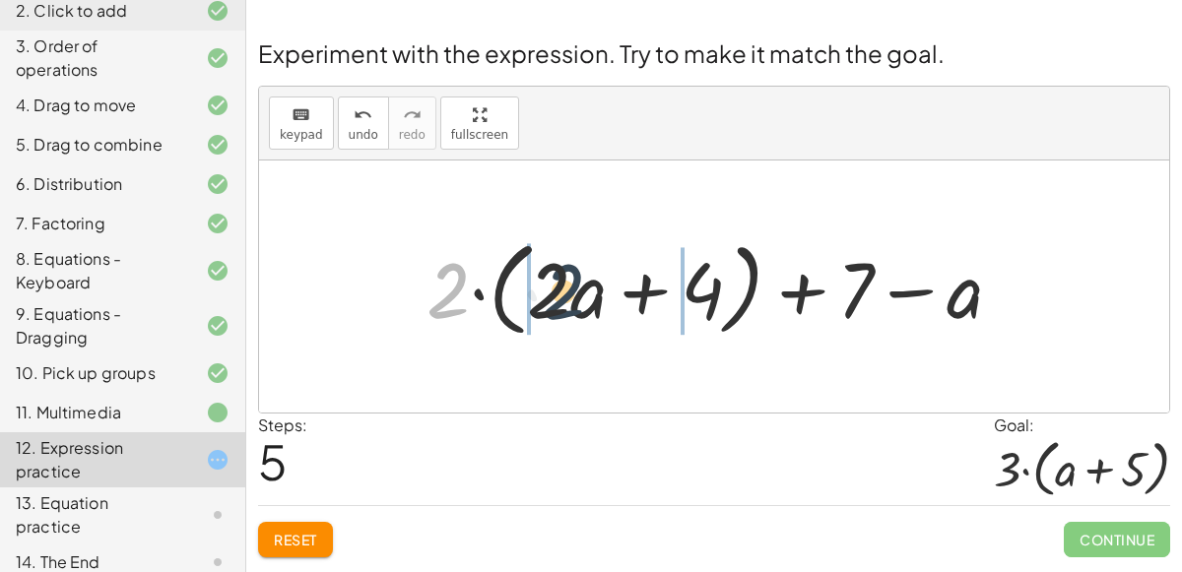
drag, startPoint x: 454, startPoint y: 282, endPoint x: 577, endPoint y: 283, distance: 123.1
click at [577, 283] on div at bounding box center [723, 286] width 612 height 113
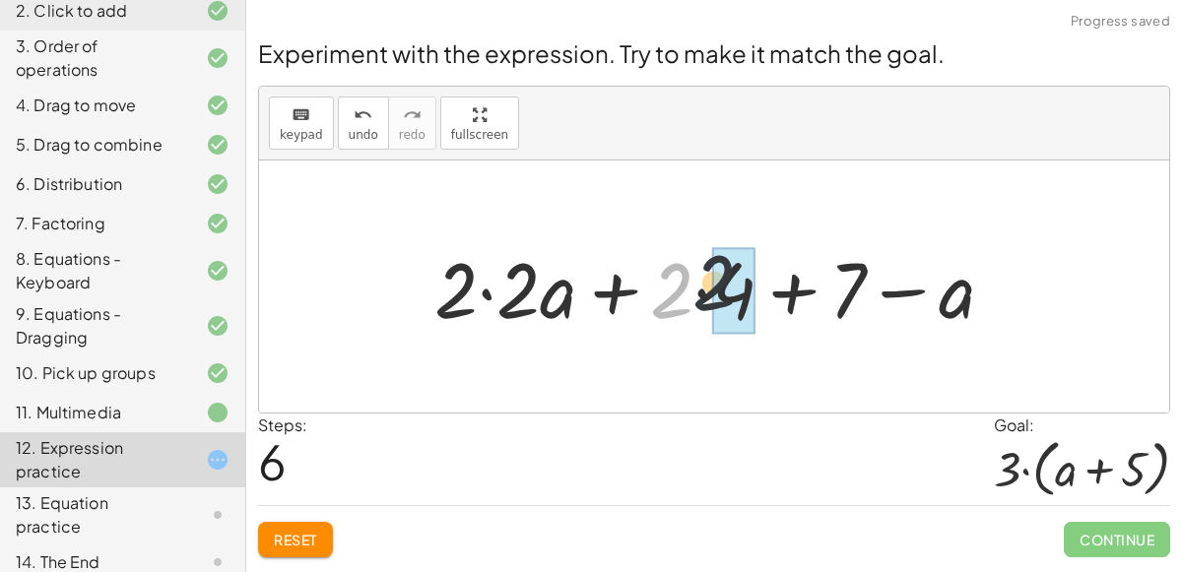
drag, startPoint x: 676, startPoint y: 285, endPoint x: 708, endPoint y: 278, distance: 33.2
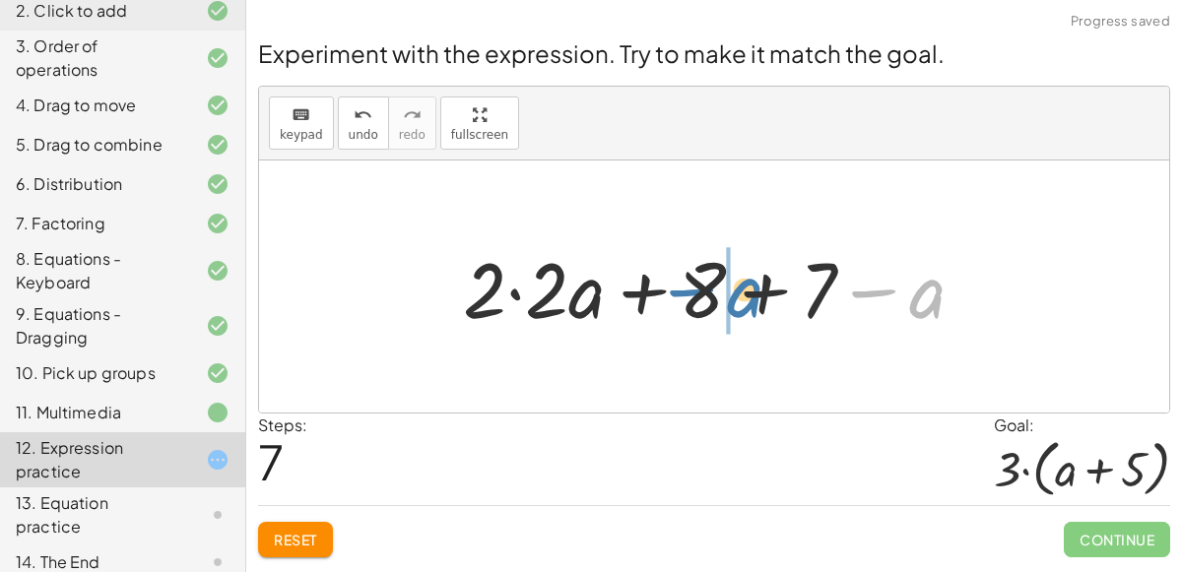
drag, startPoint x: 914, startPoint y: 301, endPoint x: 749, endPoint y: 302, distance: 164.5
click at [749, 302] on div at bounding box center [722, 286] width 538 height 101
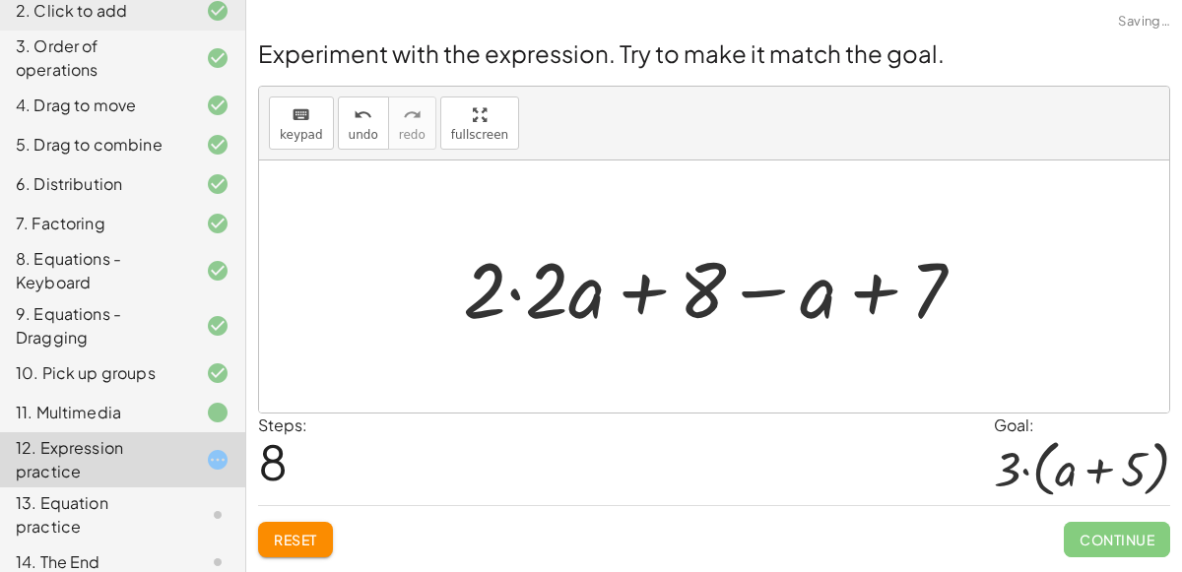
click at [284, 525] on button "Reset" at bounding box center [295, 539] width 75 height 35
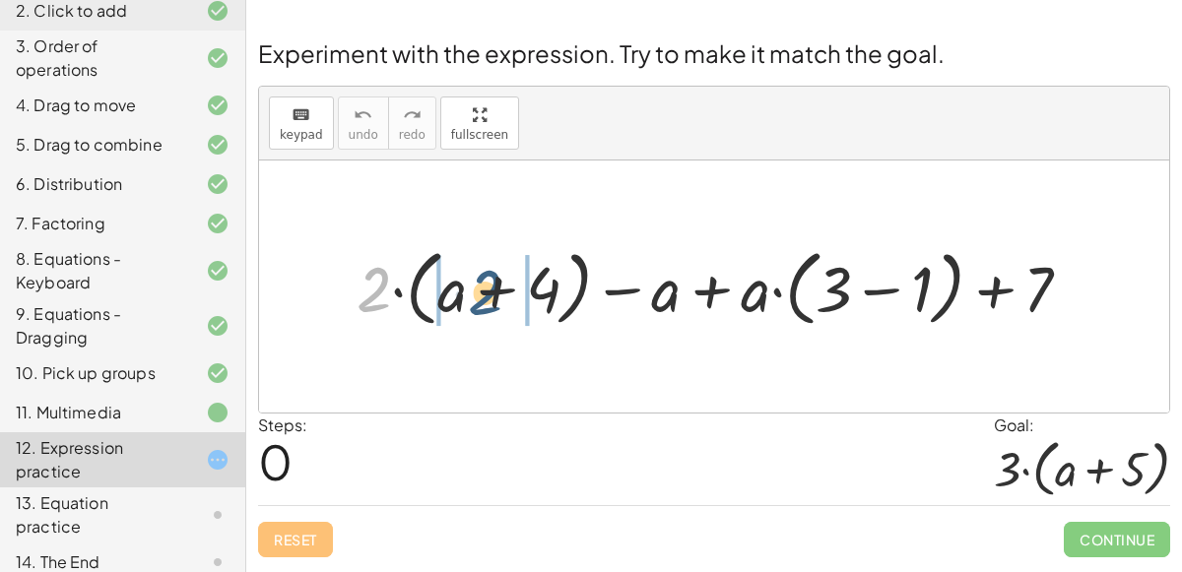
drag, startPoint x: 377, startPoint y: 293, endPoint x: 488, endPoint y: 296, distance: 110.3
click at [488, 296] on div at bounding box center [722, 286] width 750 height 93
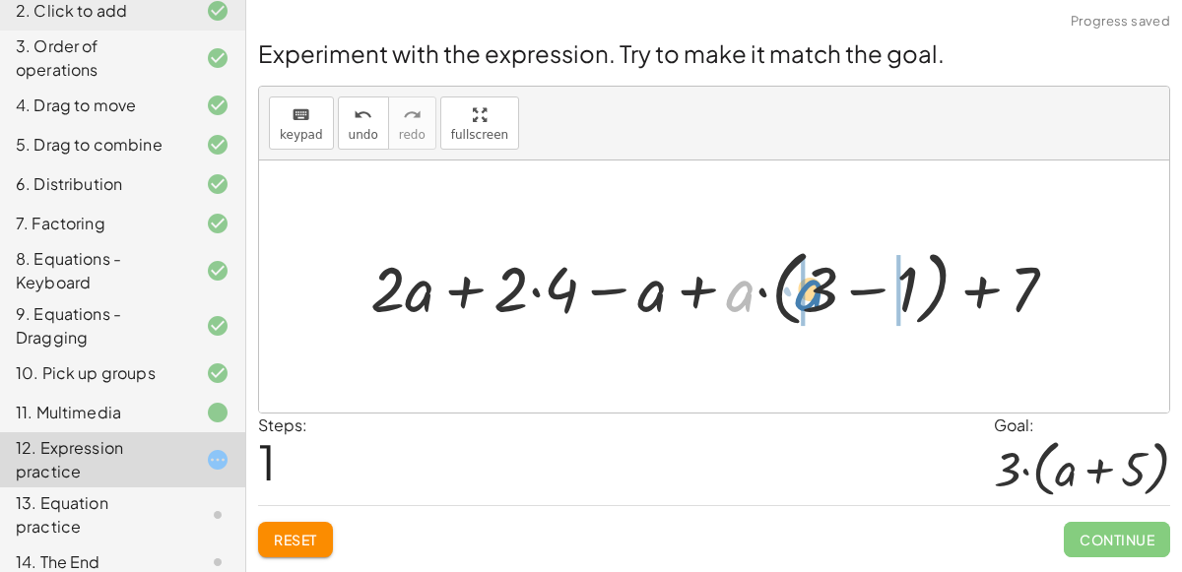
drag, startPoint x: 741, startPoint y: 292, endPoint x: 813, endPoint y: 291, distance: 71.9
click at [813, 291] on div at bounding box center [721, 286] width 723 height 93
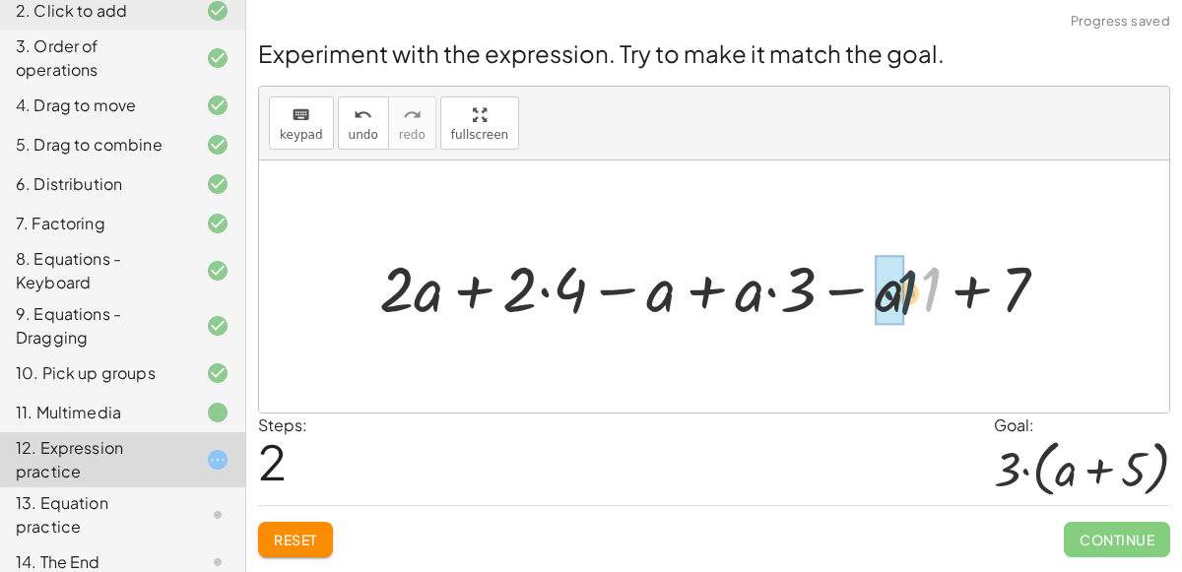
drag, startPoint x: 925, startPoint y: 283, endPoint x: 899, endPoint y: 286, distance: 25.8
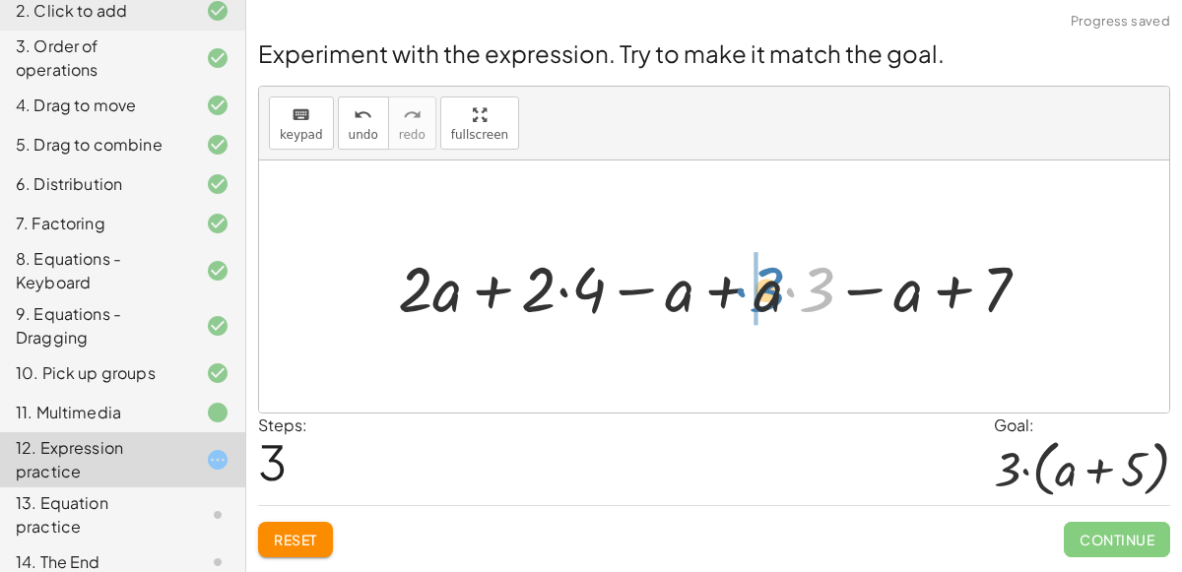
drag, startPoint x: 822, startPoint y: 281, endPoint x: 772, endPoint y: 281, distance: 50.2
click at [772, 281] on div at bounding box center [722, 286] width 668 height 83
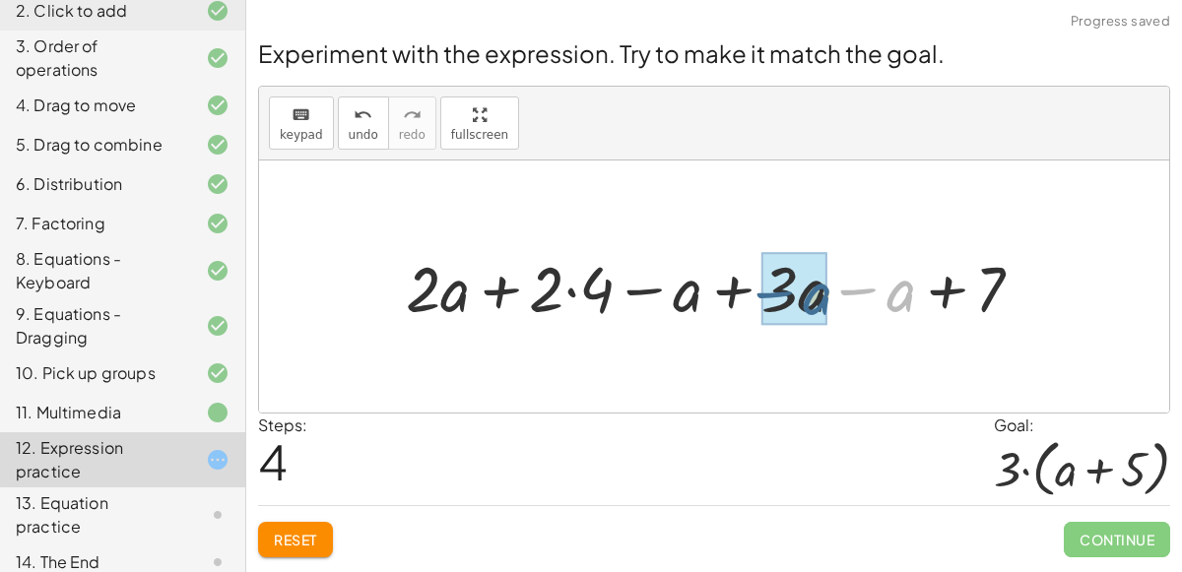
drag, startPoint x: 908, startPoint y: 291, endPoint x: 821, endPoint y: 293, distance: 86.7
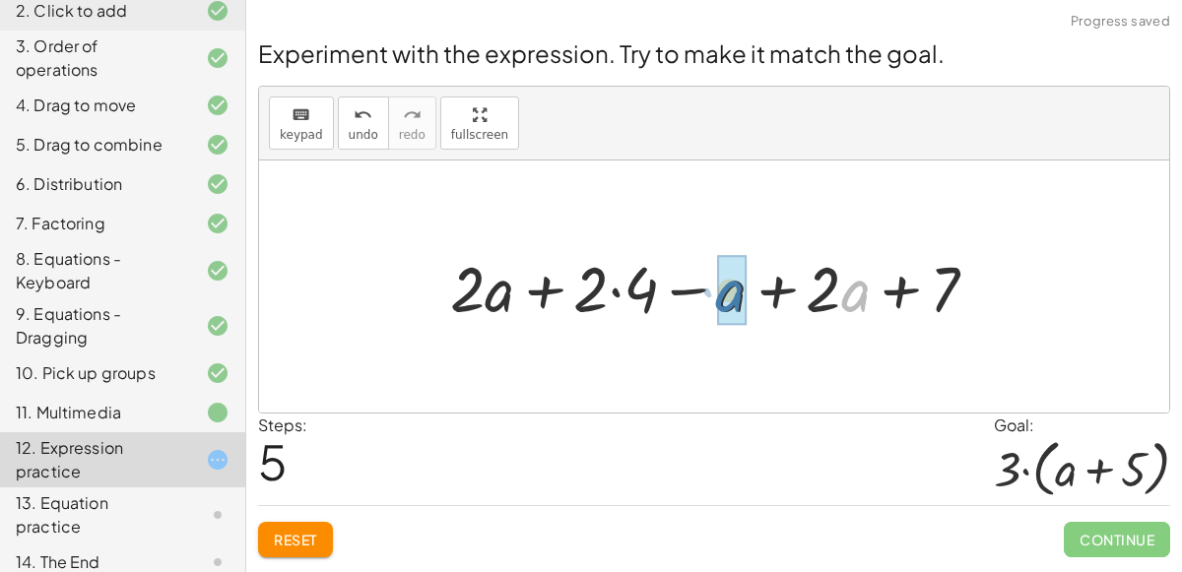
drag, startPoint x: 846, startPoint y: 291, endPoint x: 720, endPoint y: 291, distance: 126.1
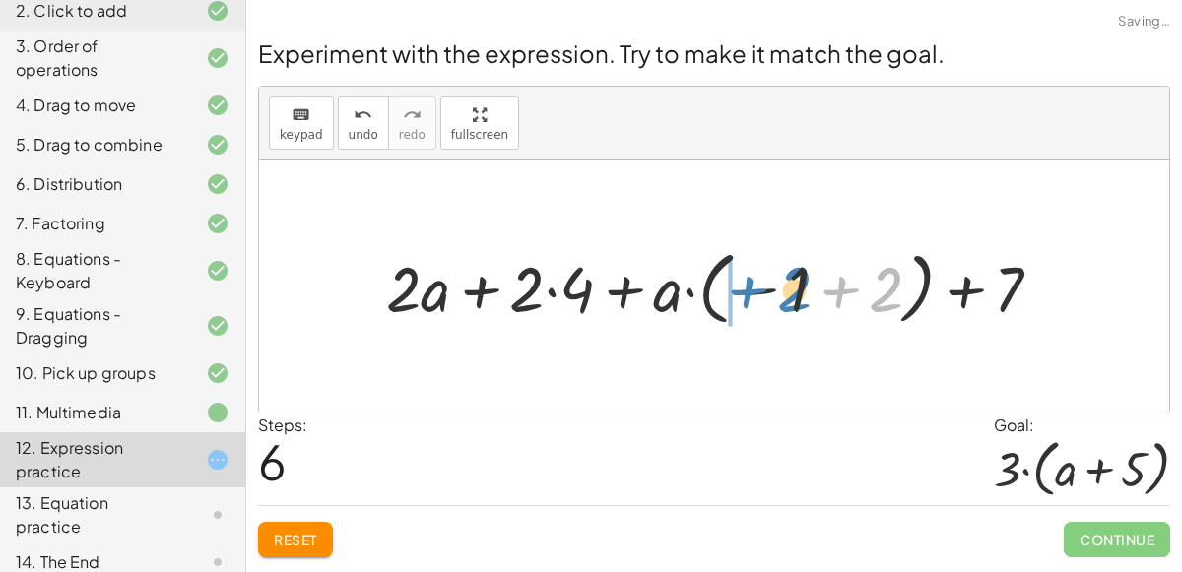
drag, startPoint x: 871, startPoint y: 293, endPoint x: 778, endPoint y: 293, distance: 92.6
click at [778, 293] on div at bounding box center [721, 287] width 691 height 90
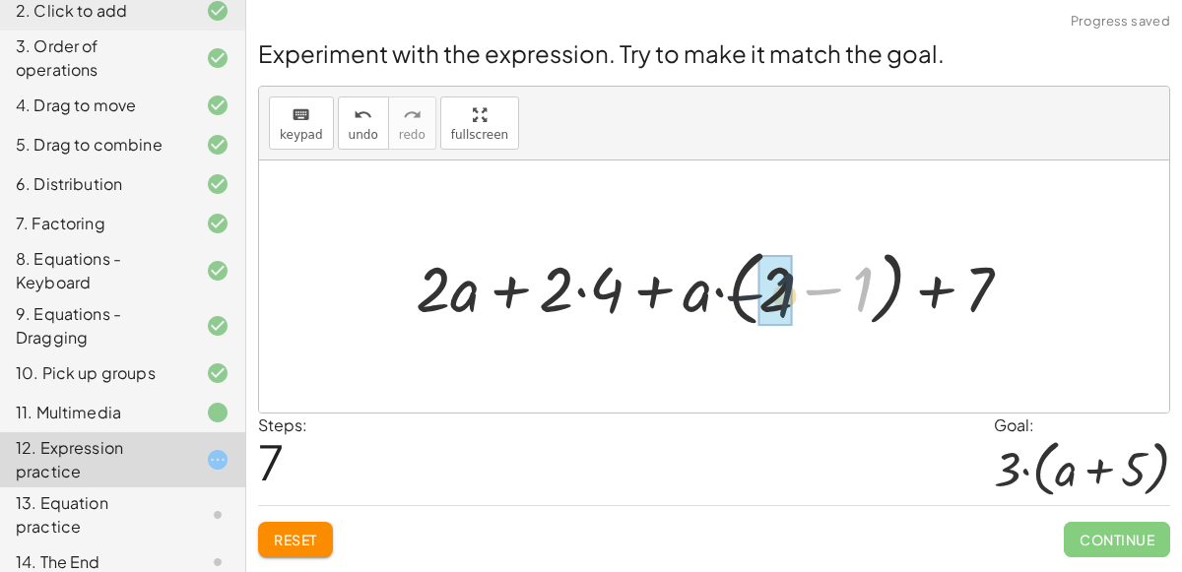
drag, startPoint x: 863, startPoint y: 293, endPoint x: 781, endPoint y: 297, distance: 81.9
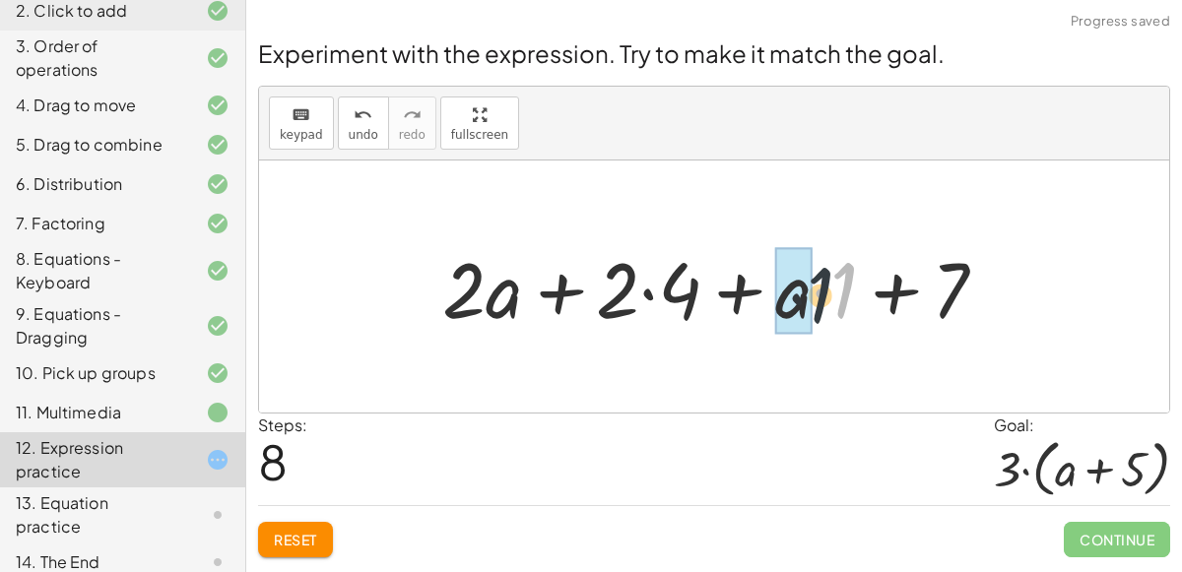
drag, startPoint x: 847, startPoint y: 293, endPoint x: 815, endPoint y: 298, distance: 32.1
click at [815, 298] on div at bounding box center [721, 286] width 579 height 101
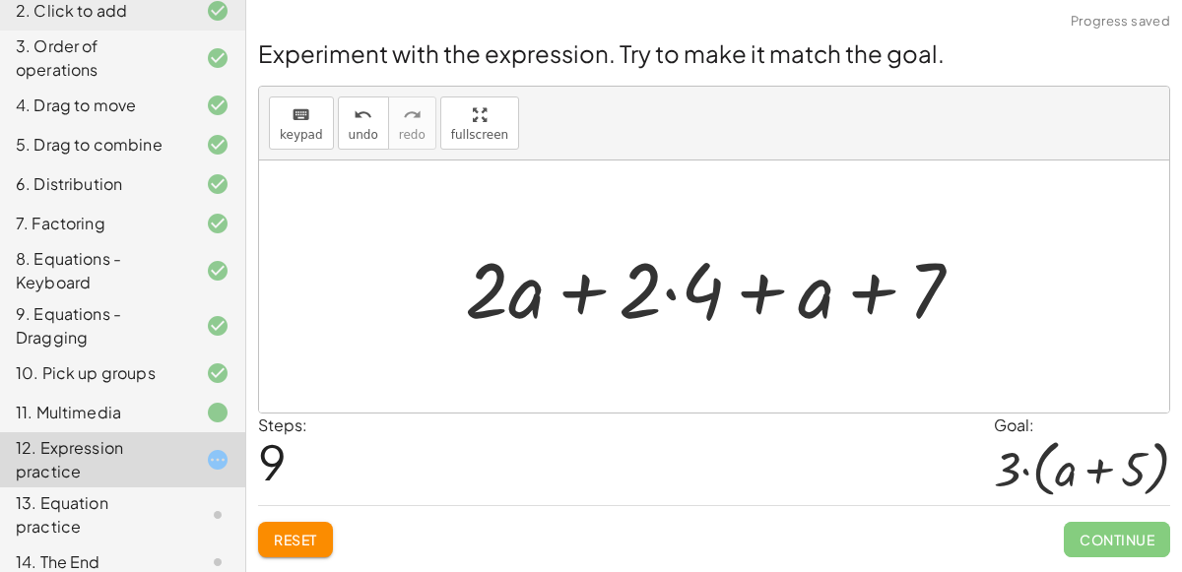
click at [297, 533] on span "Reset" at bounding box center [295, 540] width 43 height 18
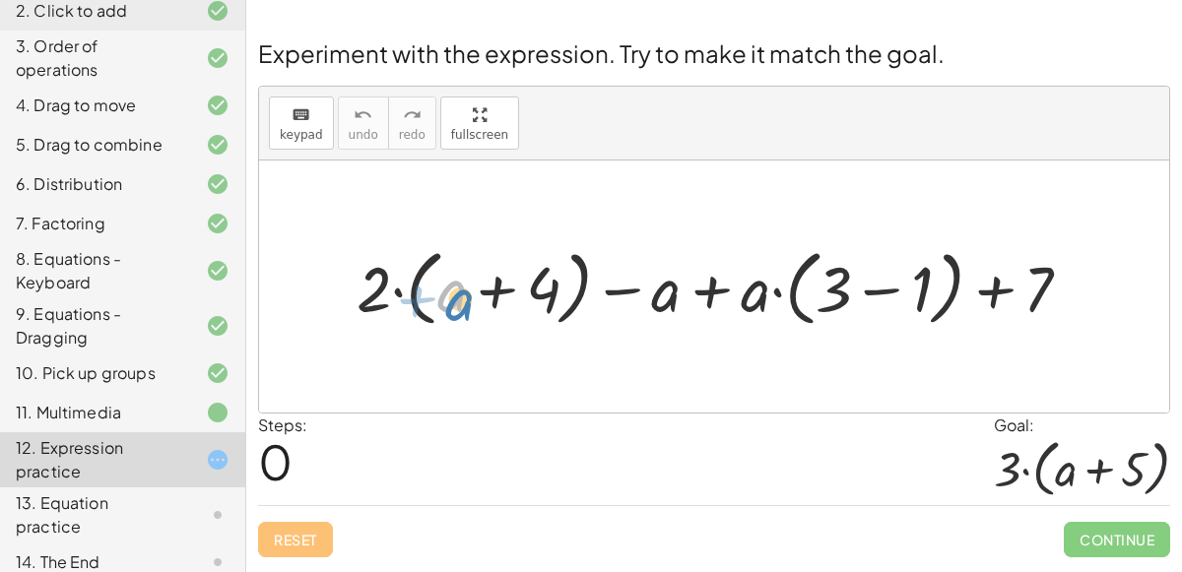
drag, startPoint x: 455, startPoint y: 296, endPoint x: 463, endPoint y: 305, distance: 11.9
click at [463, 305] on div at bounding box center [722, 286] width 750 height 93
drag, startPoint x: 382, startPoint y: 282, endPoint x: 442, endPoint y: 285, distance: 60.1
click at [442, 285] on div at bounding box center [722, 286] width 750 height 93
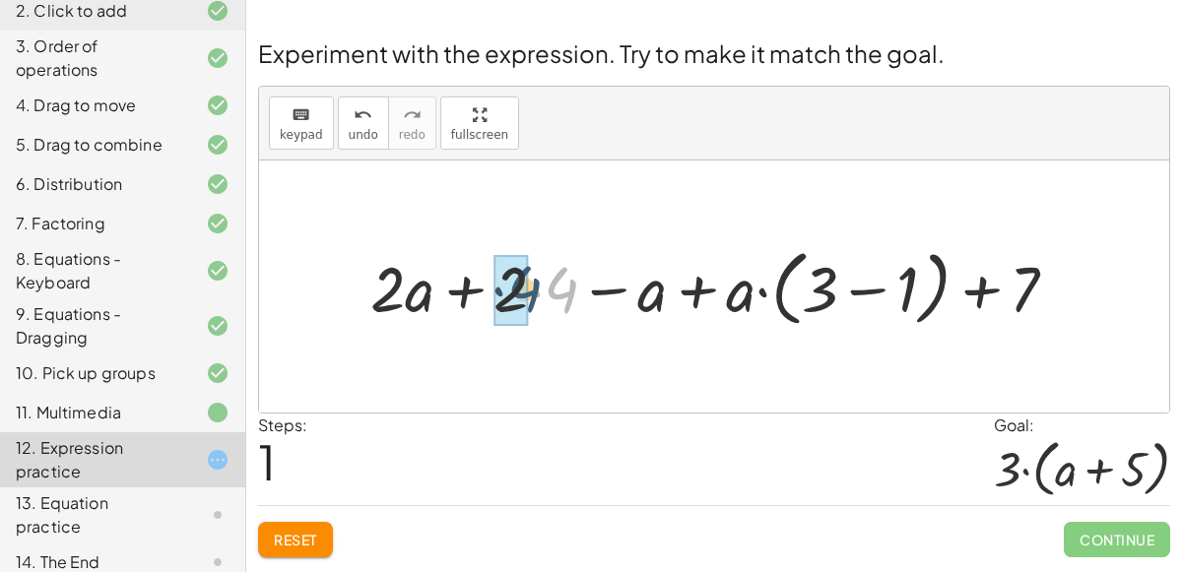
drag, startPoint x: 570, startPoint y: 293, endPoint x: 532, endPoint y: 293, distance: 38.4
click at [532, 293] on div at bounding box center [721, 286] width 723 height 93
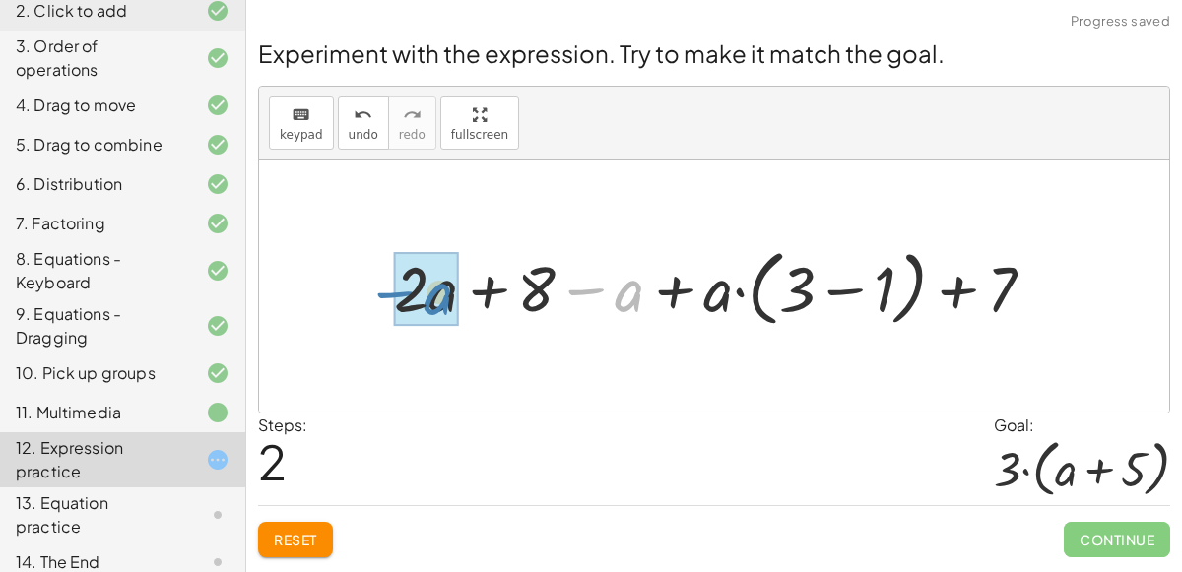
drag, startPoint x: 611, startPoint y: 302, endPoint x: 418, endPoint y: 304, distance: 193.0
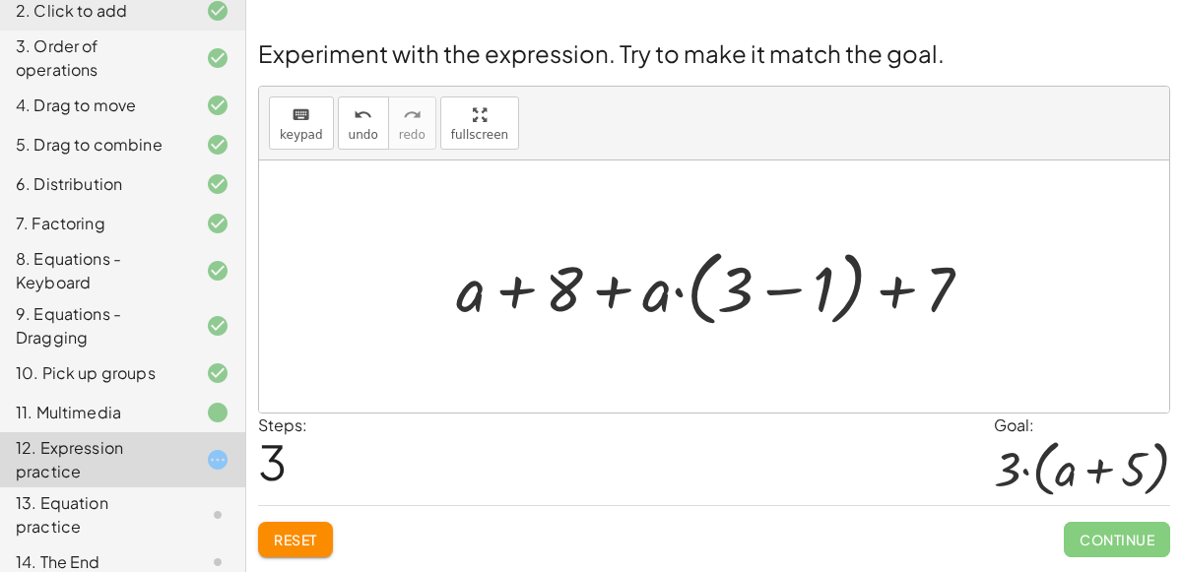
click at [618, 355] on div "+ · 2 · ( + a + 4 ) − a + · a · ( + 3 − 1 ) + 7 + · 2 · a + · 2 · 4 − a + · a ·…" at bounding box center [714, 287] width 910 height 252
drag, startPoint x: 664, startPoint y: 292, endPoint x: 748, endPoint y: 289, distance: 84.7
click at [748, 289] on div at bounding box center [722, 286] width 553 height 93
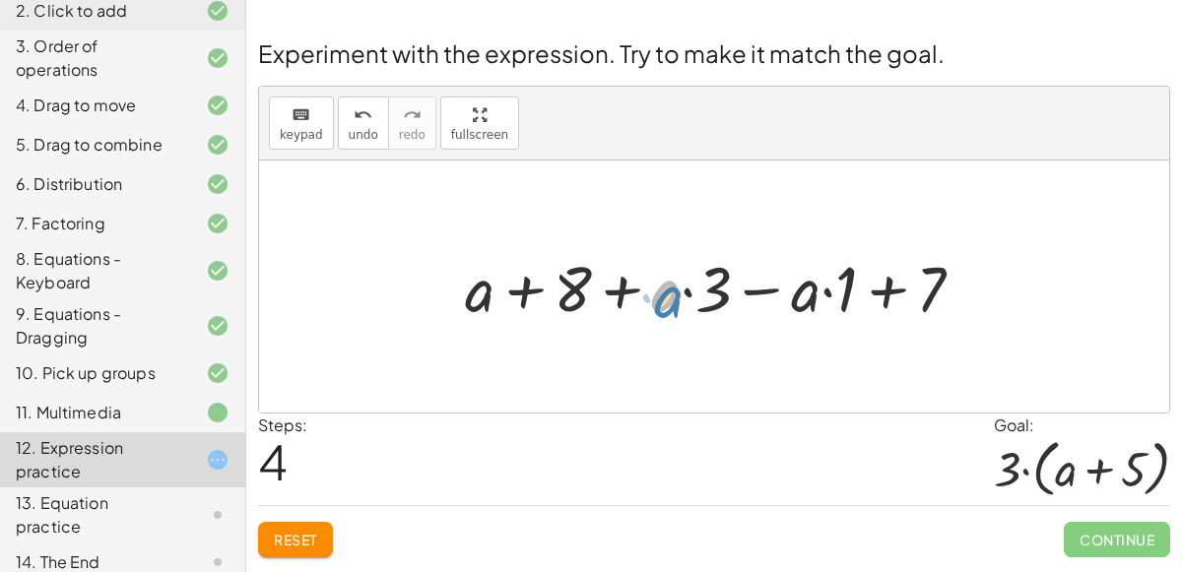
click at [674, 309] on div at bounding box center [722, 286] width 535 height 83
drag, startPoint x: 711, startPoint y: 293, endPoint x: 655, endPoint y: 291, distance: 56.2
click at [655, 291] on div at bounding box center [722, 286] width 535 height 83
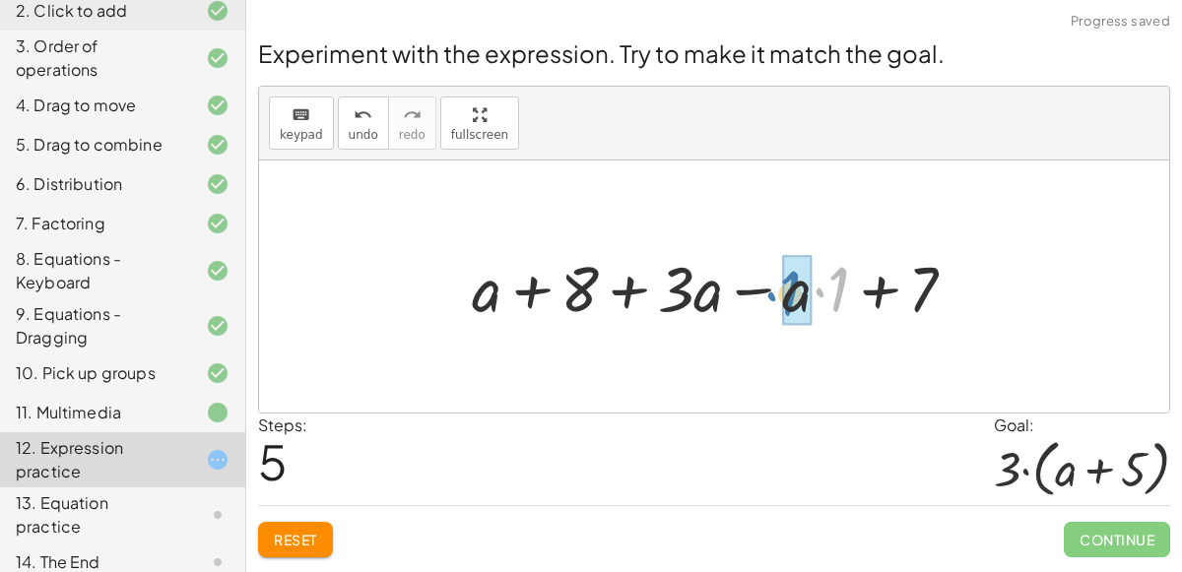
drag, startPoint x: 843, startPoint y: 283, endPoint x: 795, endPoint y: 287, distance: 48.4
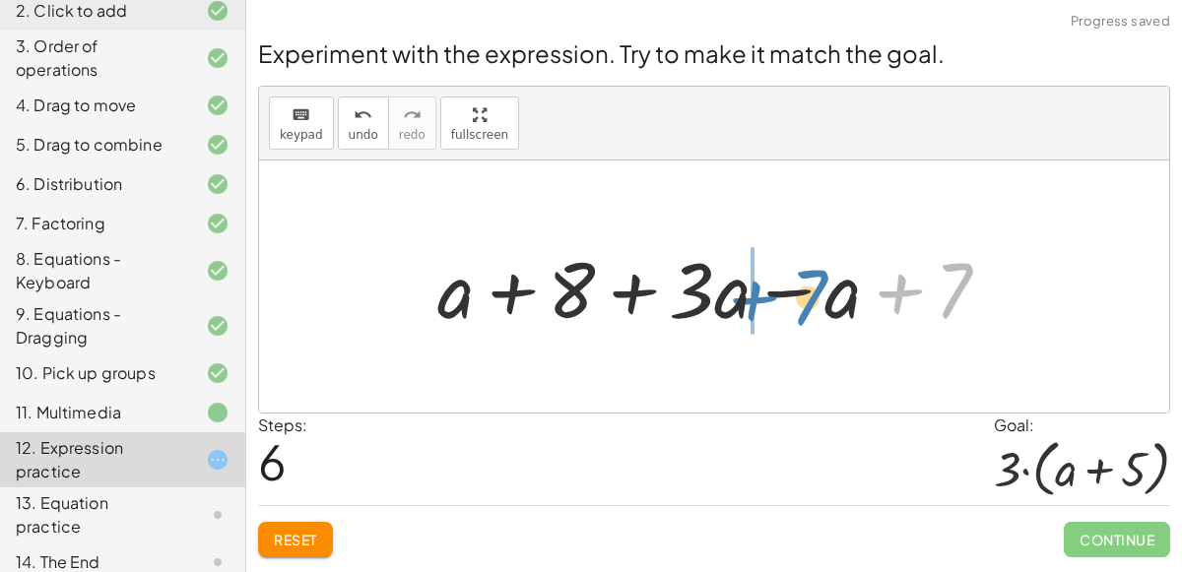
drag, startPoint x: 951, startPoint y: 294, endPoint x: 805, endPoint y: 301, distance: 146.9
click at [805, 301] on div at bounding box center [721, 286] width 588 height 101
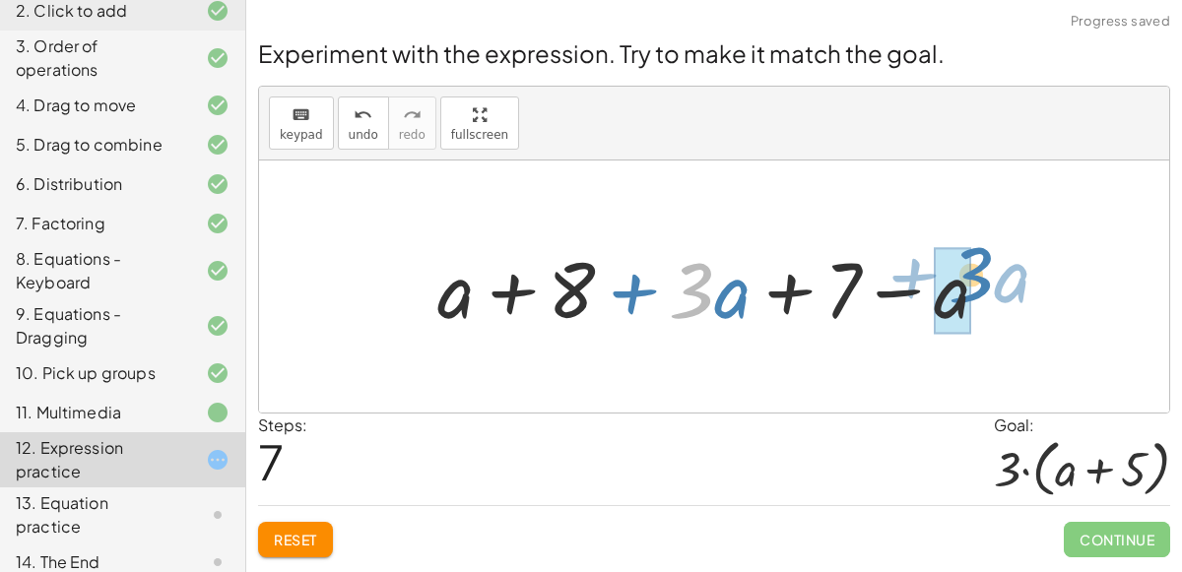
drag, startPoint x: 709, startPoint y: 298, endPoint x: 981, endPoint y: 283, distance: 272.3
click at [981, 283] on div at bounding box center [721, 286] width 588 height 101
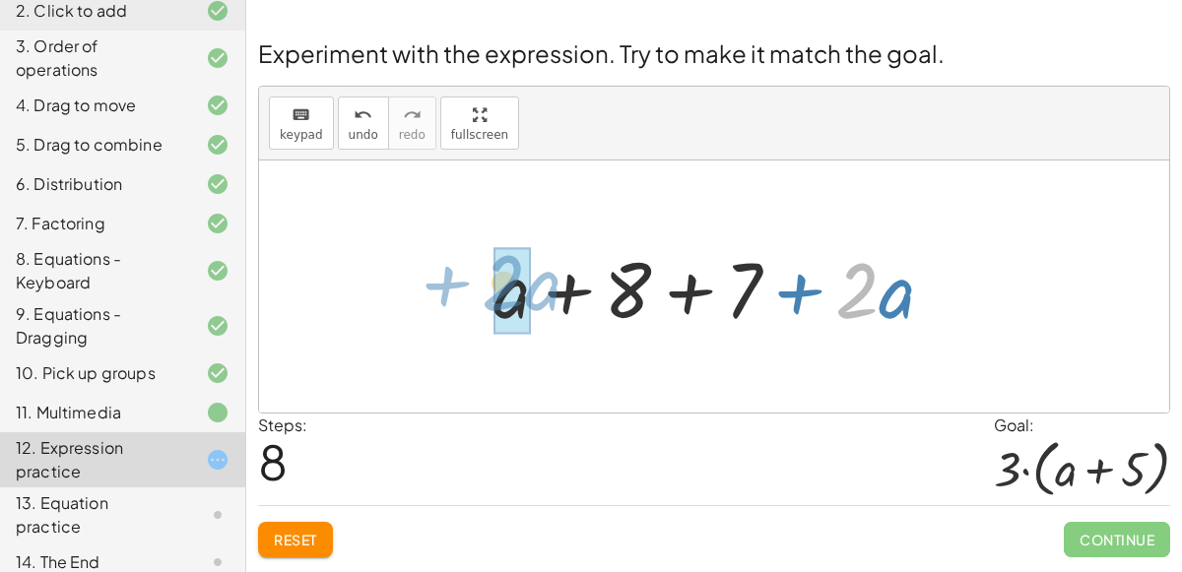
drag, startPoint x: 861, startPoint y: 287, endPoint x: 511, endPoint y: 279, distance: 349.7
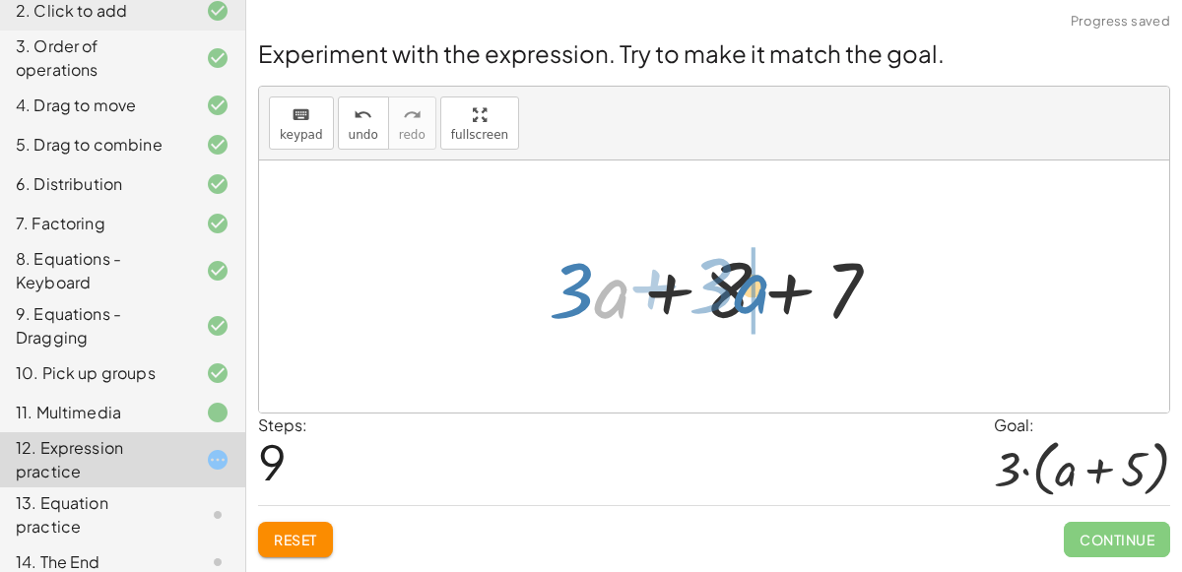
drag, startPoint x: 628, startPoint y: 297, endPoint x: 768, endPoint y: 293, distance: 139.9
click at [768, 293] on div at bounding box center [722, 286] width 367 height 101
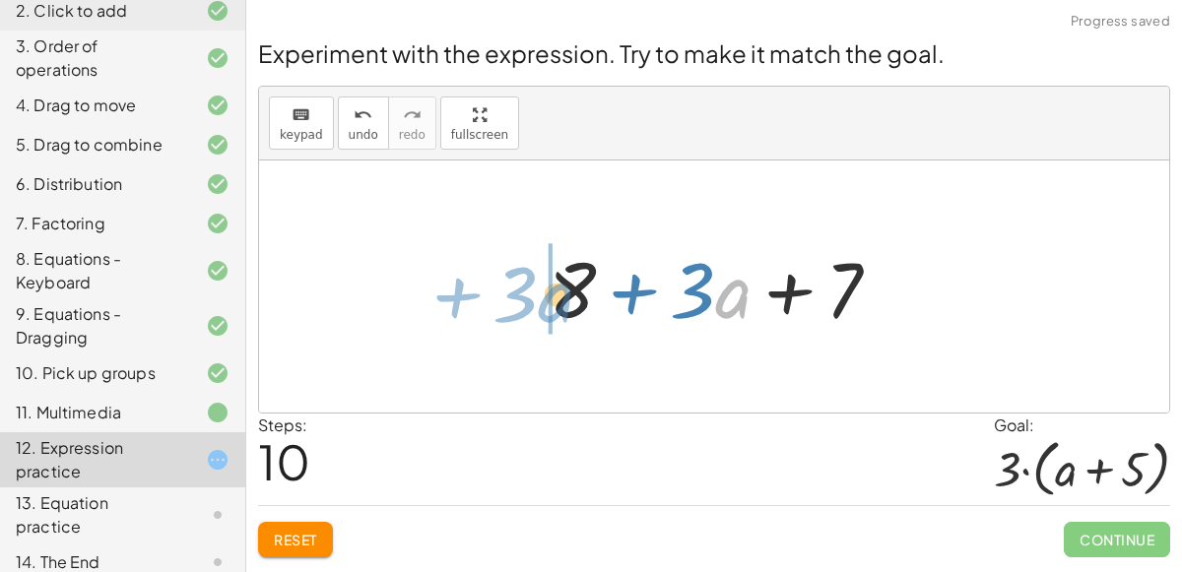
drag, startPoint x: 741, startPoint y: 295, endPoint x: 562, endPoint y: 298, distance: 178.3
click at [562, 298] on div at bounding box center [722, 286] width 367 height 101
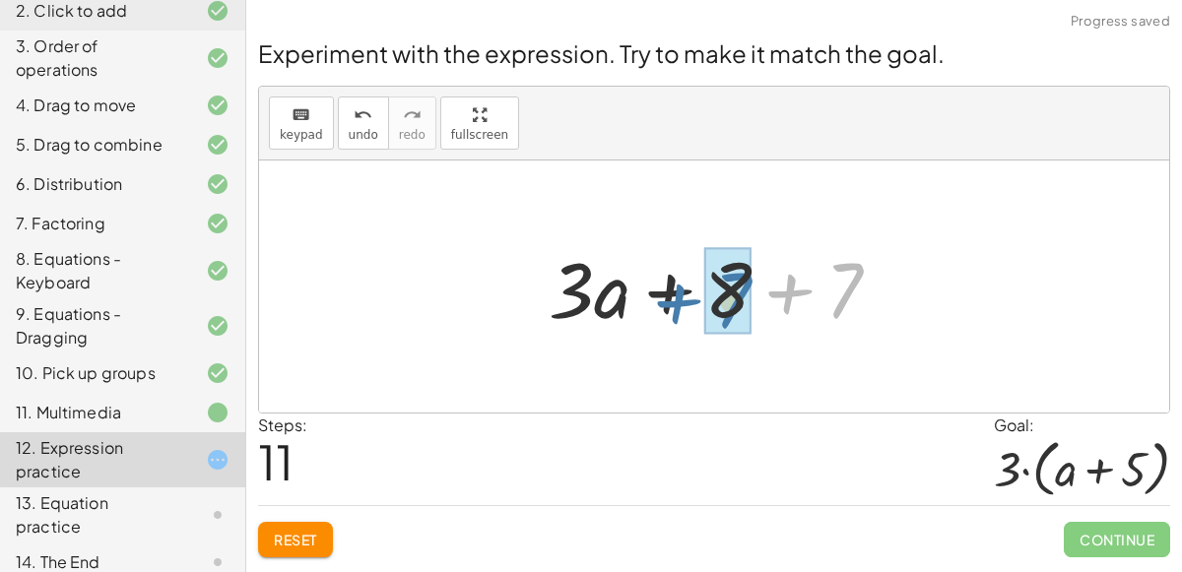
drag, startPoint x: 839, startPoint y: 298, endPoint x: 748, endPoint y: 301, distance: 90.7
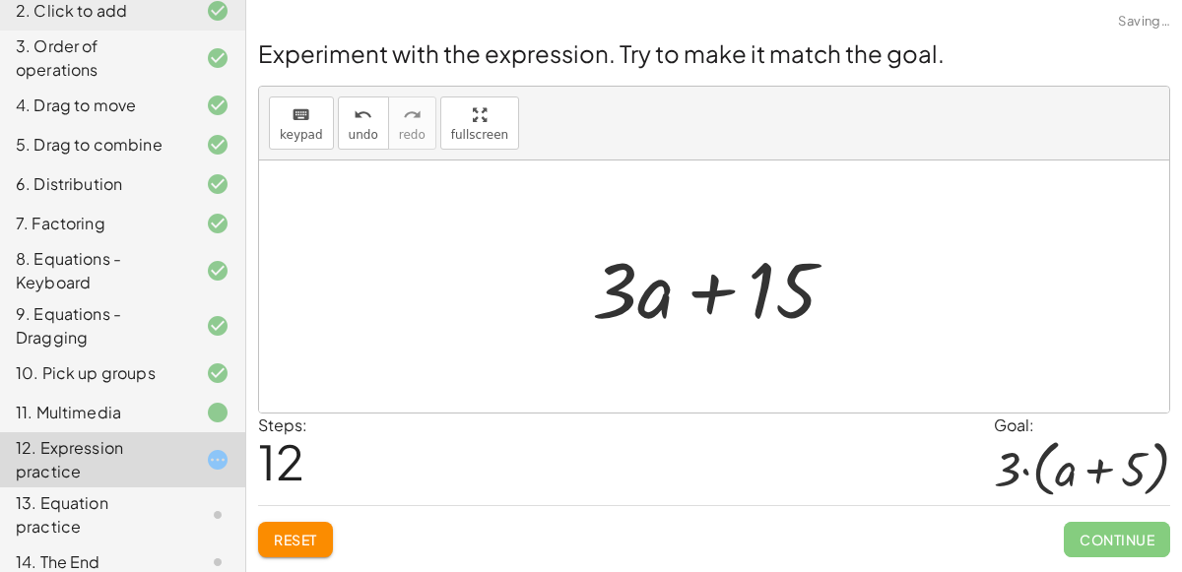
click at [295, 534] on span "Reset" at bounding box center [295, 540] width 43 height 18
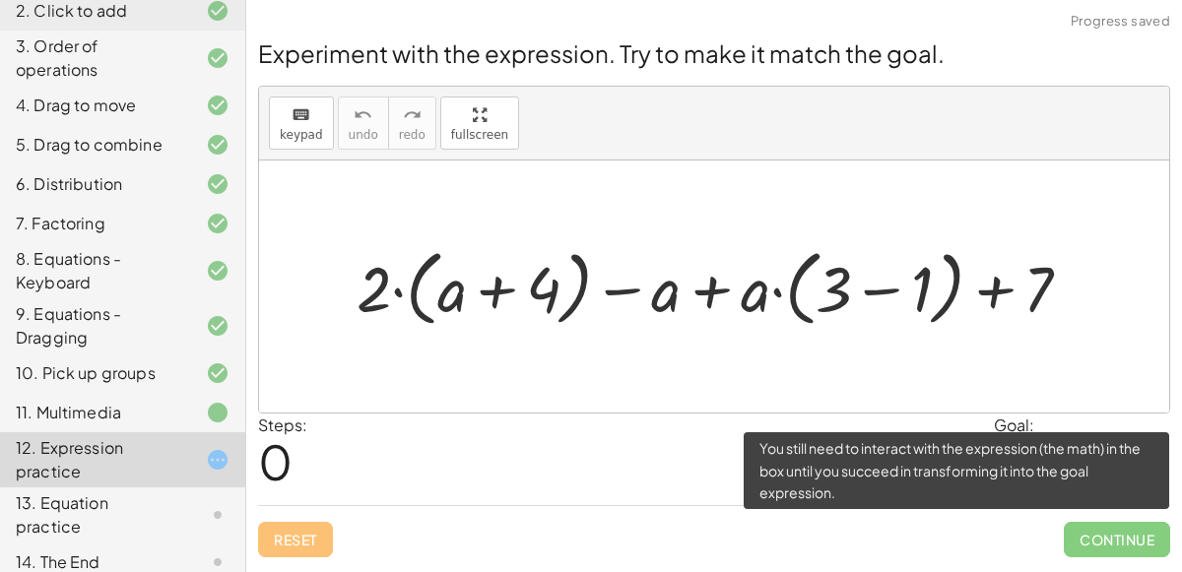
click at [1109, 525] on span "Continue" at bounding box center [1117, 539] width 106 height 35
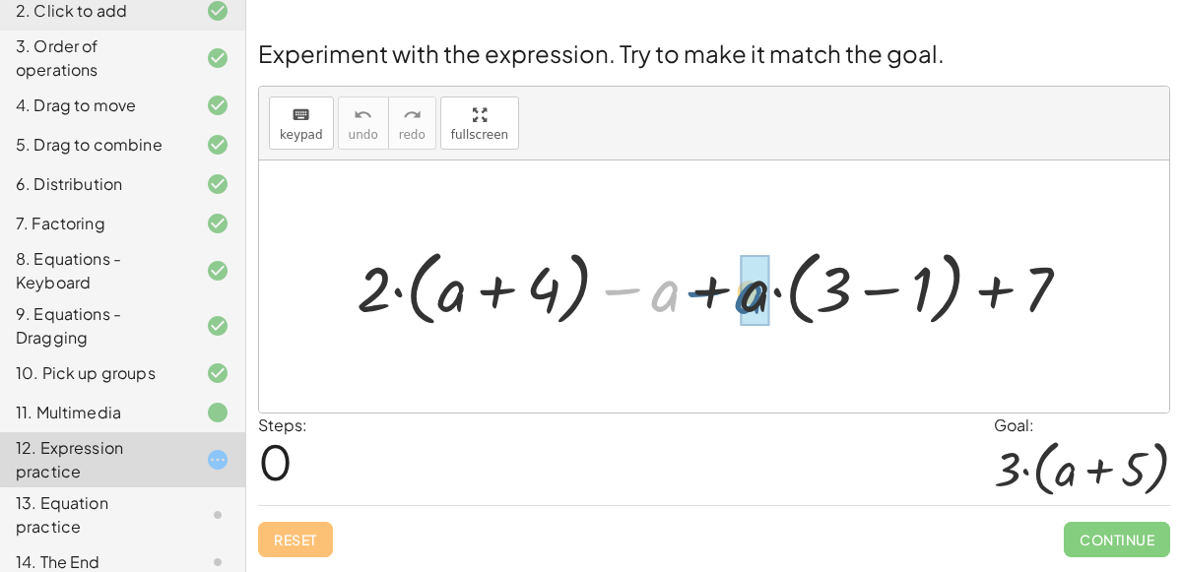
drag, startPoint x: 662, startPoint y: 295, endPoint x: 751, endPoint y: 297, distance: 89.6
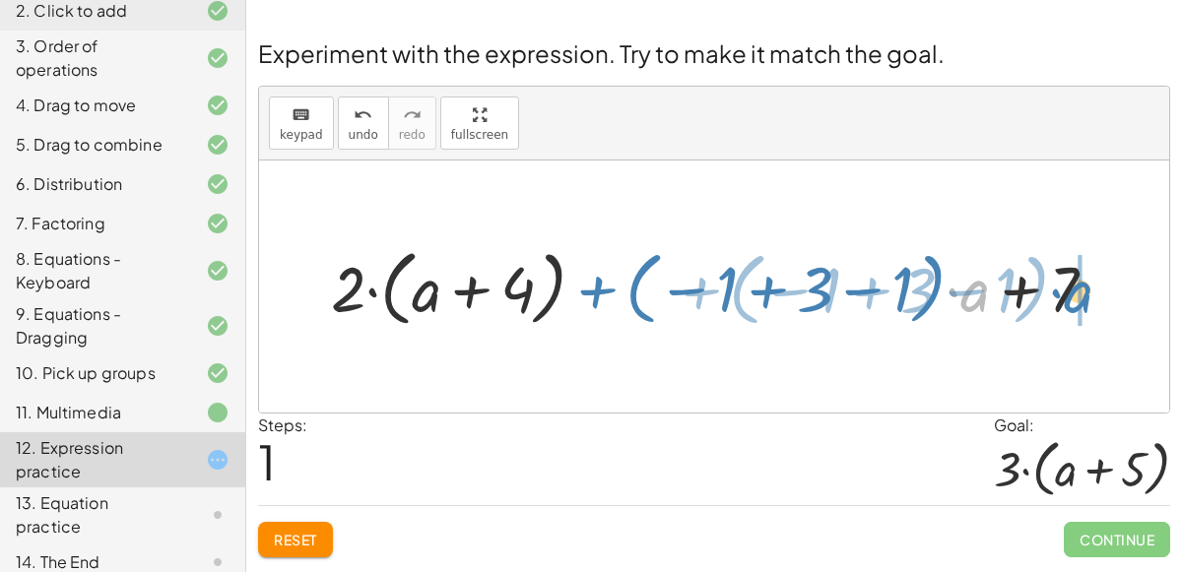
drag, startPoint x: 973, startPoint y: 297, endPoint x: 1076, endPoint y: 298, distance: 103.4
click at [1076, 298] on div at bounding box center [722, 286] width 802 height 93
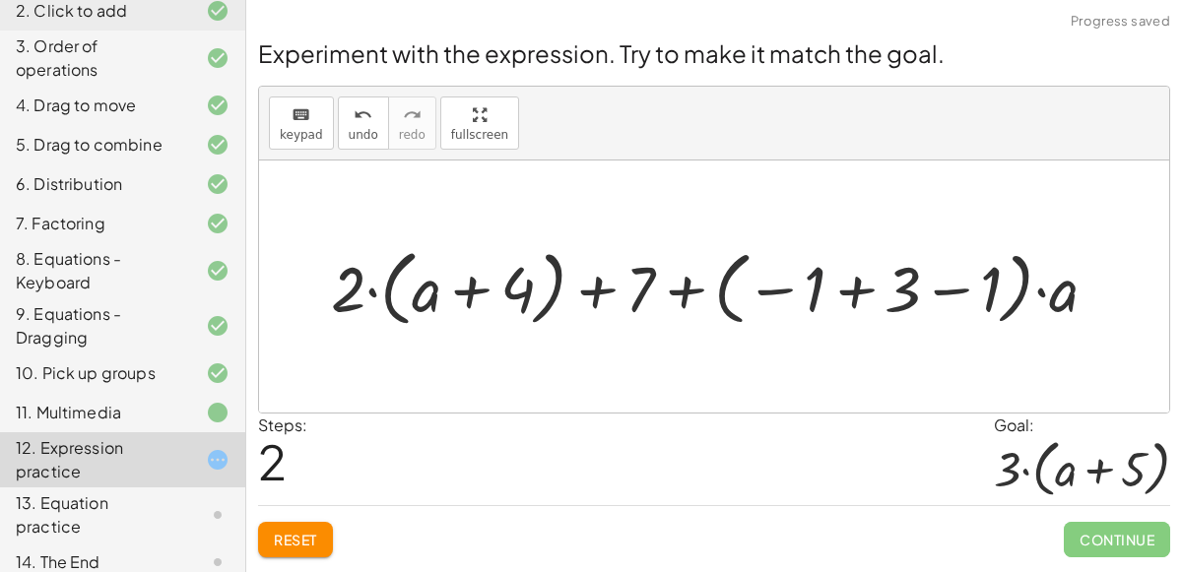
click at [823, 289] on div at bounding box center [722, 286] width 802 height 93
click at [779, 330] on div at bounding box center [722, 286] width 802 height 93
drag, startPoint x: 645, startPoint y: 278, endPoint x: 652, endPoint y: 269, distance: 11.2
click at [652, 269] on div at bounding box center [722, 286] width 802 height 93
click at [353, 293] on div at bounding box center [722, 286] width 802 height 93
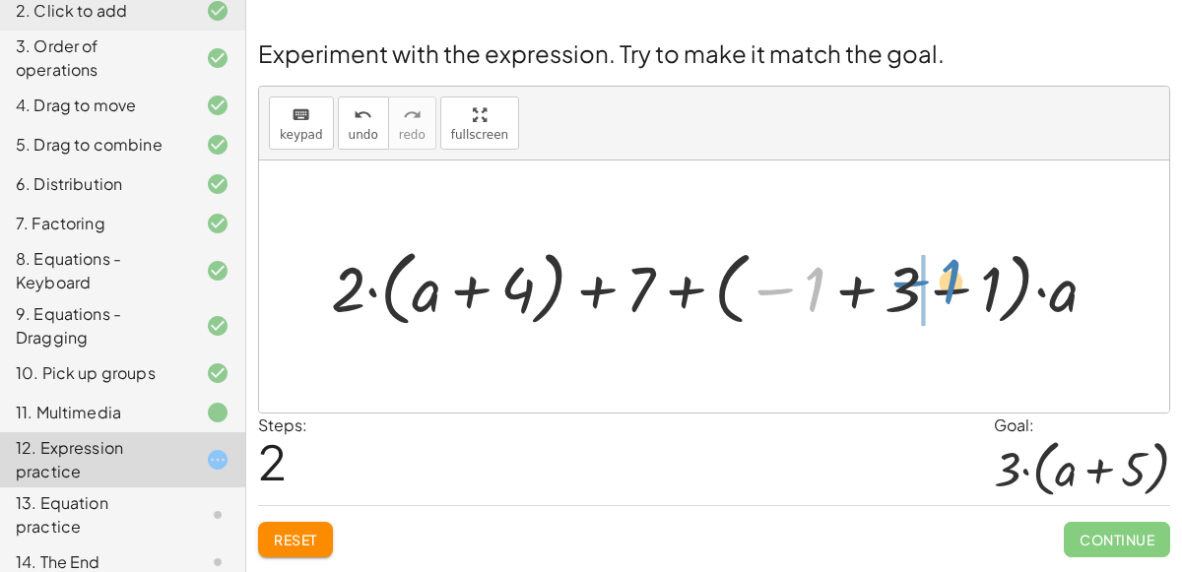
drag, startPoint x: 802, startPoint y: 276, endPoint x: 837, endPoint y: 282, distance: 35.9
click at [837, 282] on div at bounding box center [722, 286] width 802 height 93
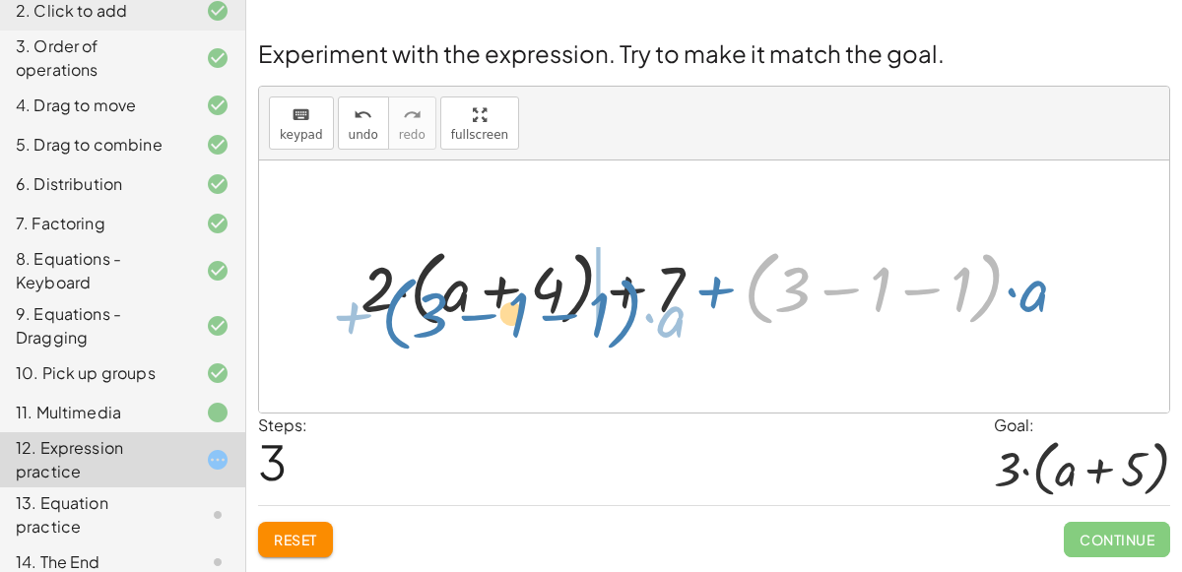
drag, startPoint x: 746, startPoint y: 289, endPoint x: 383, endPoint y: 315, distance: 363.4
click at [383, 315] on div at bounding box center [722, 286] width 743 height 93
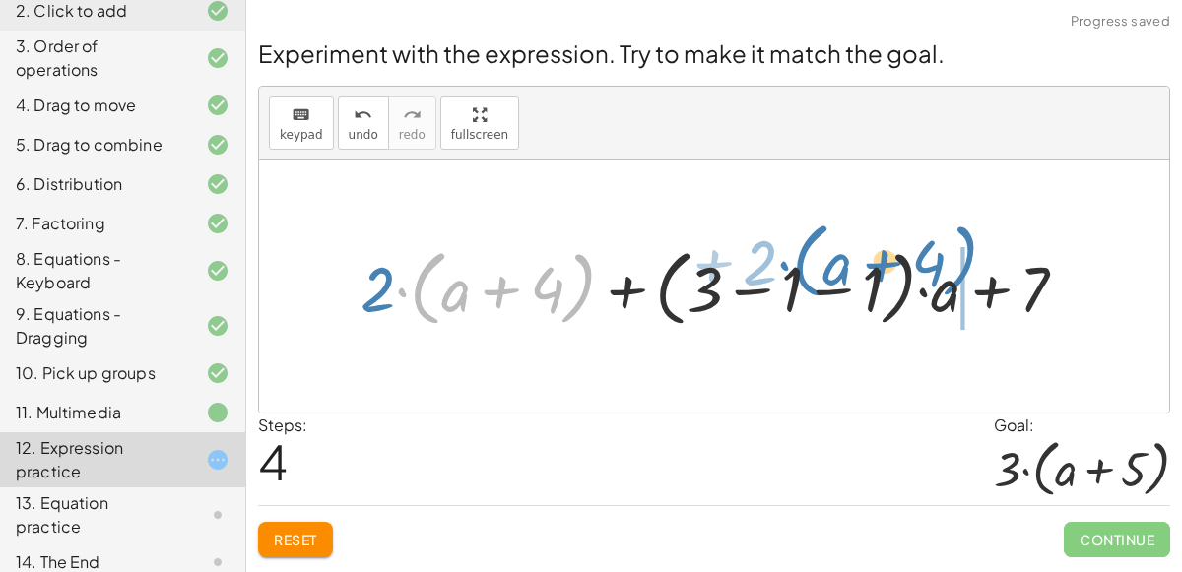
drag, startPoint x: 578, startPoint y: 297, endPoint x: 959, endPoint y: 270, distance: 382.1
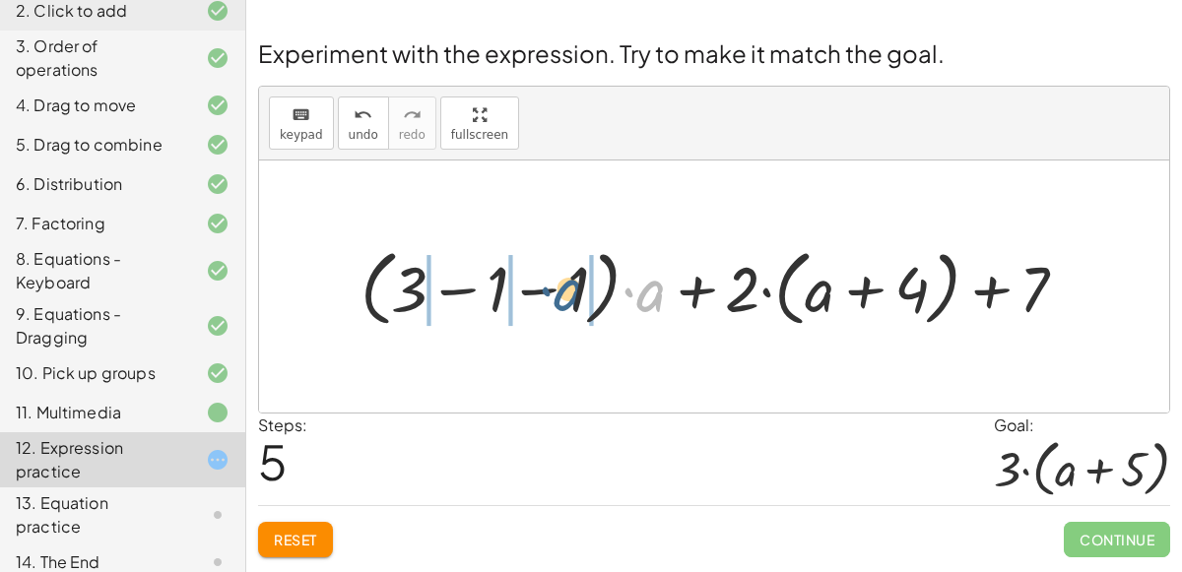
drag, startPoint x: 655, startPoint y: 292, endPoint x: 571, endPoint y: 291, distance: 83.7
click at [571, 291] on div at bounding box center [722, 286] width 743 height 93
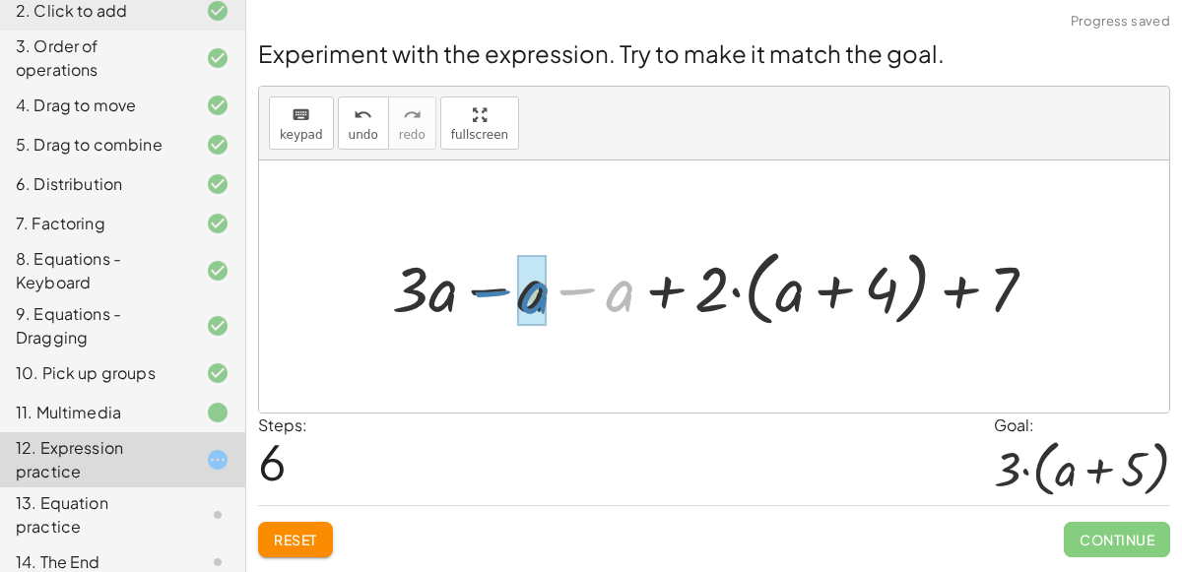
drag, startPoint x: 618, startPoint y: 302, endPoint x: 531, endPoint y: 304, distance: 86.7
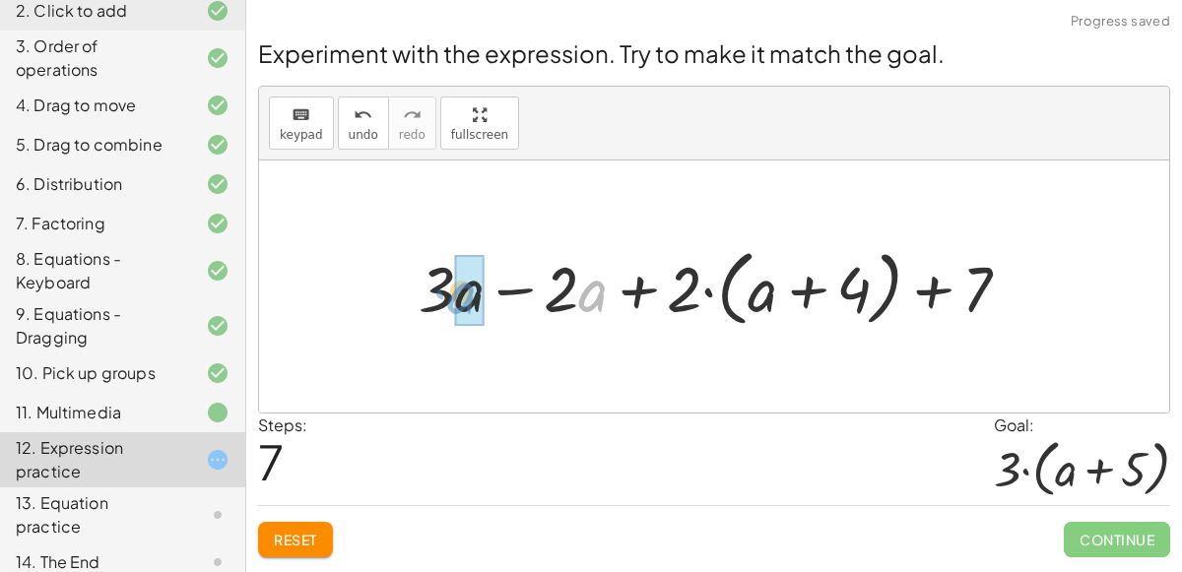
drag, startPoint x: 595, startPoint y: 304, endPoint x: 488, endPoint y: 304, distance: 106.4
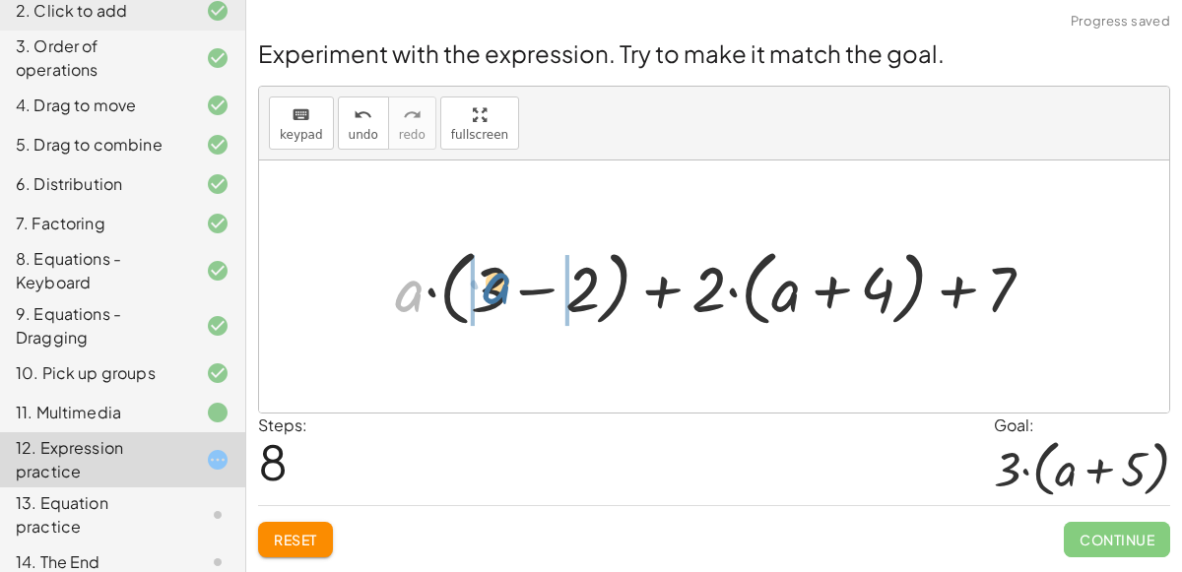
drag, startPoint x: 418, startPoint y: 294, endPoint x: 506, endPoint y: 286, distance: 89.1
click at [506, 286] on div at bounding box center [722, 286] width 675 height 93
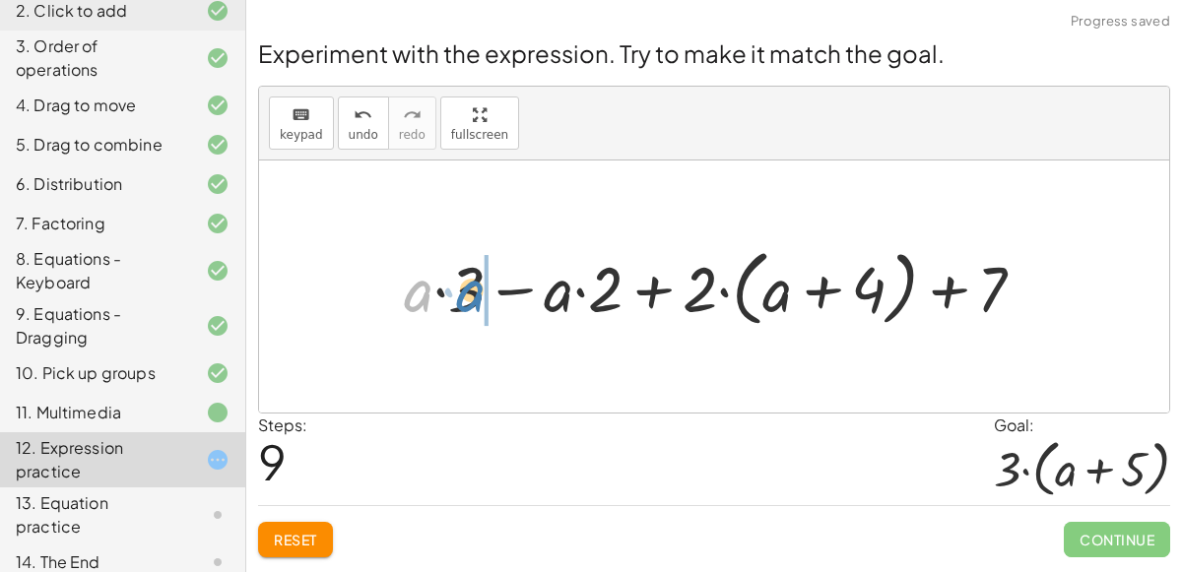
drag, startPoint x: 421, startPoint y: 285, endPoint x: 479, endPoint y: 284, distance: 58.1
click at [479, 284] on div at bounding box center [722, 286] width 657 height 93
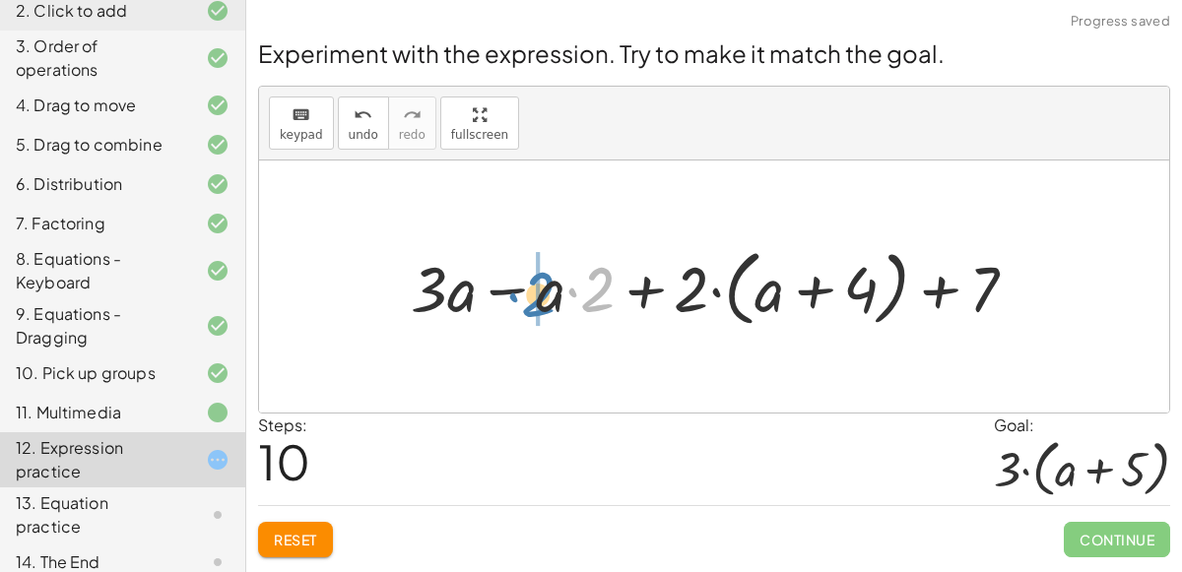
drag, startPoint x: 601, startPoint y: 290, endPoint x: 540, endPoint y: 295, distance: 61.3
click at [540, 295] on div at bounding box center [721, 286] width 641 height 93
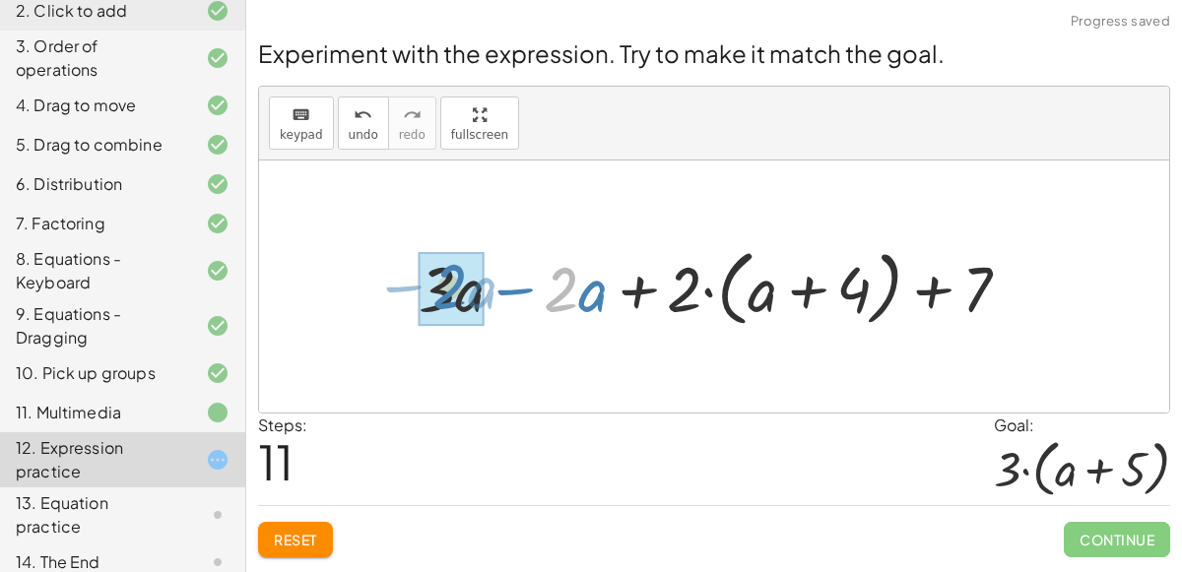
drag, startPoint x: 574, startPoint y: 293, endPoint x: 463, endPoint y: 291, distance: 111.3
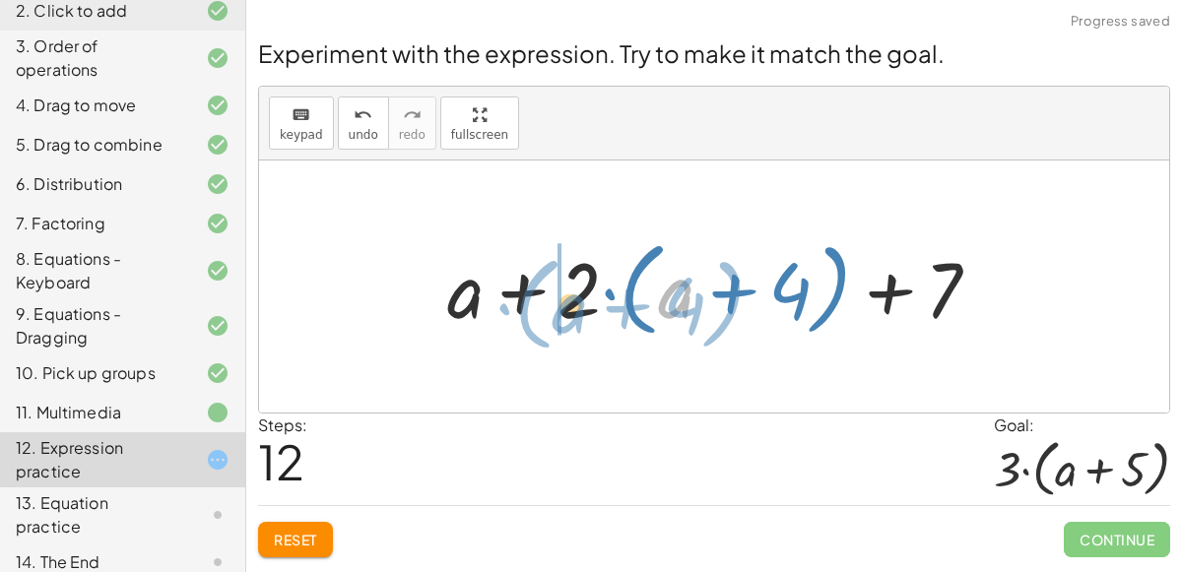
drag, startPoint x: 668, startPoint y: 292, endPoint x: 561, endPoint y: 306, distance: 107.4
click at [561, 306] on div at bounding box center [721, 286] width 568 height 113
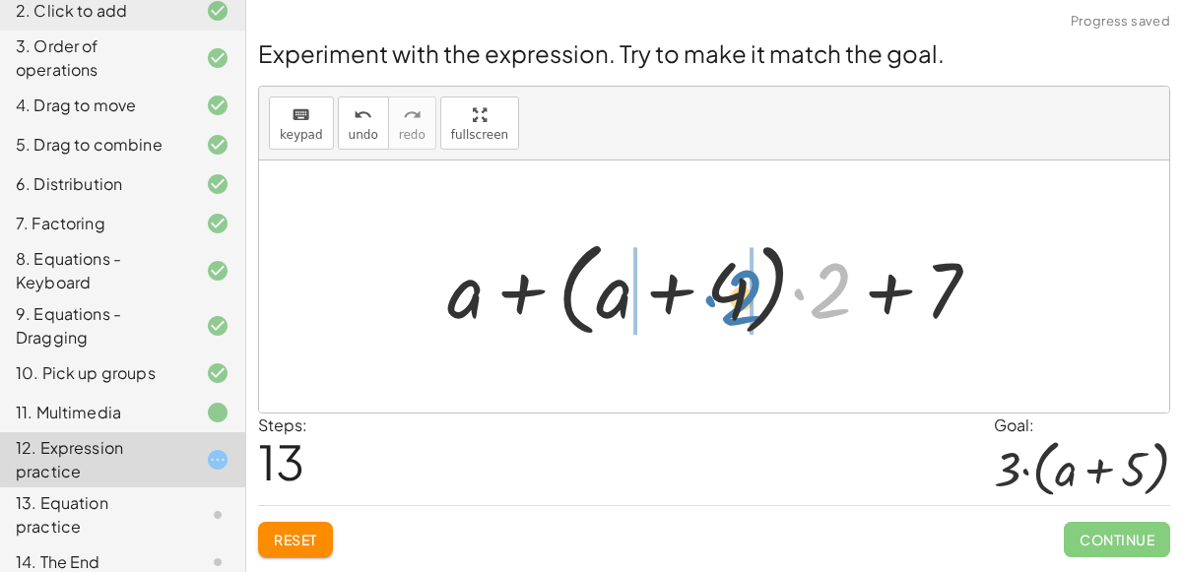
drag, startPoint x: 830, startPoint y: 281, endPoint x: 742, endPoint y: 288, distance: 88.9
click at [742, 288] on div at bounding box center [721, 286] width 568 height 113
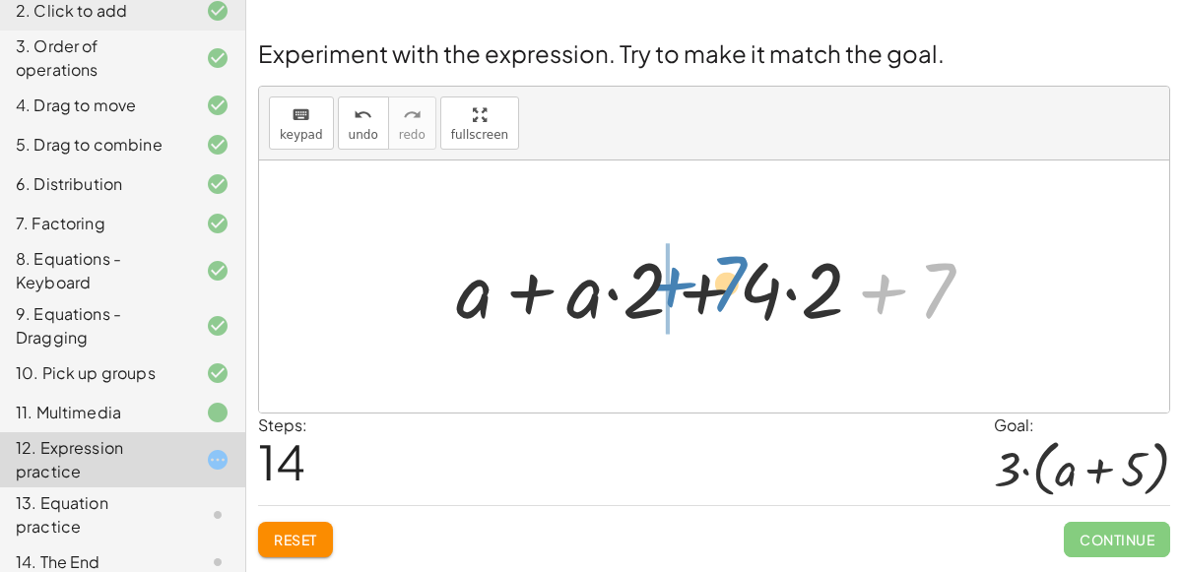
drag, startPoint x: 940, startPoint y: 293, endPoint x: 730, endPoint y: 287, distance: 209.9
click at [730, 287] on div at bounding box center [722, 286] width 553 height 101
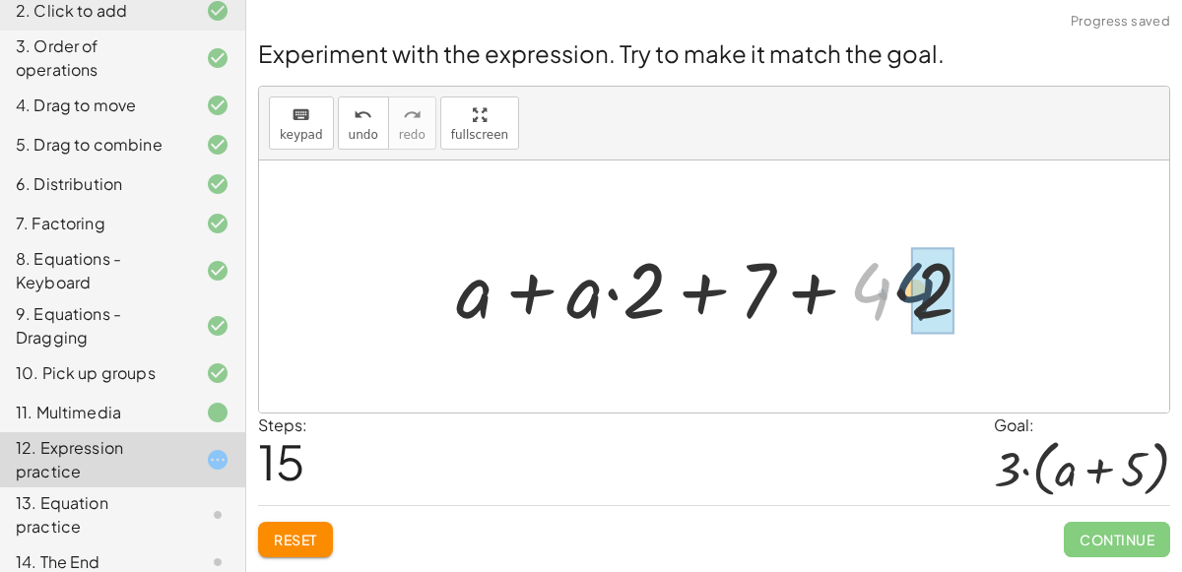
drag, startPoint x: 873, startPoint y: 297, endPoint x: 918, endPoint y: 297, distance: 45.3
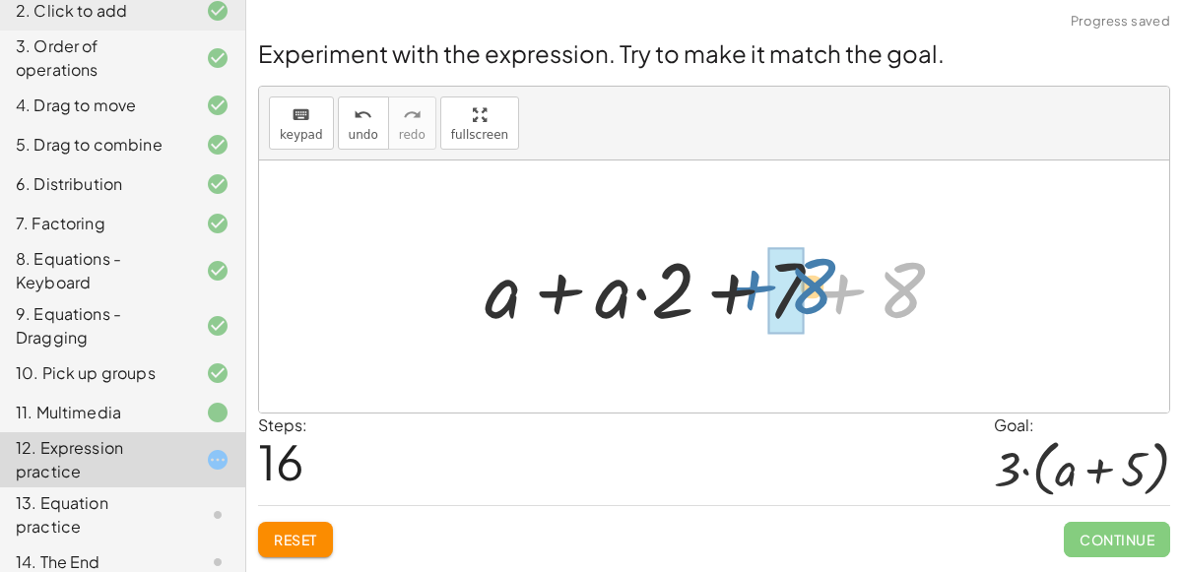
drag, startPoint x: 896, startPoint y: 306, endPoint x: 786, endPoint y: 301, distance: 110.4
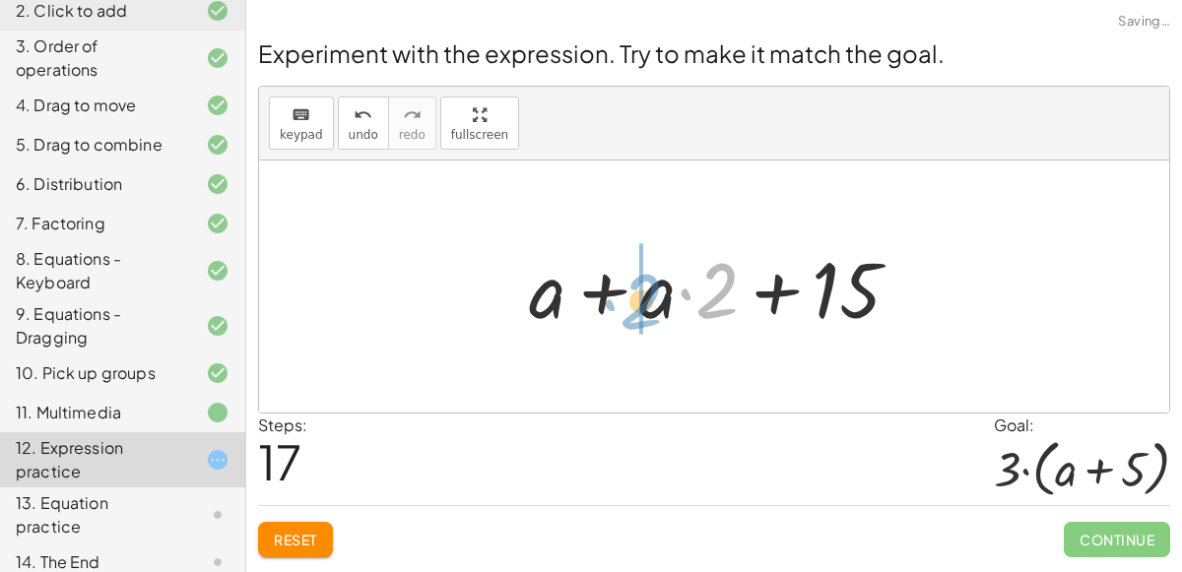
drag, startPoint x: 726, startPoint y: 291, endPoint x: 652, endPoint y: 300, distance: 74.5
click at [652, 300] on div at bounding box center [722, 286] width 407 height 101
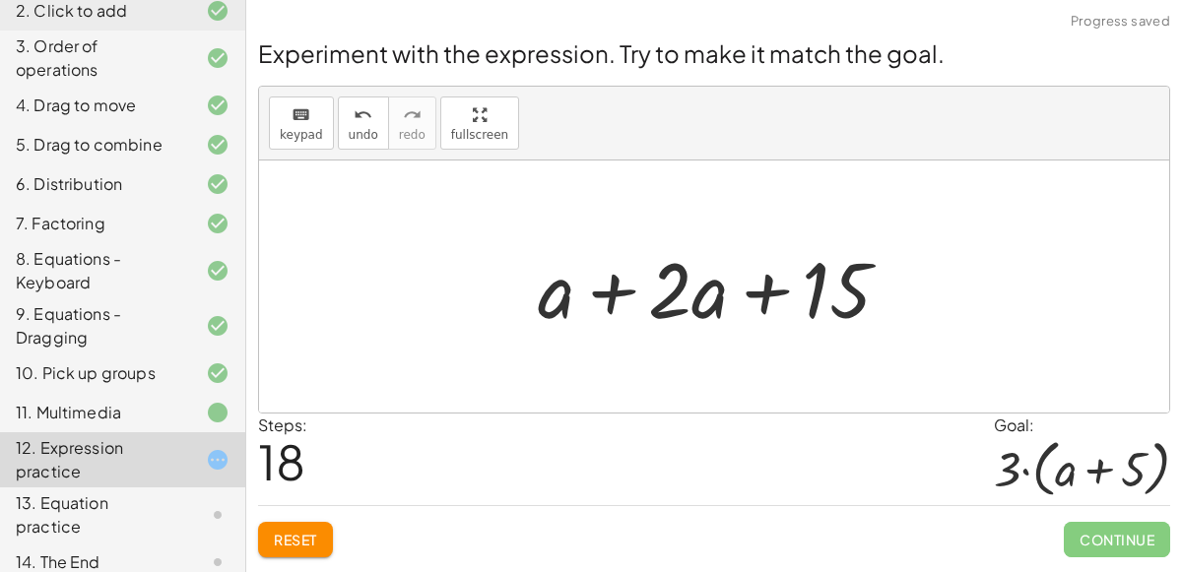
click at [312, 537] on span "Reset" at bounding box center [295, 540] width 43 height 18
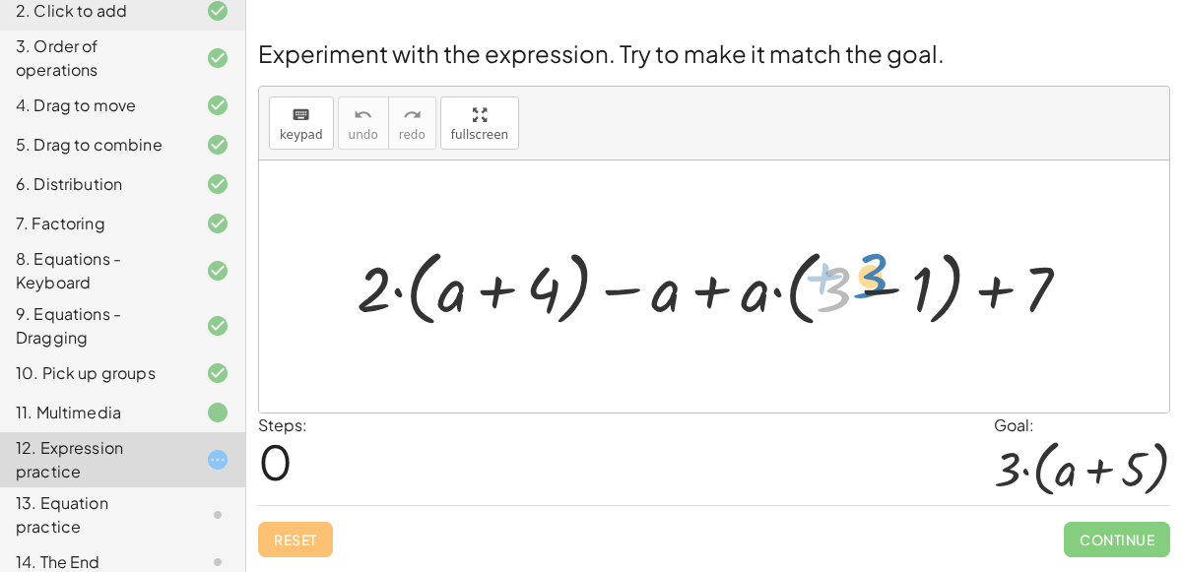
drag, startPoint x: 829, startPoint y: 283, endPoint x: 843, endPoint y: 277, distance: 15.0
click at [843, 277] on div at bounding box center [722, 286] width 750 height 93
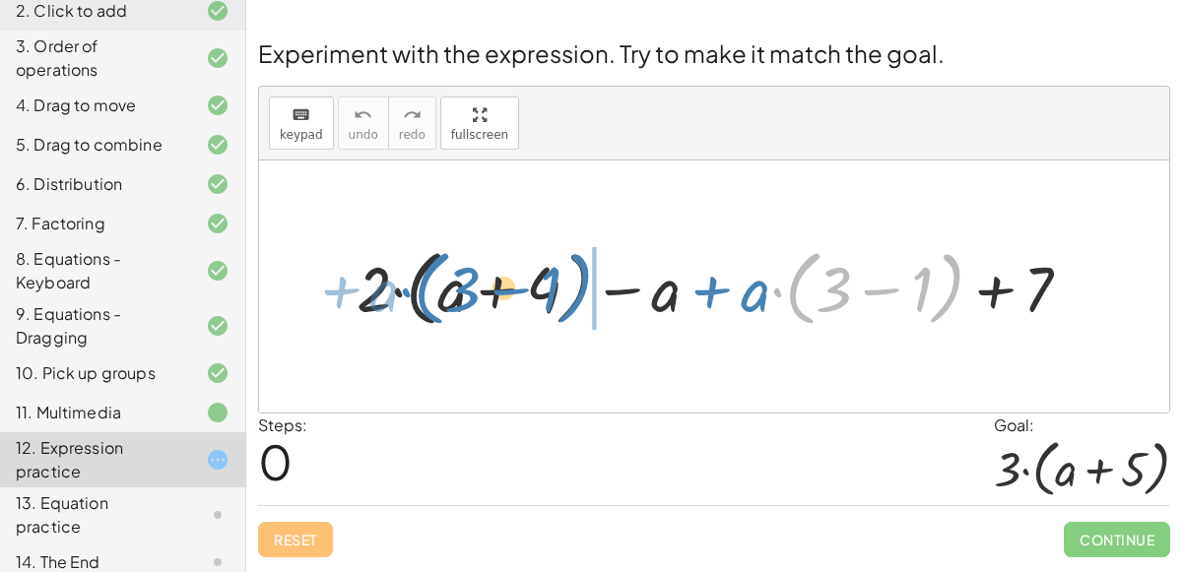
drag, startPoint x: 813, startPoint y: 254, endPoint x: 442, endPoint y: 254, distance: 370.3
click at [442, 254] on div at bounding box center [722, 286] width 750 height 93
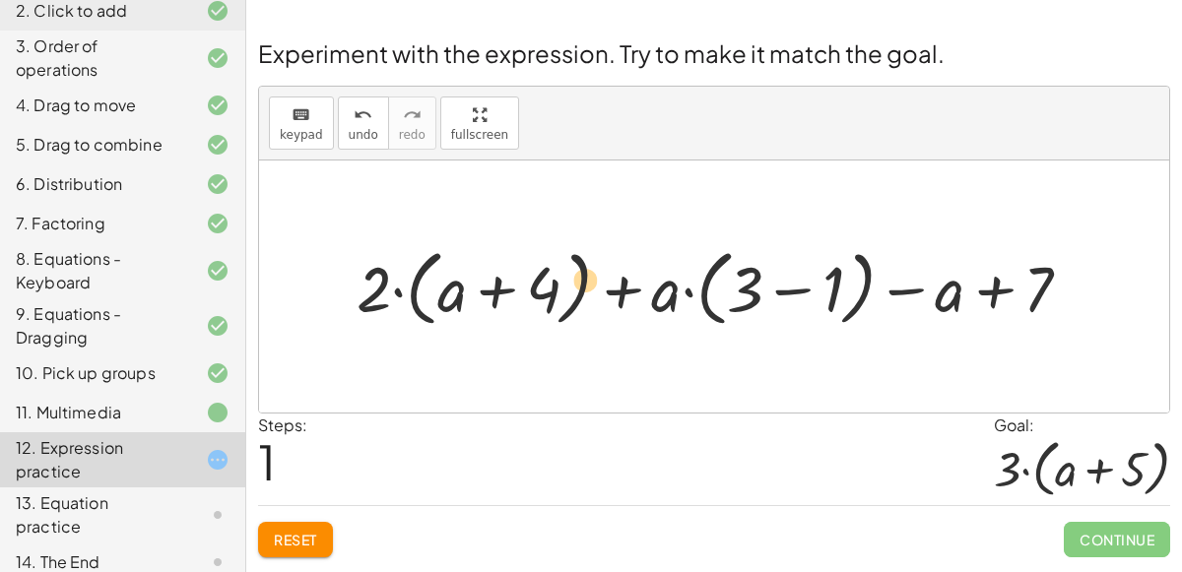
drag, startPoint x: 578, startPoint y: 288, endPoint x: 653, endPoint y: 282, distance: 75.1
click at [653, 282] on div at bounding box center [722, 286] width 750 height 93
drag, startPoint x: 379, startPoint y: 292, endPoint x: 598, endPoint y: 276, distance: 219.2
click at [598, 276] on div at bounding box center [722, 286] width 750 height 93
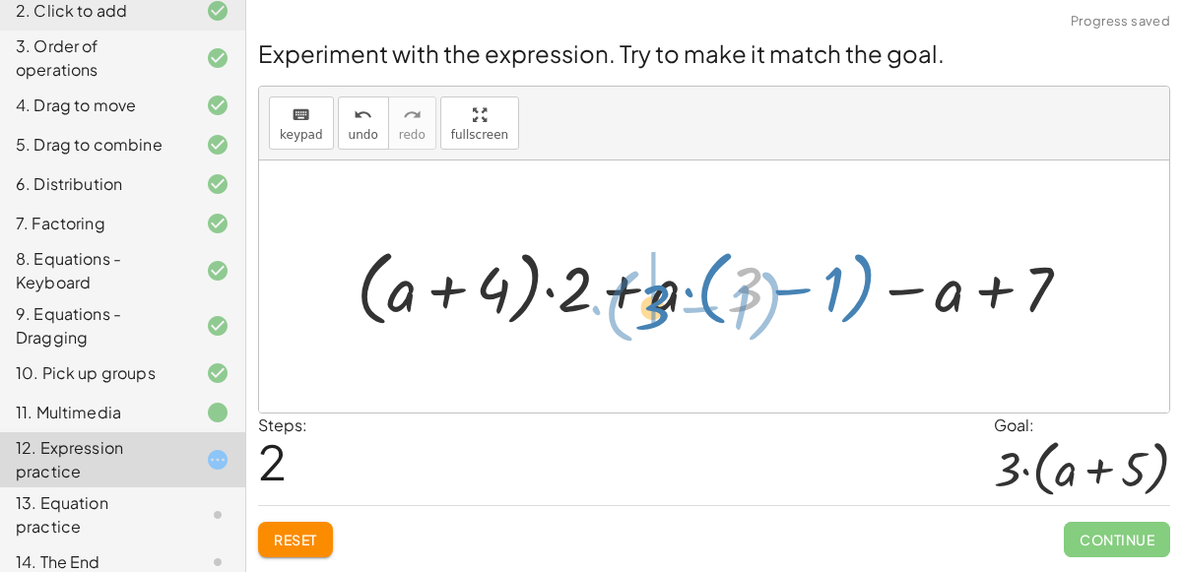
drag, startPoint x: 731, startPoint y: 287, endPoint x: 638, endPoint y: 304, distance: 94.3
click at [638, 304] on div at bounding box center [722, 286] width 750 height 93
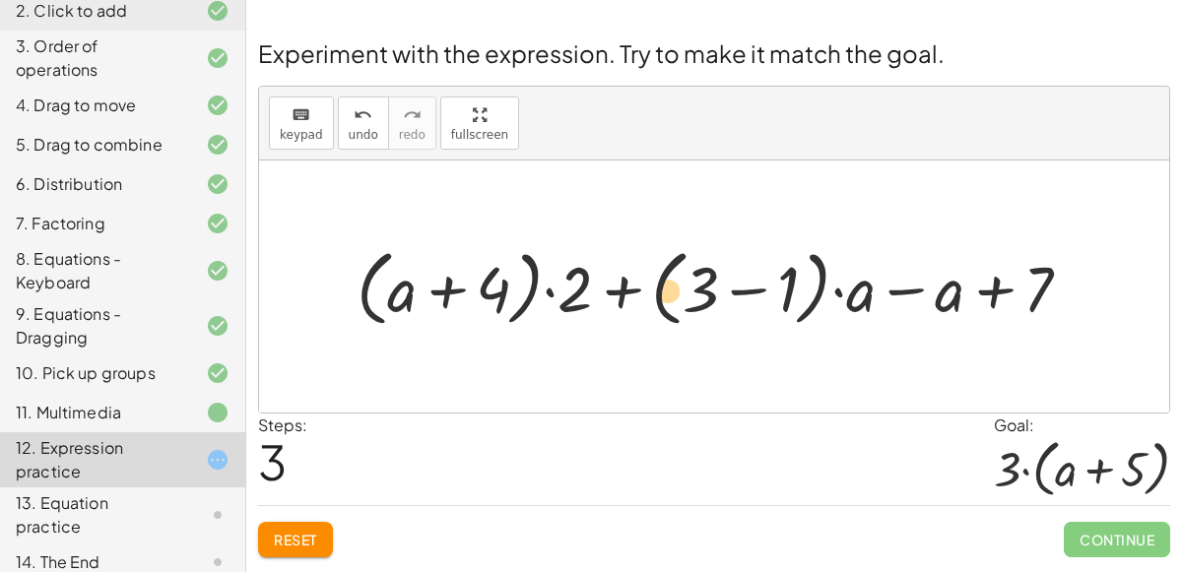
drag, startPoint x: 584, startPoint y: 288, endPoint x: 648, endPoint y: 290, distance: 64.0
click at [648, 290] on div at bounding box center [722, 286] width 750 height 93
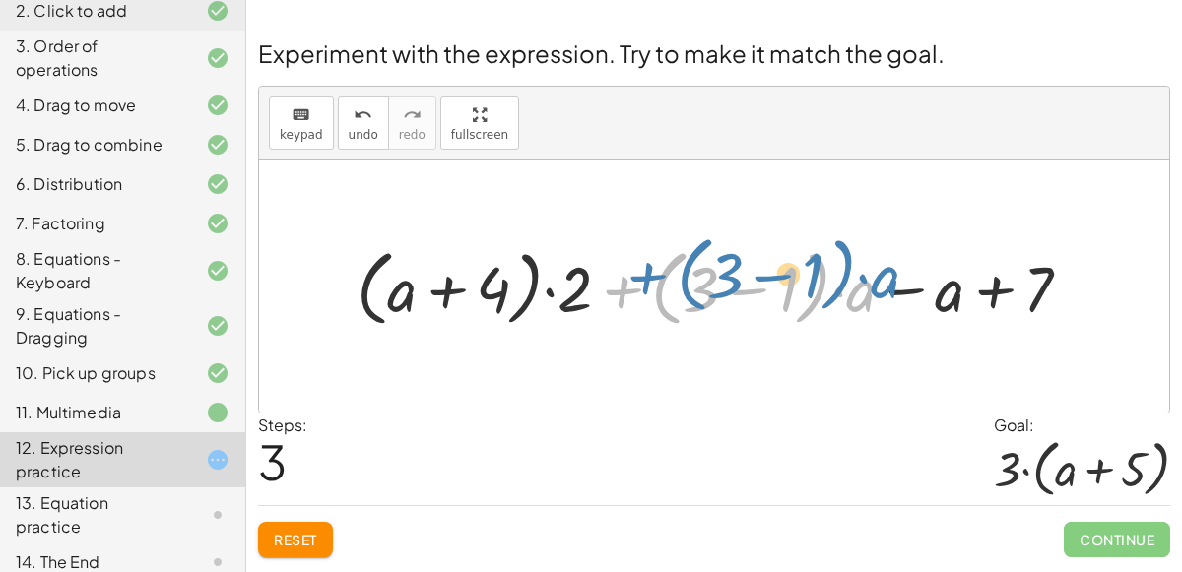
drag, startPoint x: 643, startPoint y: 290, endPoint x: 671, endPoint y: 275, distance: 31.3
click at [671, 275] on div at bounding box center [722, 286] width 750 height 93
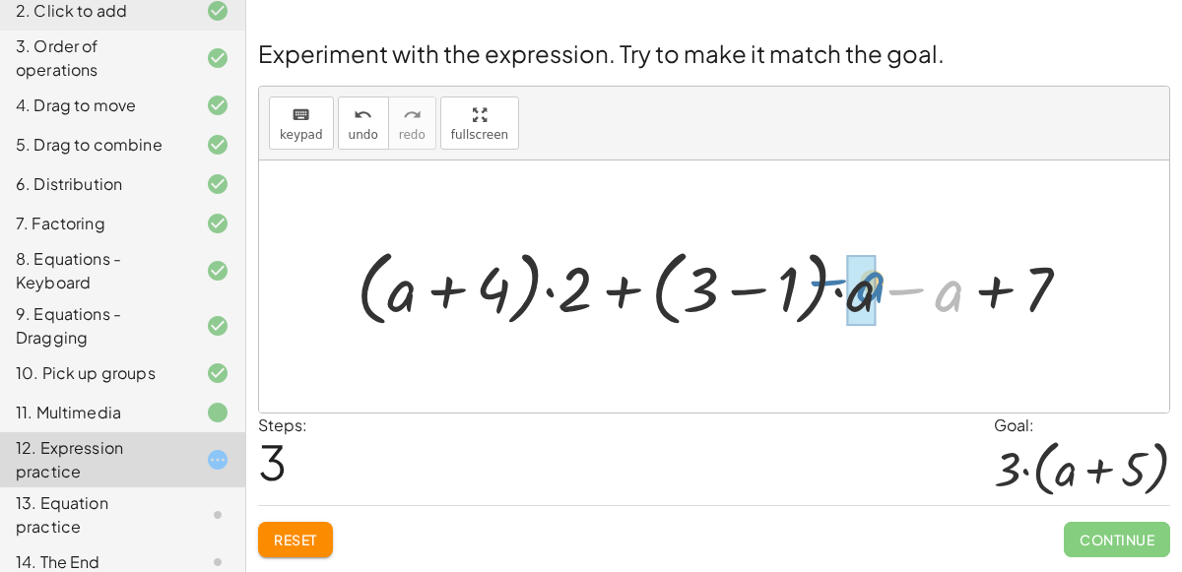
drag, startPoint x: 953, startPoint y: 307, endPoint x: 873, endPoint y: 298, distance: 81.2
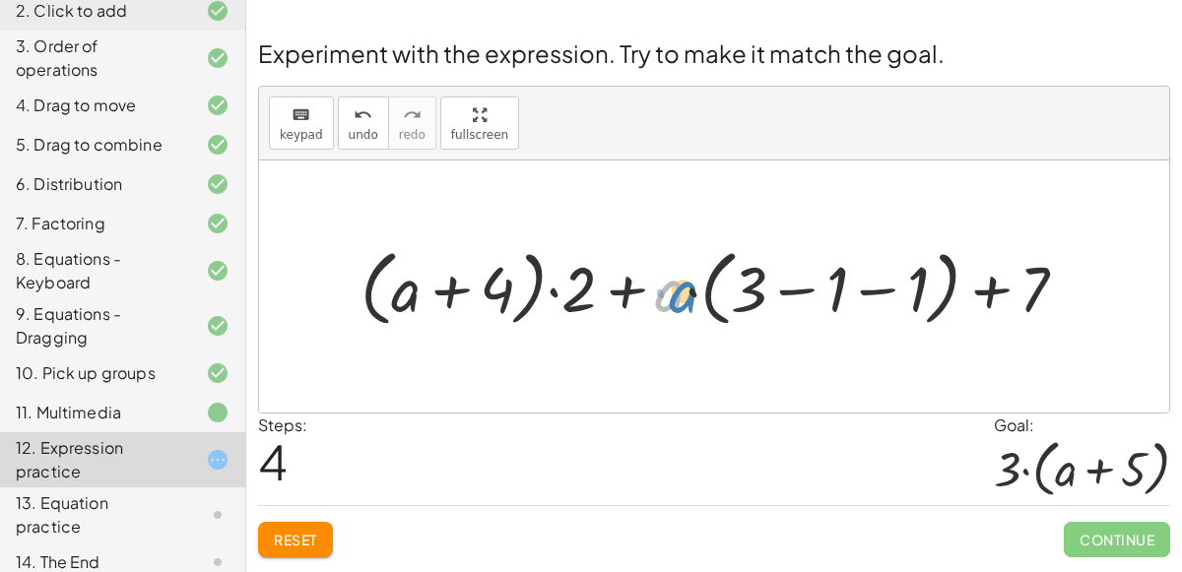
drag, startPoint x: 671, startPoint y: 294, endPoint x: 683, endPoint y: 293, distance: 12.0
click at [683, 293] on div at bounding box center [722, 286] width 743 height 93
drag, startPoint x: 1029, startPoint y: 293, endPoint x: 1074, endPoint y: 302, distance: 46.4
click at [1074, 302] on div at bounding box center [722, 286] width 743 height 93
drag, startPoint x: 668, startPoint y: 297, endPoint x: 750, endPoint y: 292, distance: 82.9
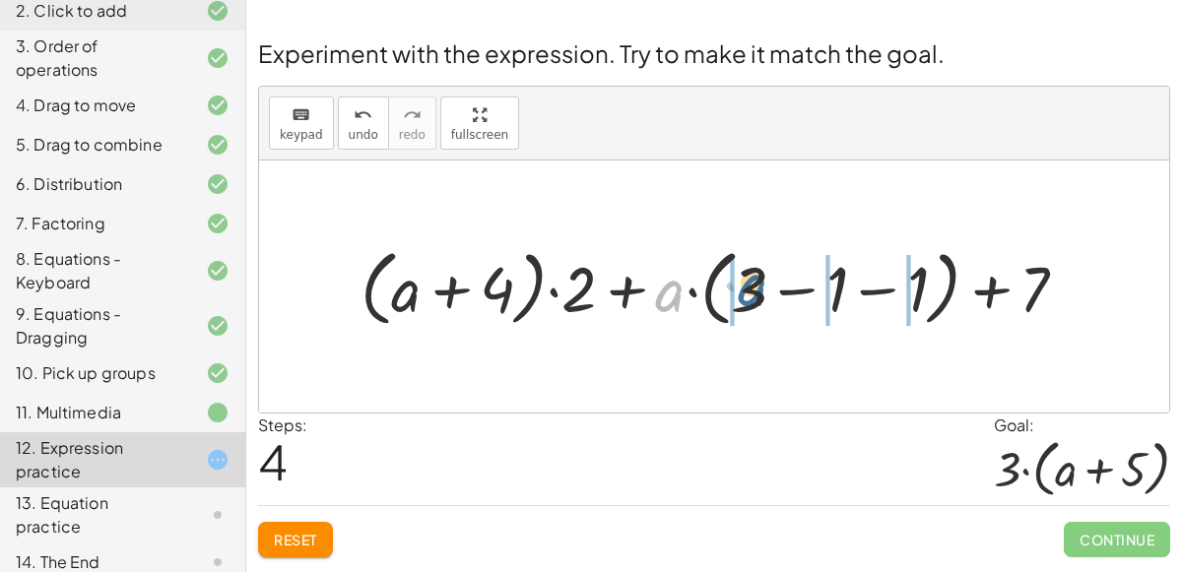
click at [750, 292] on div at bounding box center [722, 286] width 743 height 93
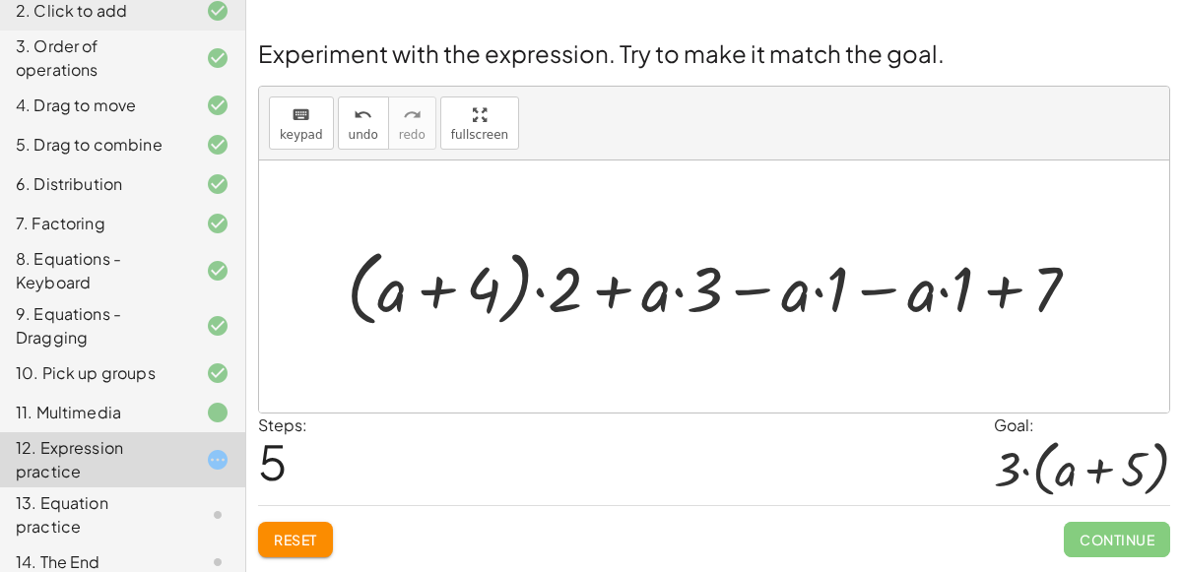
click at [320, 522] on button "Reset" at bounding box center [295, 539] width 75 height 35
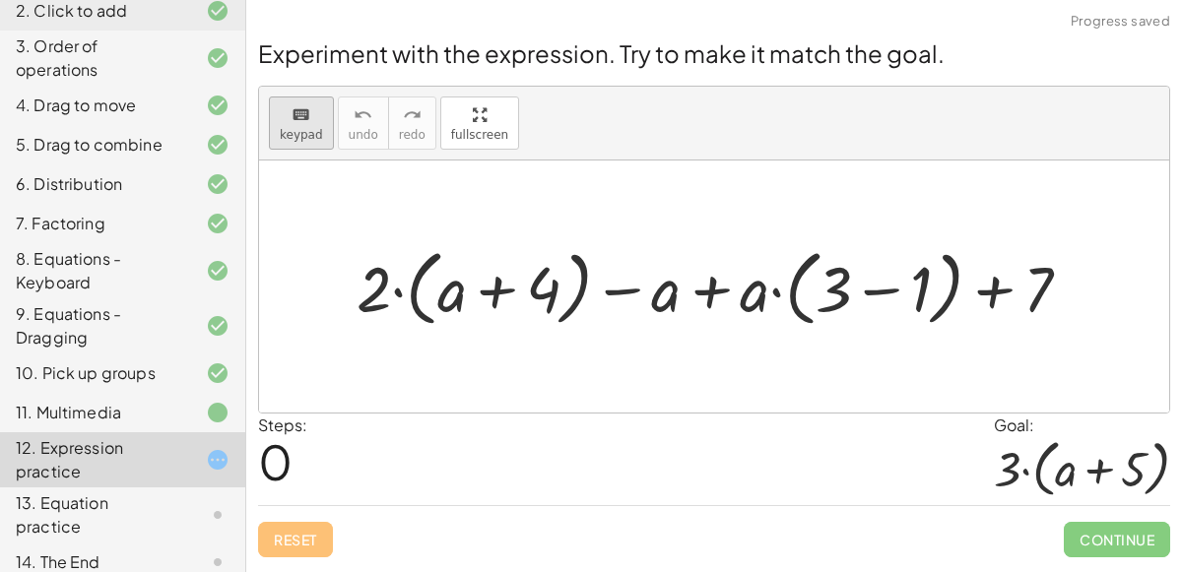
click at [300, 124] on icon "keyboard" at bounding box center [301, 115] width 19 height 24
click at [655, 281] on div at bounding box center [636, 290] width 89 height 70
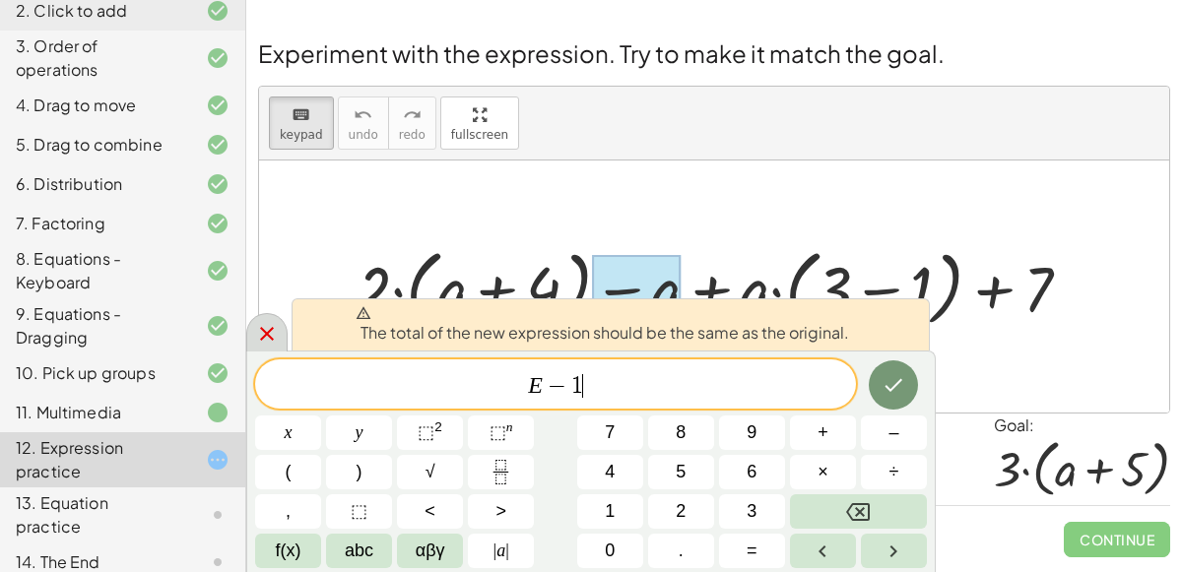
click at [278, 330] on div at bounding box center [266, 332] width 41 height 38
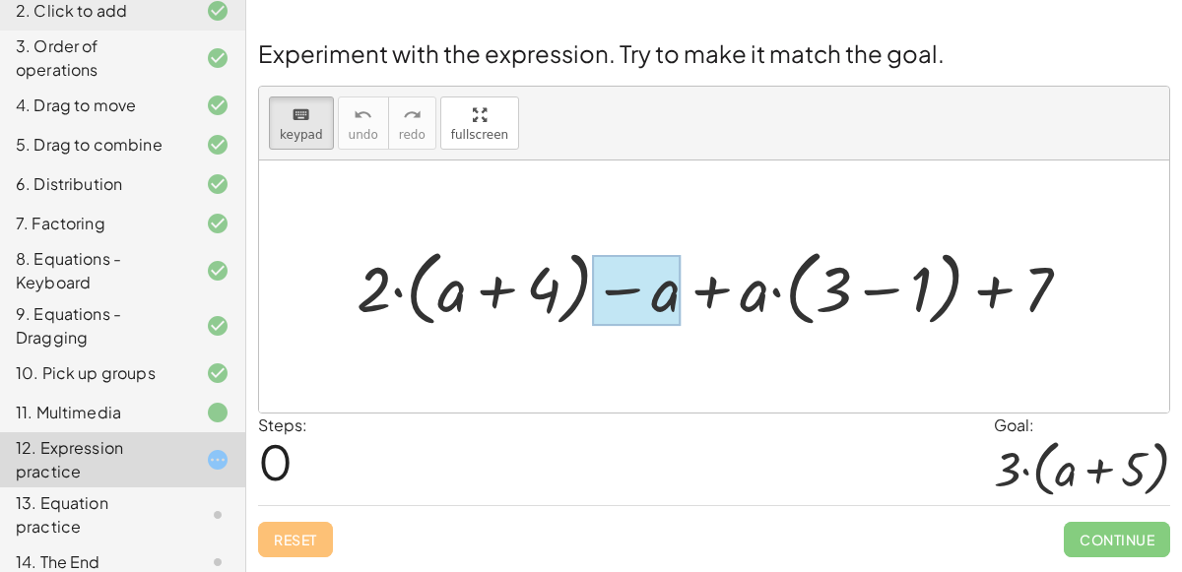
click at [668, 291] on div at bounding box center [636, 290] width 89 height 70
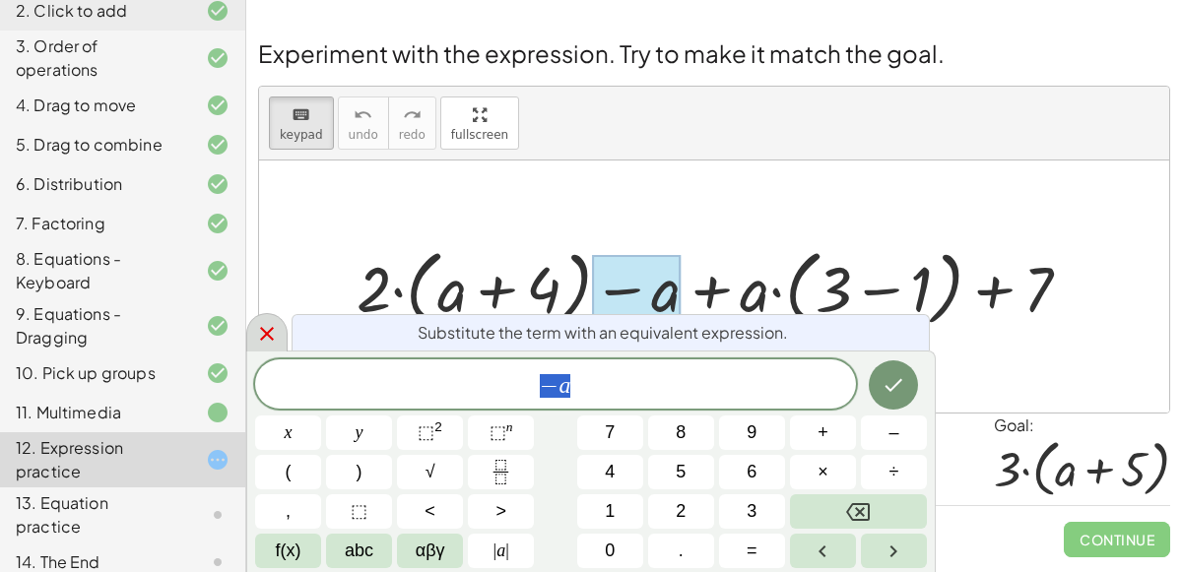
click at [278, 335] on icon at bounding box center [267, 334] width 24 height 24
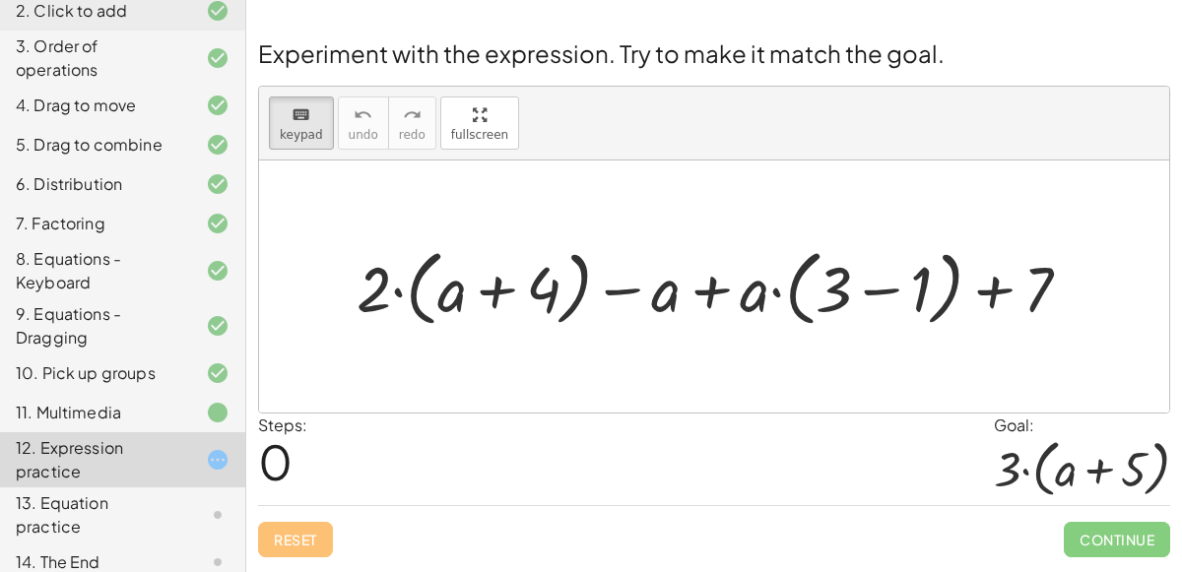
click at [761, 290] on div at bounding box center [721, 286] width 749 height 93
click at [826, 294] on div at bounding box center [833, 288] width 36 height 73
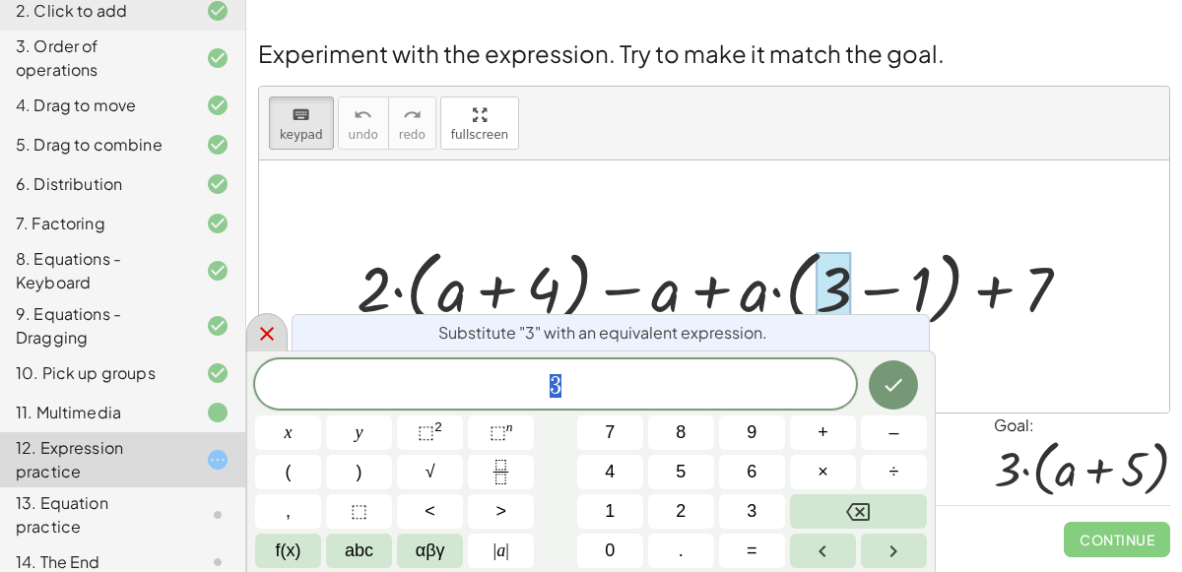
click at [256, 341] on icon at bounding box center [267, 334] width 24 height 24
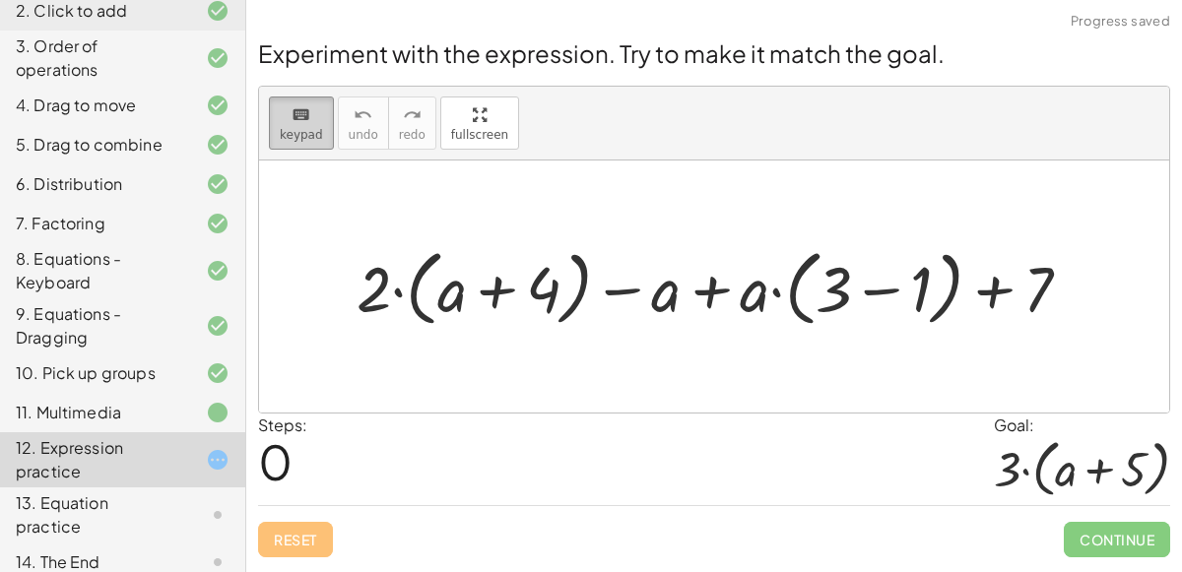
click at [314, 133] on span "keypad" at bounding box center [301, 135] width 43 height 14
click at [396, 299] on div at bounding box center [721, 286] width 749 height 93
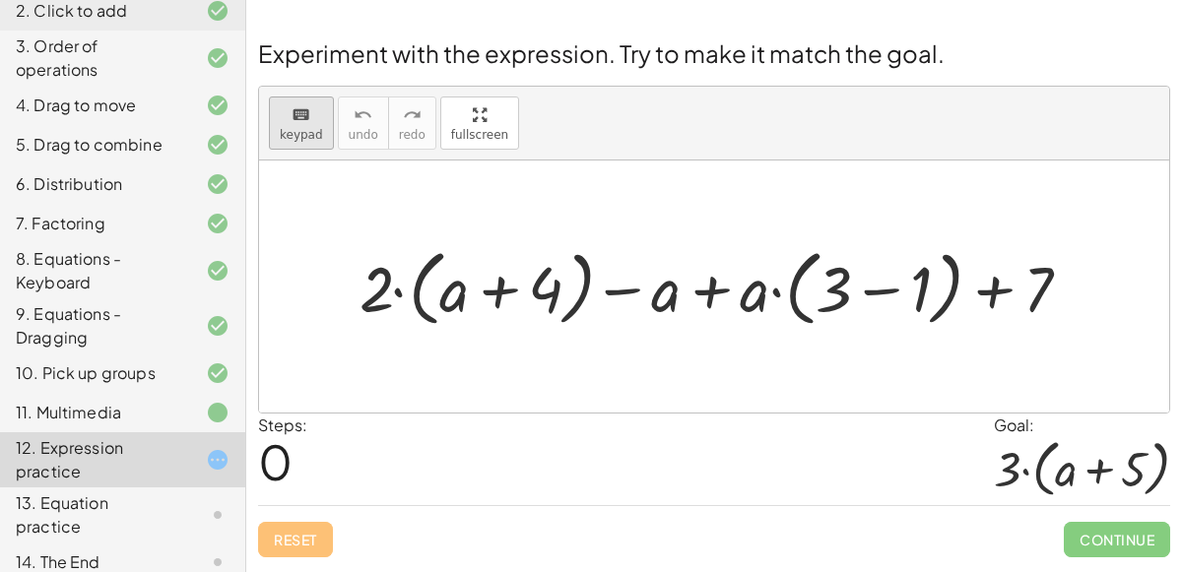
click at [301, 122] on icon "keyboard" at bounding box center [301, 115] width 19 height 24
click at [371, 275] on div at bounding box center [374, 288] width 34 height 73
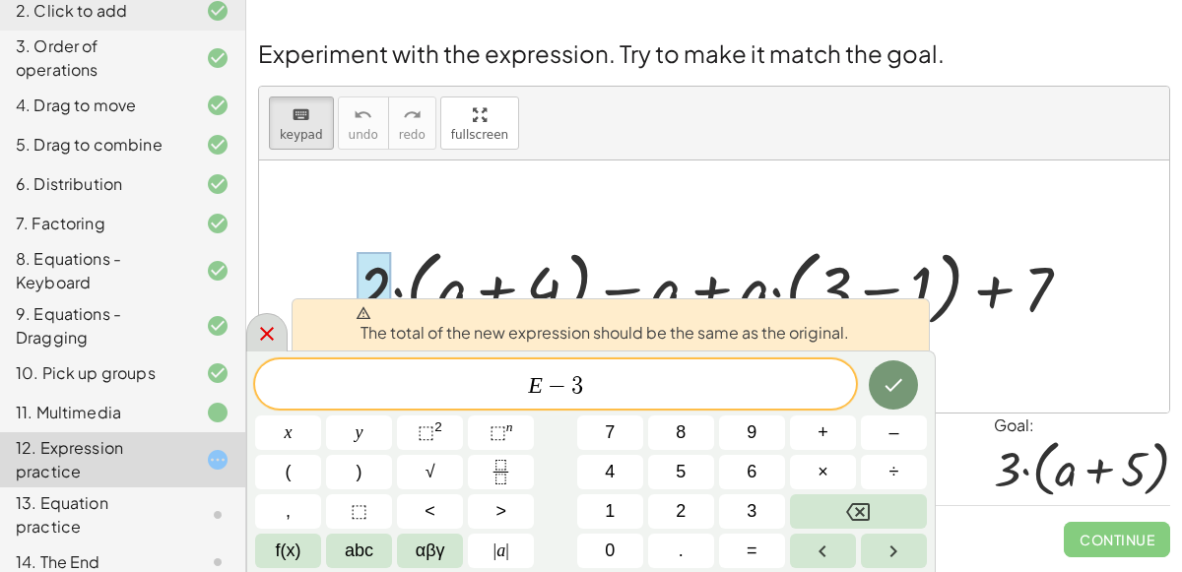
click at [266, 326] on icon at bounding box center [267, 334] width 24 height 24
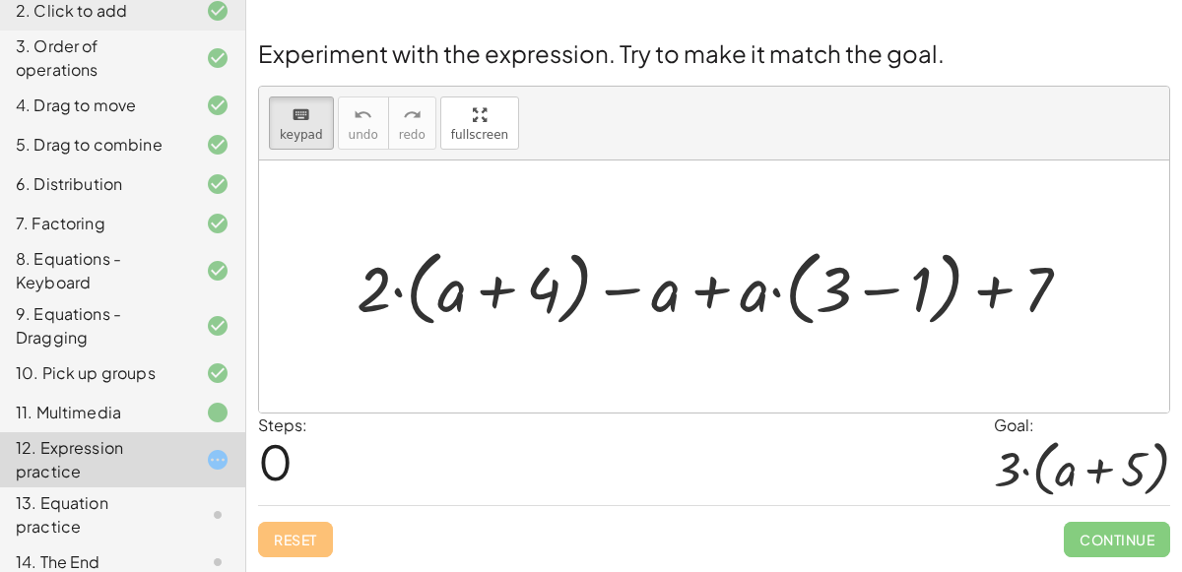
click at [0, 0] on div "Experiment with the expression. Try to make it match the goal. keyboard keypad …" at bounding box center [0, 0] width 0 height 0
click at [755, 288] on div at bounding box center [721, 286] width 749 height 93
drag, startPoint x: 755, startPoint y: 288, endPoint x: 833, endPoint y: 290, distance: 77.8
click at [704, 289] on div "+ · 2 · ( + a + 4 ) − a + · a · ( + 3 − 1 ) + 7" at bounding box center [704, 289] width 0 height 0
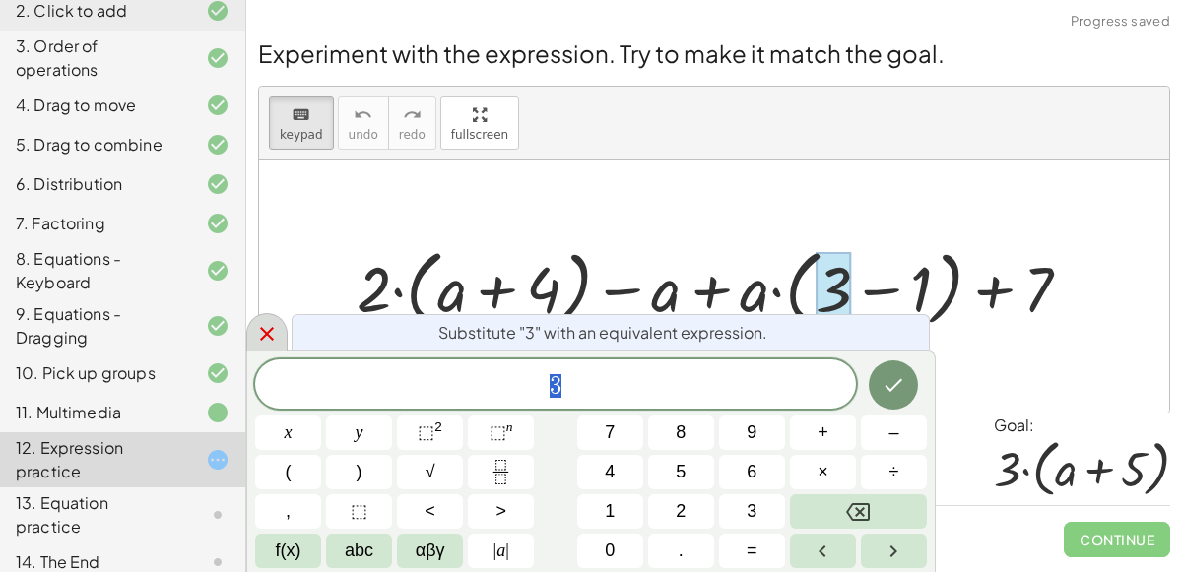
click at [276, 329] on icon at bounding box center [267, 334] width 24 height 24
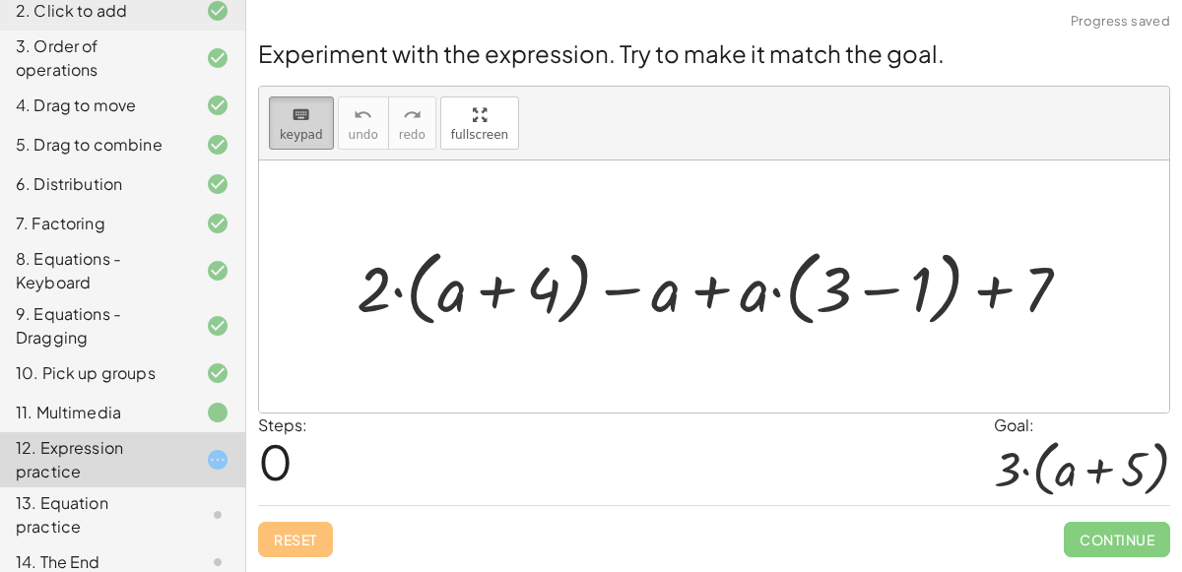
click at [316, 104] on div "keyboard" at bounding box center [301, 114] width 43 height 24
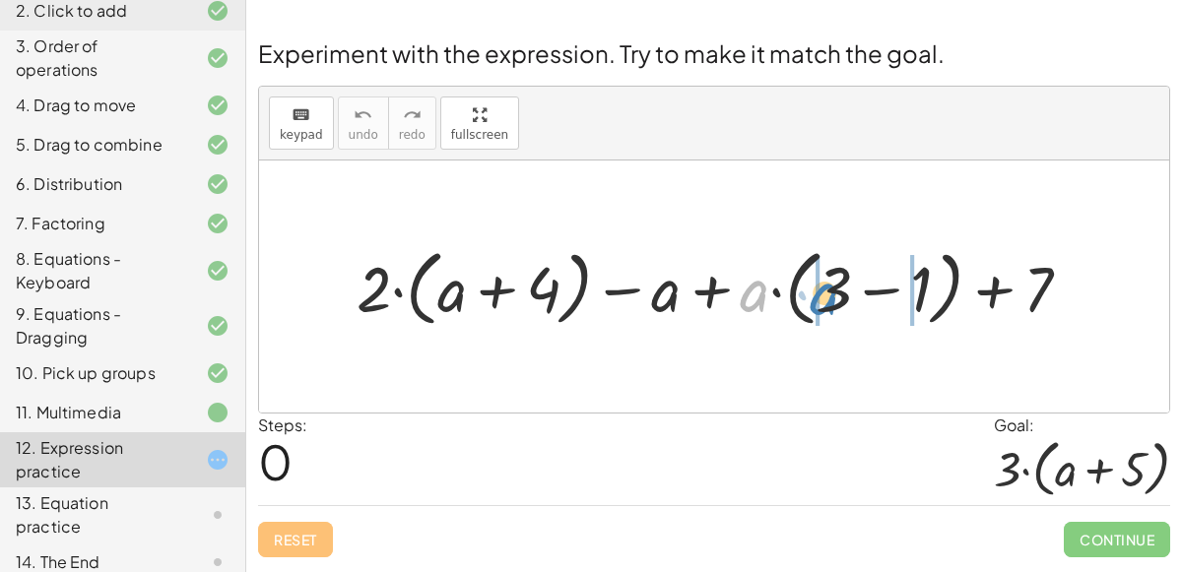
drag, startPoint x: 759, startPoint y: 293, endPoint x: 831, endPoint y: 297, distance: 72.1
click at [831, 297] on div at bounding box center [721, 286] width 749 height 93
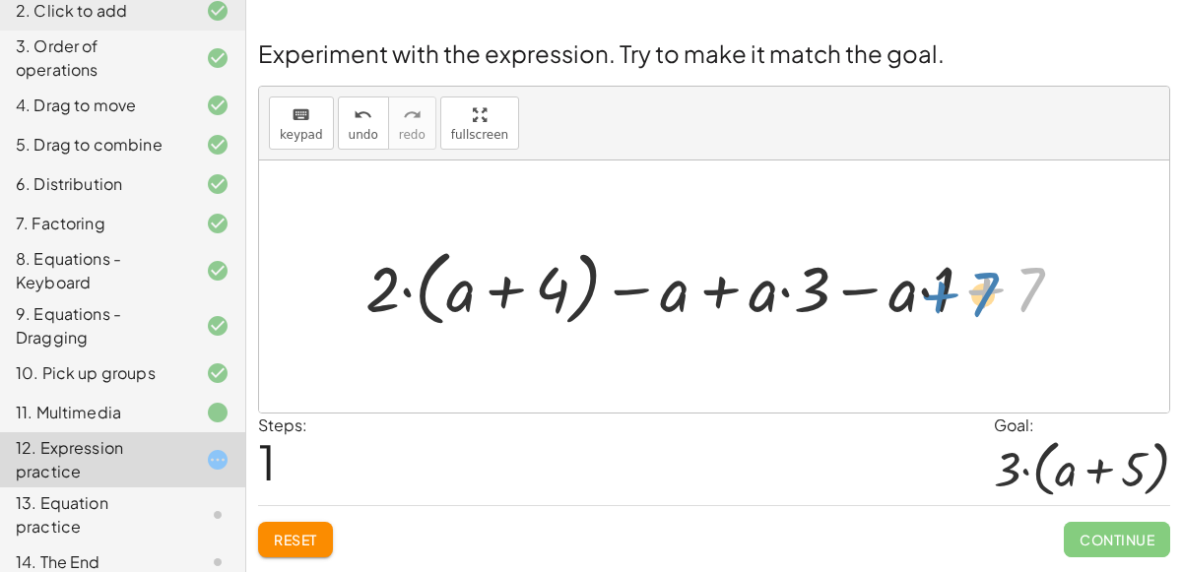
drag, startPoint x: 1022, startPoint y: 305, endPoint x: 982, endPoint y: 310, distance: 40.7
click at [982, 310] on div at bounding box center [722, 286] width 732 height 93
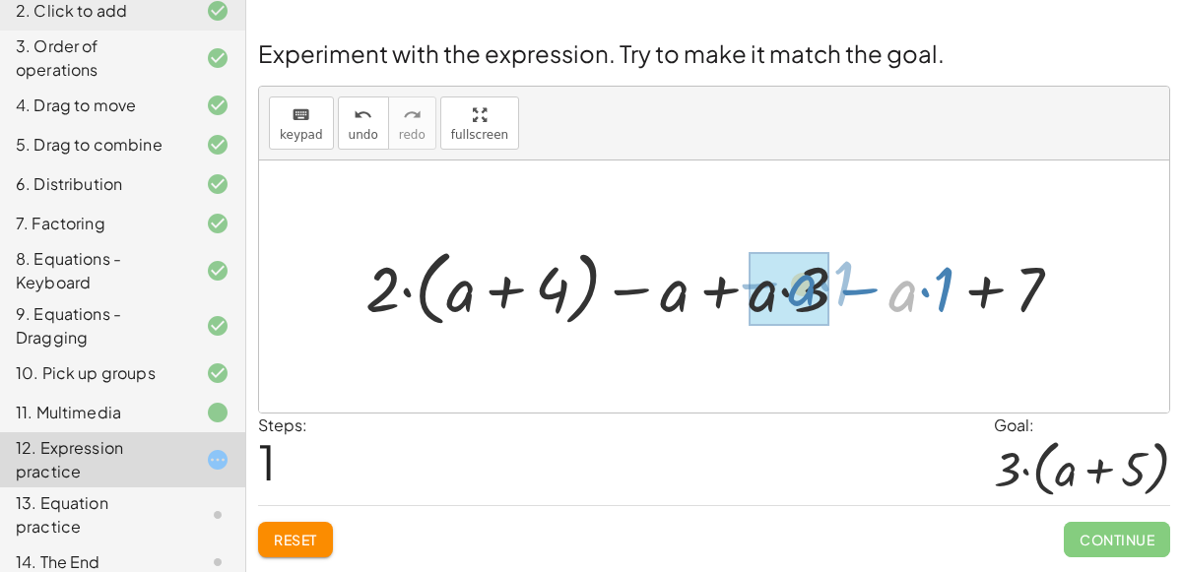
drag, startPoint x: 901, startPoint y: 299, endPoint x: 798, endPoint y: 293, distance: 103.6
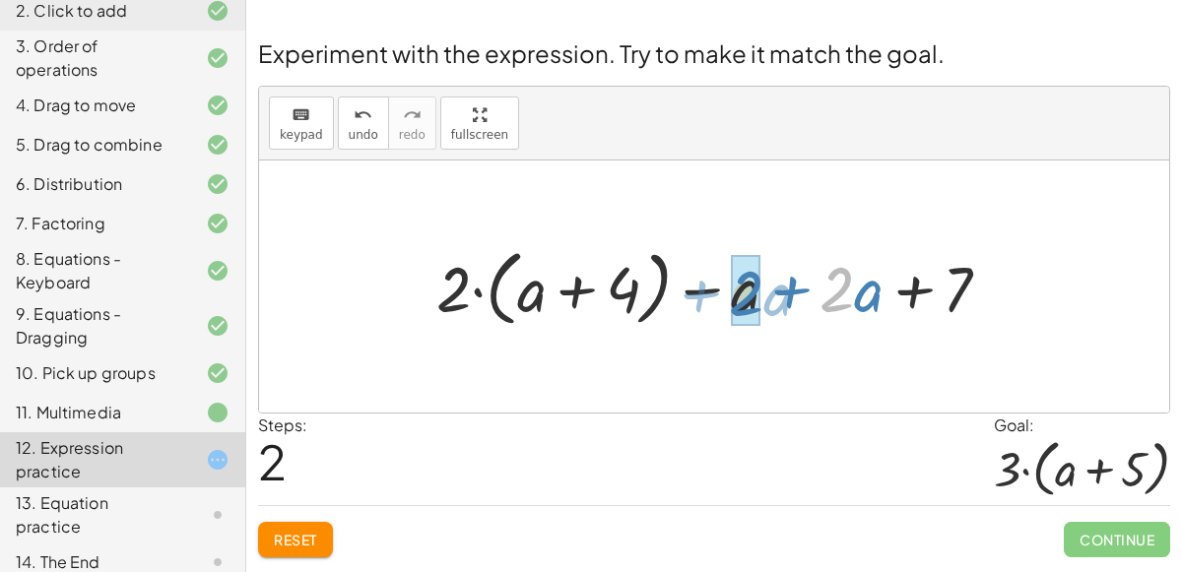
drag, startPoint x: 843, startPoint y: 293, endPoint x: 751, endPoint y: 296, distance: 91.7
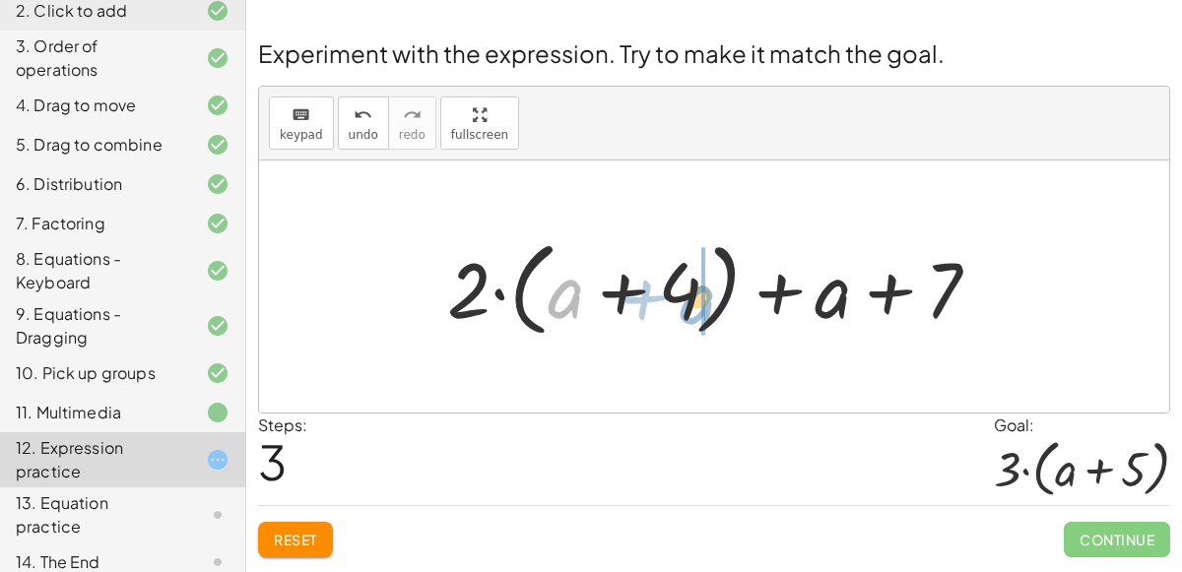
drag, startPoint x: 573, startPoint y: 279, endPoint x: 707, endPoint y: 284, distance: 134.0
click at [707, 284] on div at bounding box center [721, 286] width 568 height 113
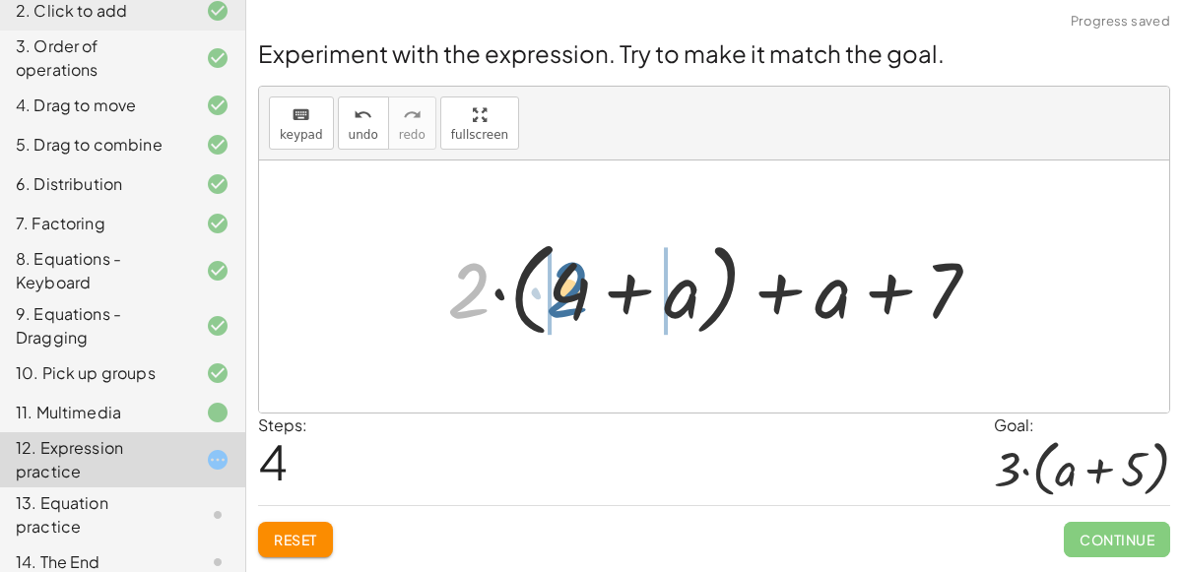
drag, startPoint x: 474, startPoint y: 293, endPoint x: 573, endPoint y: 291, distance: 99.5
click at [573, 291] on div at bounding box center [721, 286] width 568 height 113
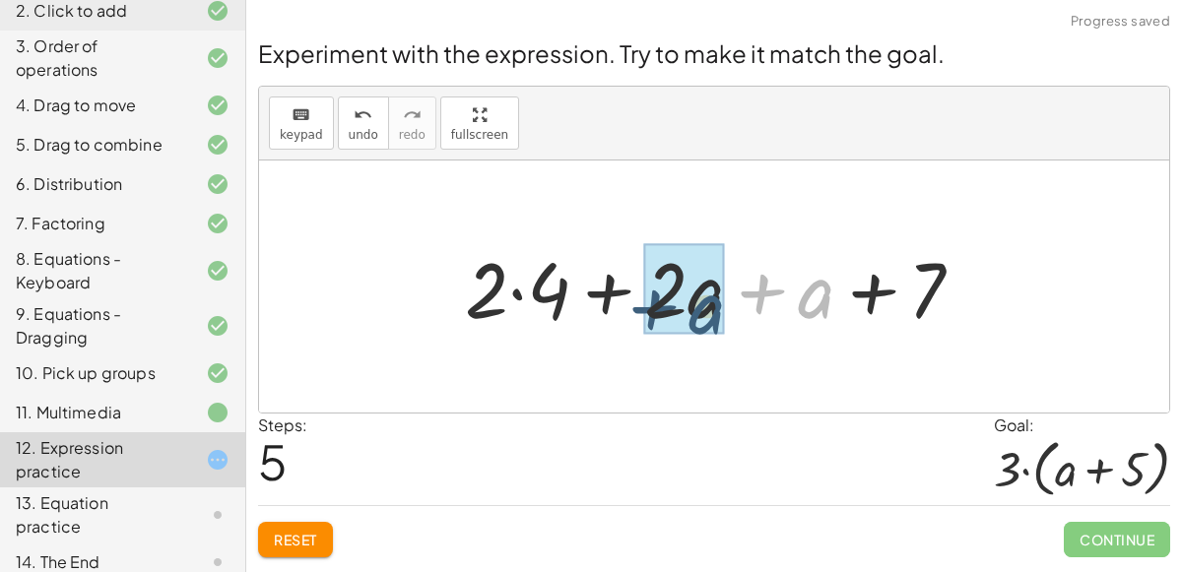
drag, startPoint x: 805, startPoint y: 298, endPoint x: 714, endPoint y: 308, distance: 91.1
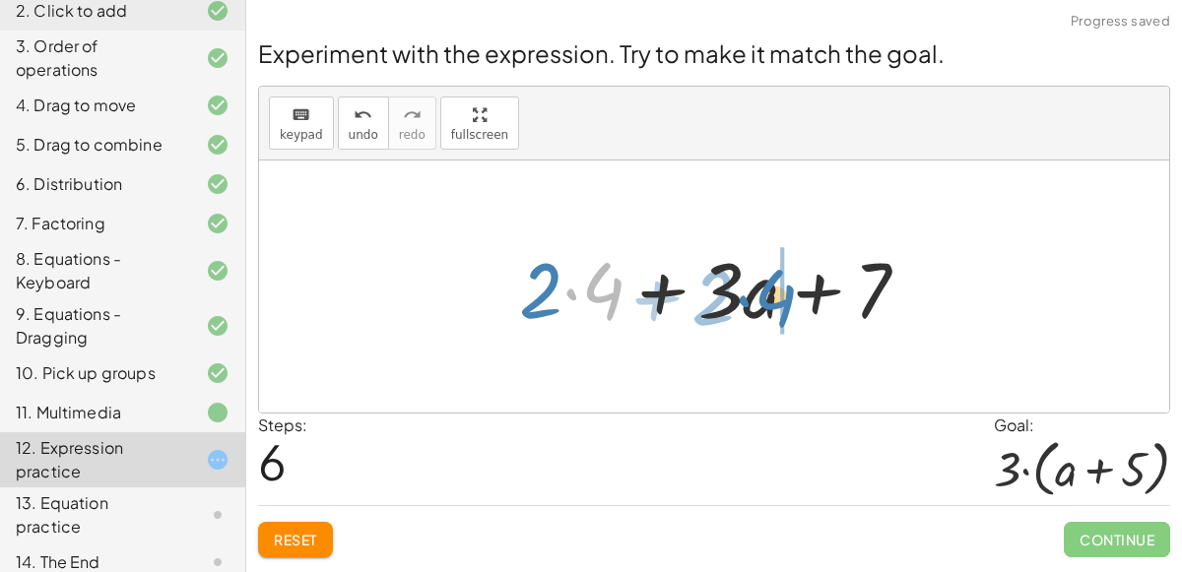
drag, startPoint x: 611, startPoint y: 291, endPoint x: 783, endPoint y: 296, distance: 172.5
click at [783, 296] on div at bounding box center [721, 286] width 424 height 101
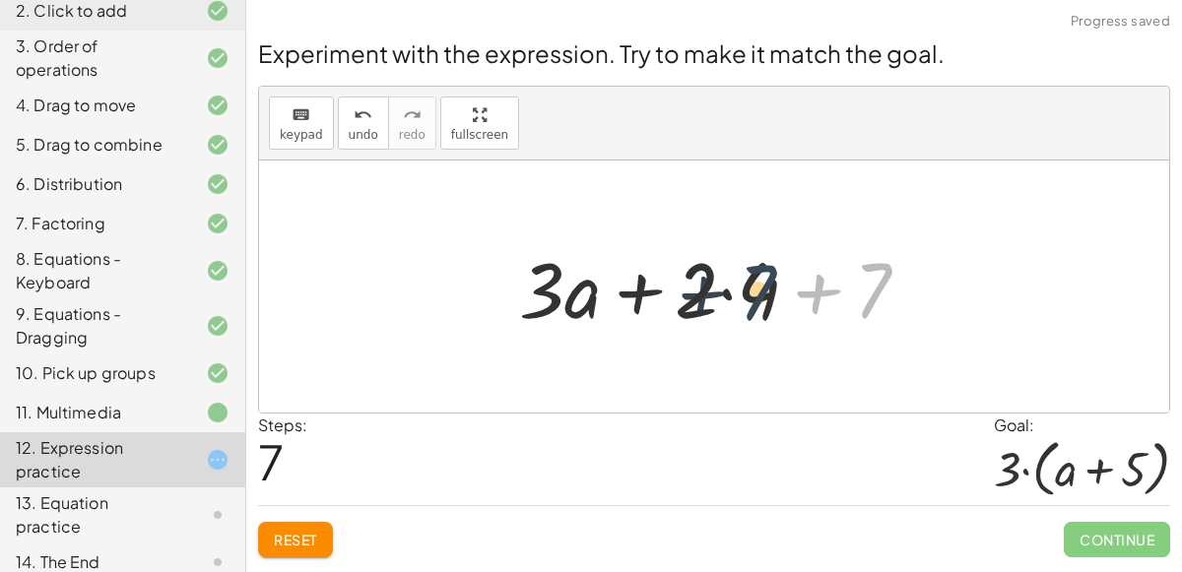
drag, startPoint x: 860, startPoint y: 309, endPoint x: 759, endPoint y: 314, distance: 100.6
click at [759, 314] on div at bounding box center [721, 286] width 424 height 101
click at [306, 533] on span "Reset" at bounding box center [295, 540] width 43 height 18
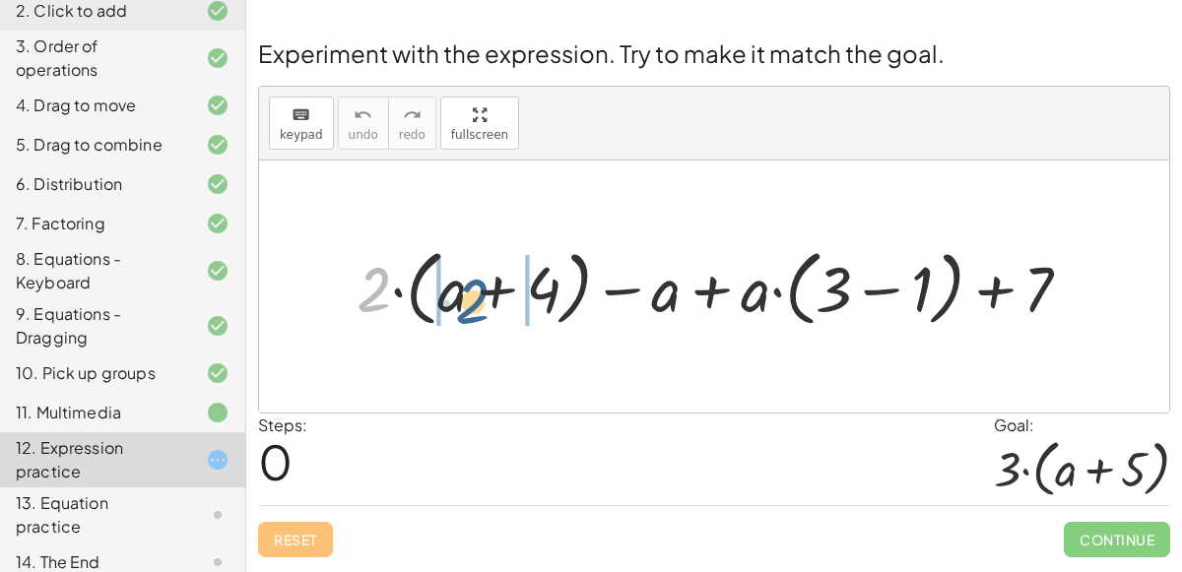
drag, startPoint x: 377, startPoint y: 297, endPoint x: 478, endPoint y: 308, distance: 101.0
click at [478, 308] on div at bounding box center [722, 286] width 750 height 93
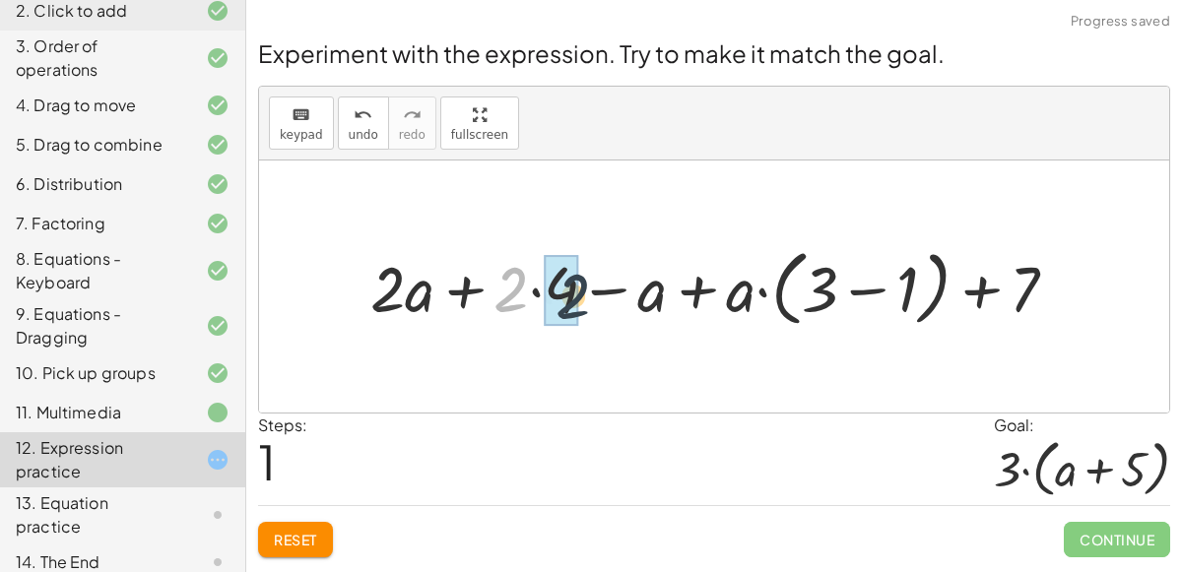
drag, startPoint x: 506, startPoint y: 288, endPoint x: 575, endPoint y: 294, distance: 69.3
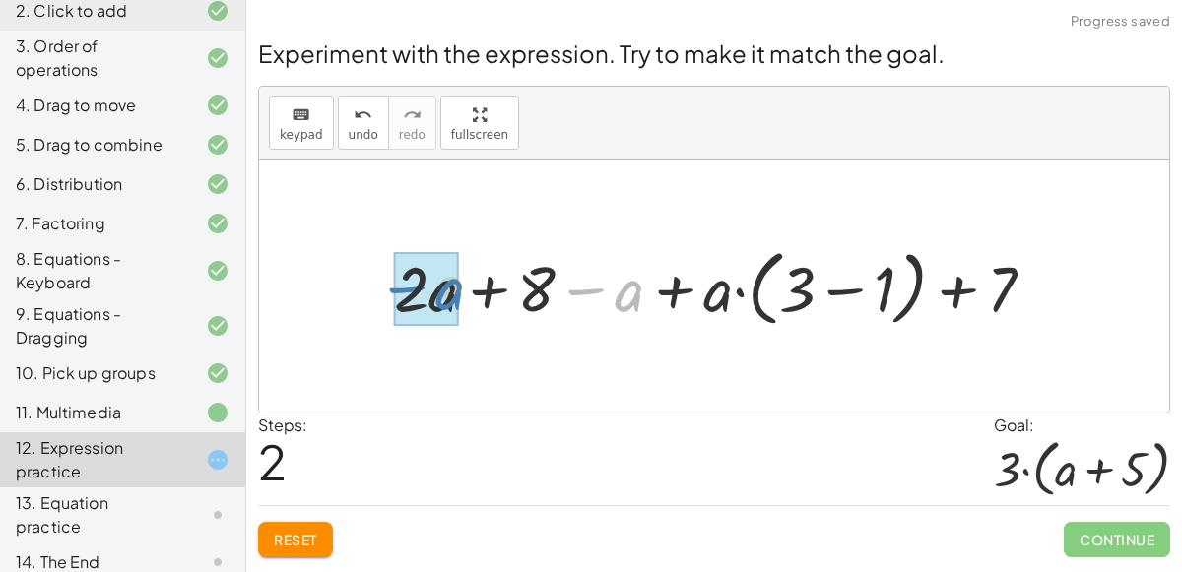
drag, startPoint x: 614, startPoint y: 295, endPoint x: 432, endPoint y: 293, distance: 181.2
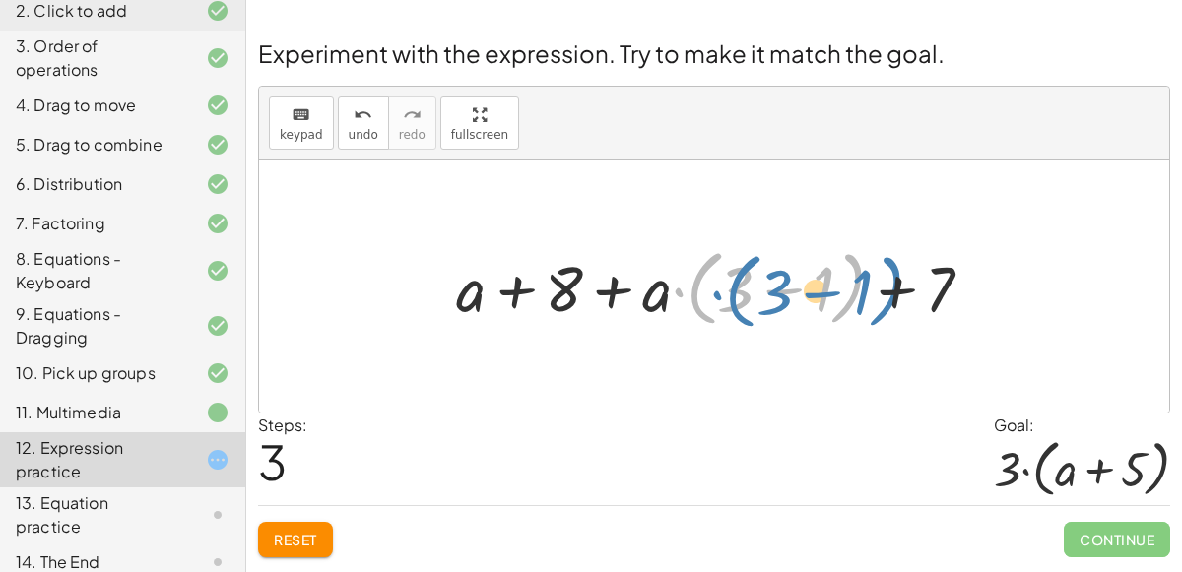
drag, startPoint x: 835, startPoint y: 286, endPoint x: 879, endPoint y: 286, distance: 44.3
click at [879, 286] on div at bounding box center [722, 286] width 553 height 93
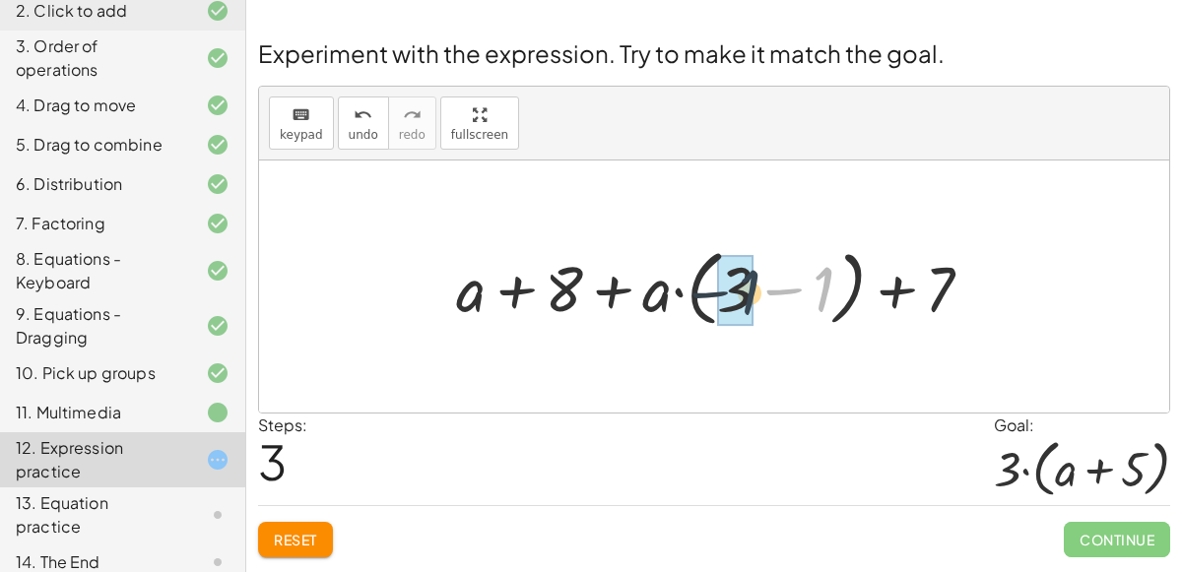
drag, startPoint x: 826, startPoint y: 288, endPoint x: 748, endPoint y: 291, distance: 77.9
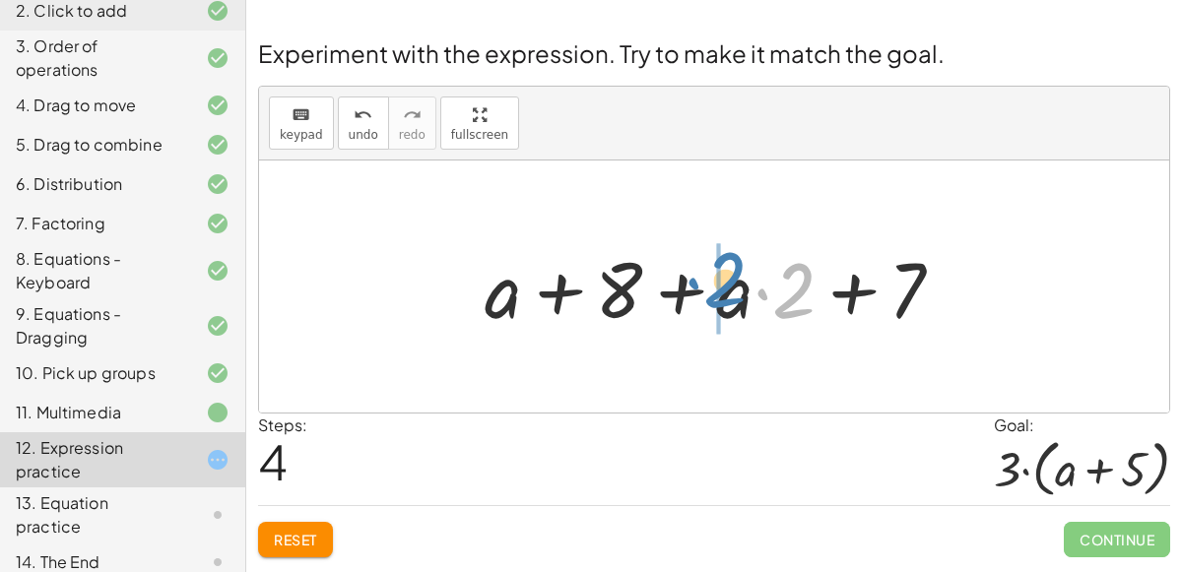
drag, startPoint x: 795, startPoint y: 289, endPoint x: 727, endPoint y: 278, distance: 68.8
click at [727, 278] on div at bounding box center [722, 286] width 494 height 101
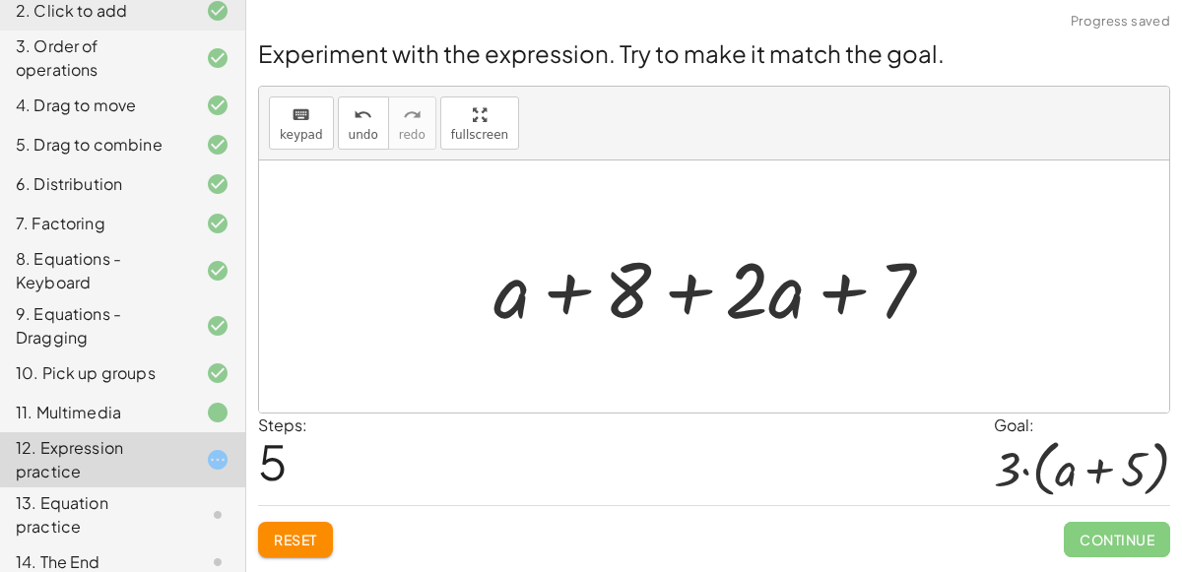
click at [328, 538] on button "Reset" at bounding box center [295, 539] width 75 height 35
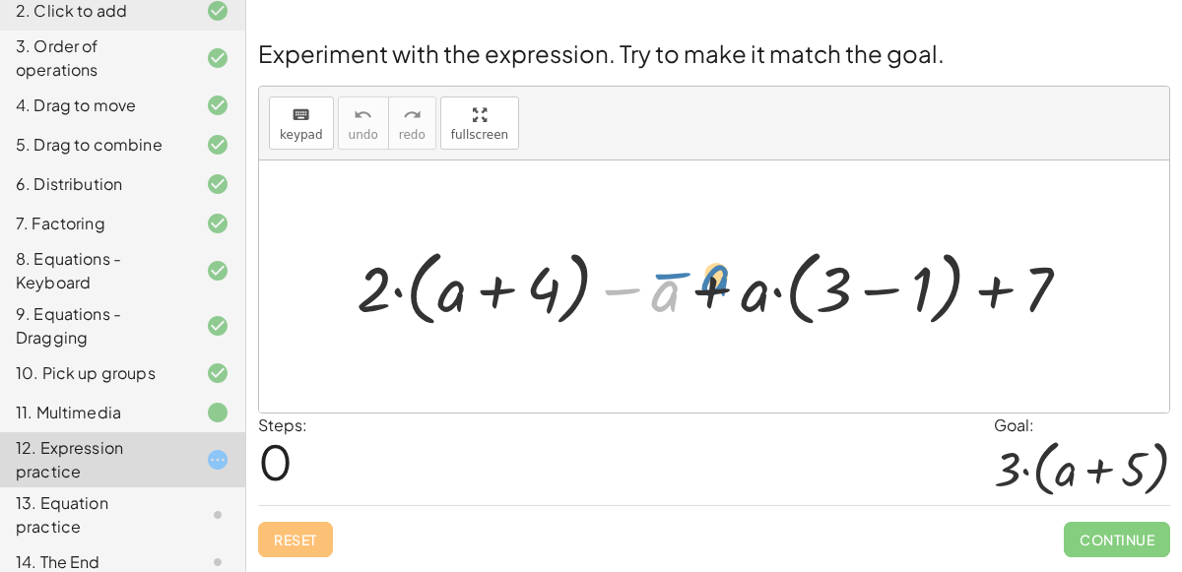
drag, startPoint x: 663, startPoint y: 293, endPoint x: 716, endPoint y: 277, distance: 55.8
click at [716, 277] on div at bounding box center [722, 286] width 750 height 93
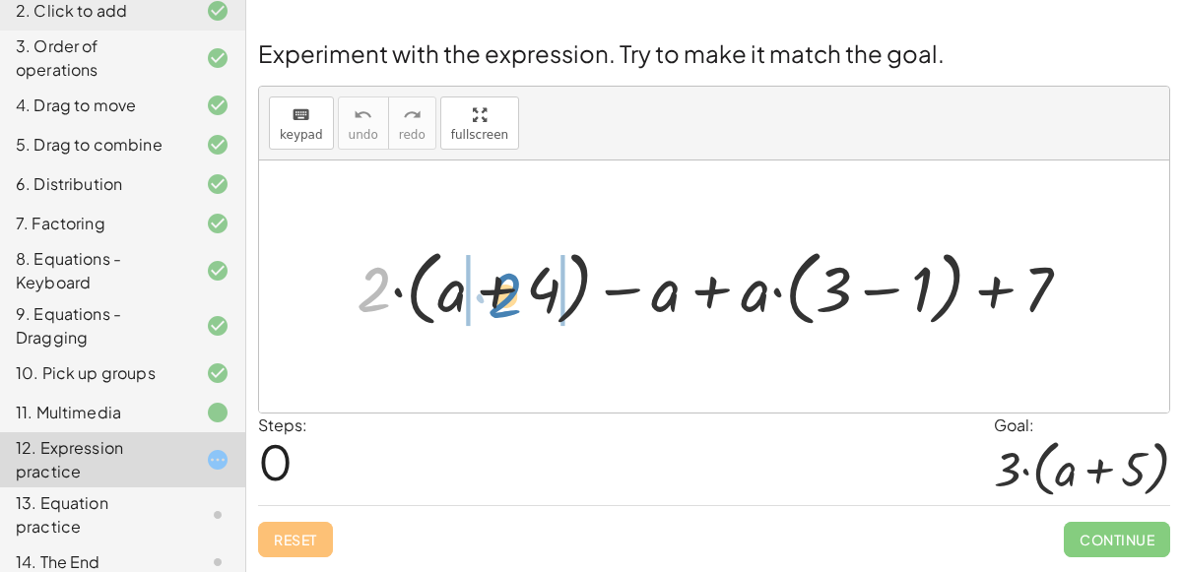
drag, startPoint x: 383, startPoint y: 290, endPoint x: 515, endPoint y: 295, distance: 132.1
click at [515, 295] on div at bounding box center [722, 286] width 750 height 93
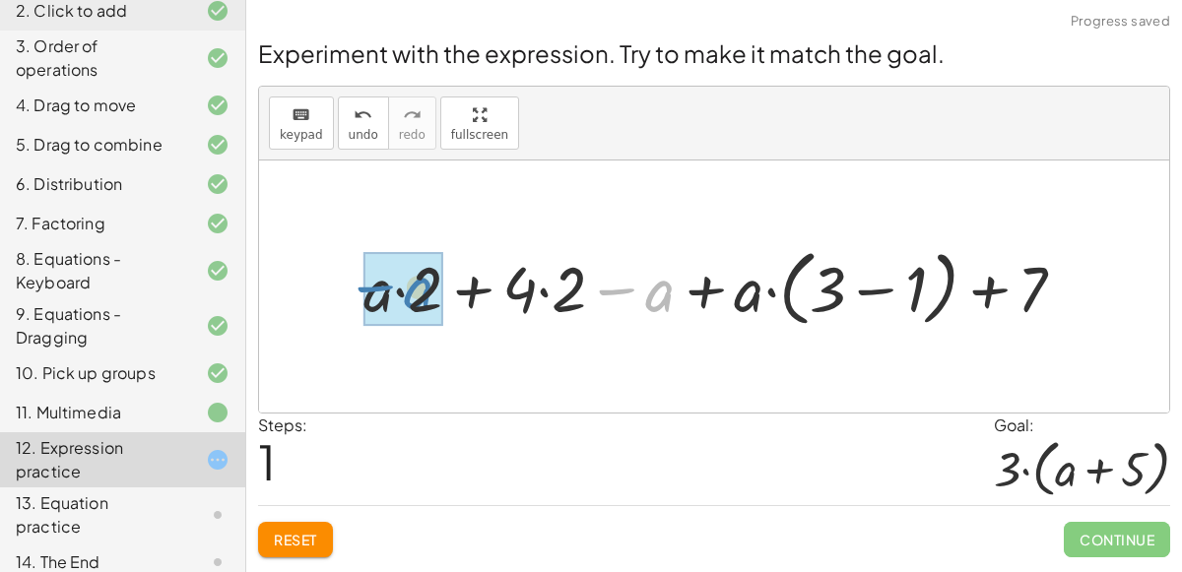
drag, startPoint x: 637, startPoint y: 293, endPoint x: 395, endPoint y: 291, distance: 242.3
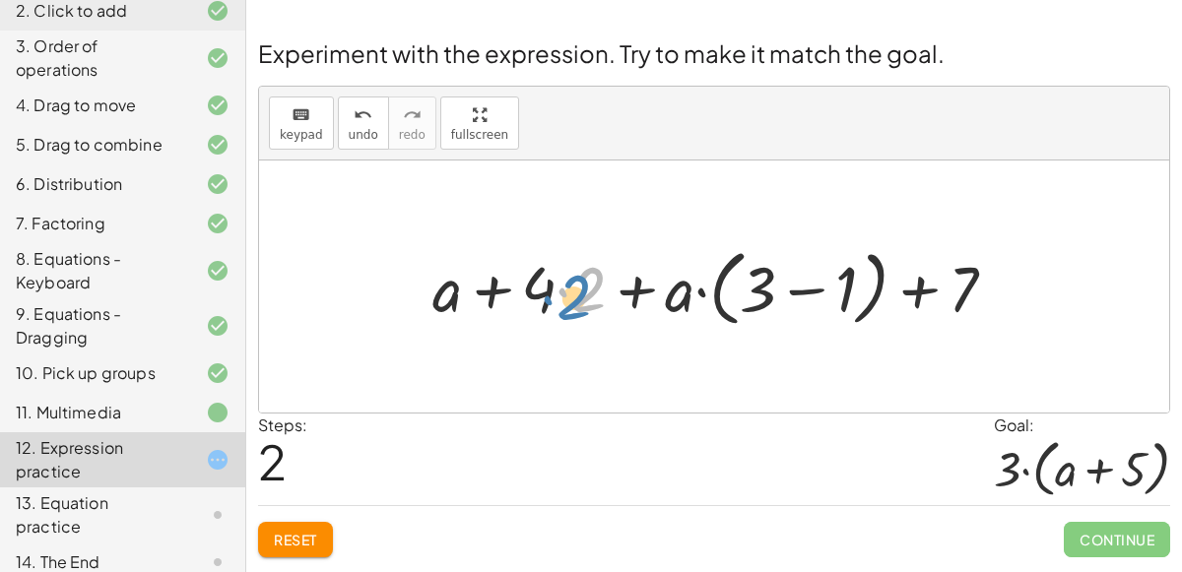
drag, startPoint x: 588, startPoint y: 293, endPoint x: 568, endPoint y: 301, distance: 21.6
click at [568, 301] on div at bounding box center [722, 286] width 599 height 93
drag, startPoint x: 595, startPoint y: 272, endPoint x: 1009, endPoint y: 261, distance: 414.8
click at [1009, 261] on div at bounding box center [722, 286] width 599 height 93
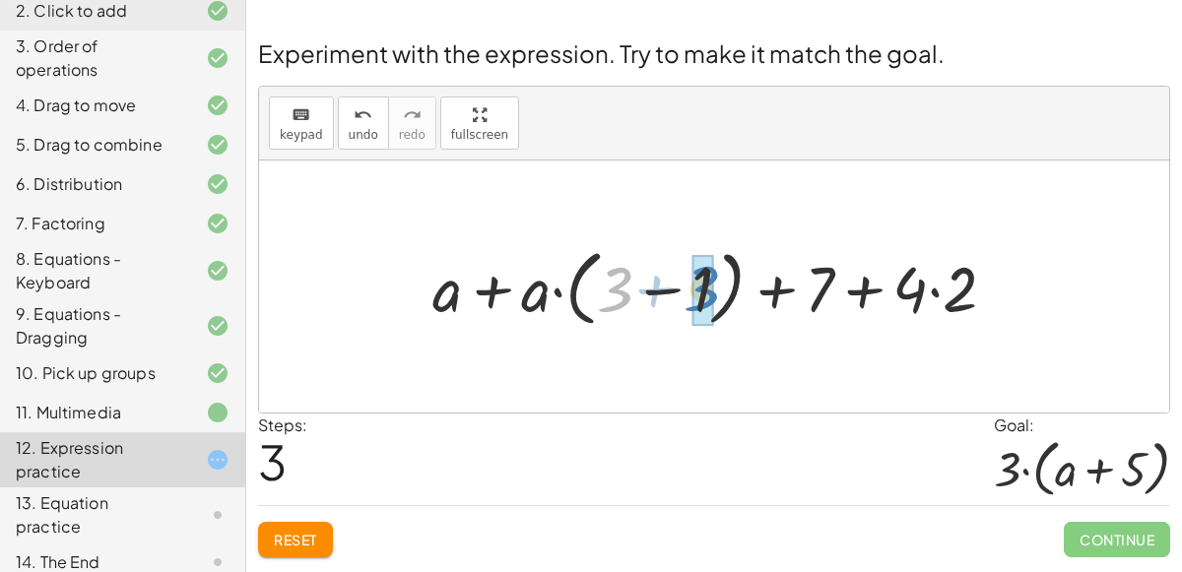
drag, startPoint x: 625, startPoint y: 288, endPoint x: 713, endPoint y: 287, distance: 87.7
click at [713, 287] on div at bounding box center [722, 286] width 599 height 93
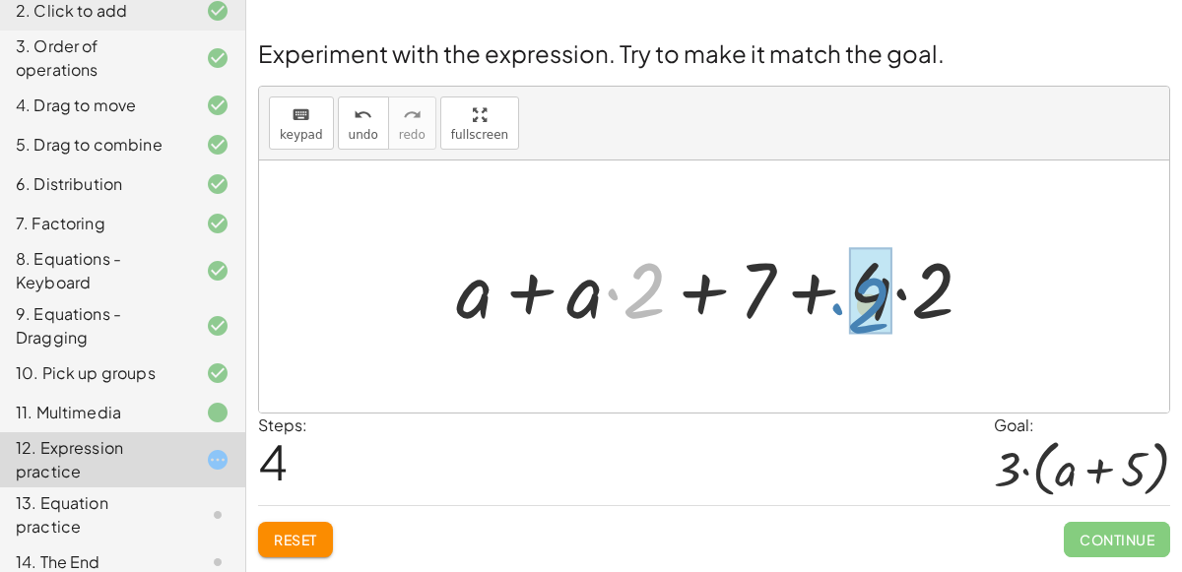
drag, startPoint x: 653, startPoint y: 294, endPoint x: 883, endPoint y: 308, distance: 230.9
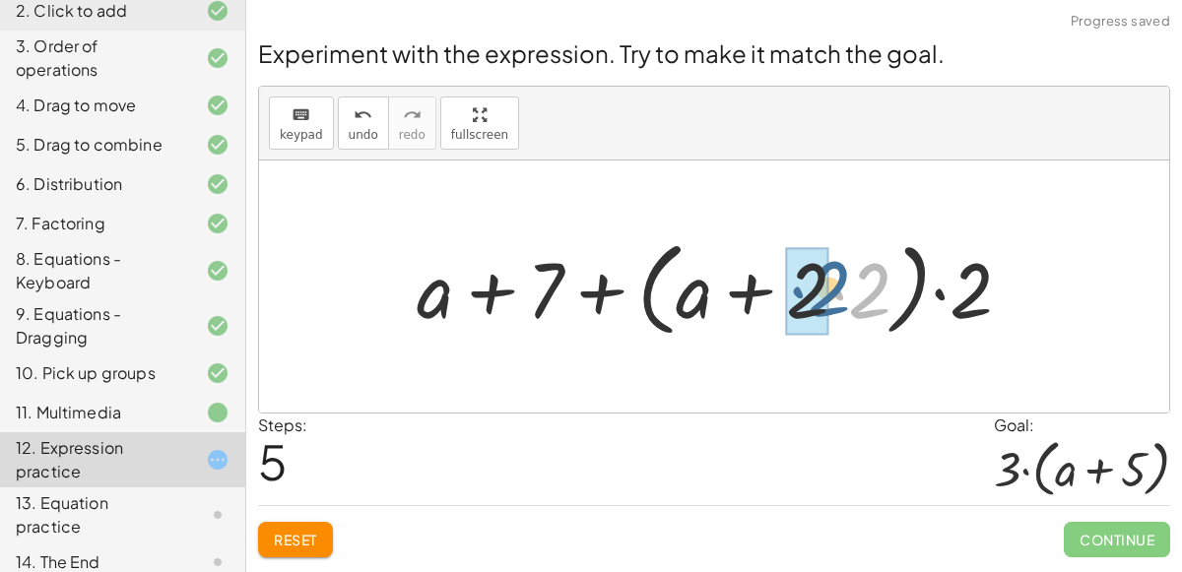
drag, startPoint x: 836, startPoint y: 312, endPoint x: 792, endPoint y: 312, distance: 44.3
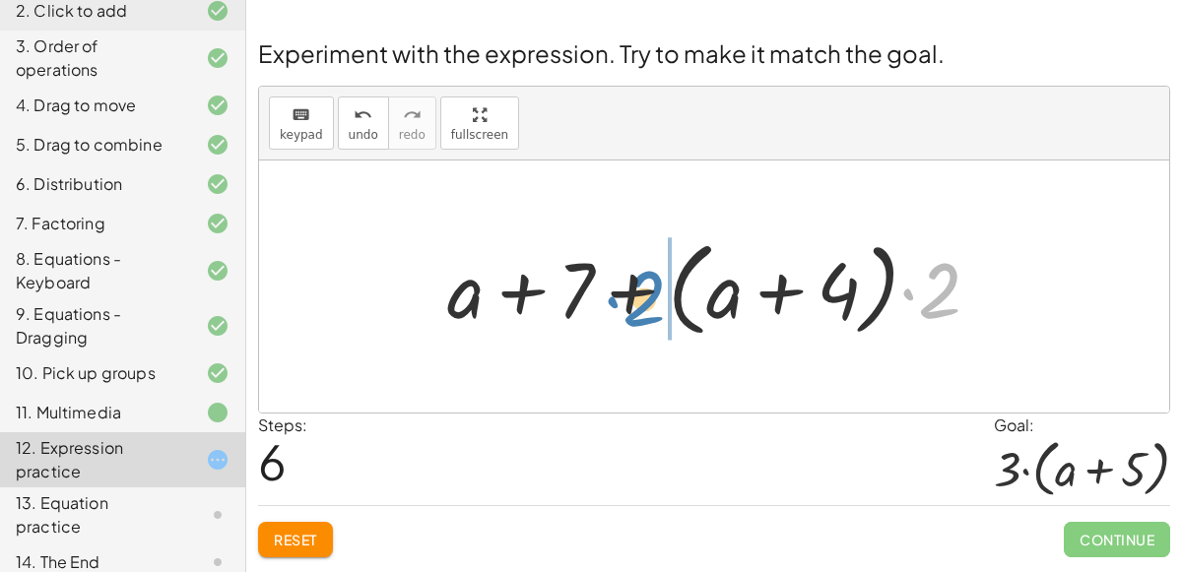
drag, startPoint x: 935, startPoint y: 297, endPoint x: 639, endPoint y: 305, distance: 295.6
click at [639, 305] on div at bounding box center [721, 286] width 568 height 113
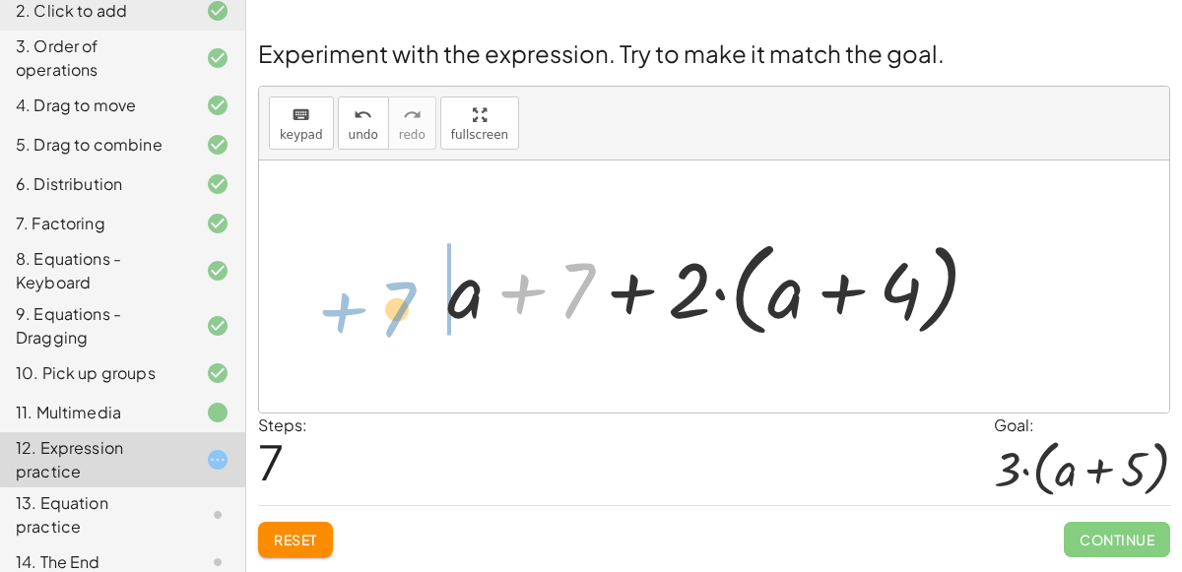
drag, startPoint x: 573, startPoint y: 295, endPoint x: 394, endPoint y: 314, distance: 180.2
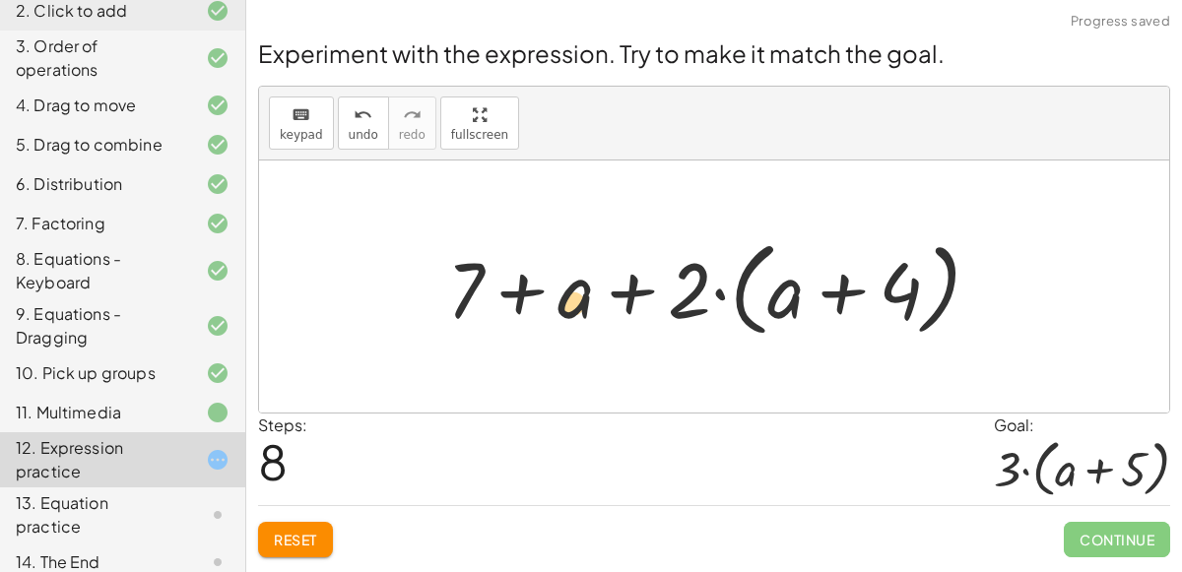
drag, startPoint x: 576, startPoint y: 306, endPoint x: 589, endPoint y: 321, distance: 19.5
click at [589, 321] on div at bounding box center [721, 286] width 568 height 113
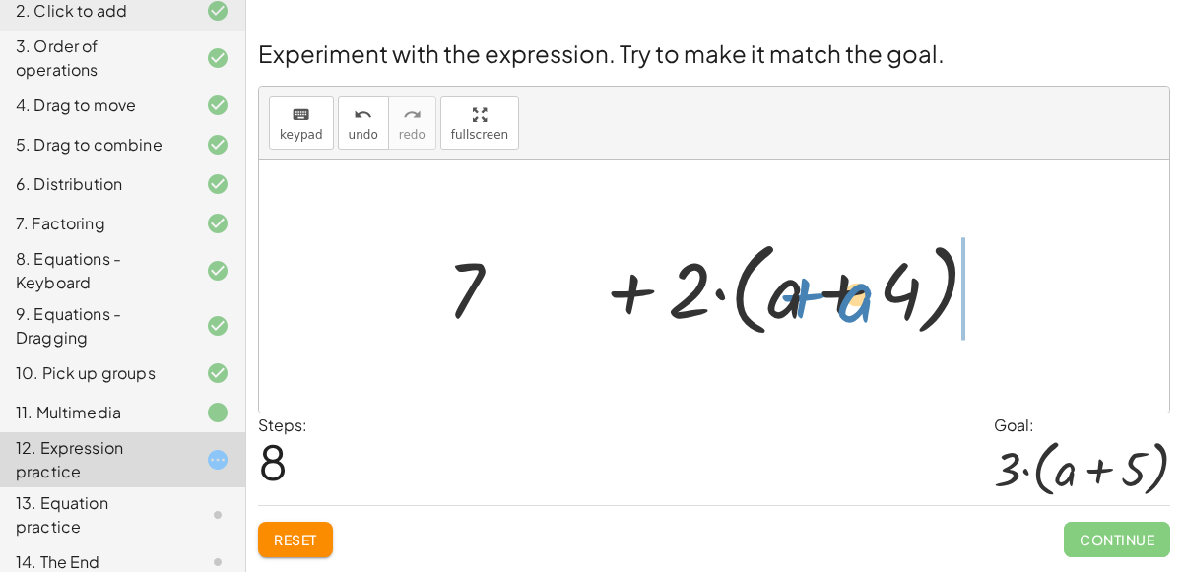
drag, startPoint x: 589, startPoint y: 321, endPoint x: 871, endPoint y: 325, distance: 281.7
click at [871, 325] on div at bounding box center [721, 286] width 568 height 113
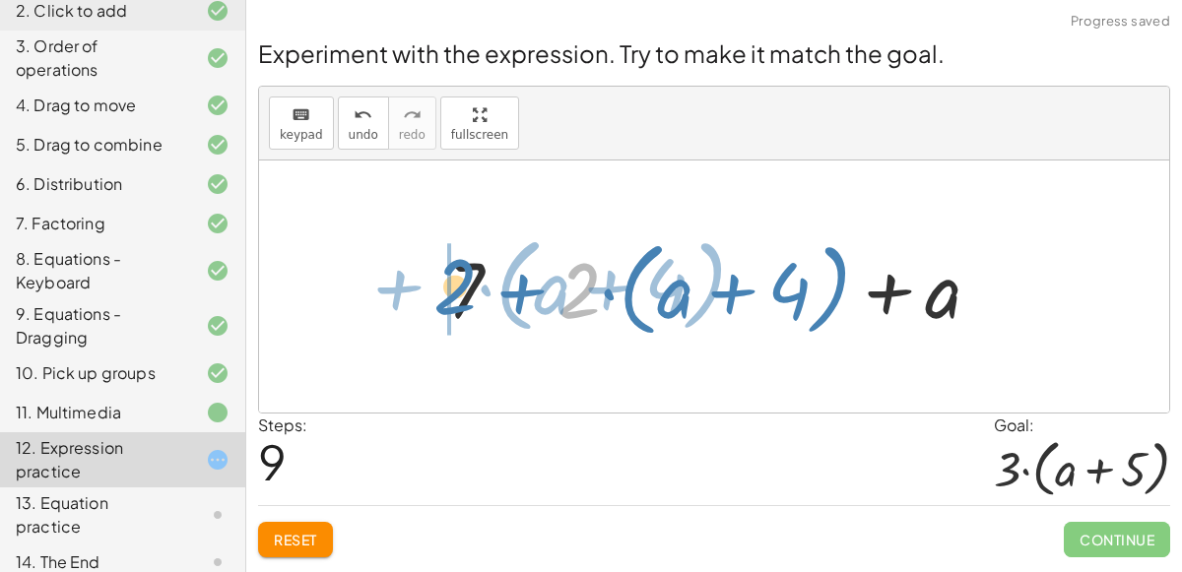
drag, startPoint x: 586, startPoint y: 292, endPoint x: 460, endPoint y: 288, distance: 126.1
click at [460, 288] on div at bounding box center [721, 286] width 568 height 113
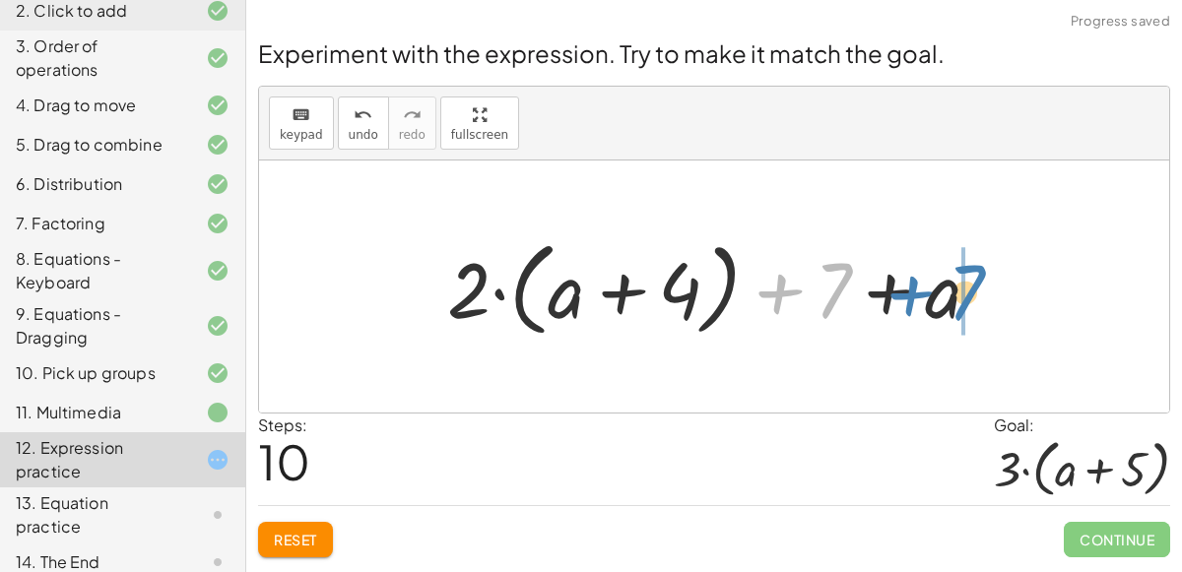
drag, startPoint x: 829, startPoint y: 292, endPoint x: 962, endPoint y: 293, distance: 133.0
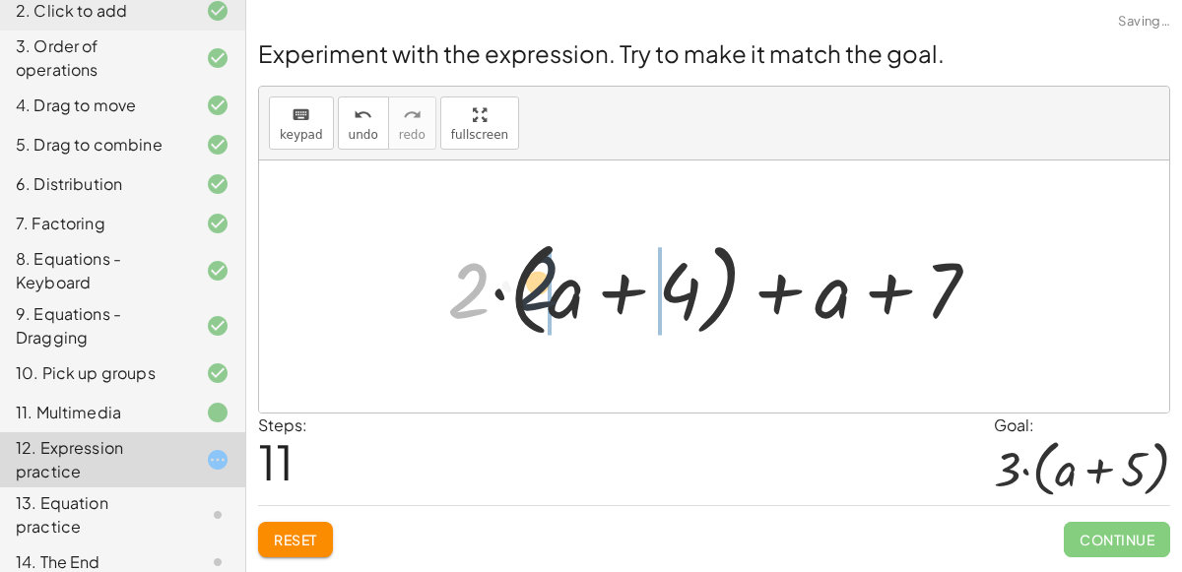
drag, startPoint x: 484, startPoint y: 290, endPoint x: 572, endPoint y: 288, distance: 88.7
click at [572, 288] on div at bounding box center [721, 286] width 568 height 113
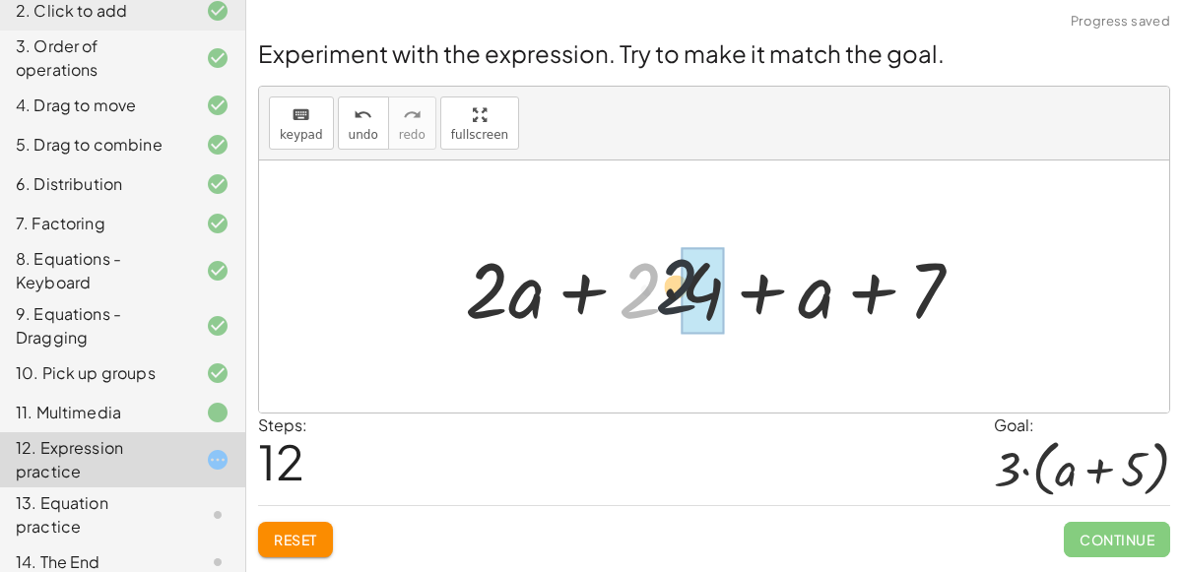
drag, startPoint x: 645, startPoint y: 300, endPoint x: 687, endPoint y: 296, distance: 42.5
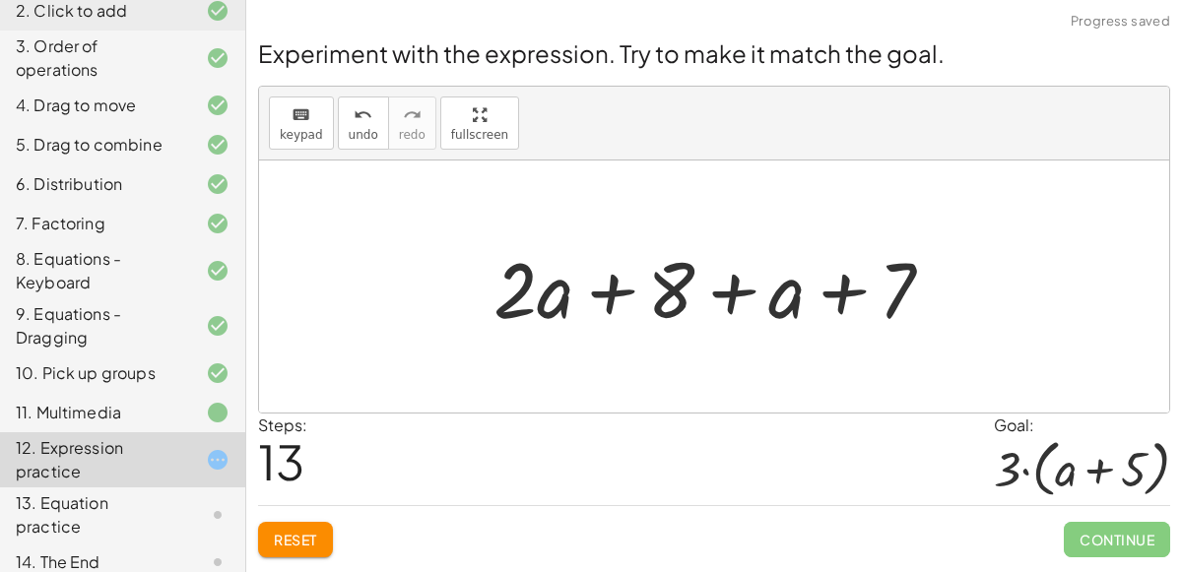
click at [306, 546] on span "Reset" at bounding box center [295, 540] width 43 height 18
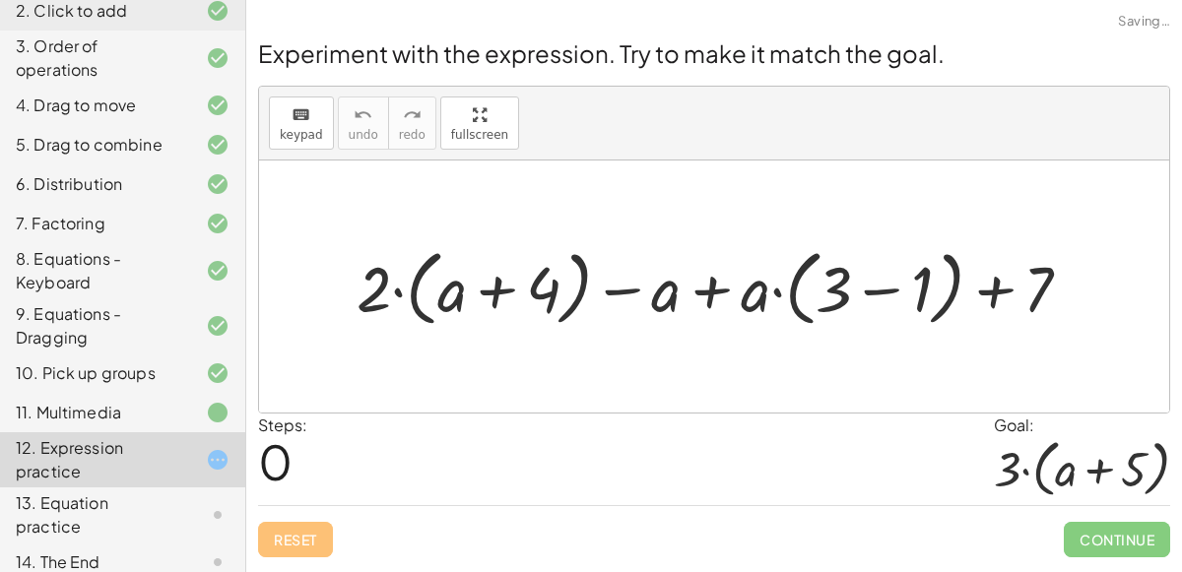
click at [120, 506] on div "13. Equation practice" at bounding box center [95, 514] width 159 height 47
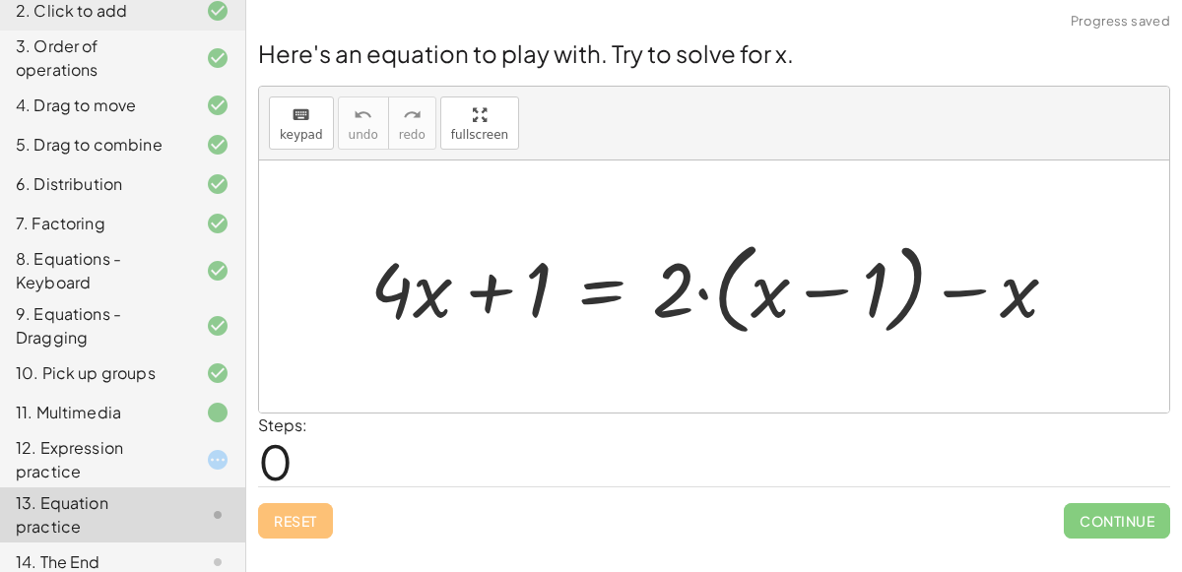
click at [132, 470] on div "12. Expression practice" at bounding box center [95, 459] width 159 height 47
